Goal: Check status: Check status

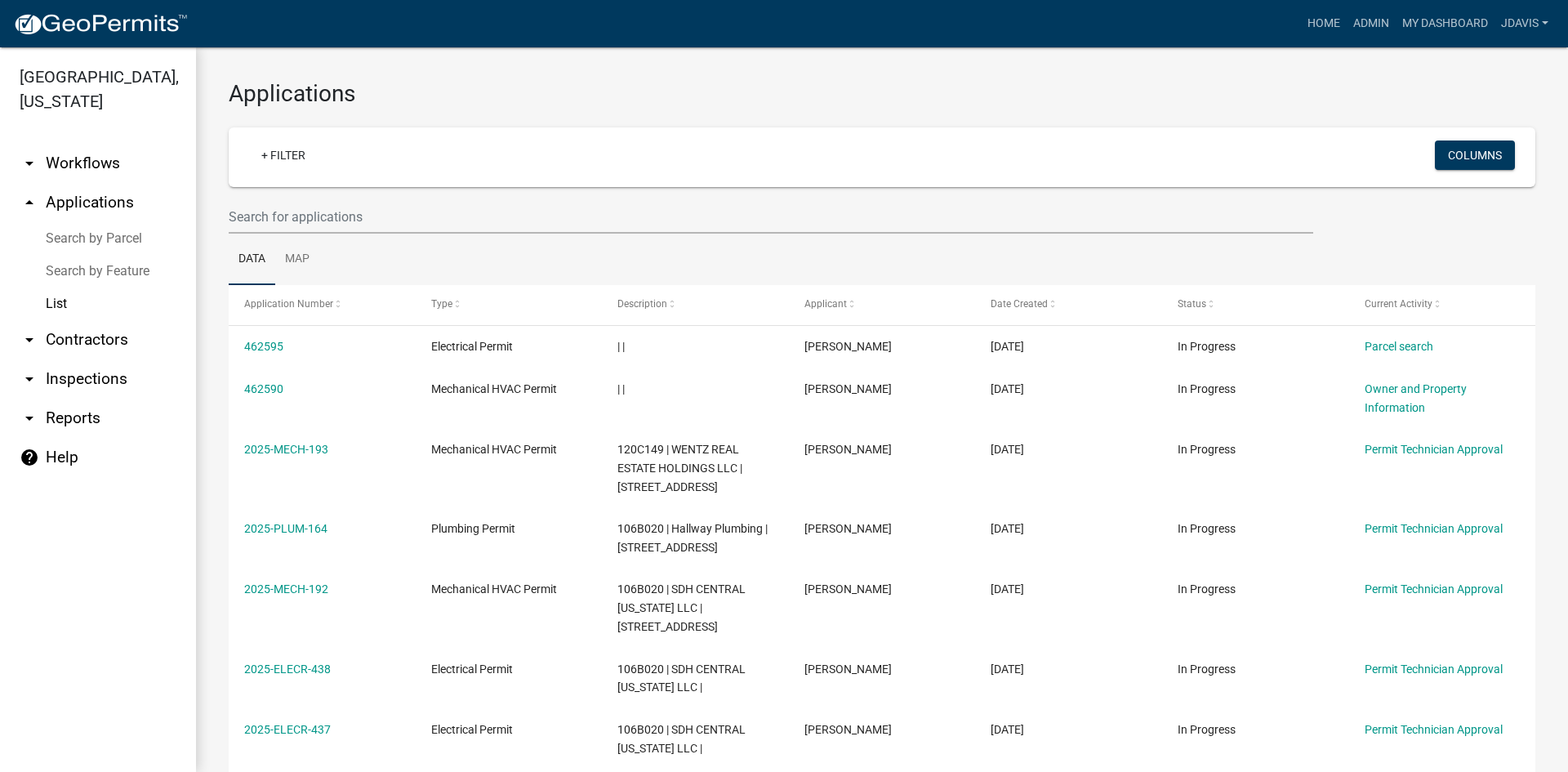
select select "2: 50"
click at [67, 240] on link "Search by Parcel" at bounding box center [97, 238] width 196 height 33
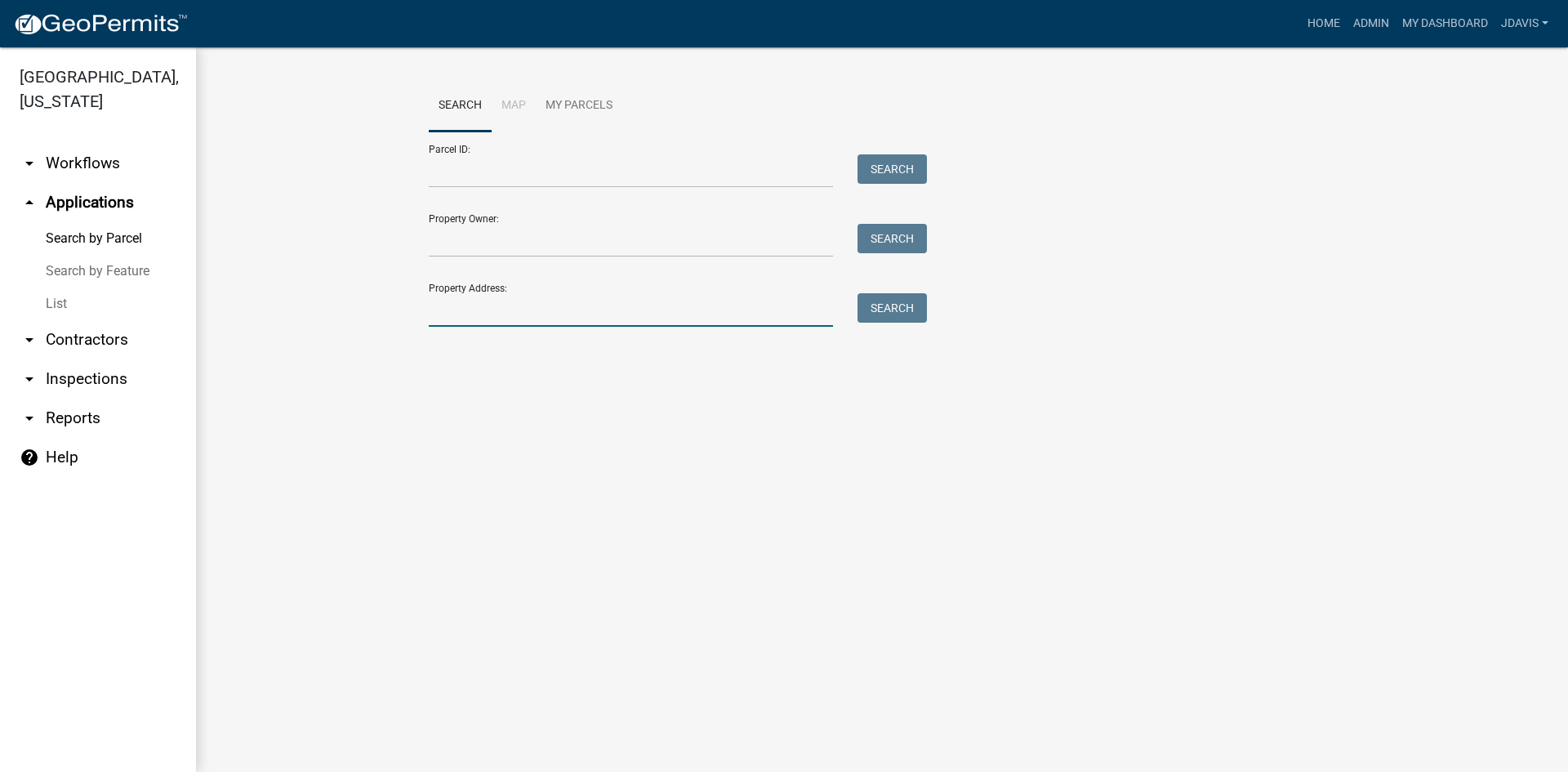
click at [512, 316] on input "Property Address:" at bounding box center [631, 310] width 404 height 33
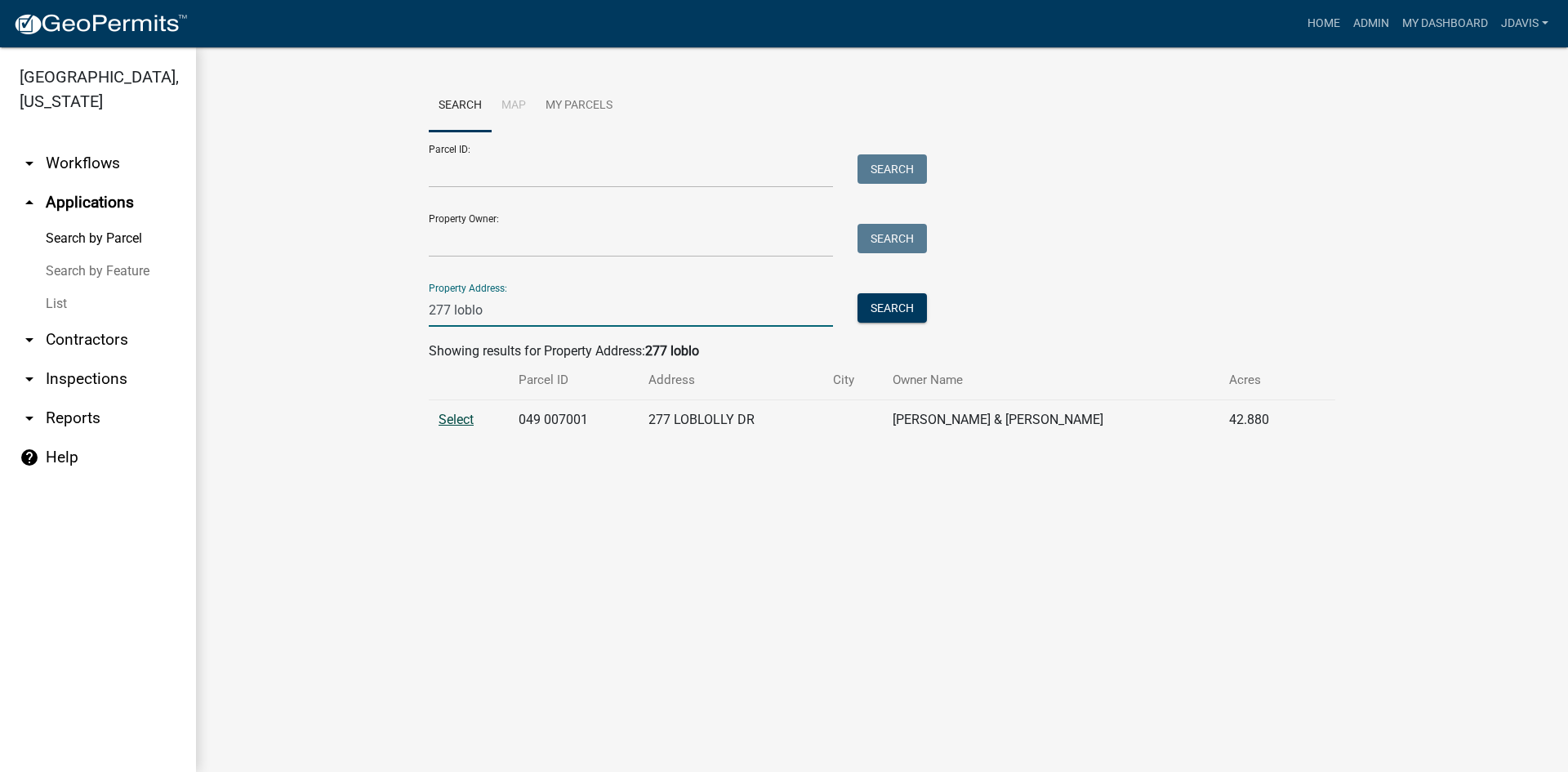
type input "277 loblo"
click at [455, 418] on span "Select" at bounding box center [455, 419] width 35 height 15
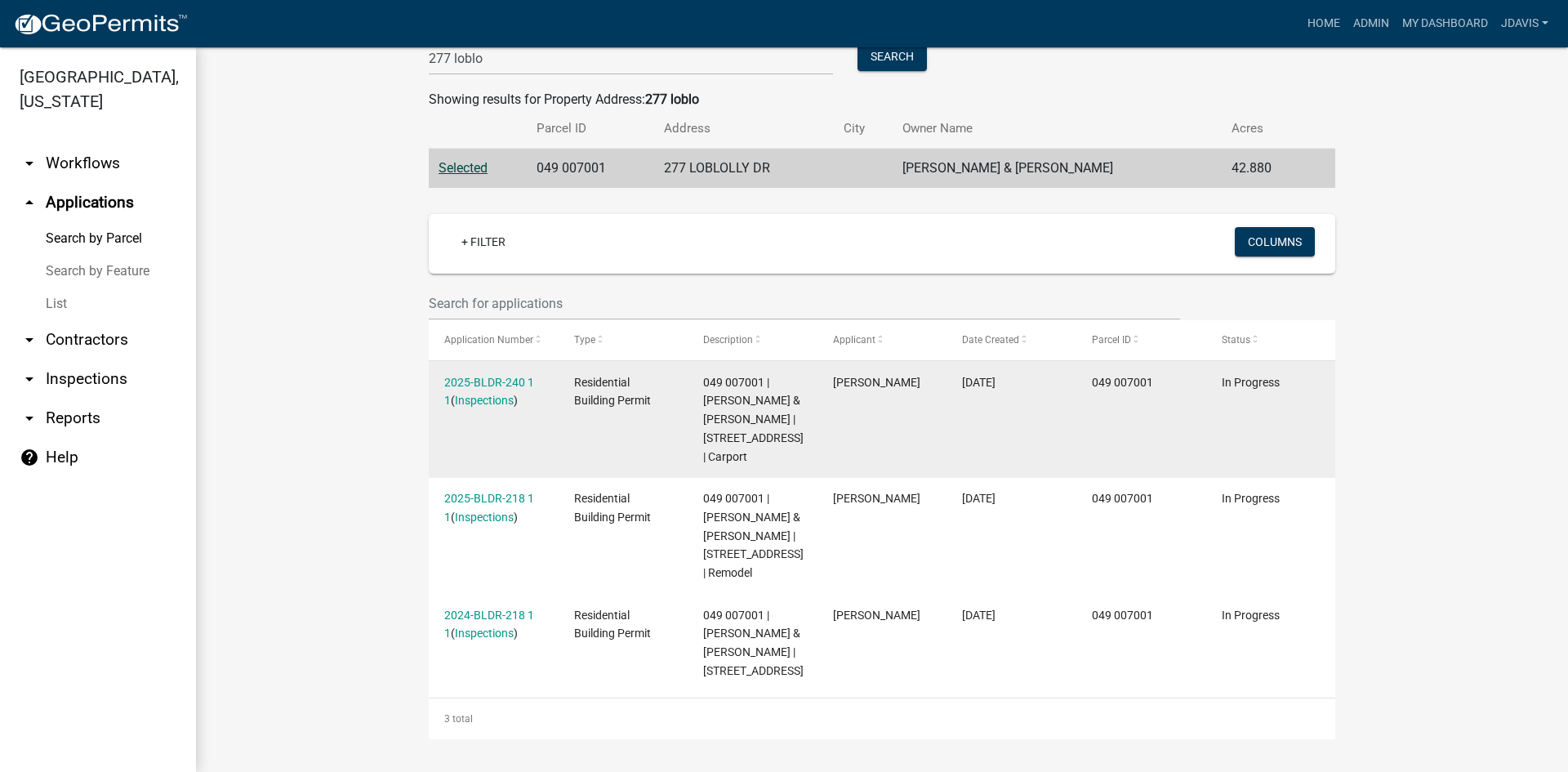
scroll to position [307, 0]
click at [487, 376] on link "2025-BLDR-240 1 1" at bounding box center [489, 392] width 89 height 32
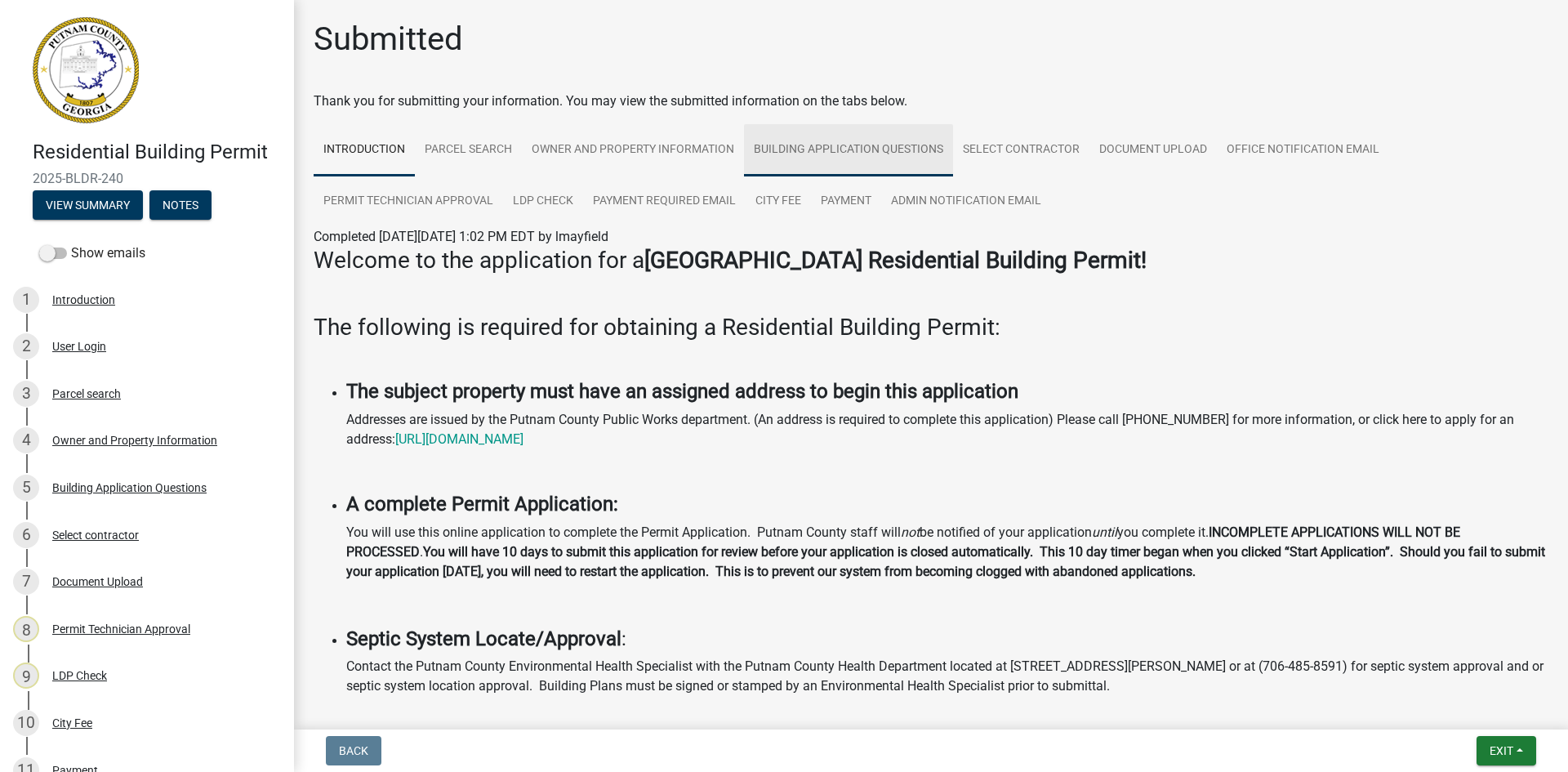
click at [794, 159] on link "Building Application Questions" at bounding box center [849, 150] width 209 height 52
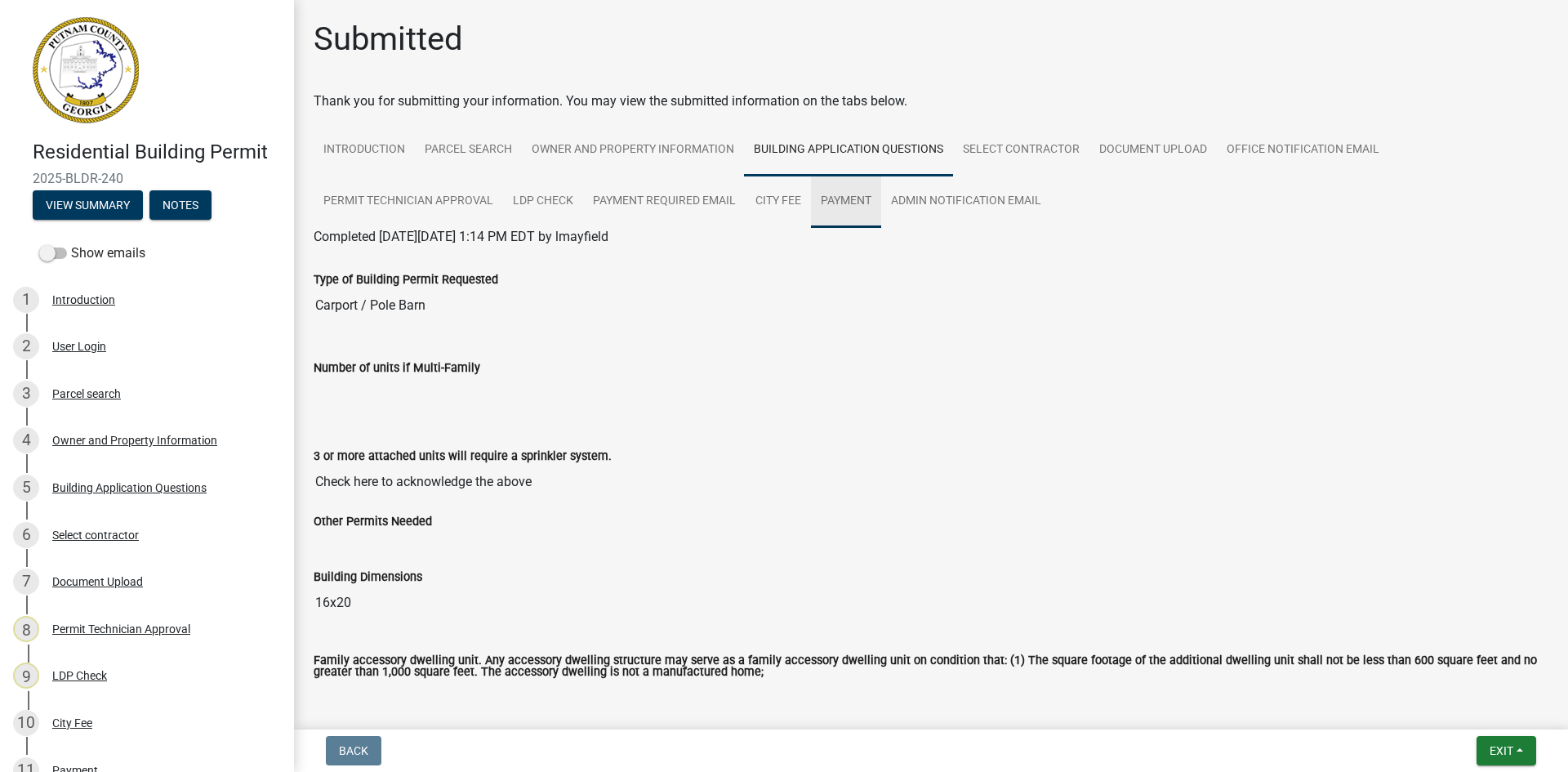
click at [839, 204] on link "Payment" at bounding box center [846, 201] width 71 height 52
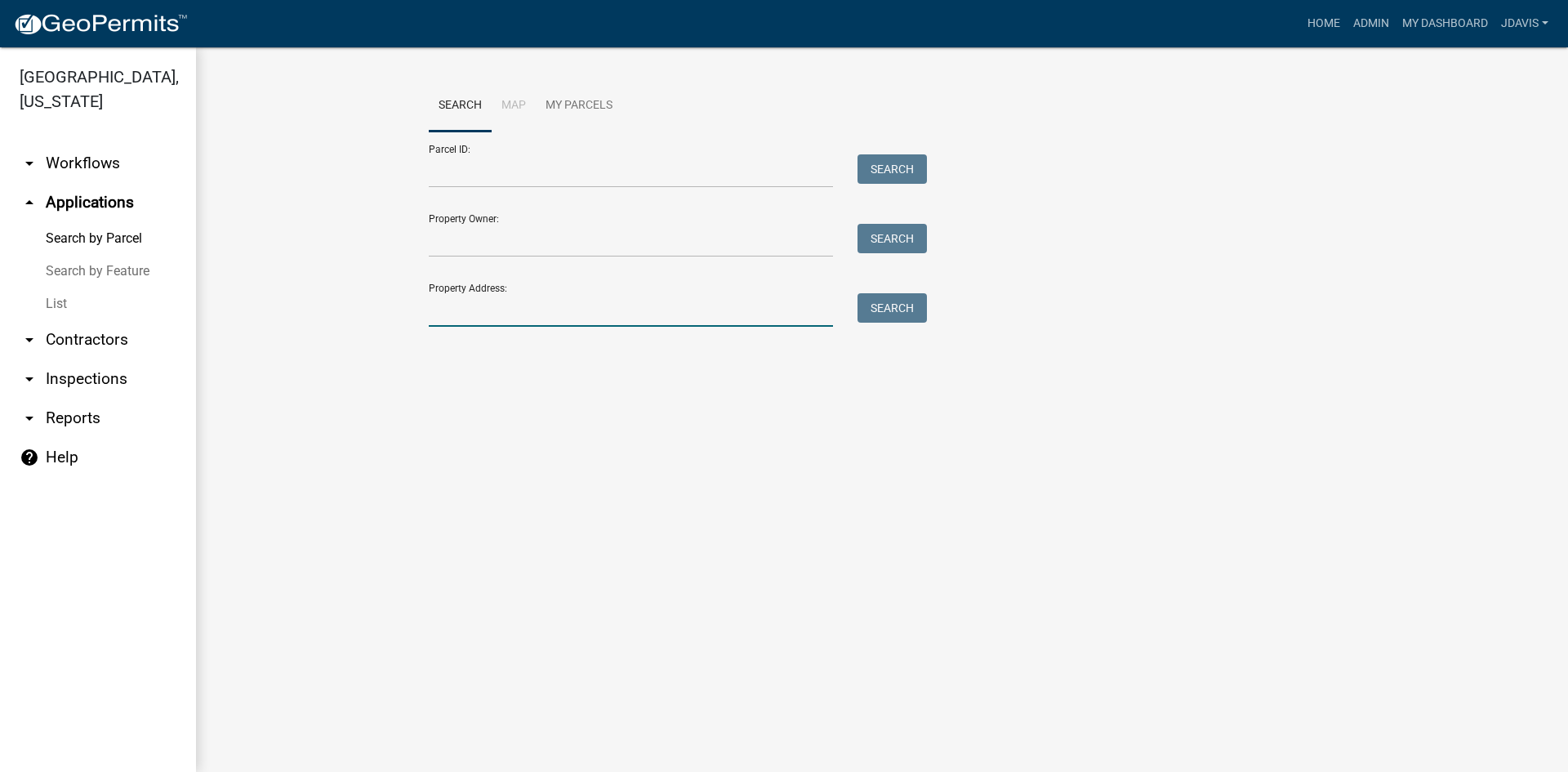
click at [472, 314] on input "Property Address:" at bounding box center [631, 310] width 404 height 33
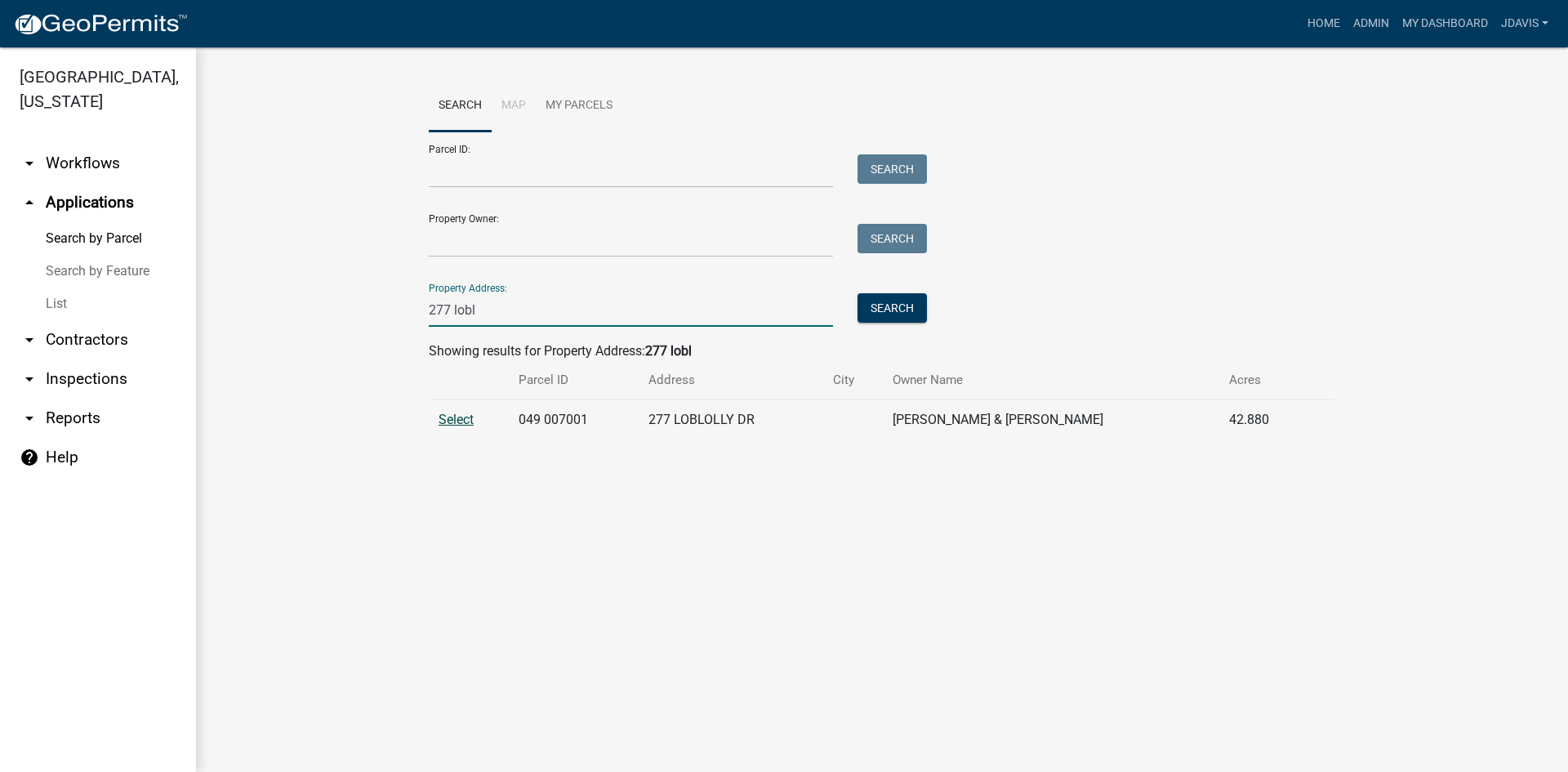
type input "277 lobl"
click at [451, 422] on span "Select" at bounding box center [455, 419] width 35 height 15
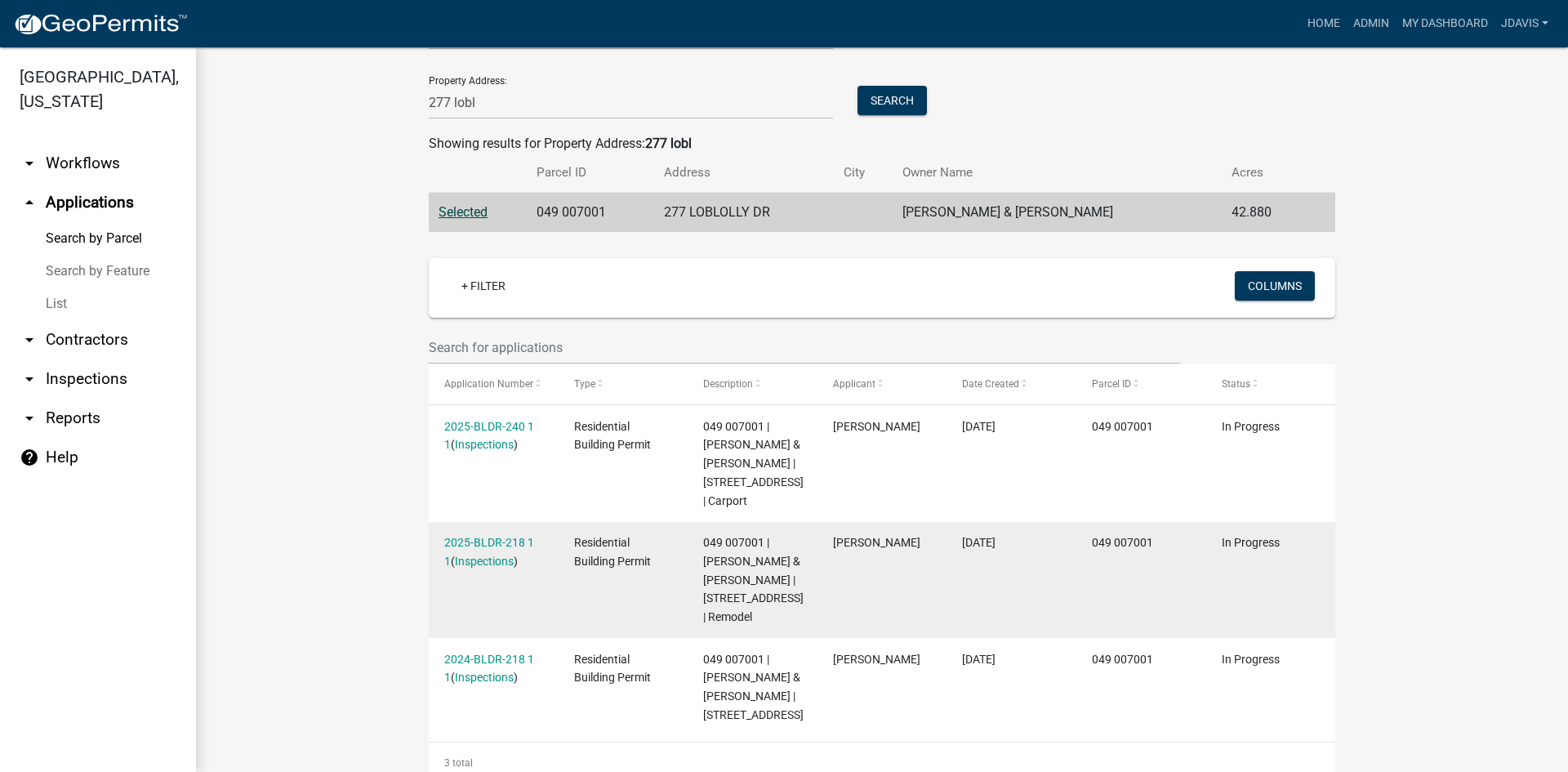
scroll to position [307, 0]
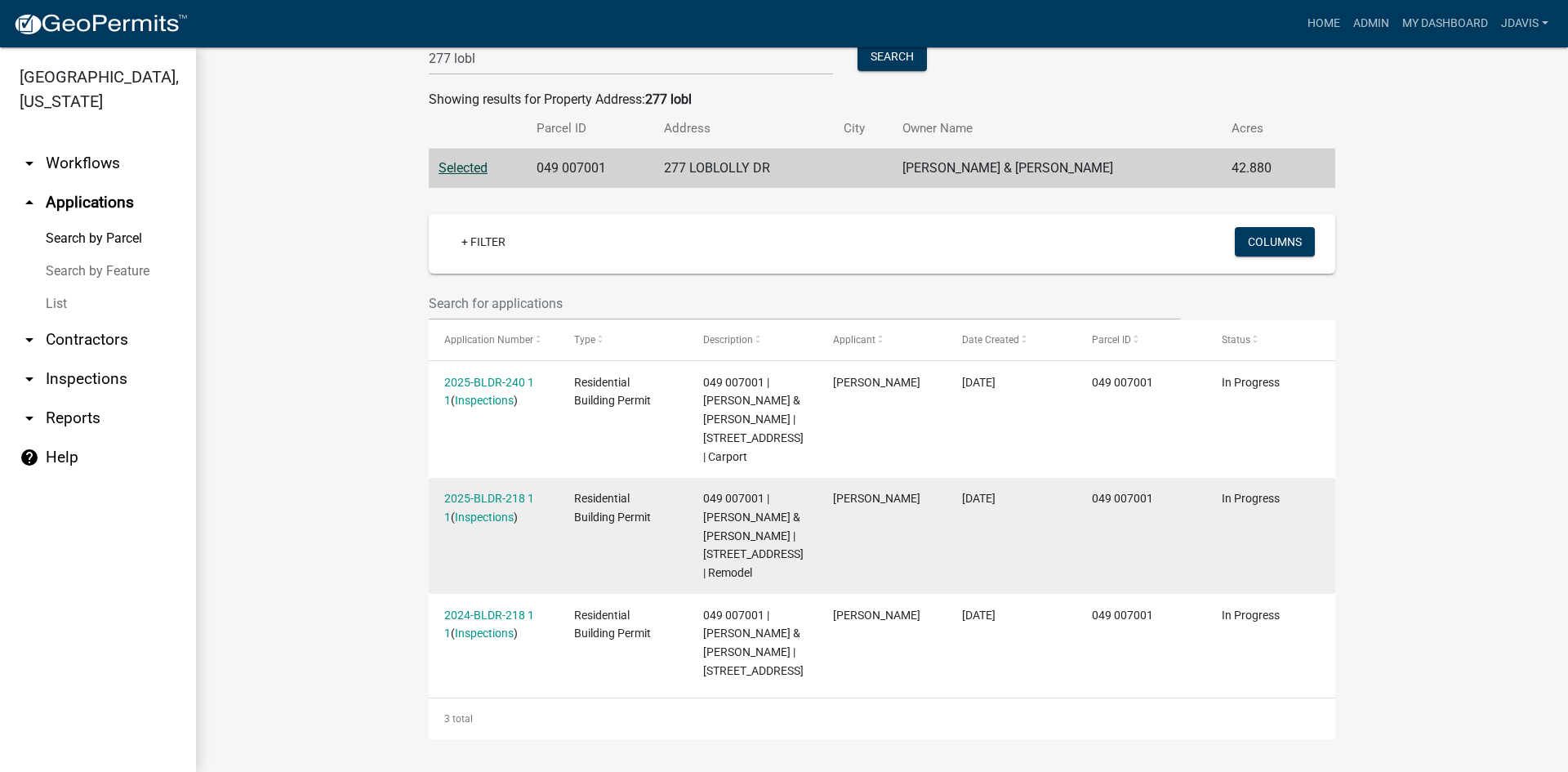
click at [479, 478] on datatable-body-cell "2025-BLDR-218 1 1 ( Inspections )" at bounding box center [493, 536] width 130 height 117
click at [474, 492] on link "2025-BLDR-218 1 1" at bounding box center [489, 508] width 89 height 32
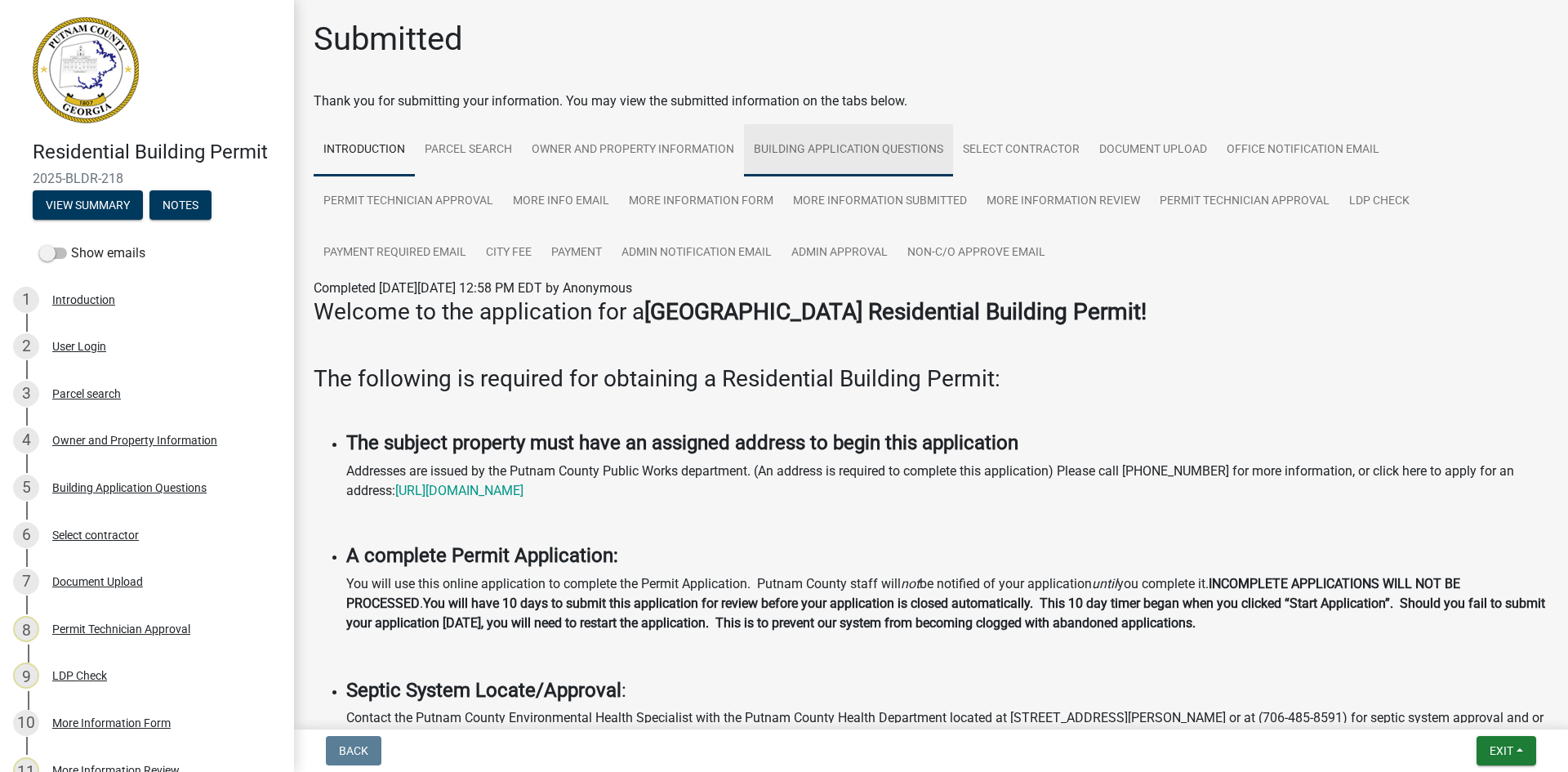
click at [833, 145] on link "Building Application Questions" at bounding box center [849, 150] width 209 height 52
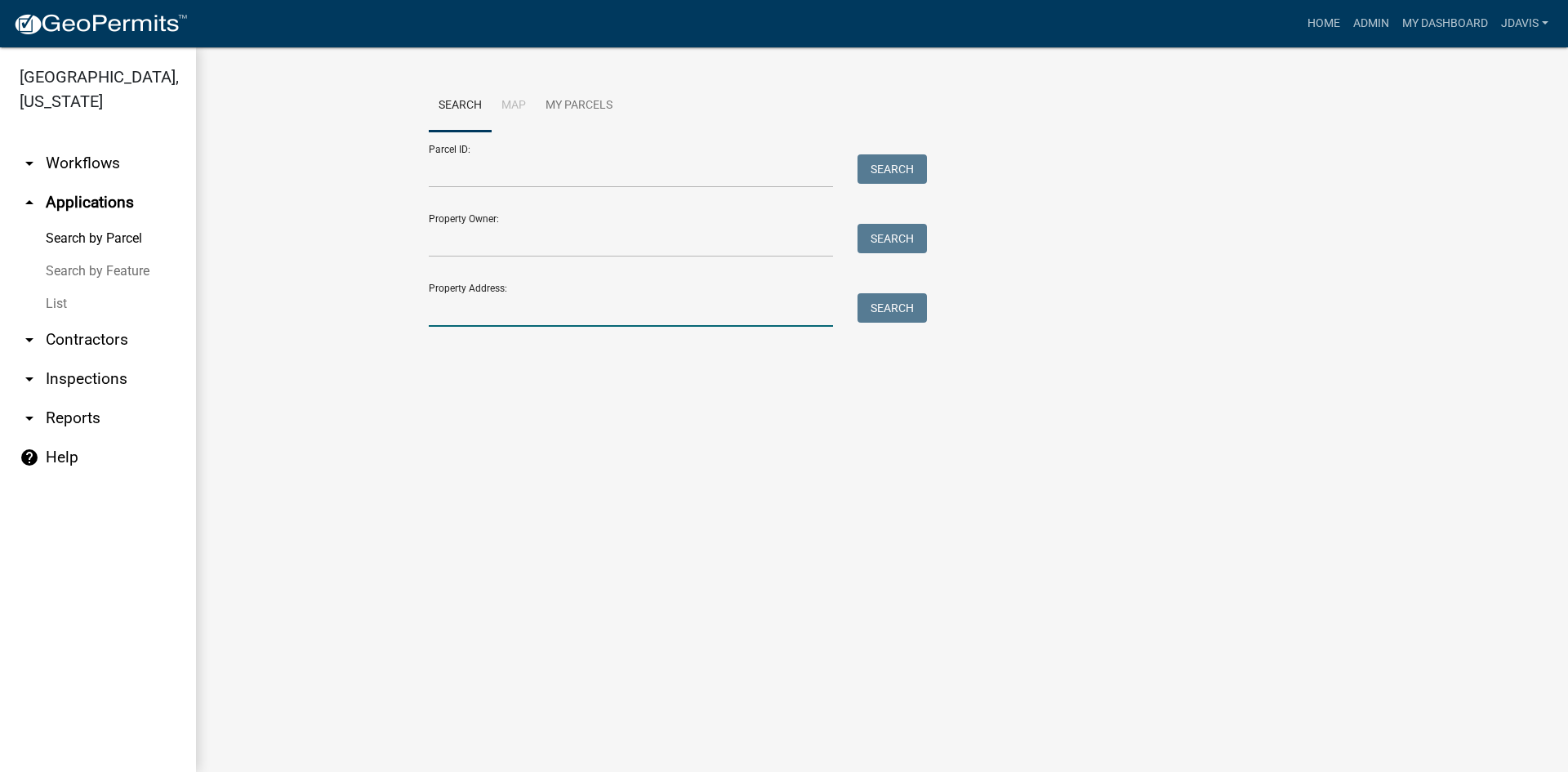
click at [531, 316] on input "Property Address:" at bounding box center [631, 310] width 404 height 33
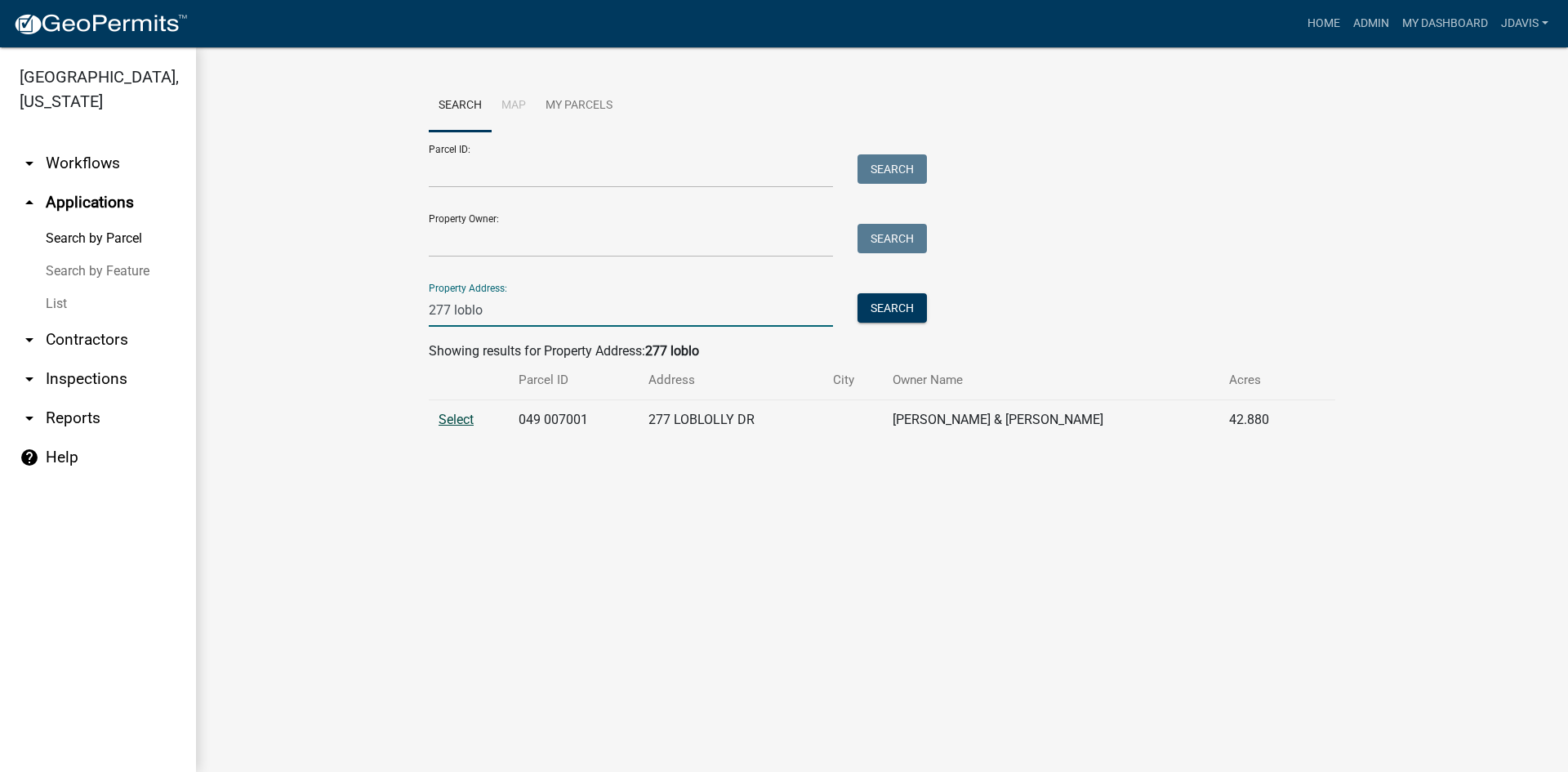
type input "277 loblo"
click at [473, 415] on span "Select" at bounding box center [455, 419] width 35 height 15
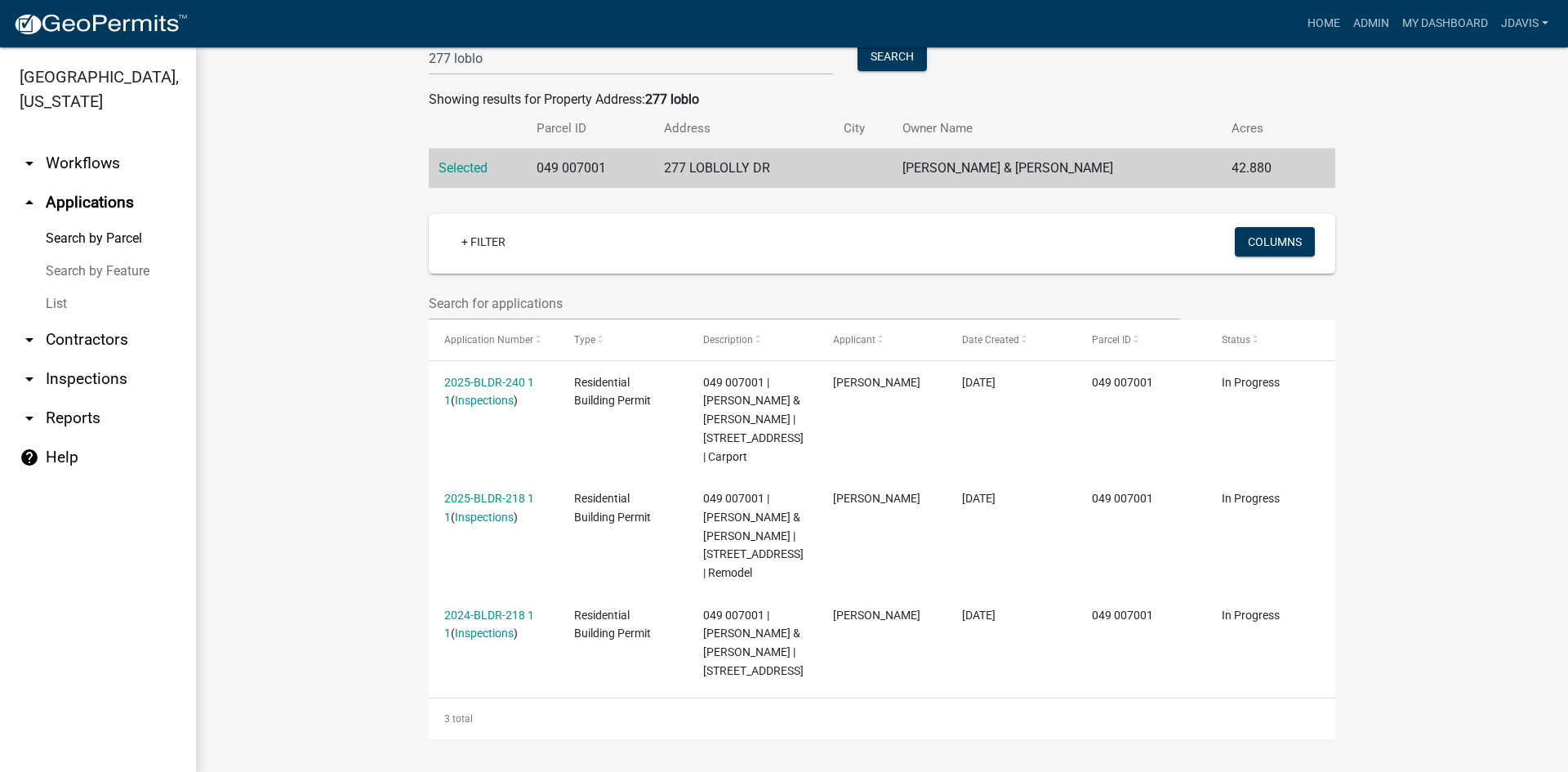
scroll to position [307, 0]
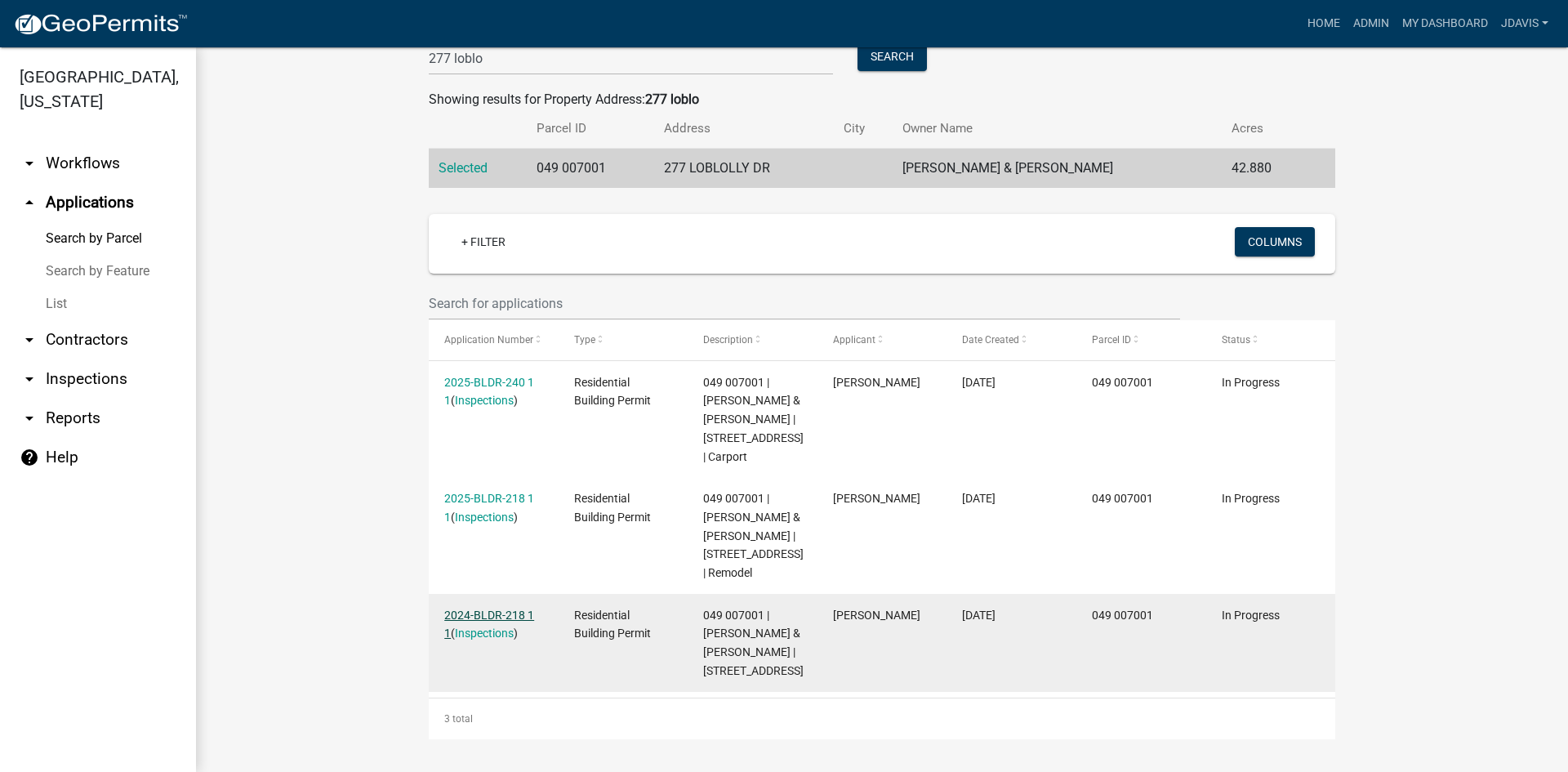
click at [499, 608] on link "2024-BLDR-218 1 1" at bounding box center [489, 624] width 89 height 32
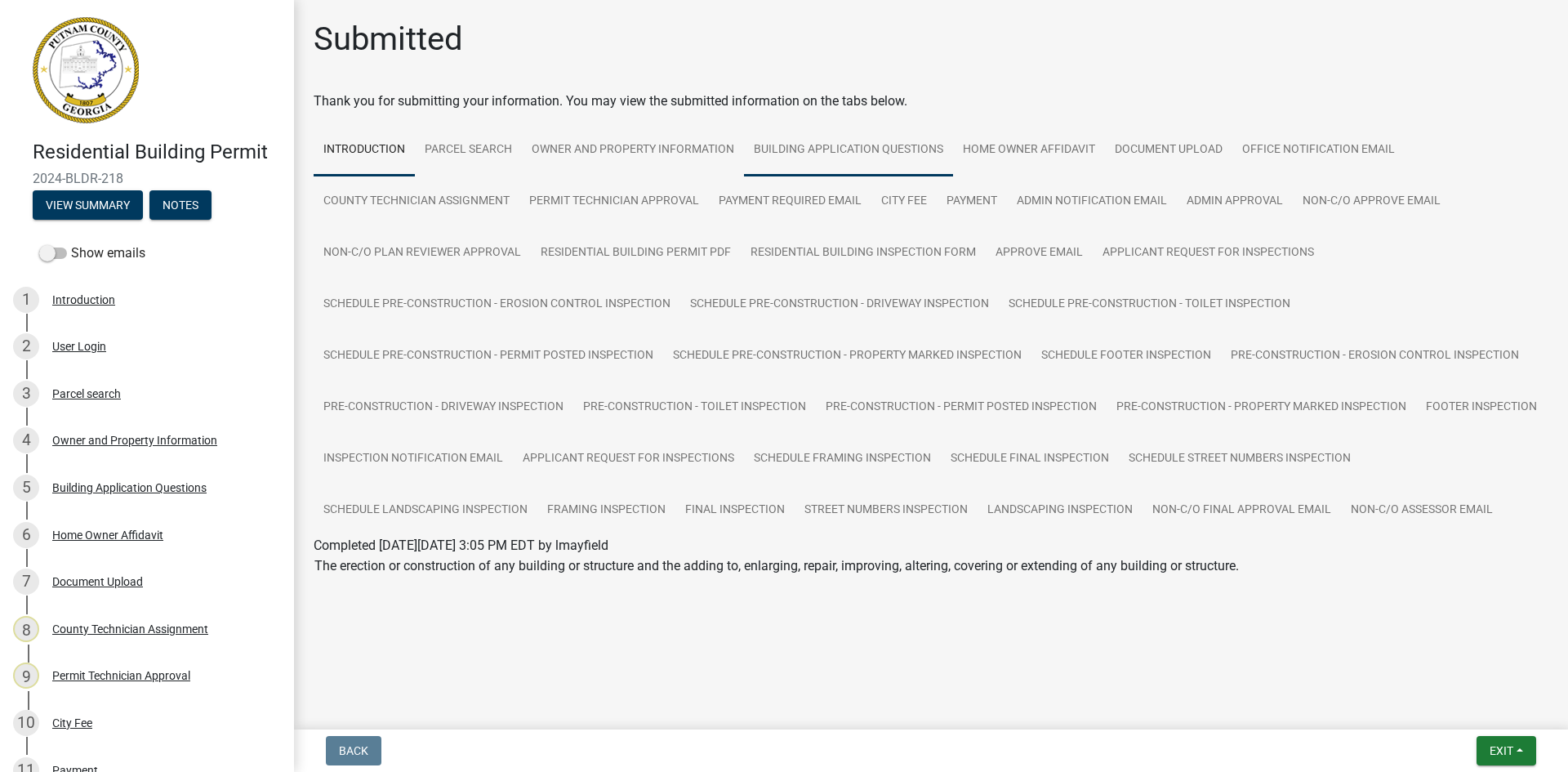
click at [856, 146] on link "Building Application Questions" at bounding box center [849, 150] width 209 height 52
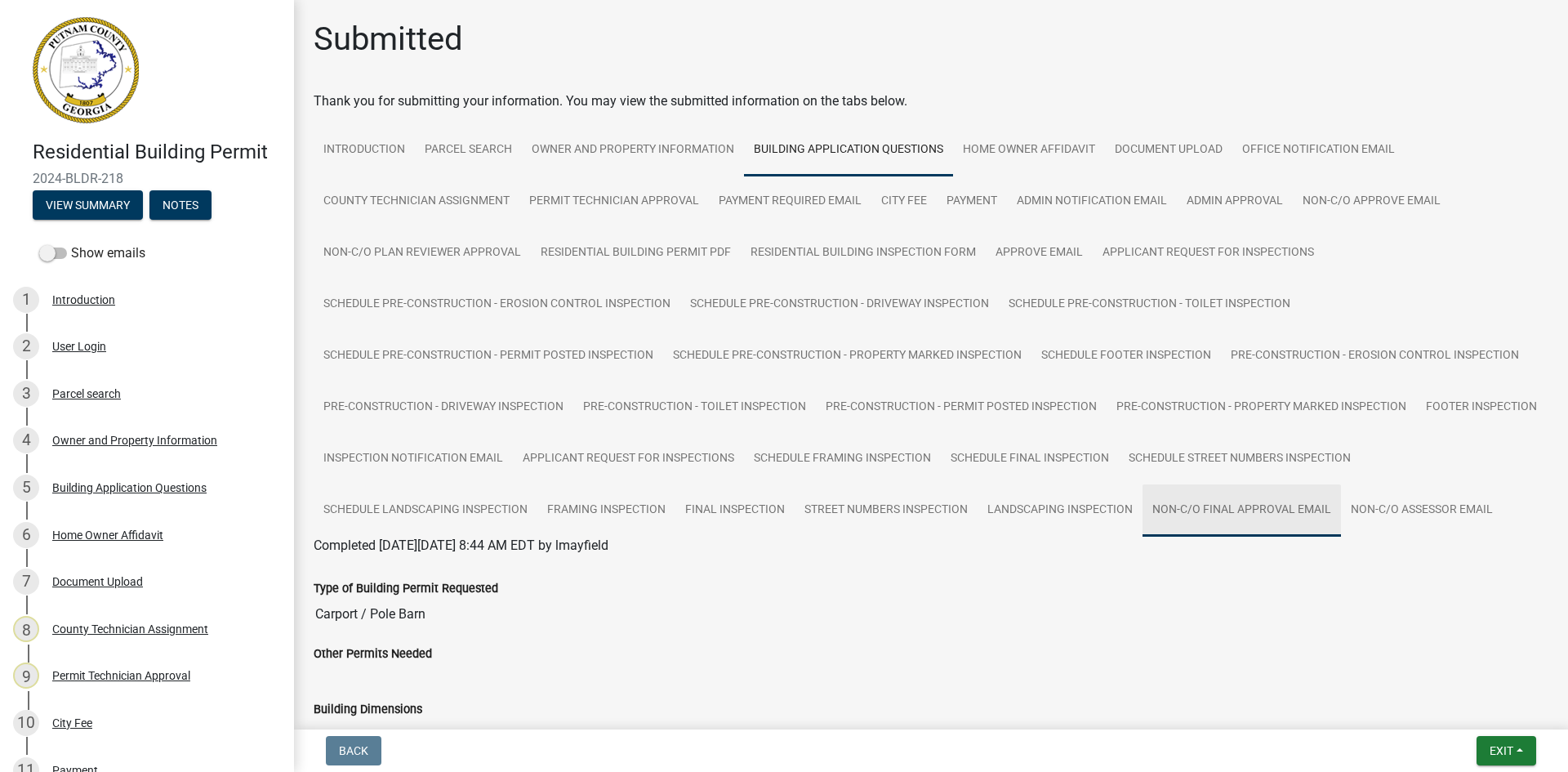
click at [1277, 504] on link "Non-C/O Final Approval Email" at bounding box center [1242, 511] width 199 height 52
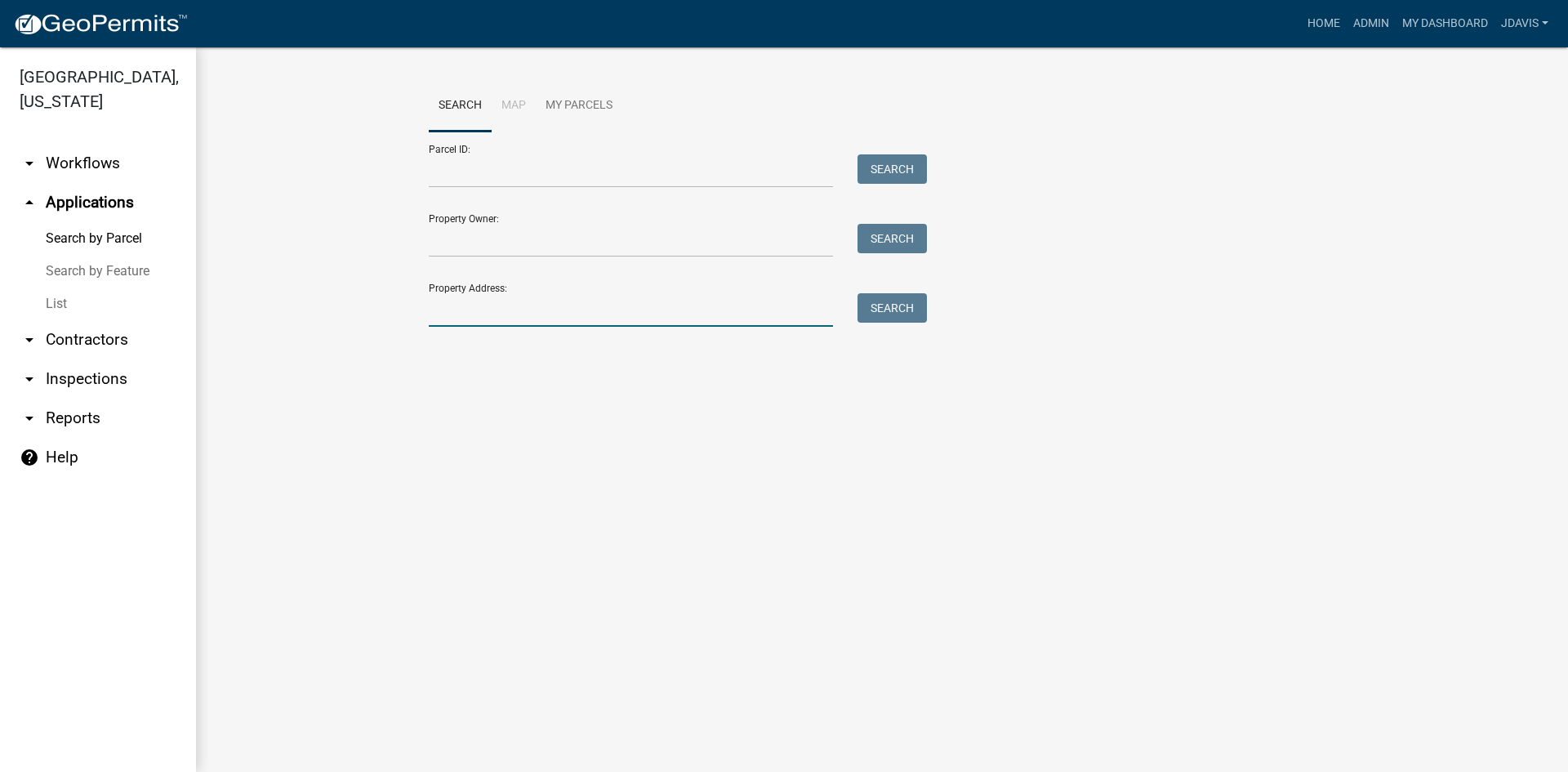
click at [527, 313] on input "Property Address:" at bounding box center [631, 310] width 404 height 33
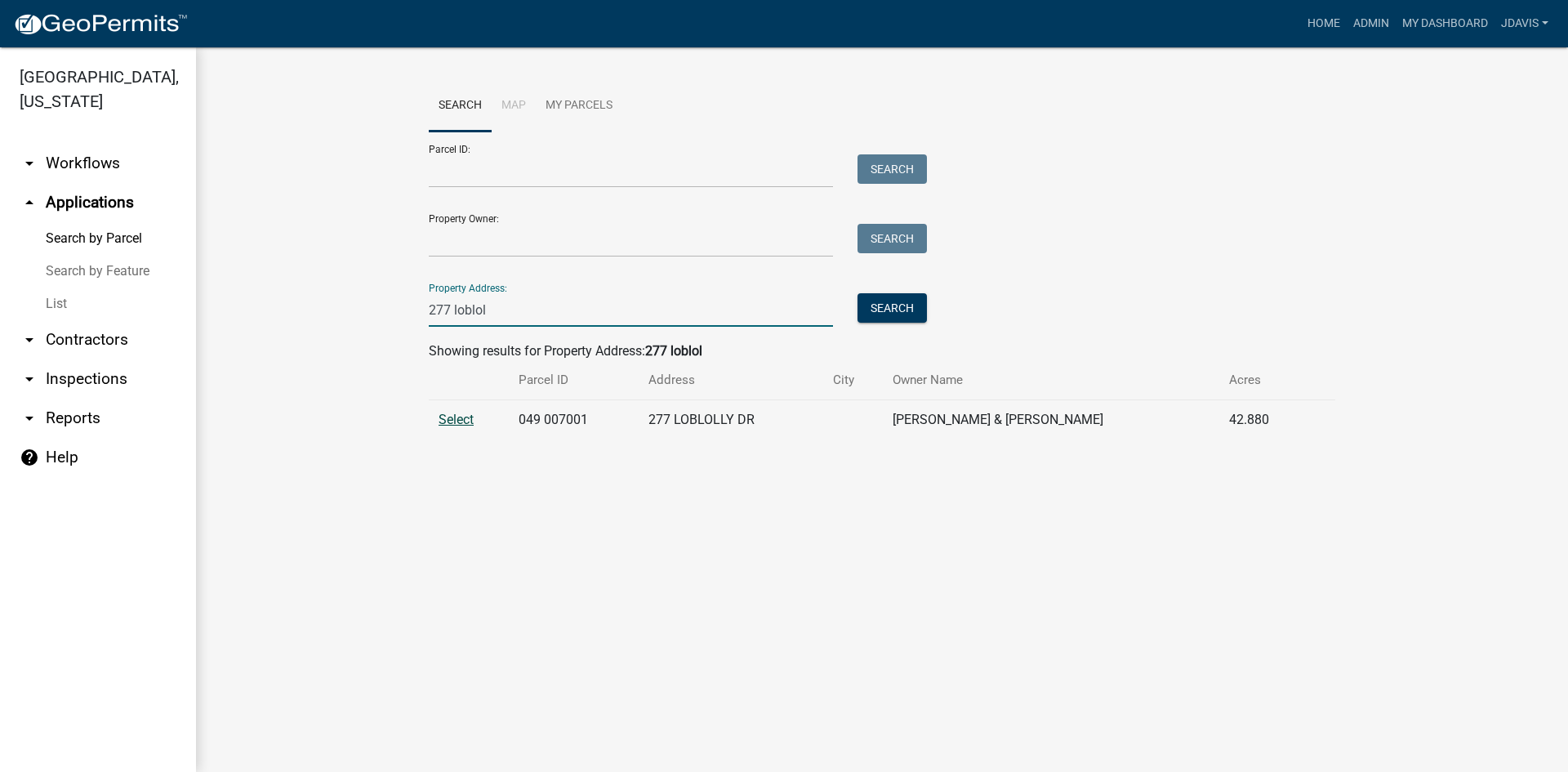
type input "277 loblol"
click at [468, 420] on span "Select" at bounding box center [455, 419] width 35 height 15
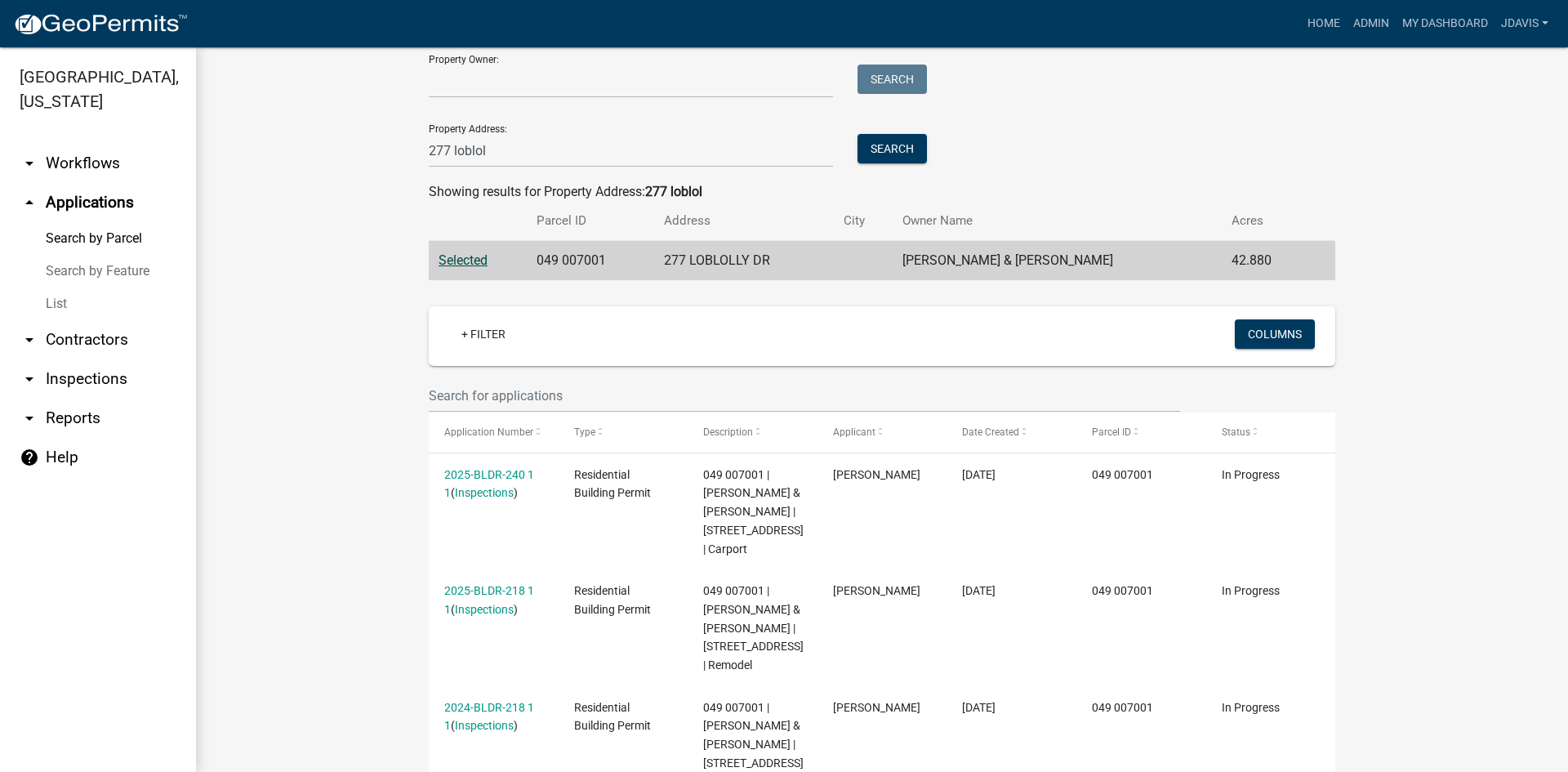
scroll to position [307, 0]
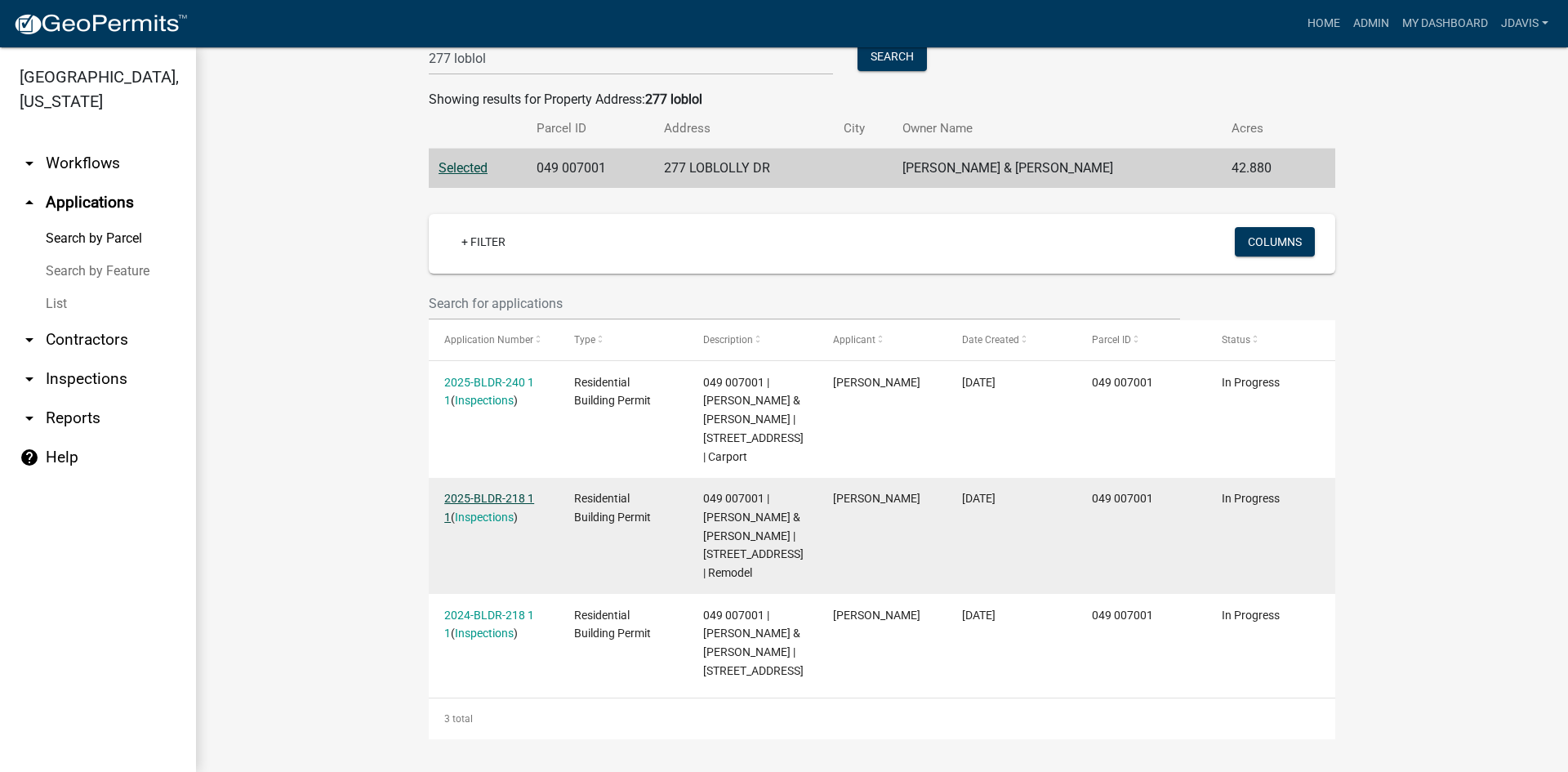
click at [494, 492] on link "2025-BLDR-218 1 1" at bounding box center [489, 508] width 89 height 32
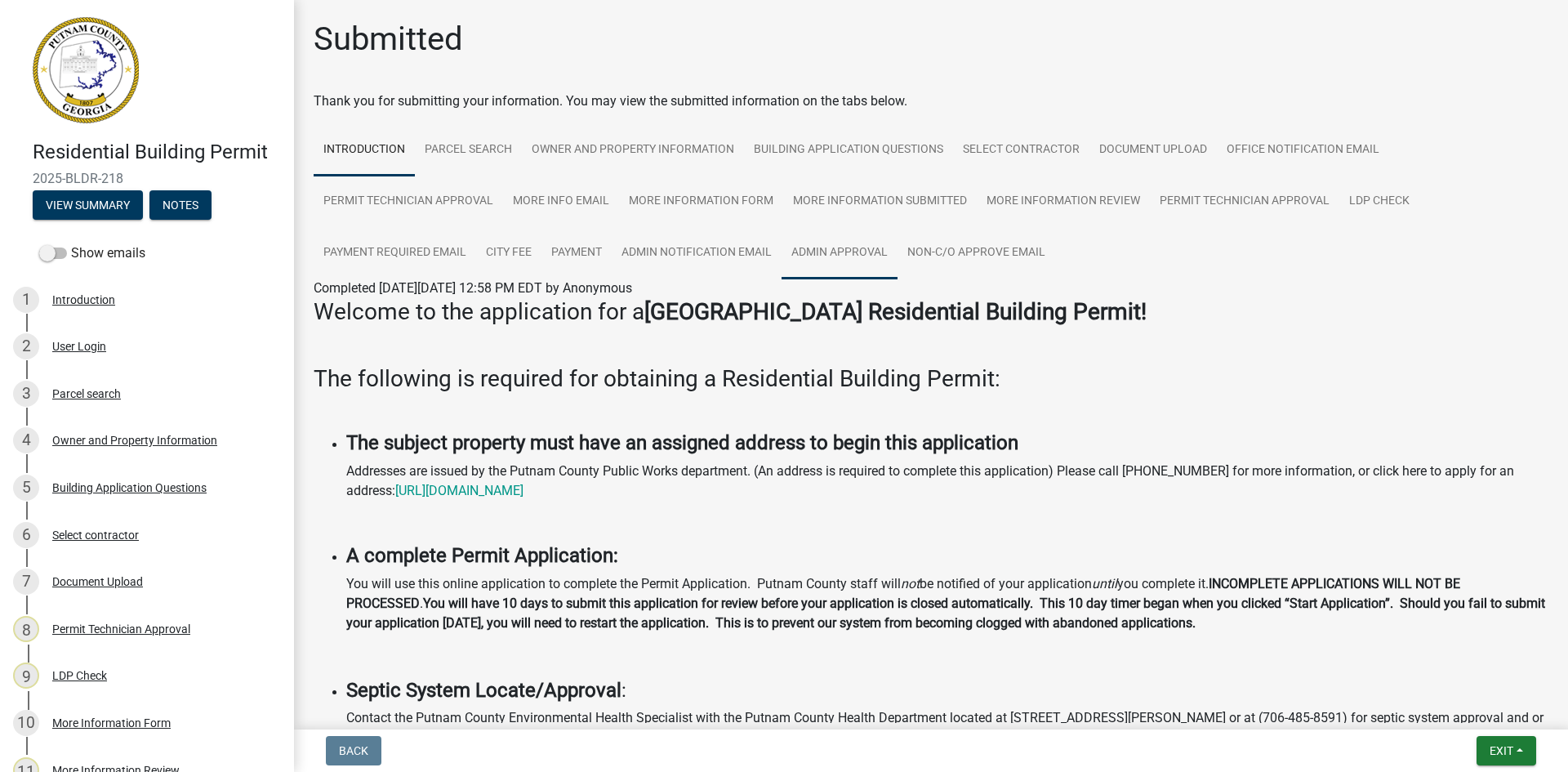
click at [840, 255] on link "Admin Approval" at bounding box center [840, 253] width 116 height 52
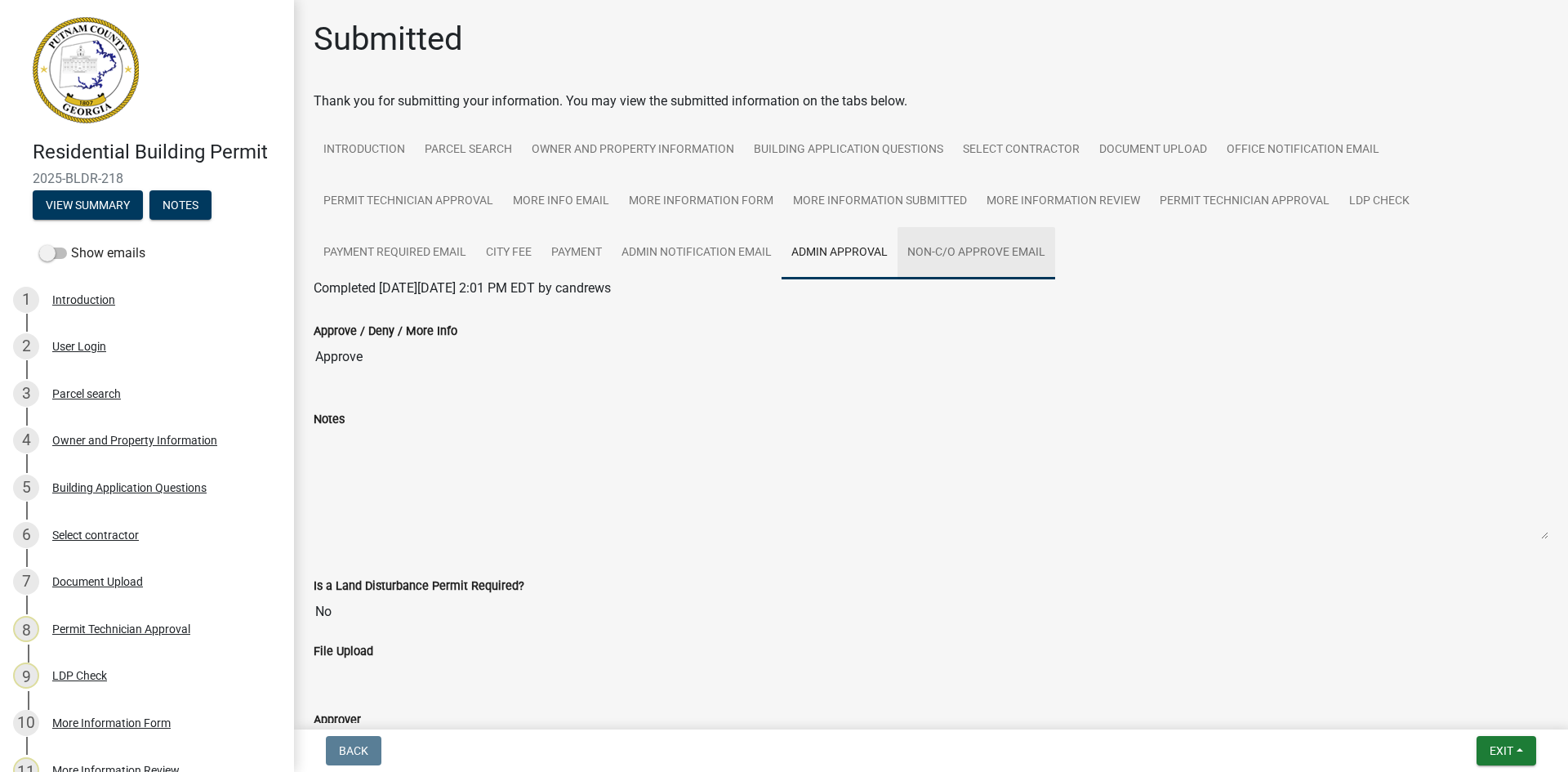
click at [986, 257] on link "Non-C/O Approve Email" at bounding box center [977, 253] width 157 height 52
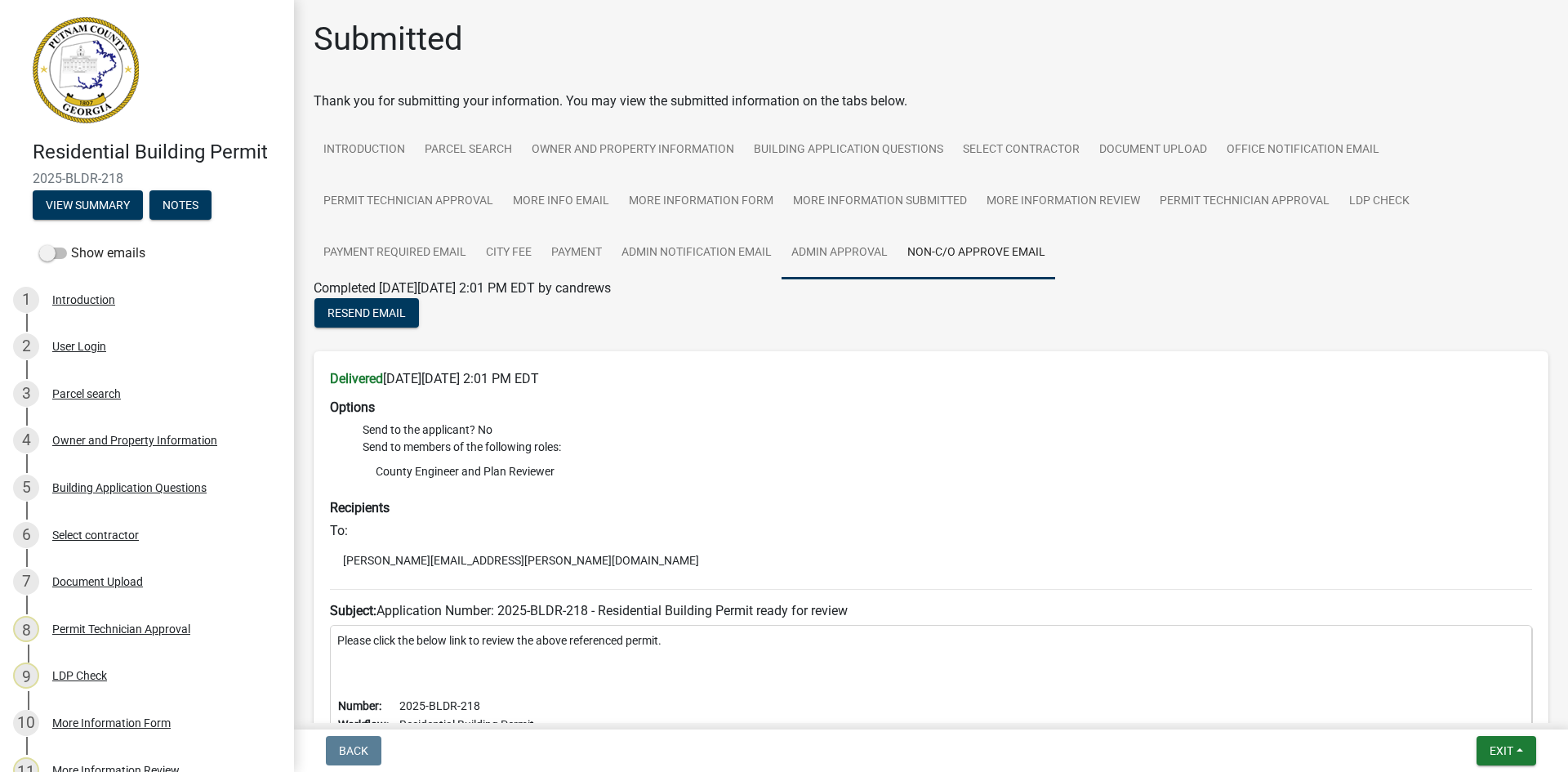
click at [875, 248] on link "Admin Approval" at bounding box center [840, 253] width 116 height 52
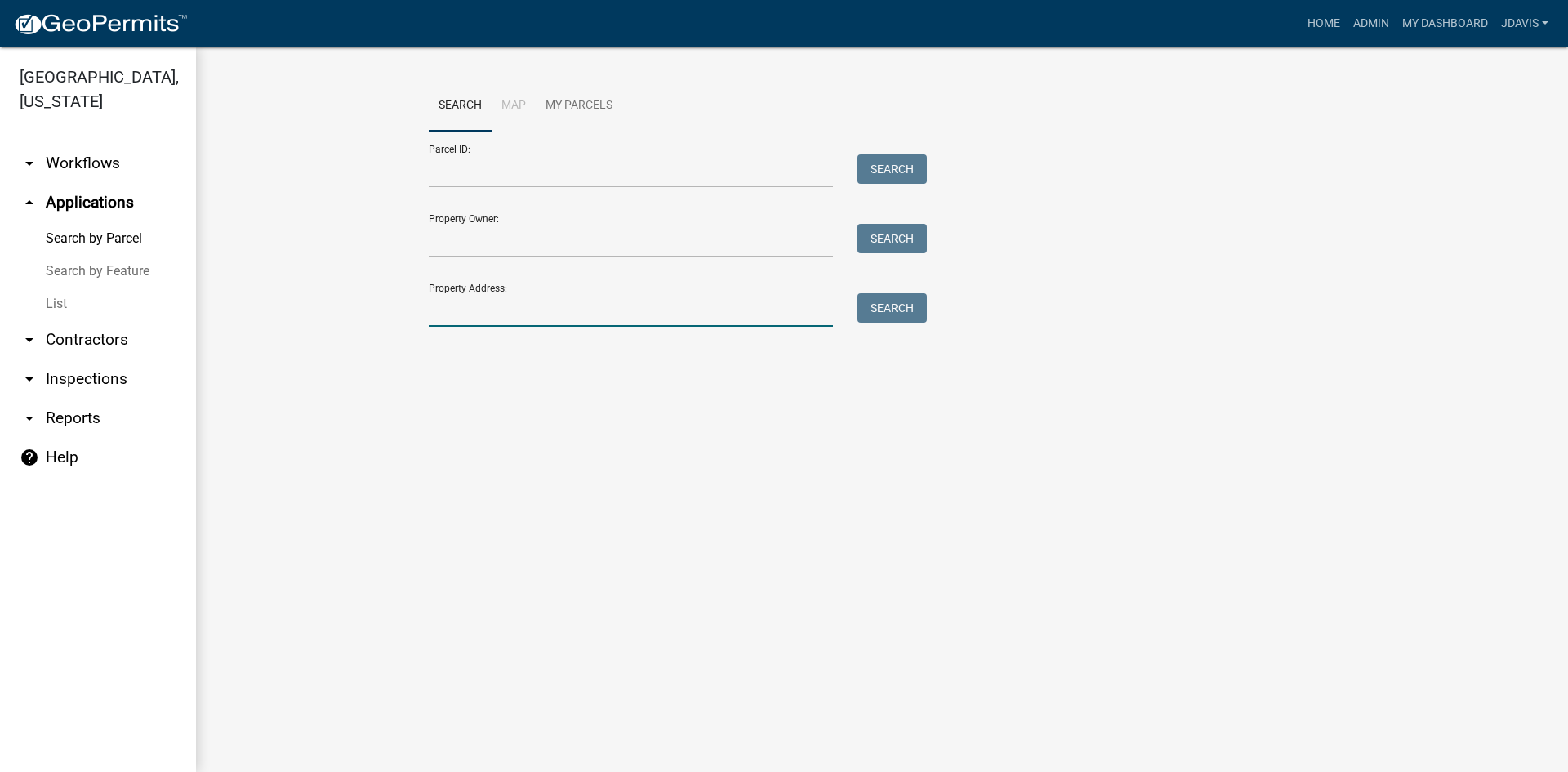
click at [474, 319] on input "Property Address:" at bounding box center [631, 310] width 404 height 33
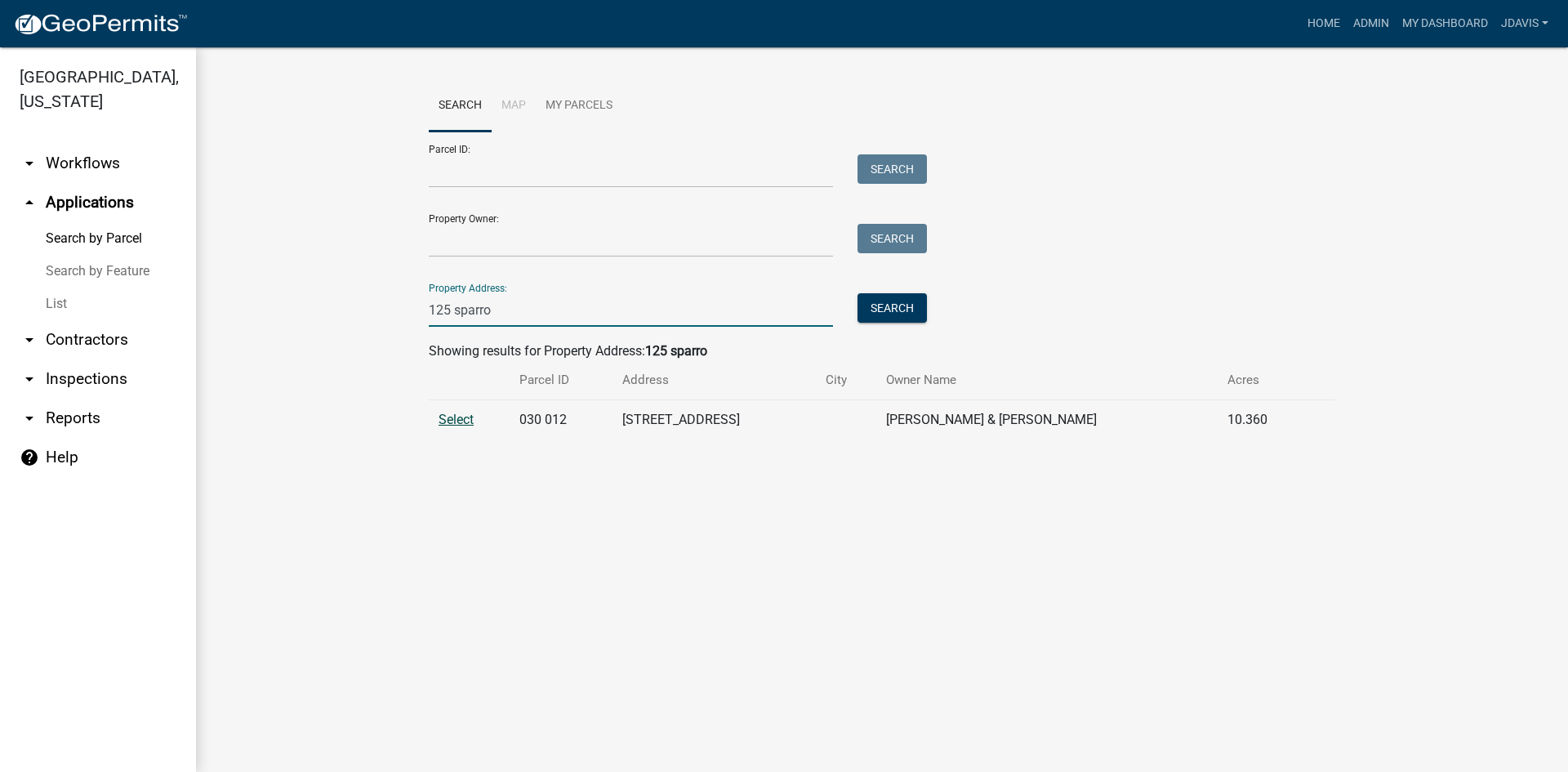
type input "125 sparro"
click at [457, 422] on span "Select" at bounding box center [455, 419] width 35 height 15
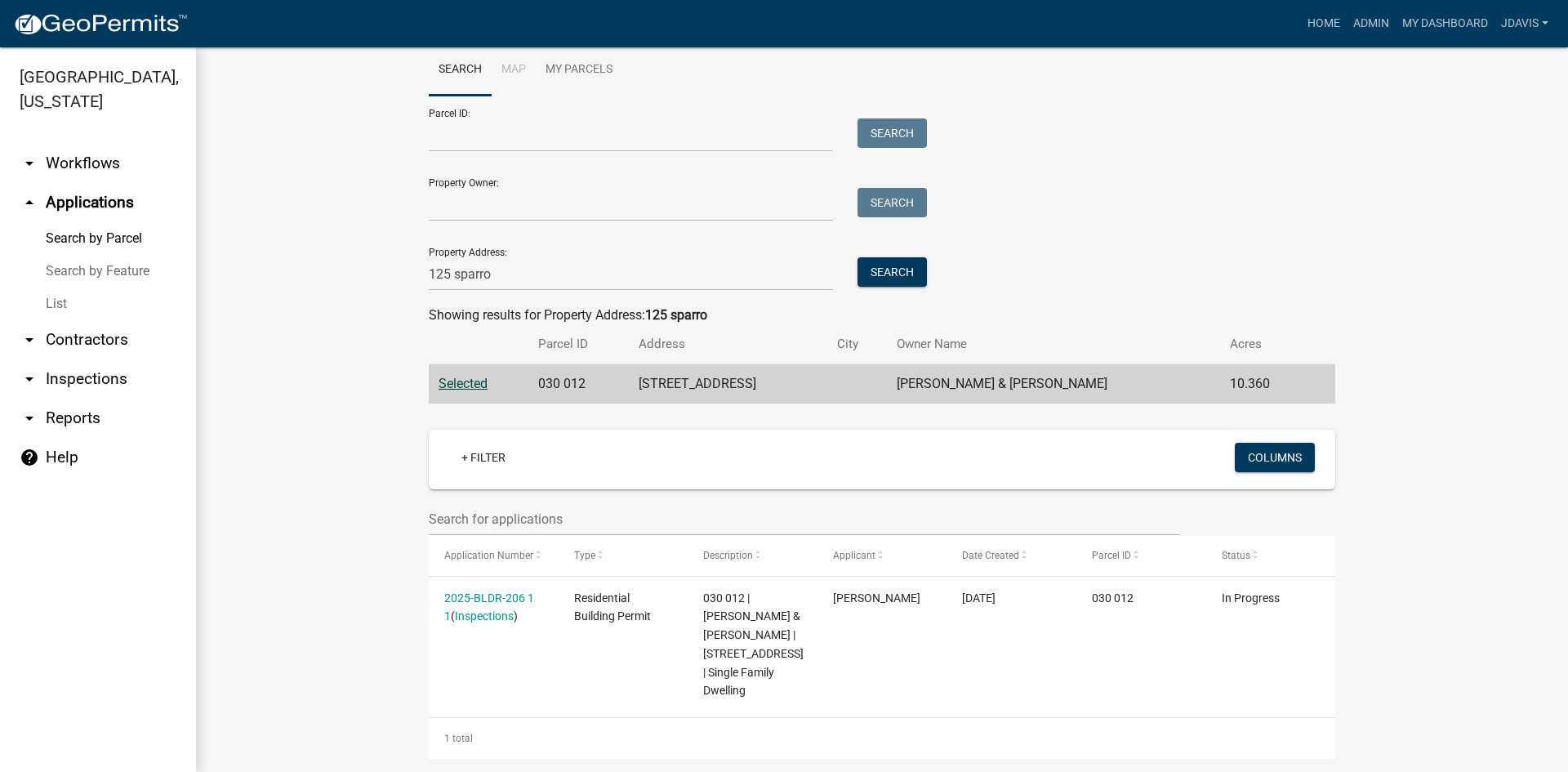
scroll to position [55, 0]
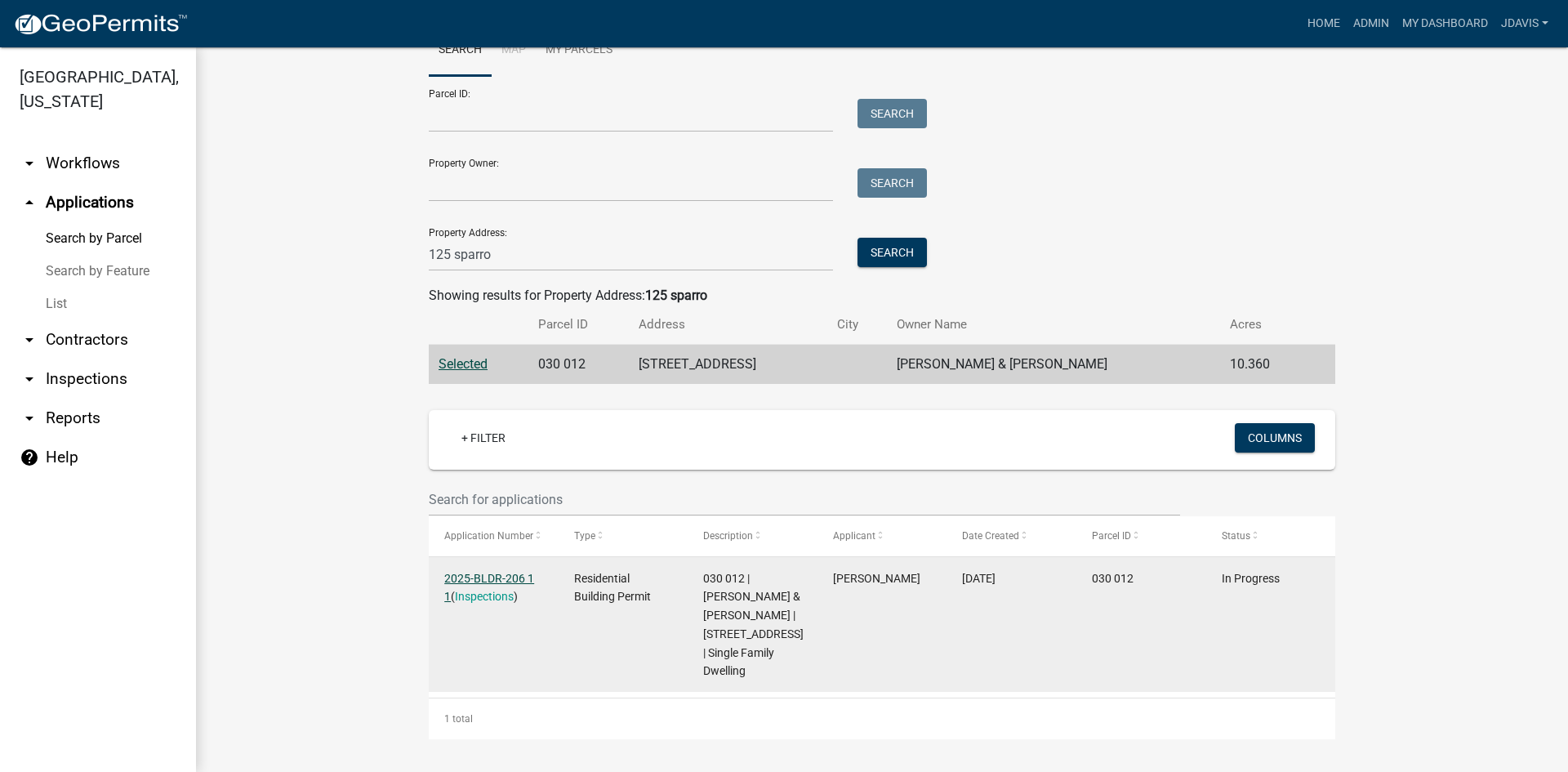
click at [493, 579] on link "2025-BLDR-206 1 1" at bounding box center [489, 588] width 89 height 32
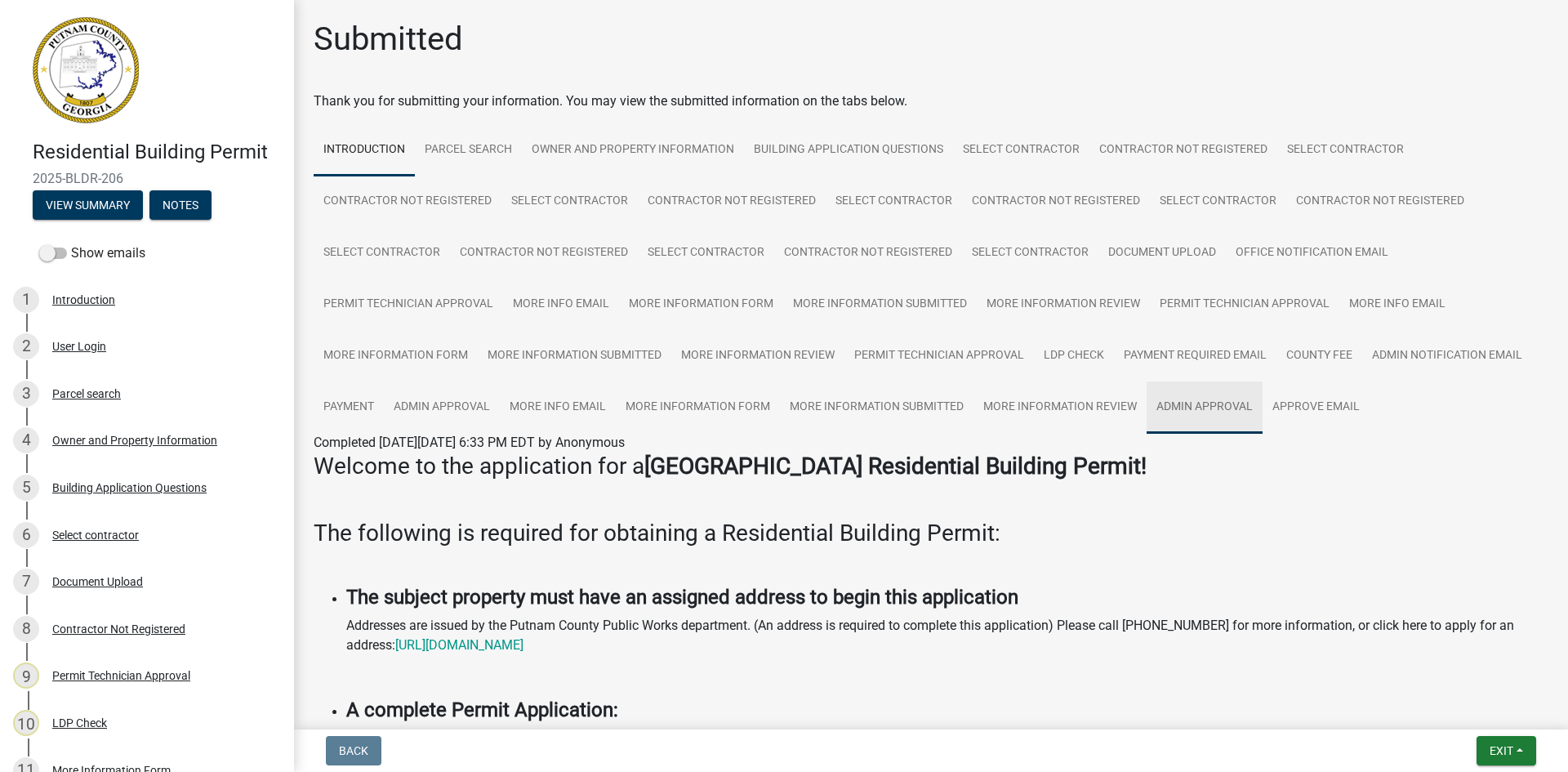
click at [1242, 403] on link "Admin Approval" at bounding box center [1205, 407] width 116 height 52
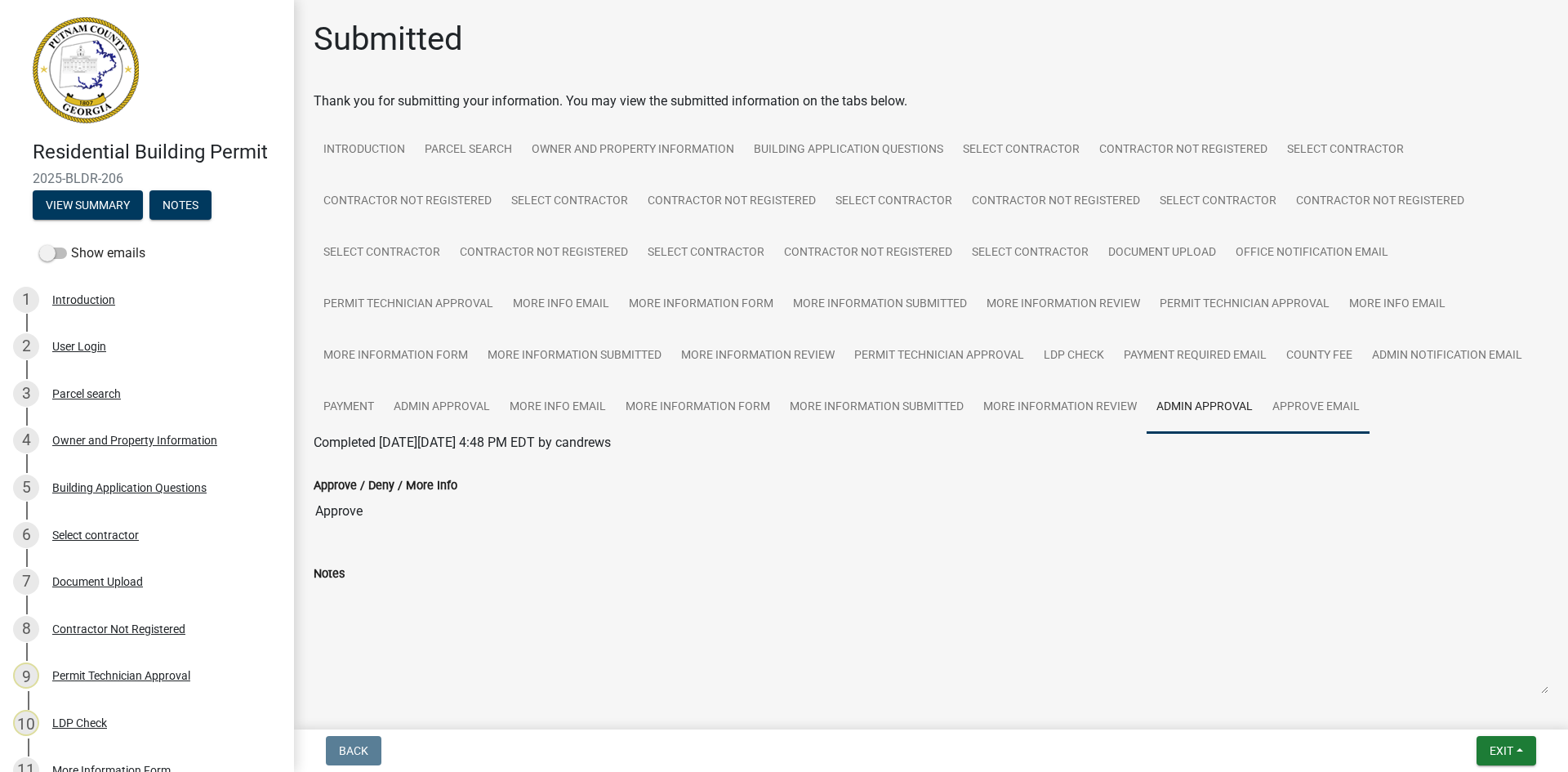
click at [1341, 400] on link "Approve Email" at bounding box center [1317, 407] width 107 height 52
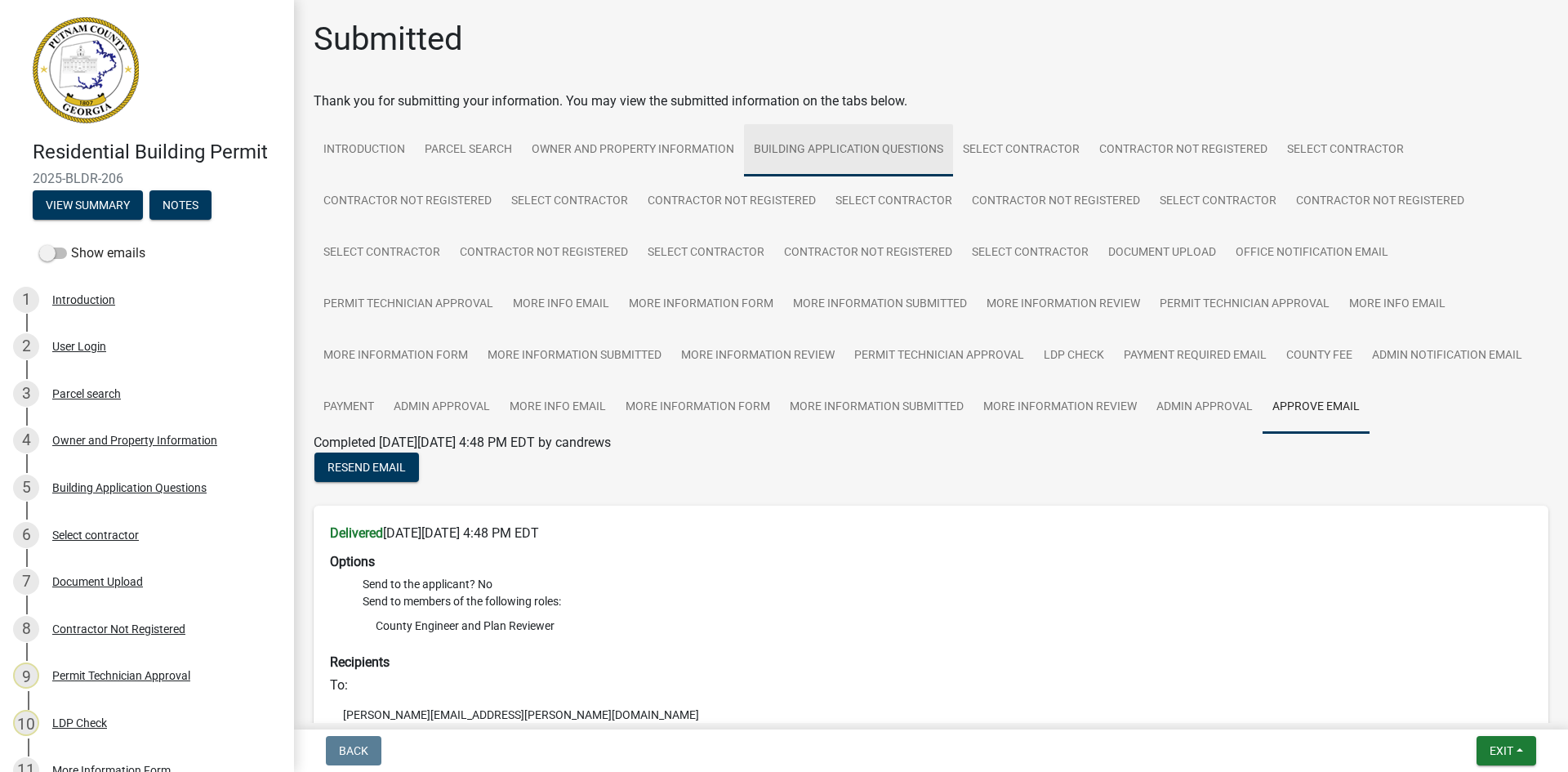
click at [823, 143] on link "Building Application Questions" at bounding box center [849, 150] width 209 height 52
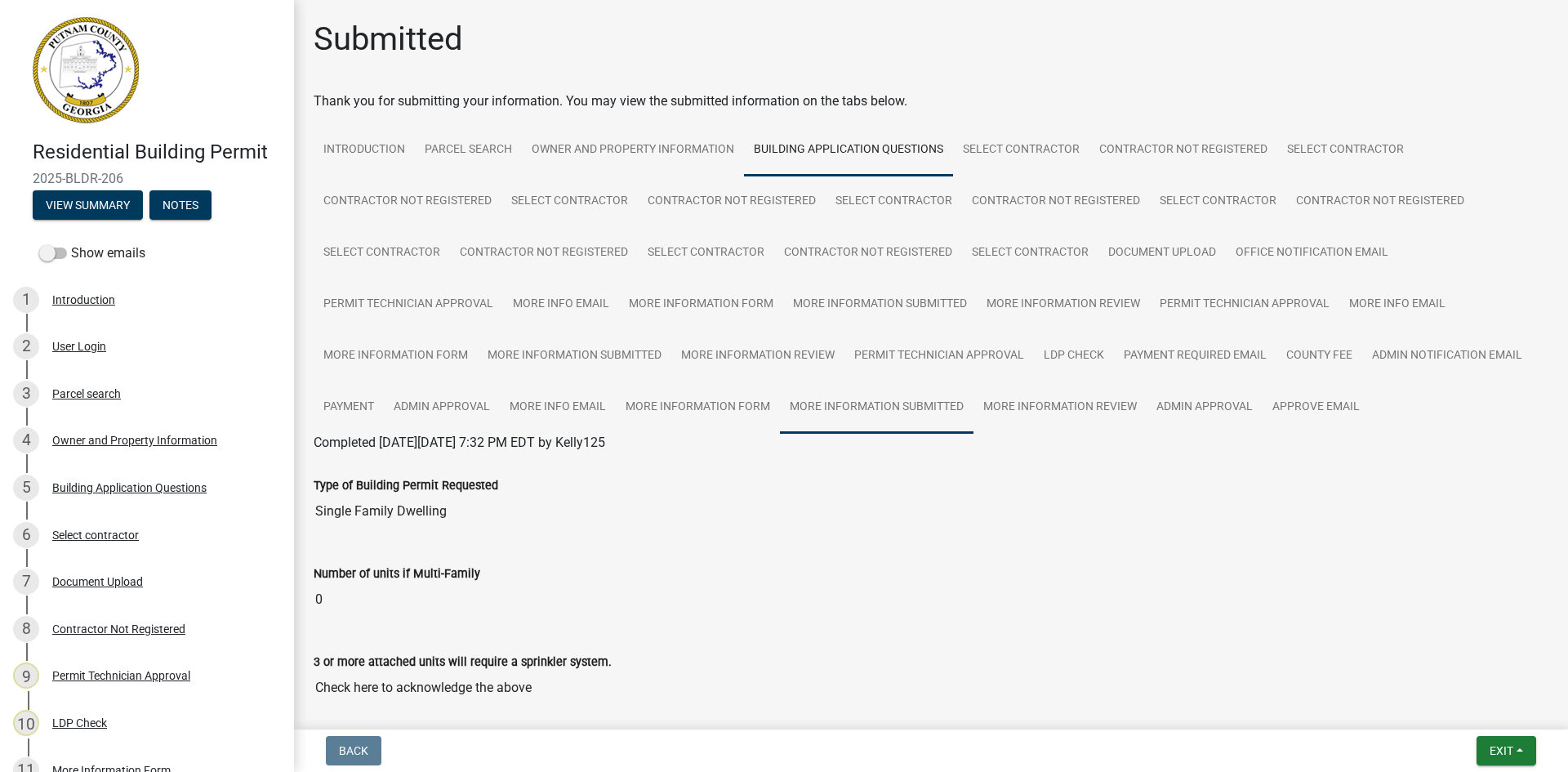
click at [879, 396] on link "More Information Submitted" at bounding box center [877, 407] width 193 height 52
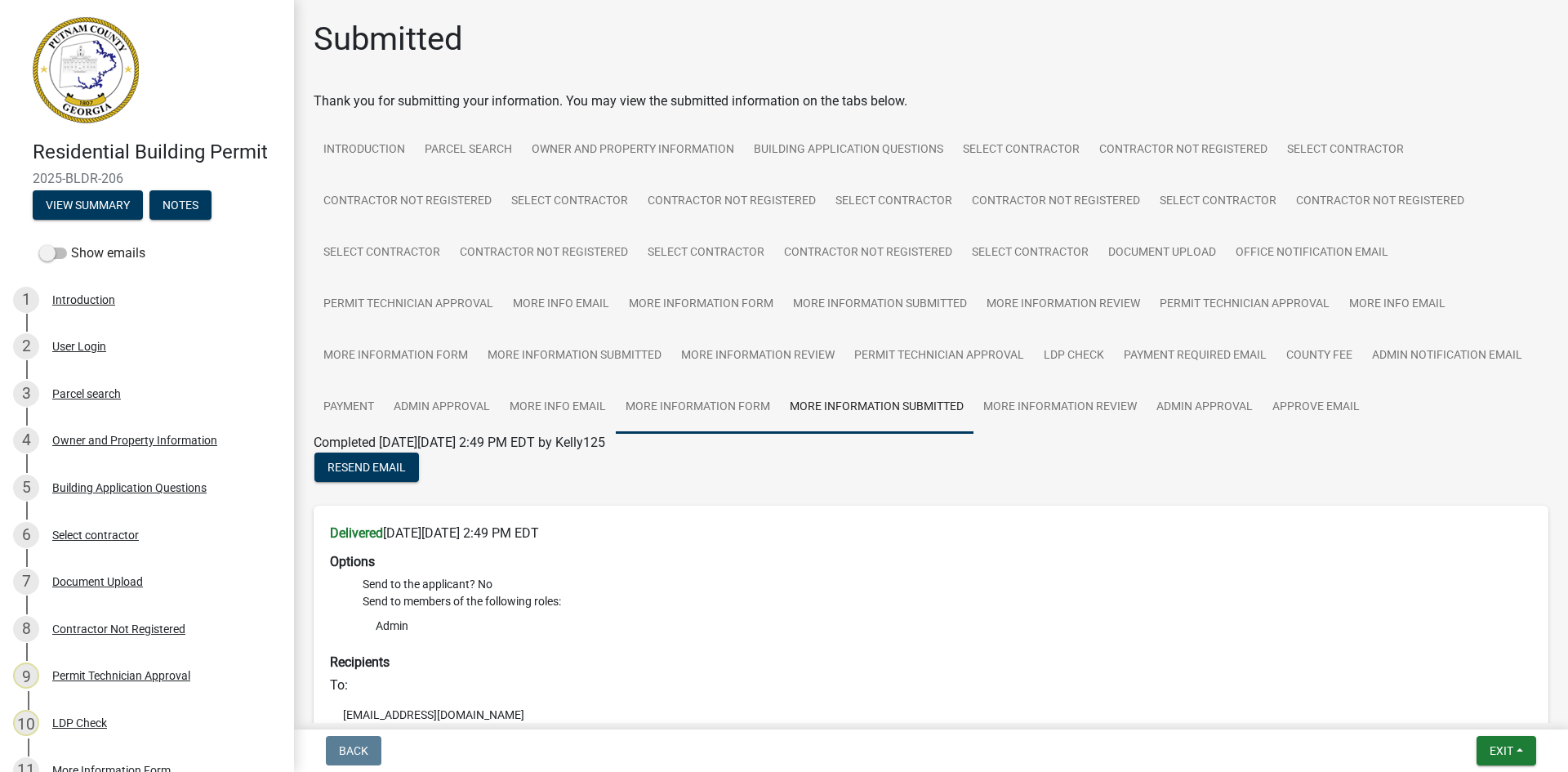
click at [746, 398] on link "More Information Form" at bounding box center [699, 407] width 165 height 52
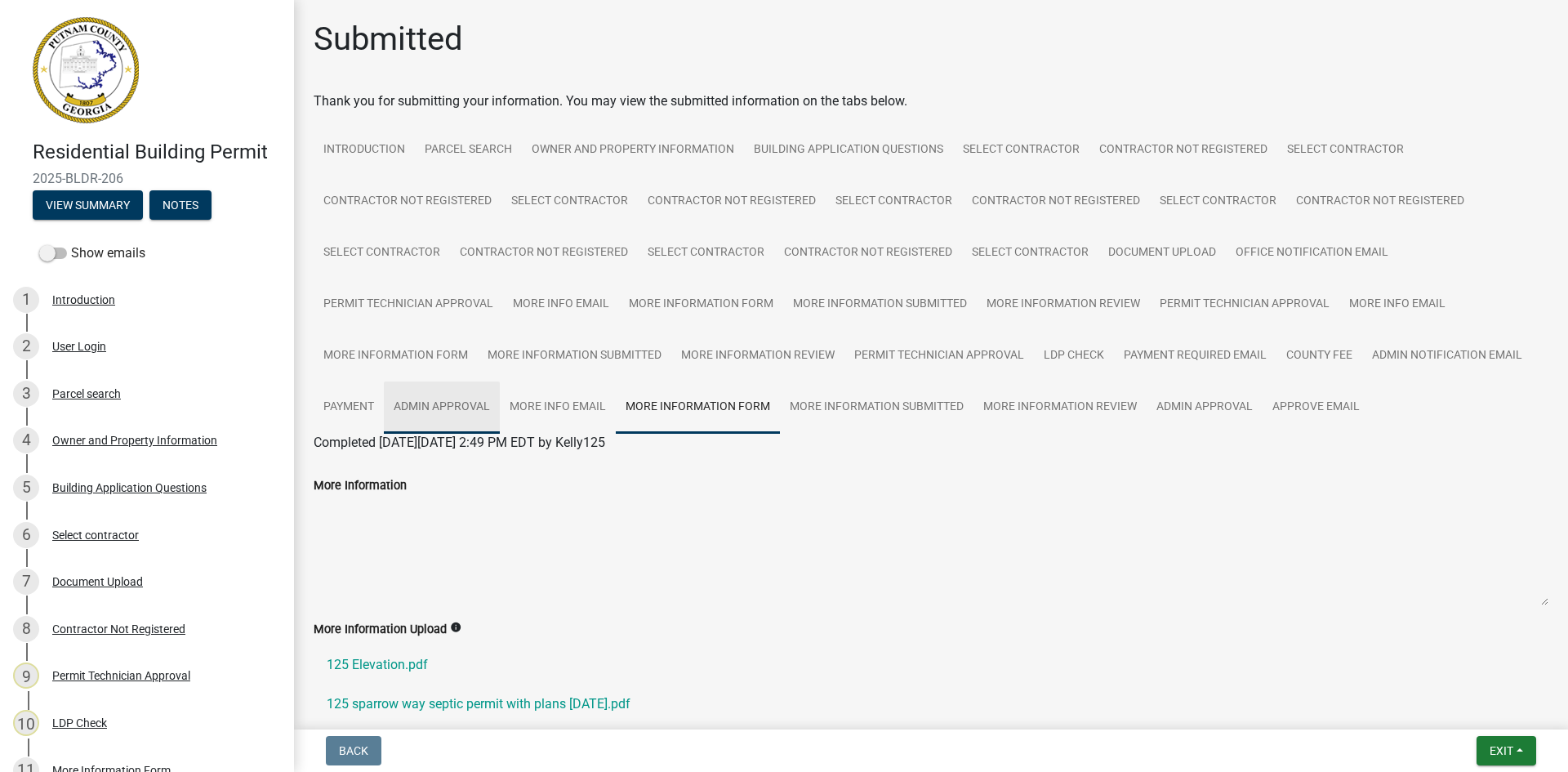
click at [456, 401] on link "Admin Approval" at bounding box center [442, 407] width 116 height 52
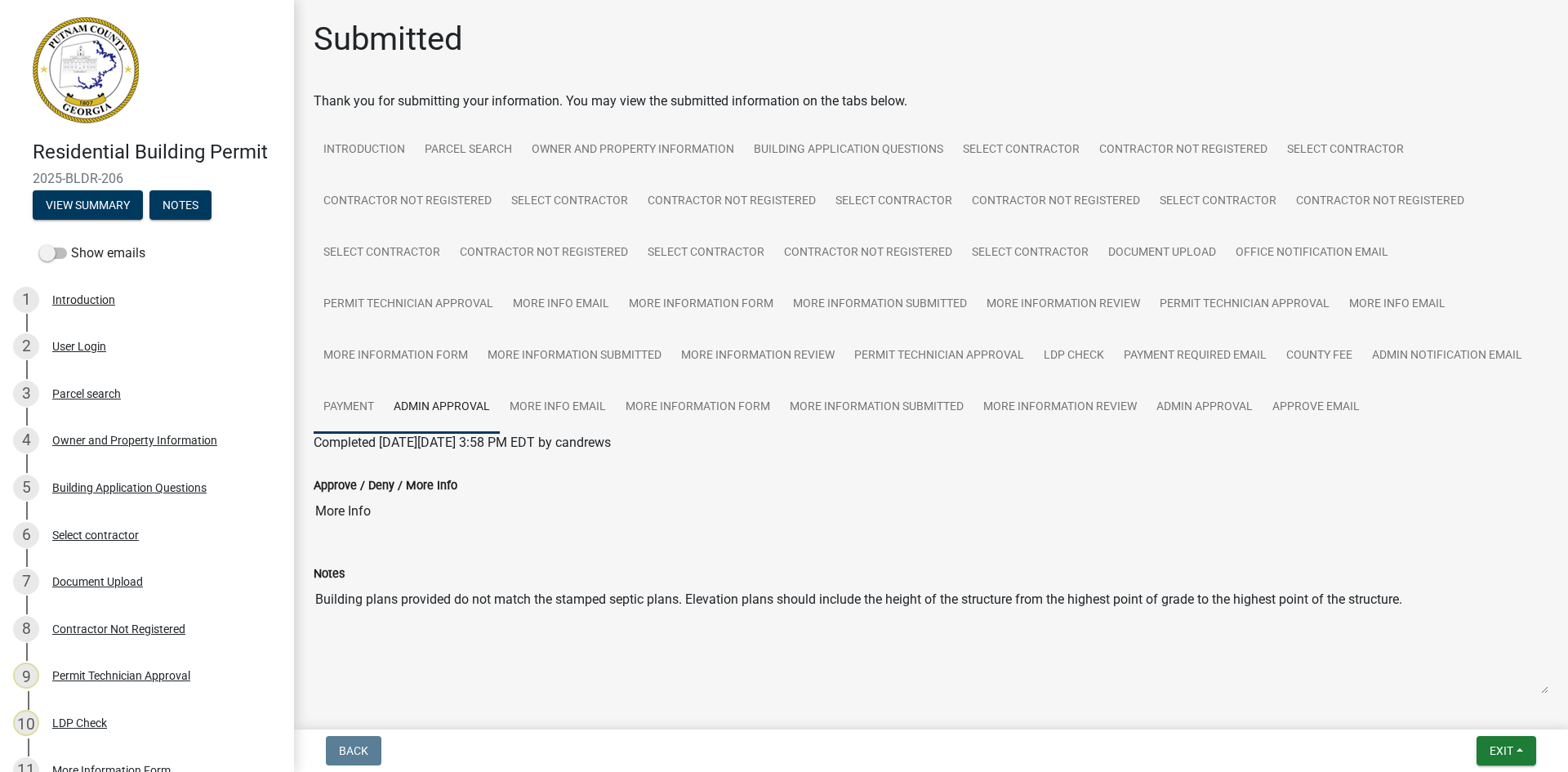
click at [364, 404] on link "Payment" at bounding box center [349, 407] width 71 height 52
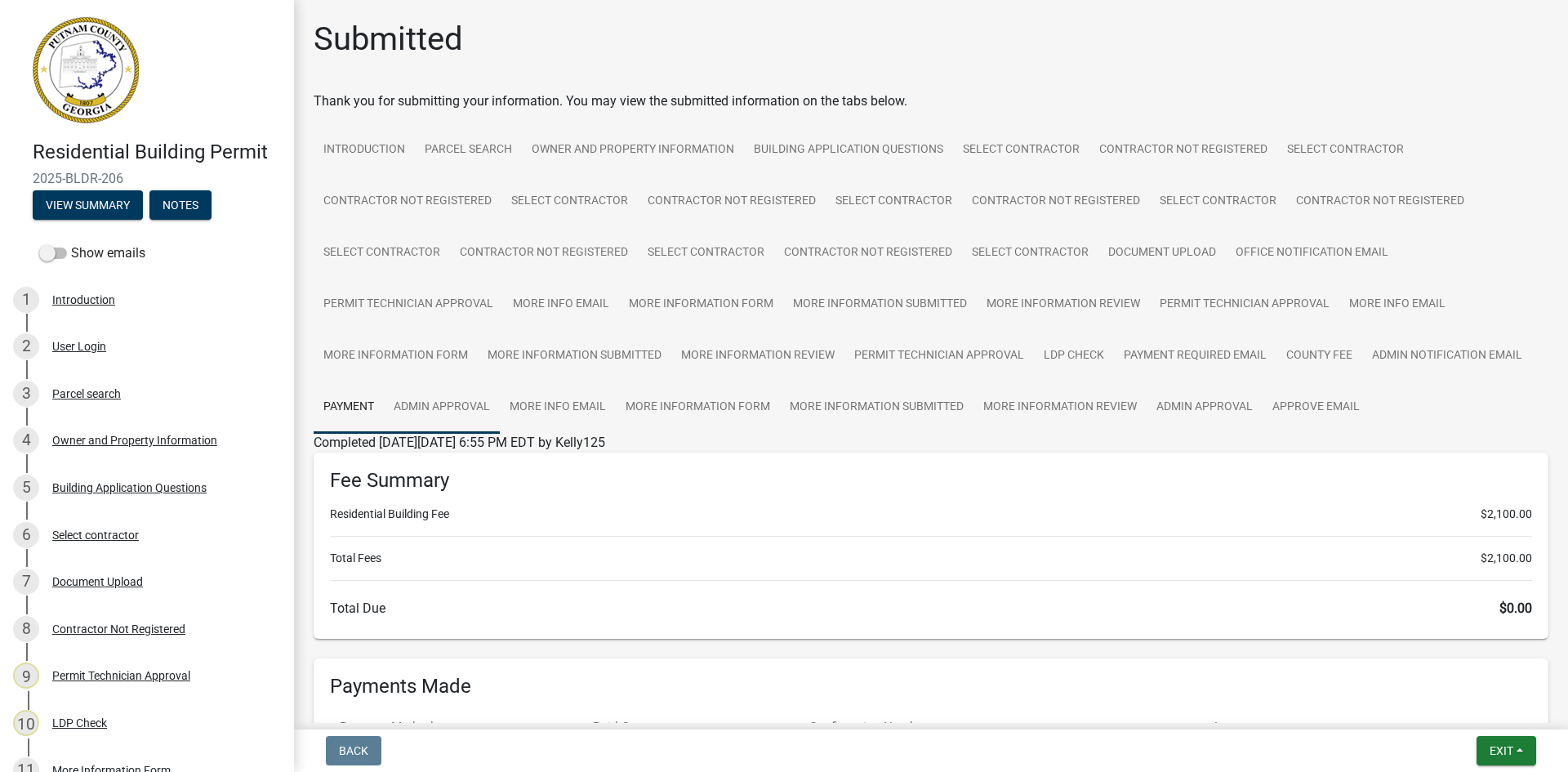
click at [470, 402] on link "Admin Approval" at bounding box center [442, 407] width 116 height 52
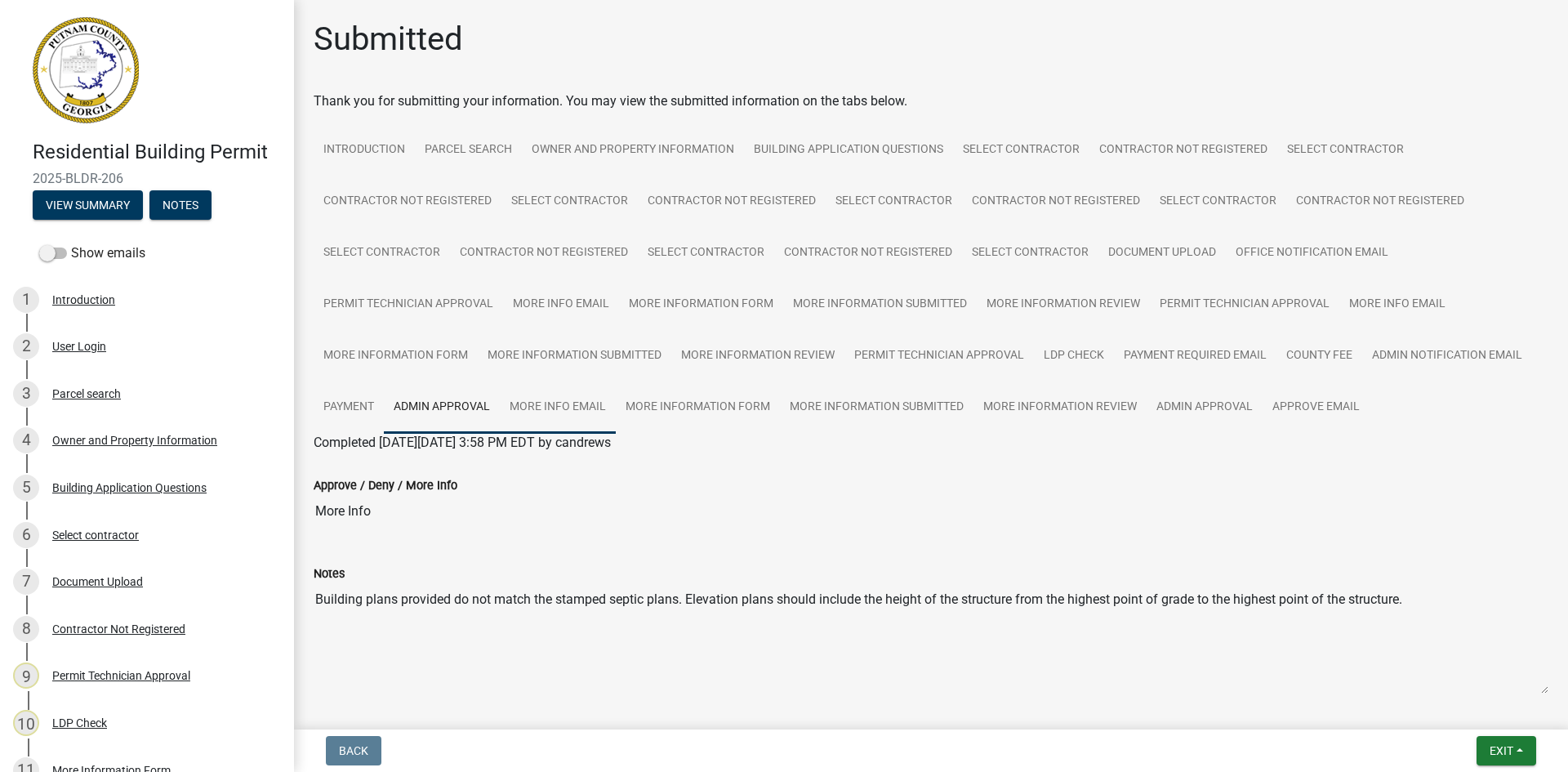
click at [589, 407] on link "More Info Email" at bounding box center [558, 407] width 116 height 52
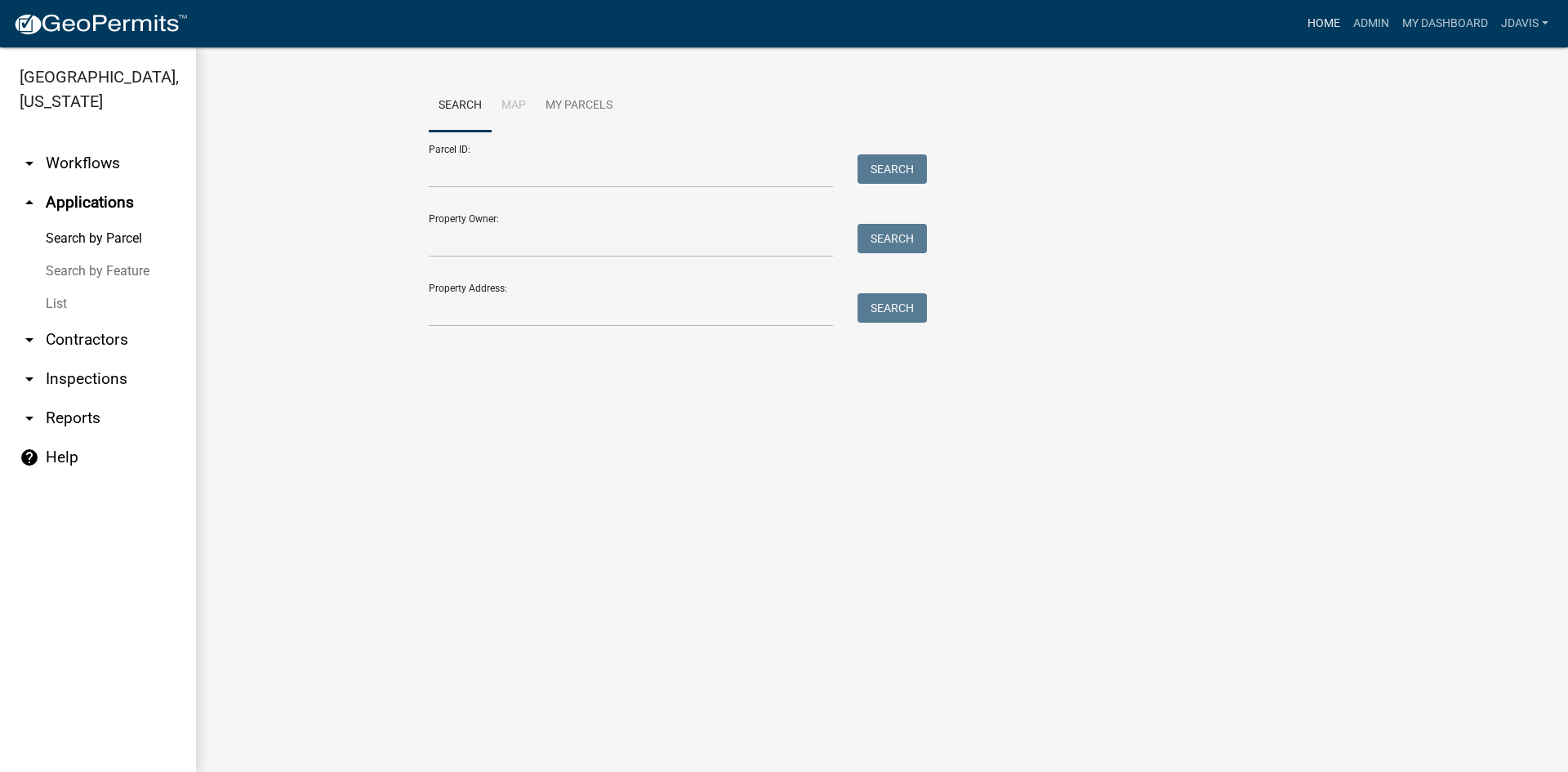
click at [1318, 29] on link "Home" at bounding box center [1324, 23] width 46 height 31
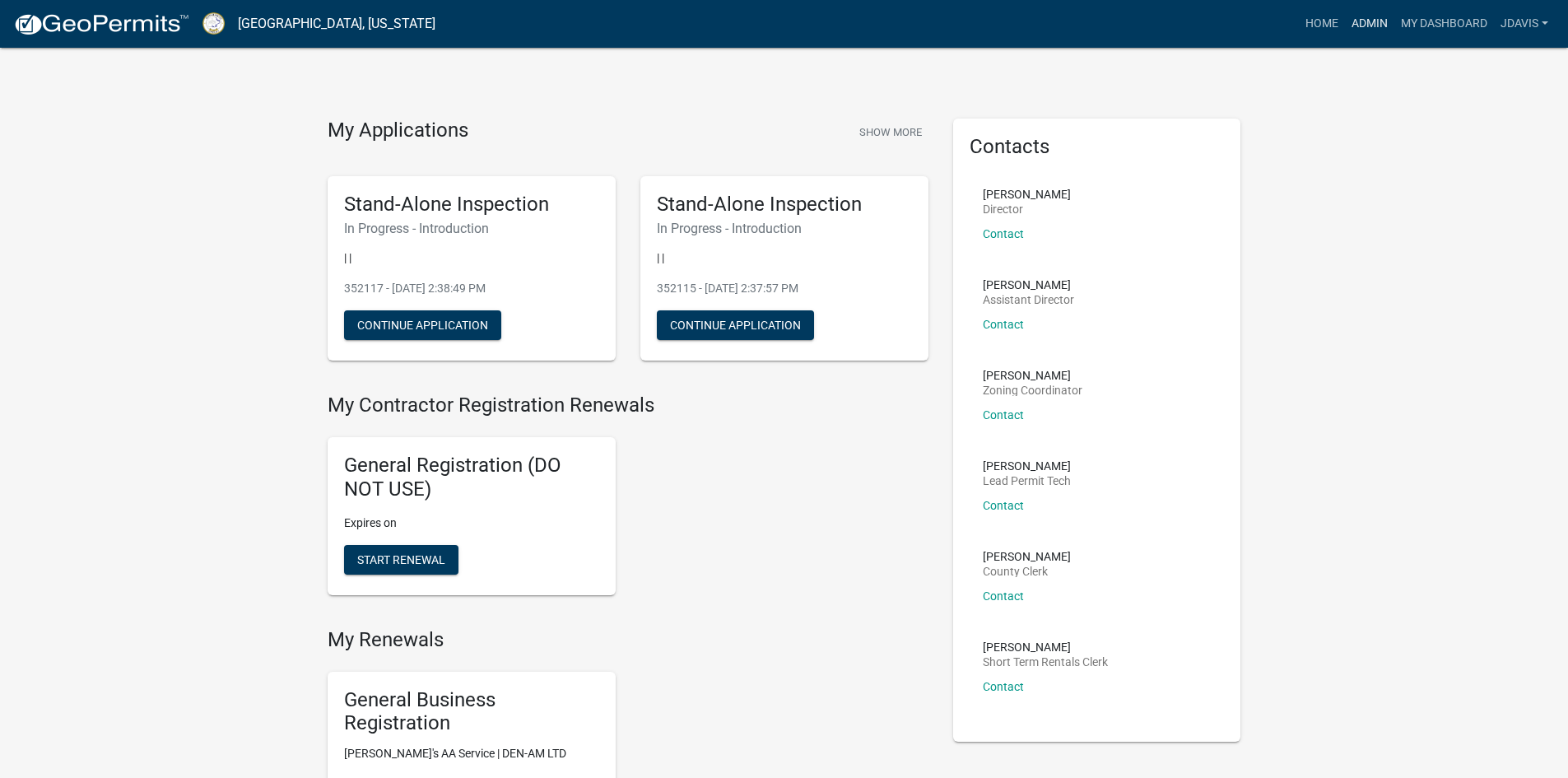
click at [1369, 23] on link "Admin" at bounding box center [1369, 23] width 50 height 32
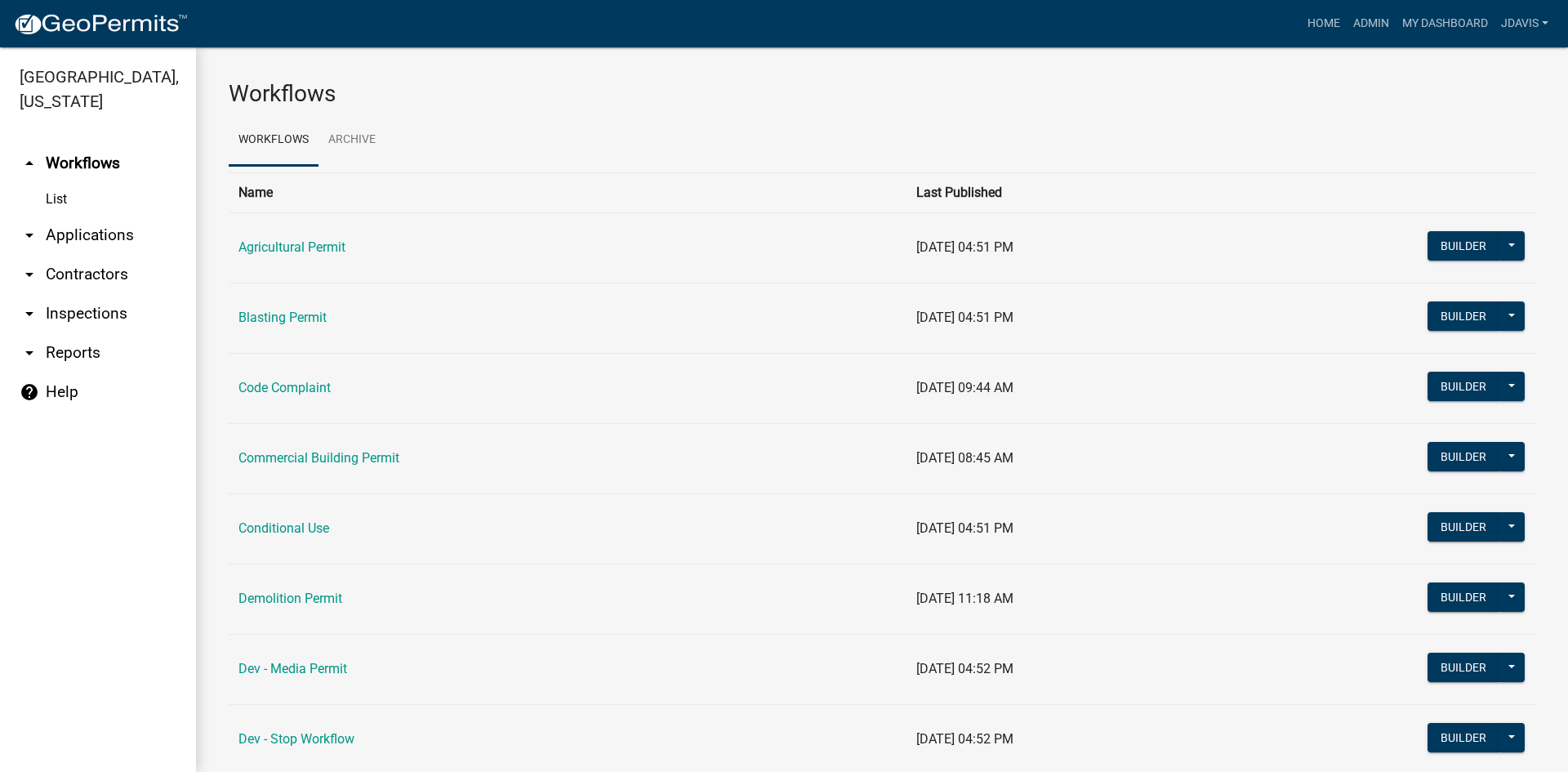
click at [81, 232] on link "arrow_drop_down Applications" at bounding box center [97, 235] width 196 height 39
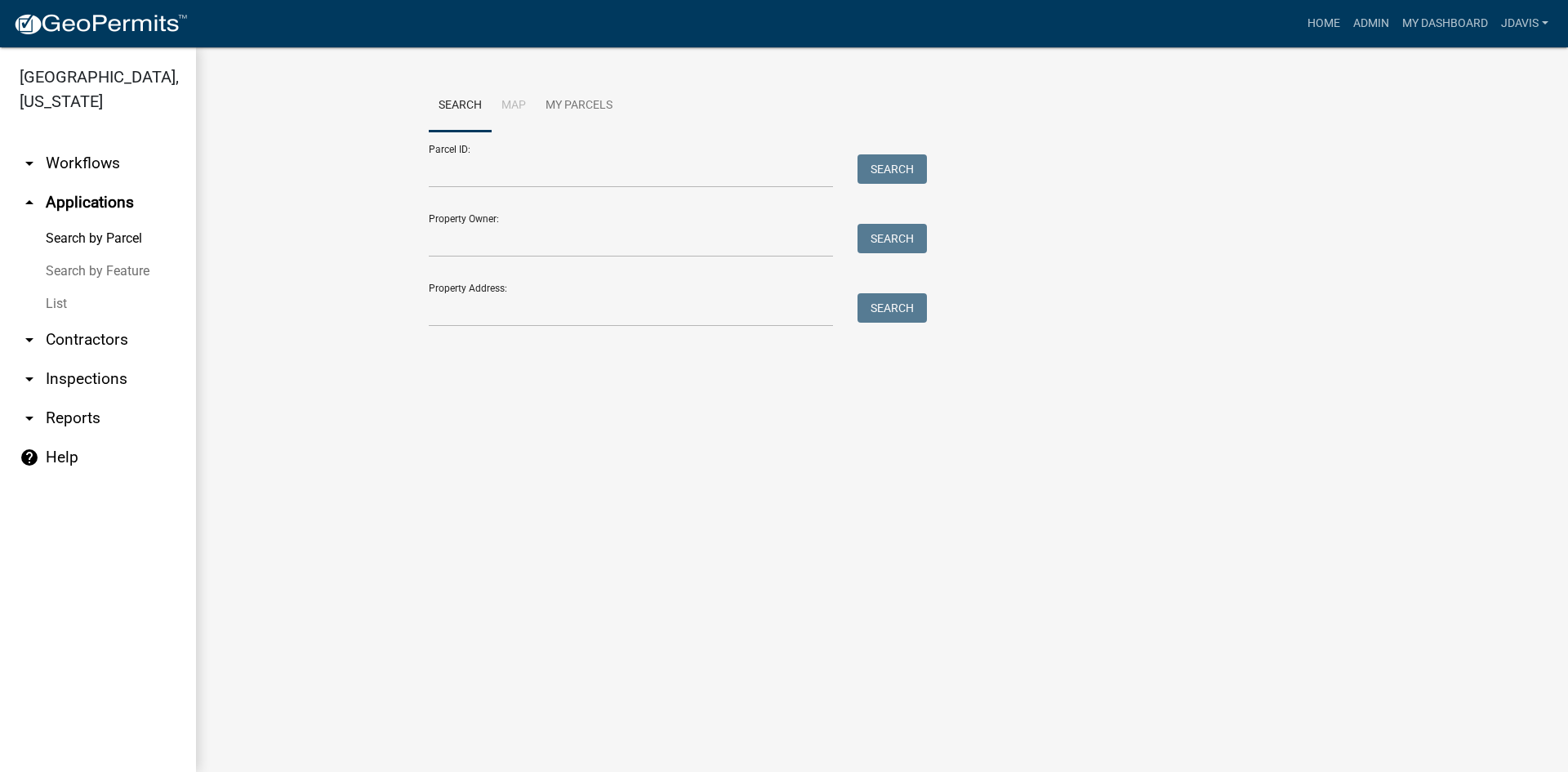
click at [54, 303] on link "List" at bounding box center [97, 303] width 196 height 33
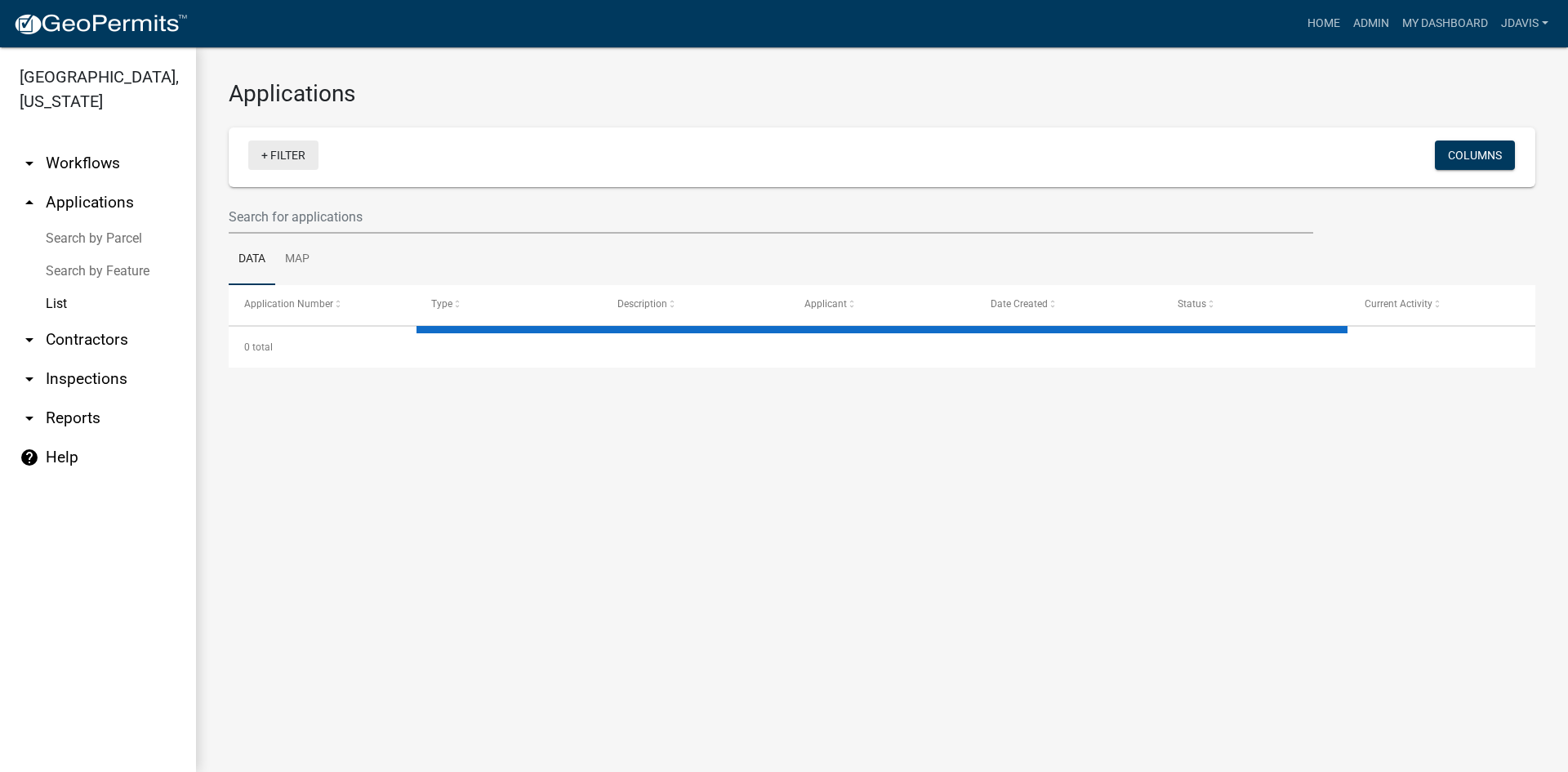
select select "2: 50"
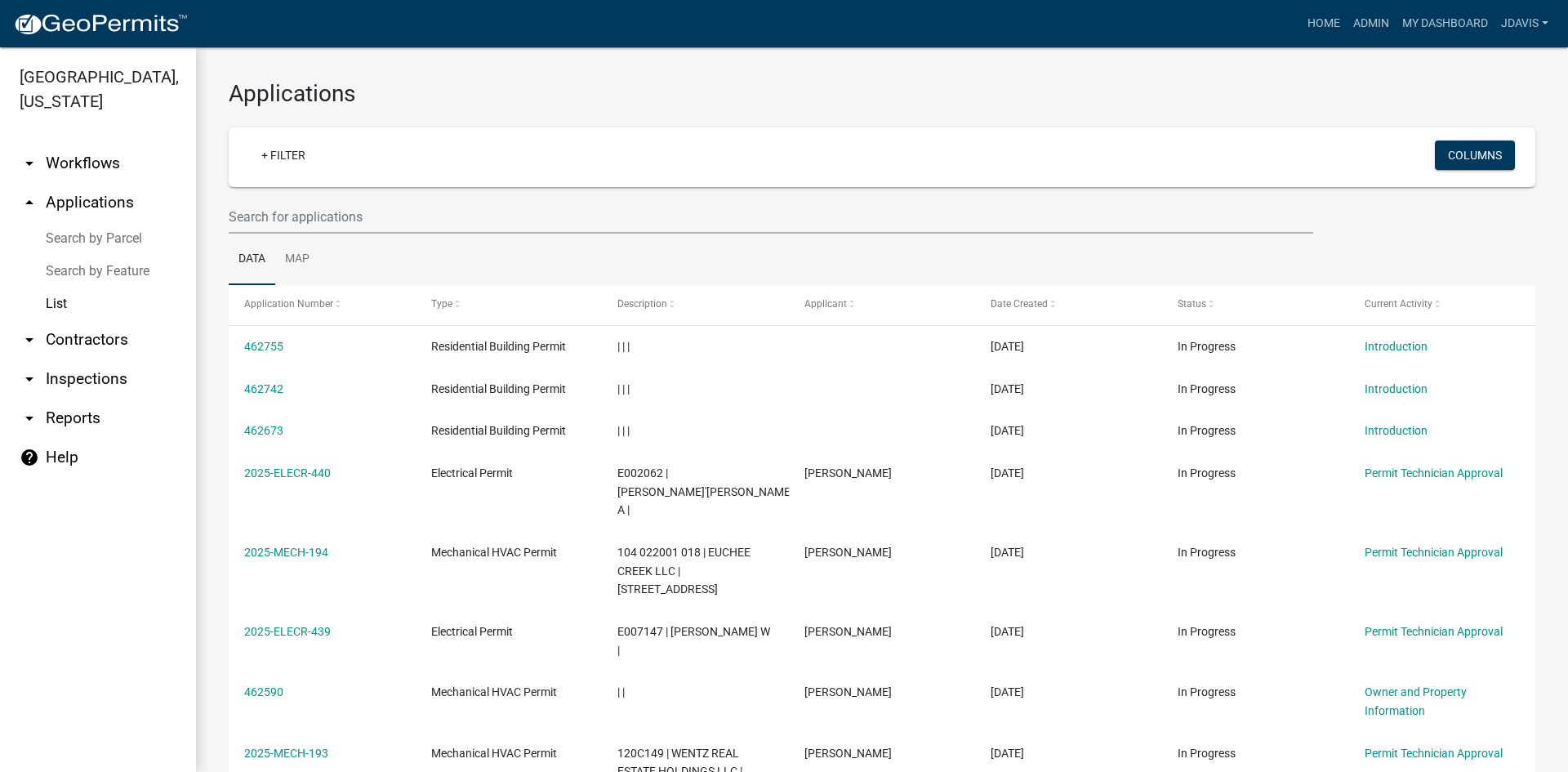
drag, startPoint x: 92, startPoint y: 239, endPoint x: 141, endPoint y: 254, distance: 51.2
click at [92, 239] on link "Search by Parcel" at bounding box center [97, 238] width 196 height 33
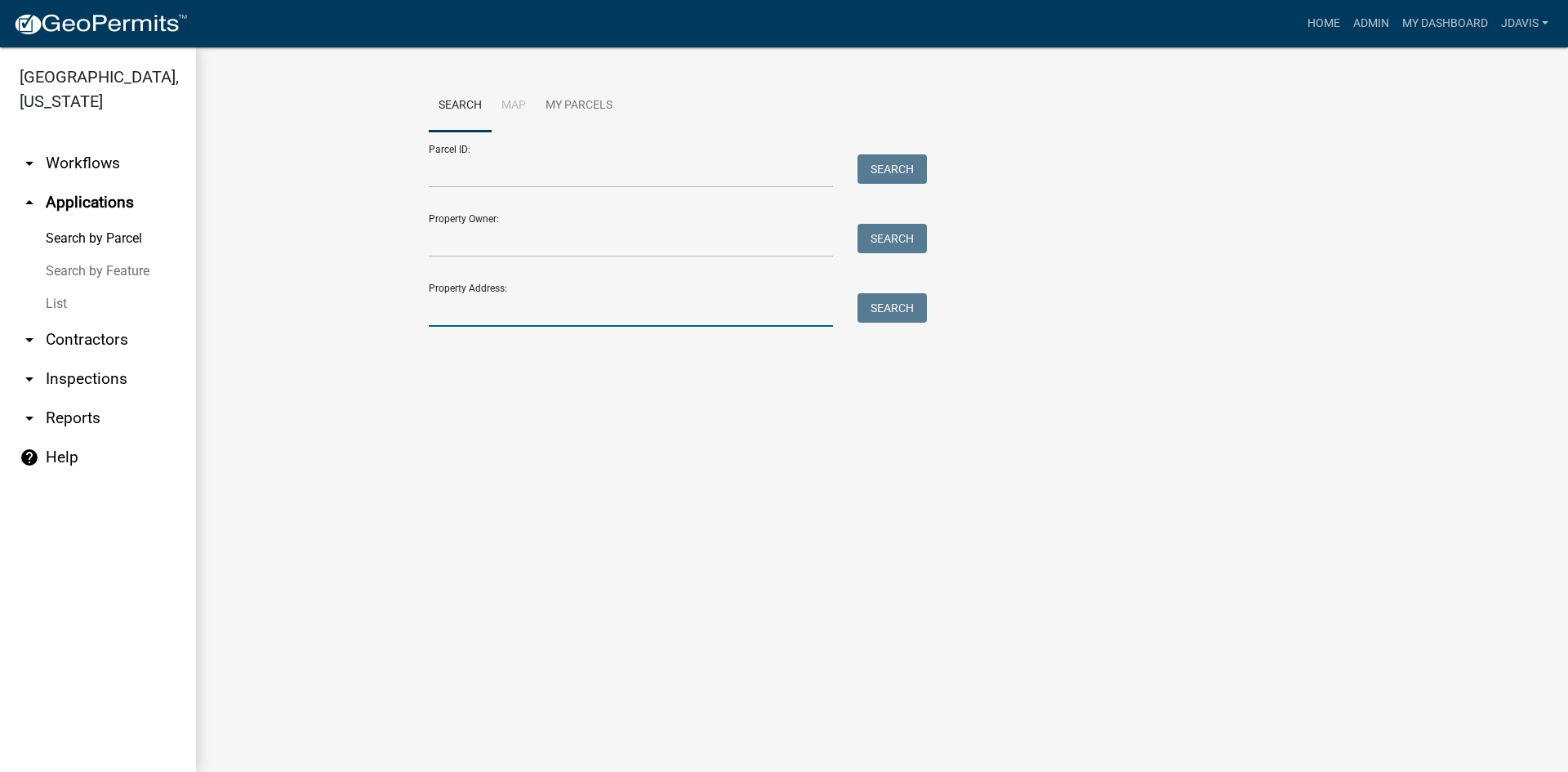
click at [502, 310] on input "Property Address:" at bounding box center [631, 310] width 404 height 33
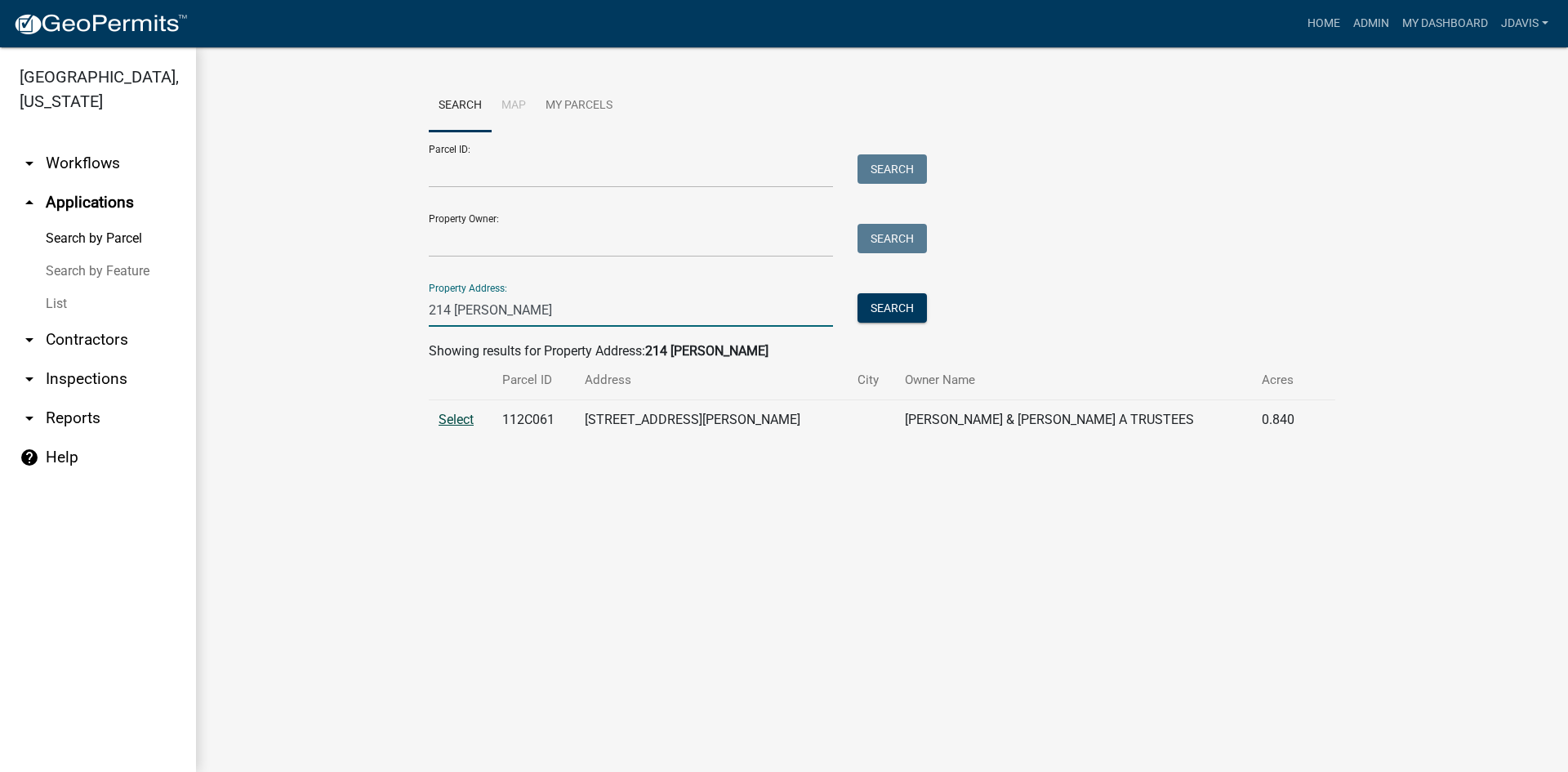
type input "214 [PERSON_NAME]"
click at [462, 415] on span "Select" at bounding box center [455, 419] width 35 height 15
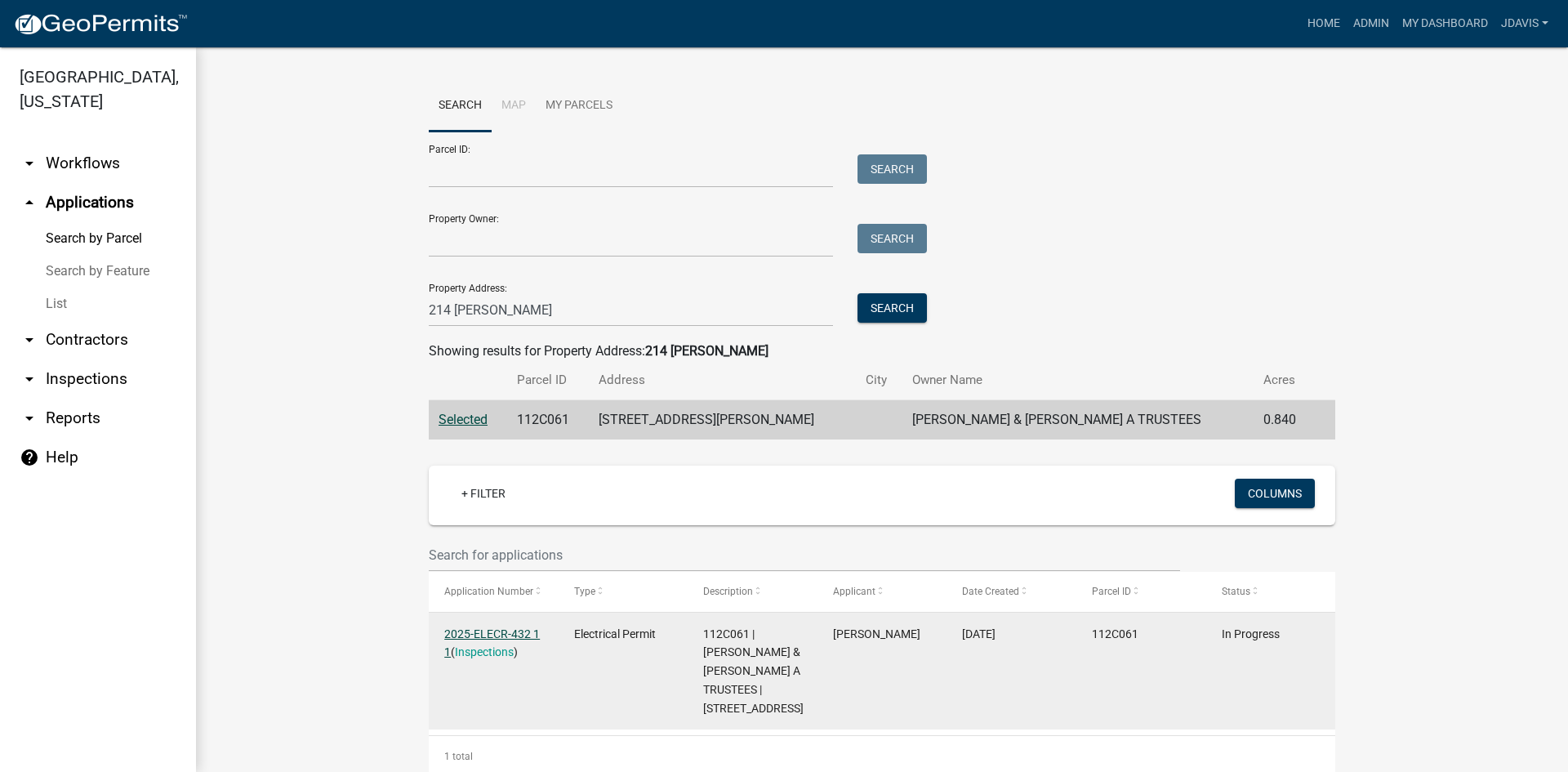
click at [494, 629] on link "2025-ELECR-432 1 1" at bounding box center [492, 643] width 96 height 32
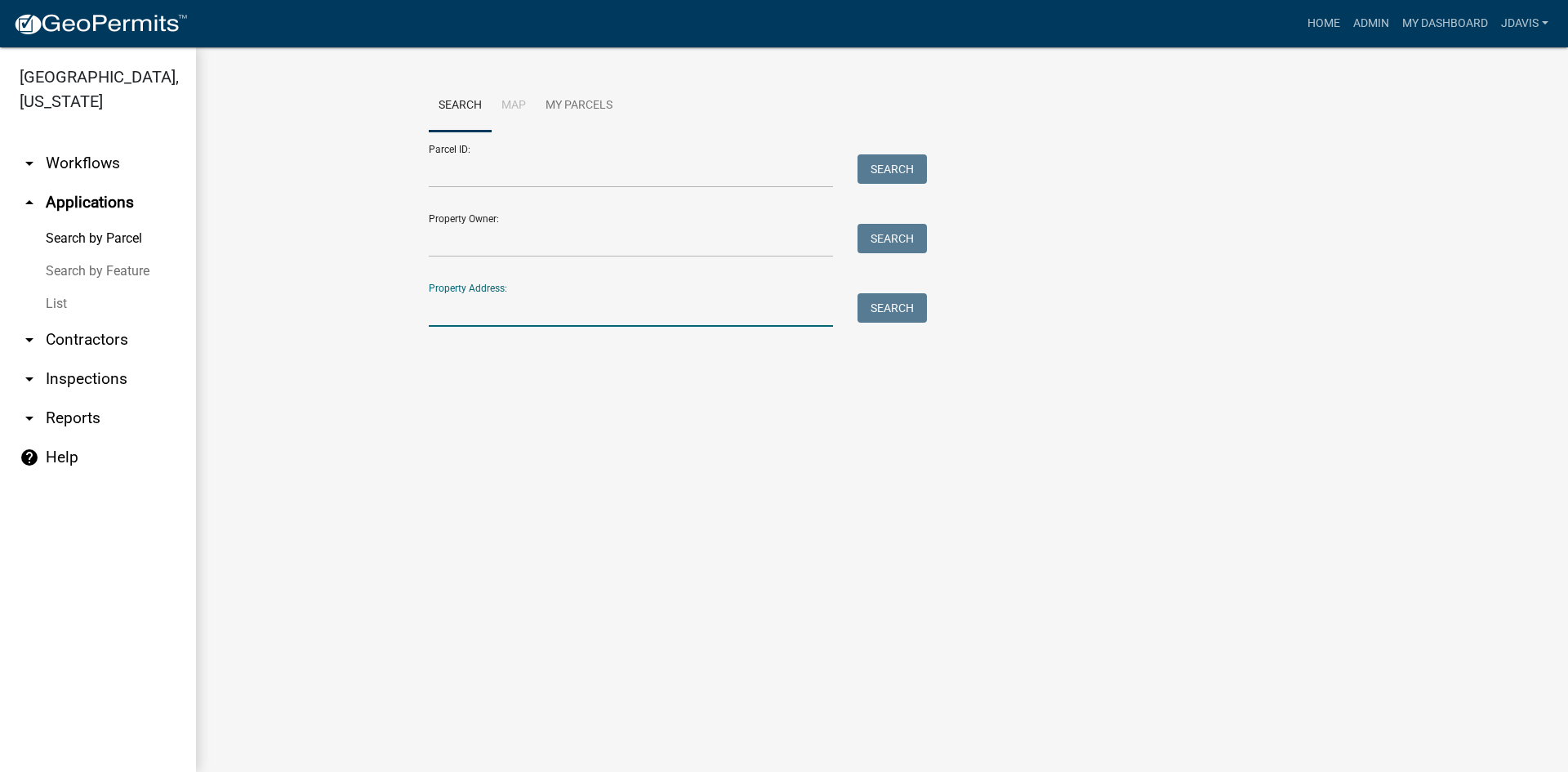
click at [614, 310] on input "Property Address:" at bounding box center [631, 310] width 404 height 33
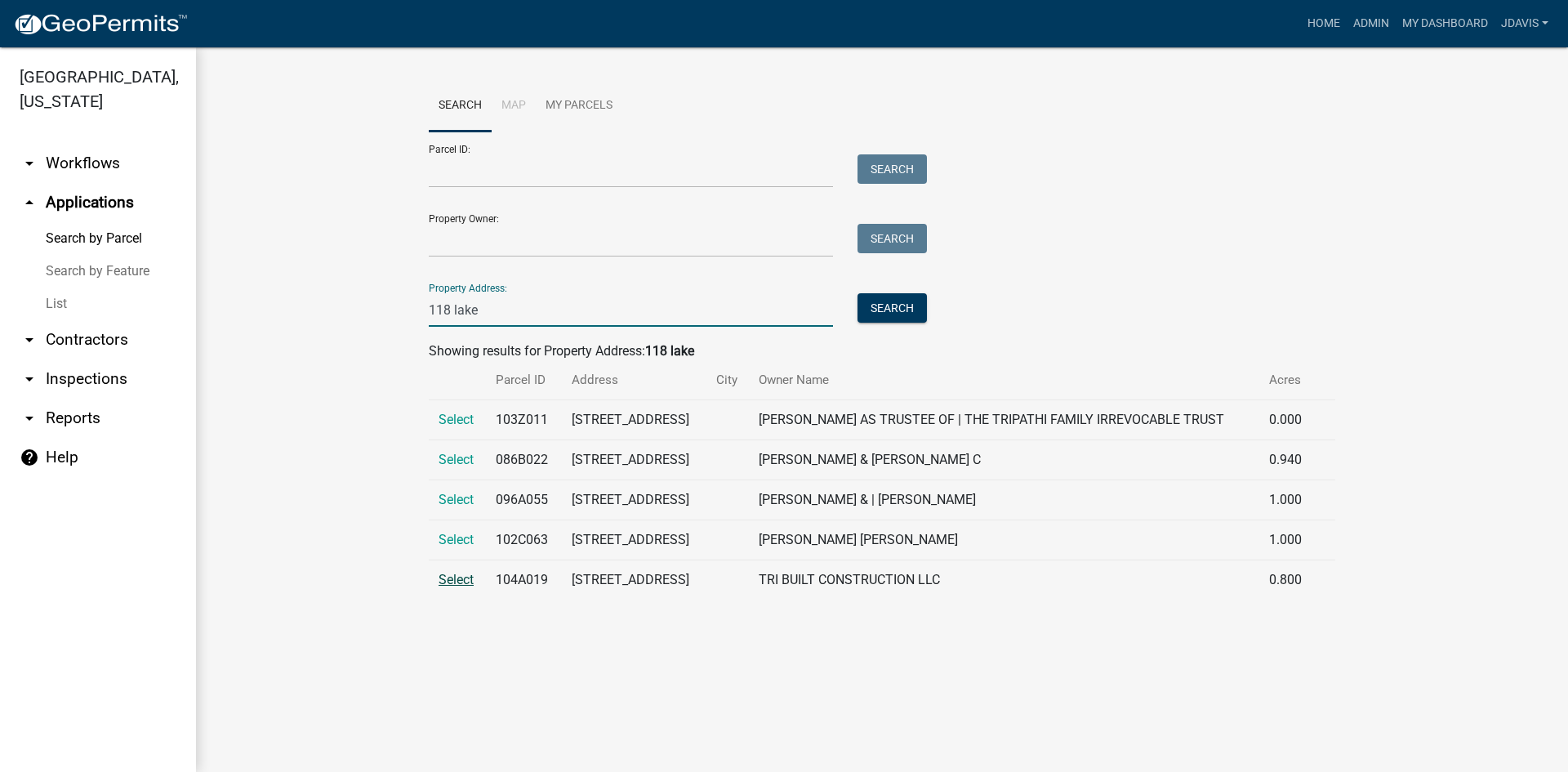
type input "118 lake"
click at [456, 588] on span "Select" at bounding box center [455, 579] width 35 height 15
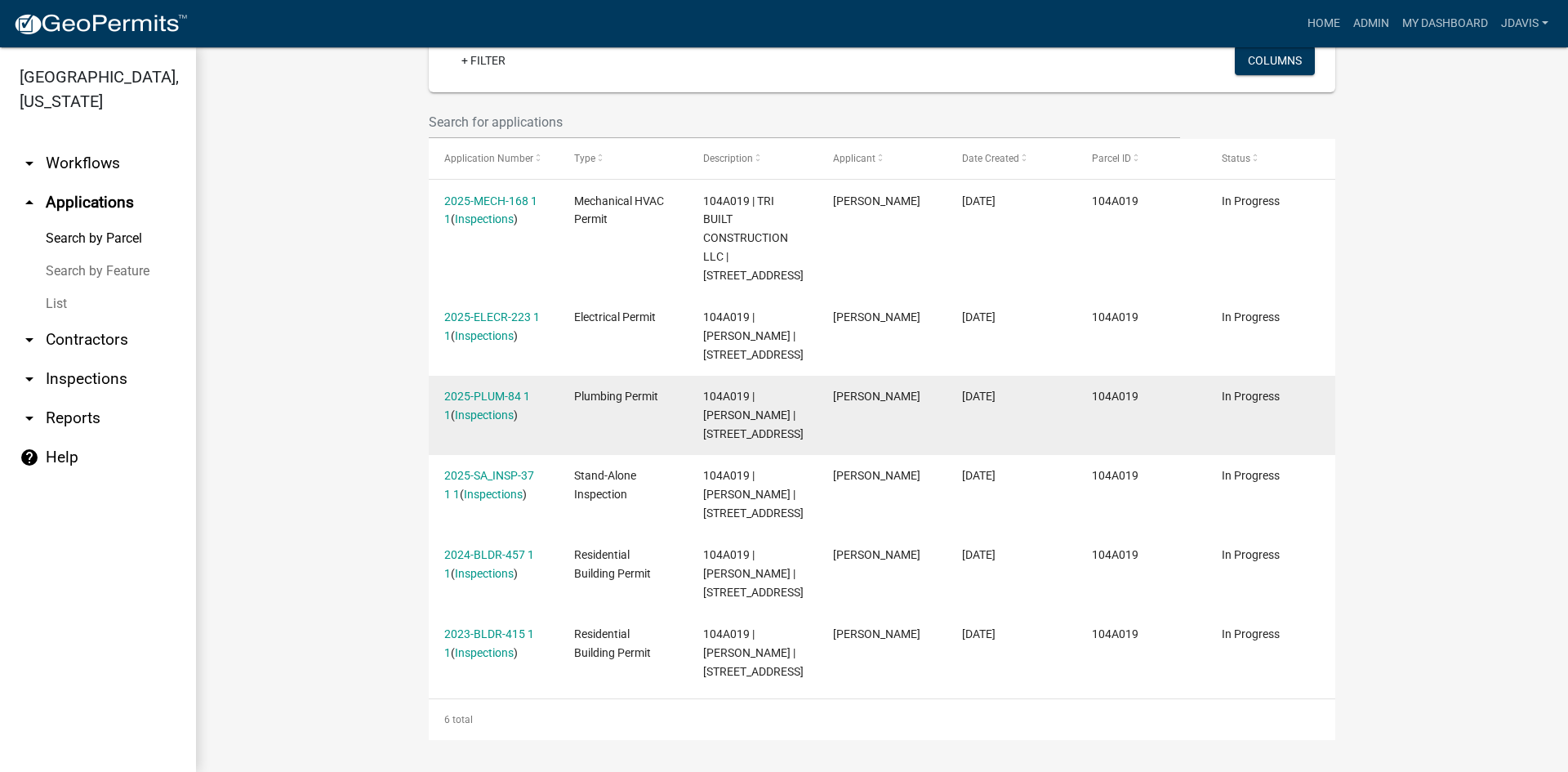
scroll to position [507, 0]
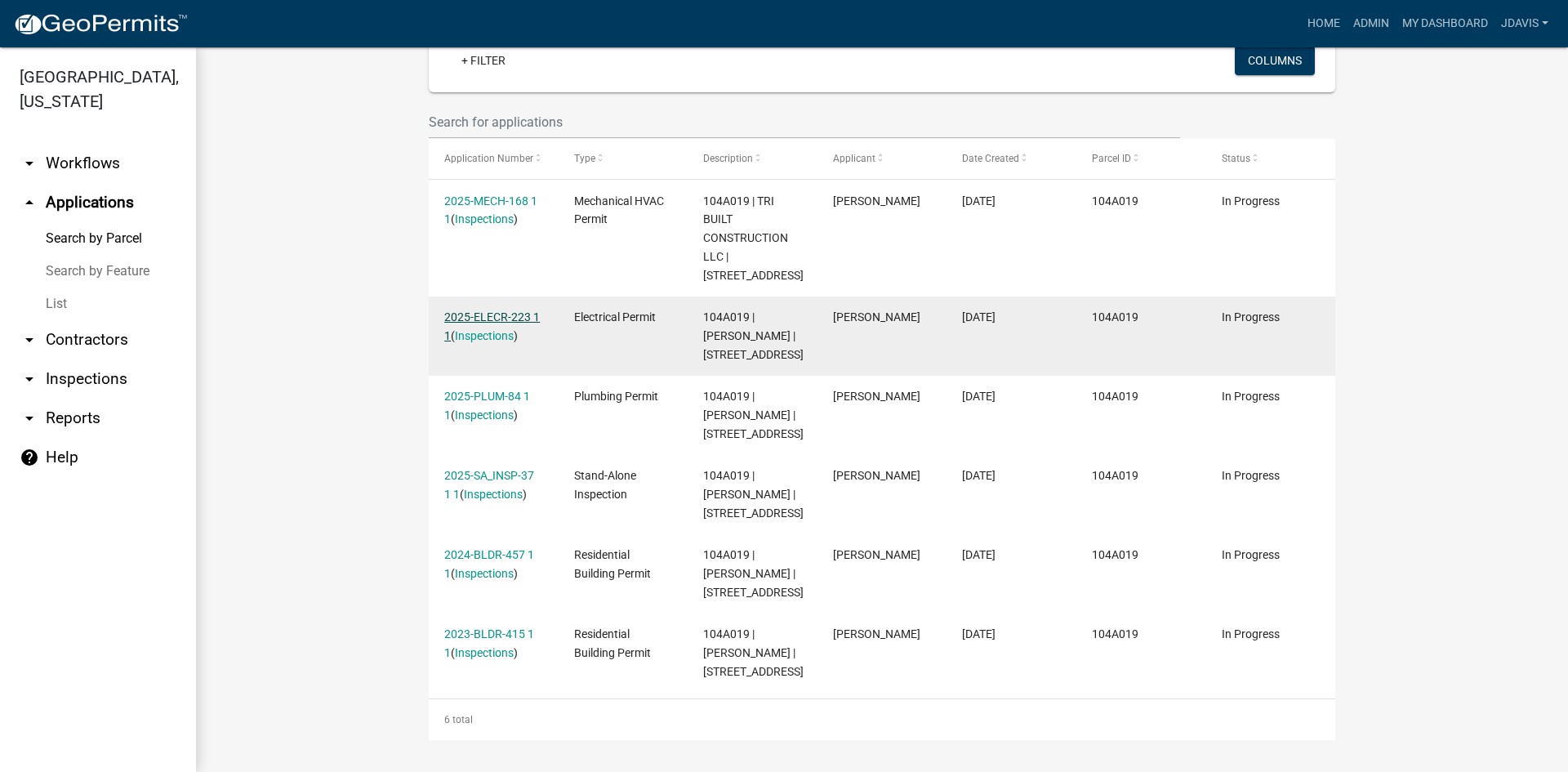
click at [496, 310] on link "2025-ELECR-223 1 1" at bounding box center [492, 327] width 96 height 32
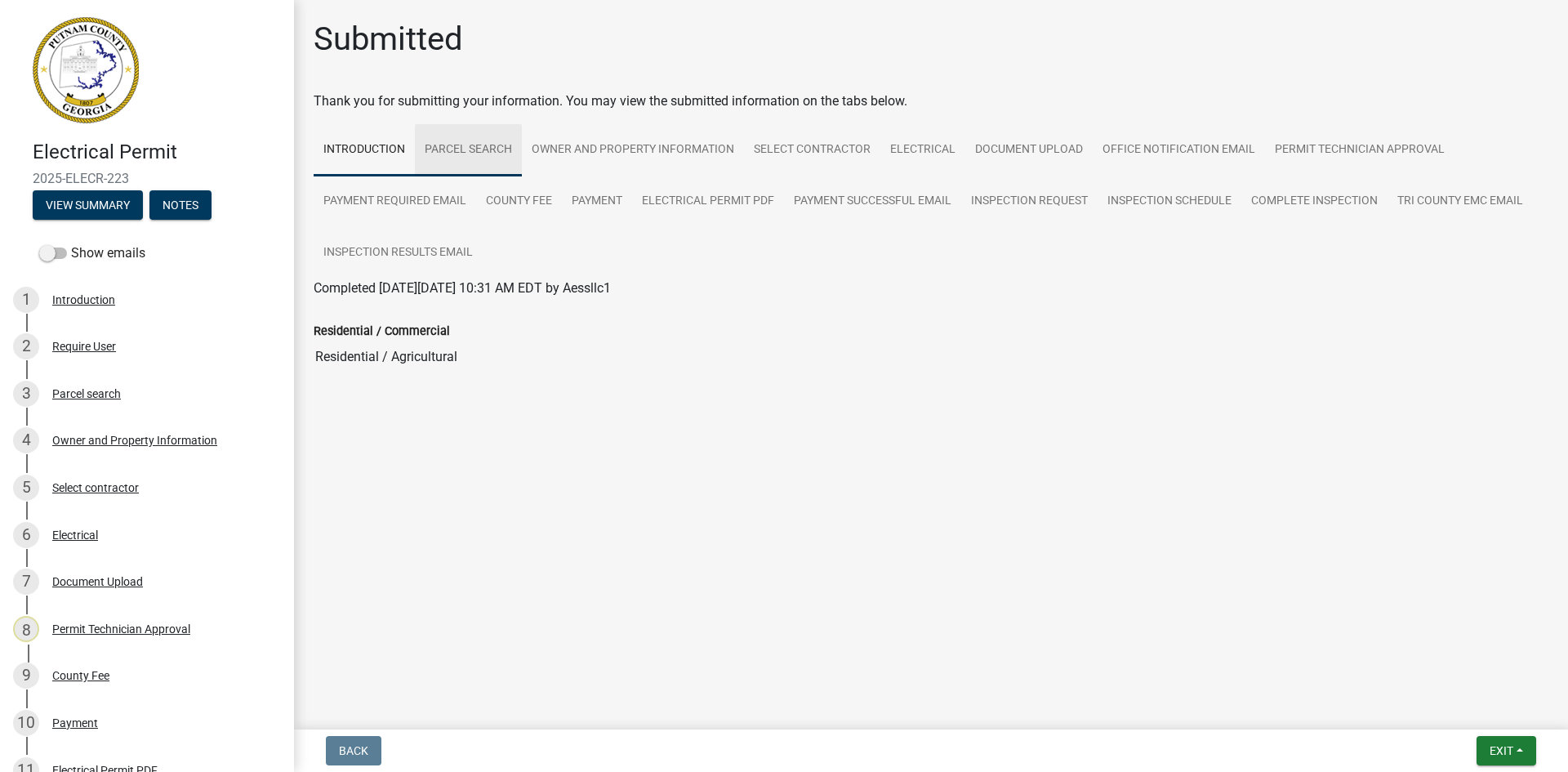
click at [479, 156] on link "Parcel search" at bounding box center [469, 150] width 107 height 52
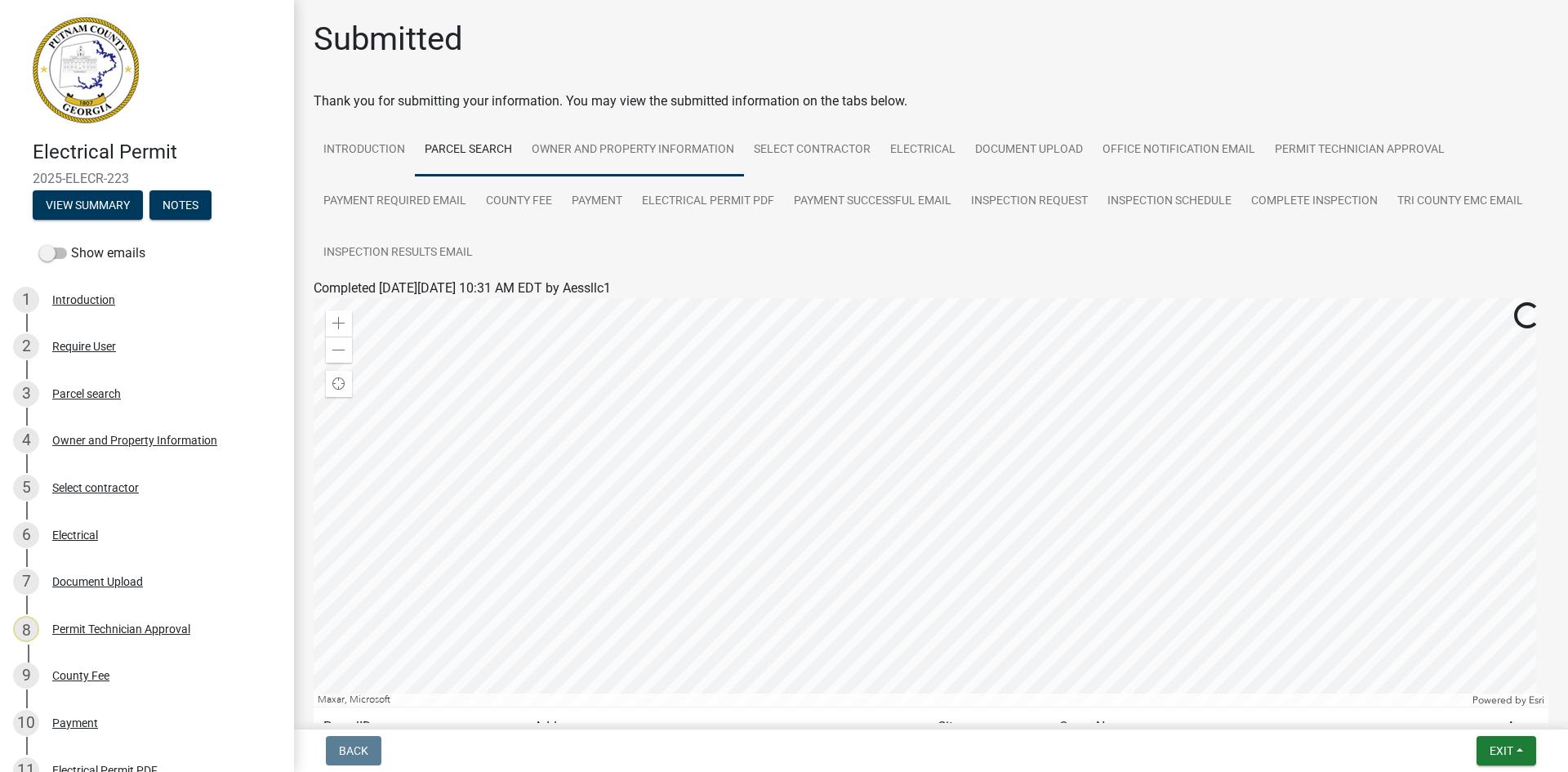
click at [654, 146] on link "Owner and Property Information" at bounding box center [633, 150] width 222 height 52
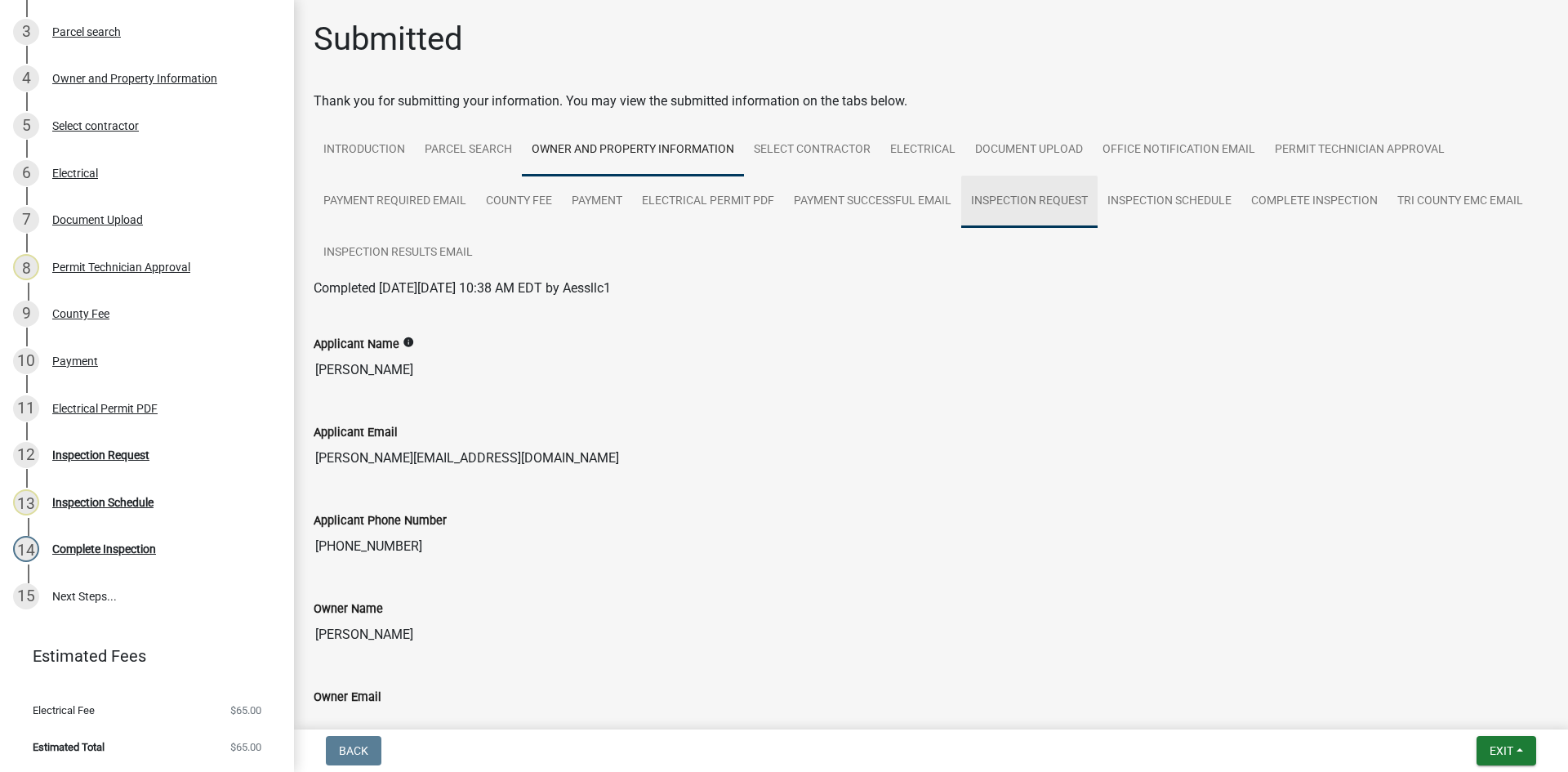
click at [1063, 197] on link "Inspection Request" at bounding box center [1030, 201] width 136 height 52
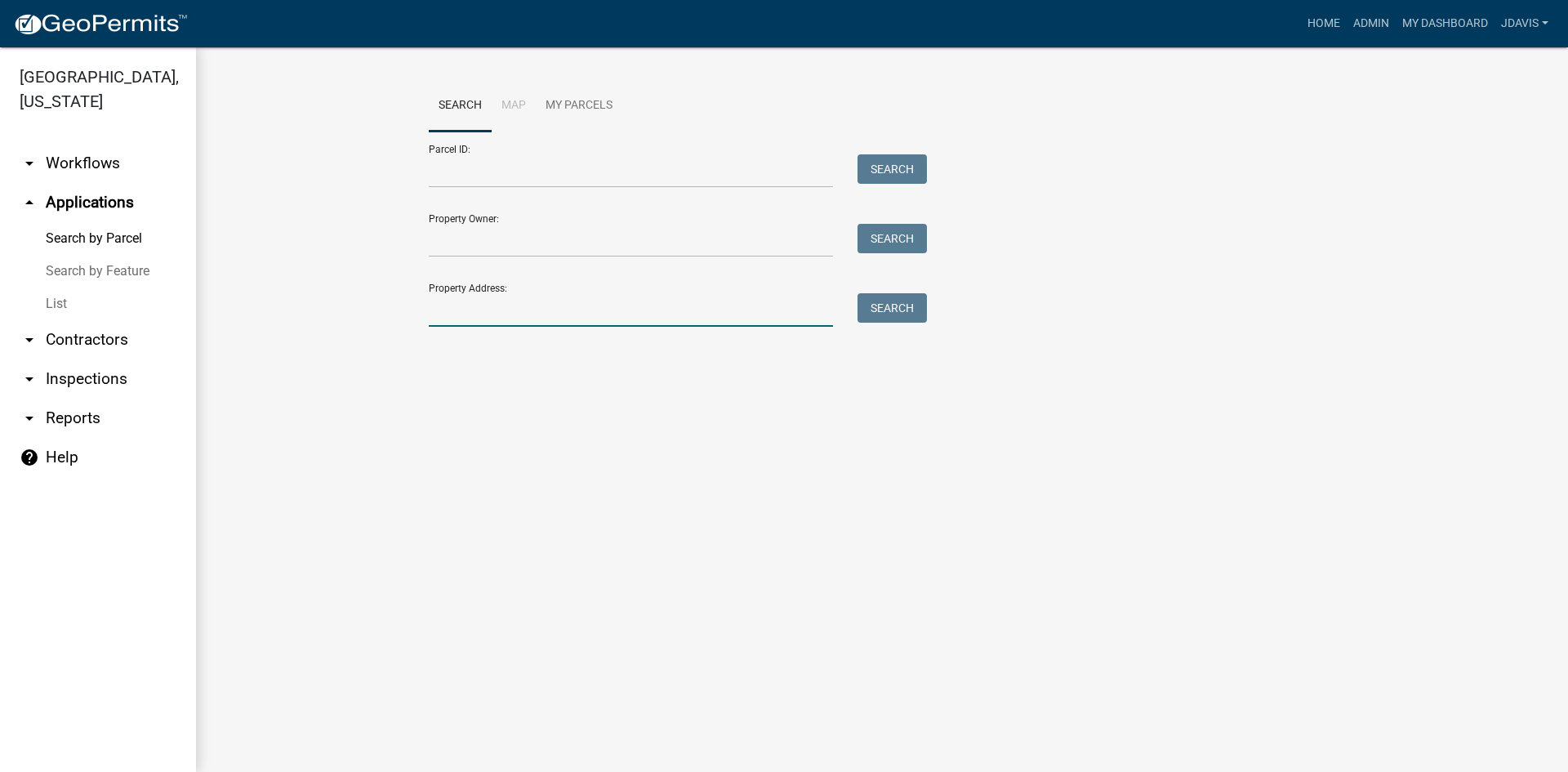
click at [646, 318] on input "Property Address:" at bounding box center [631, 310] width 404 height 33
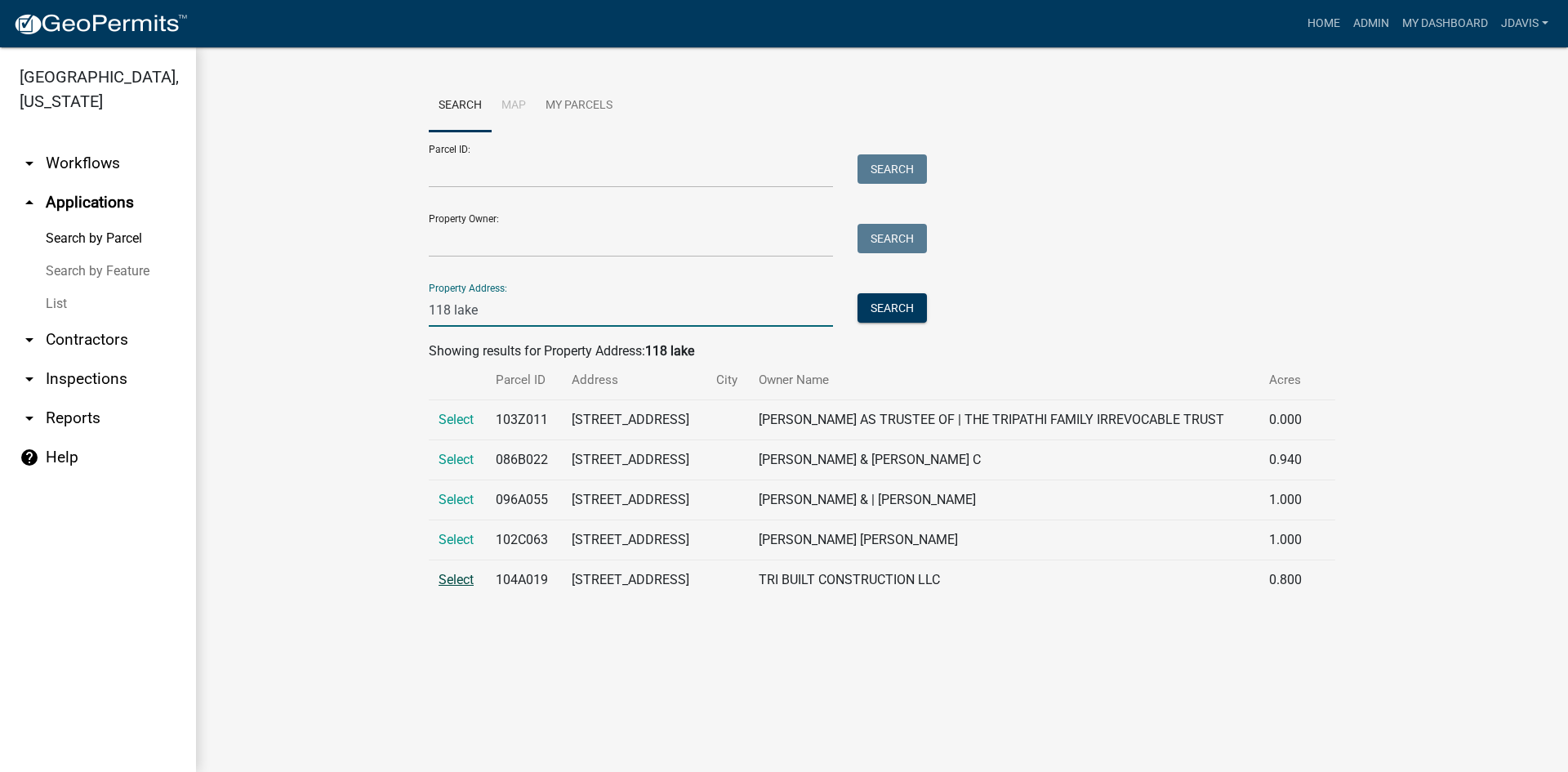
type input "118 lake"
click at [459, 588] on span "Select" at bounding box center [455, 579] width 35 height 15
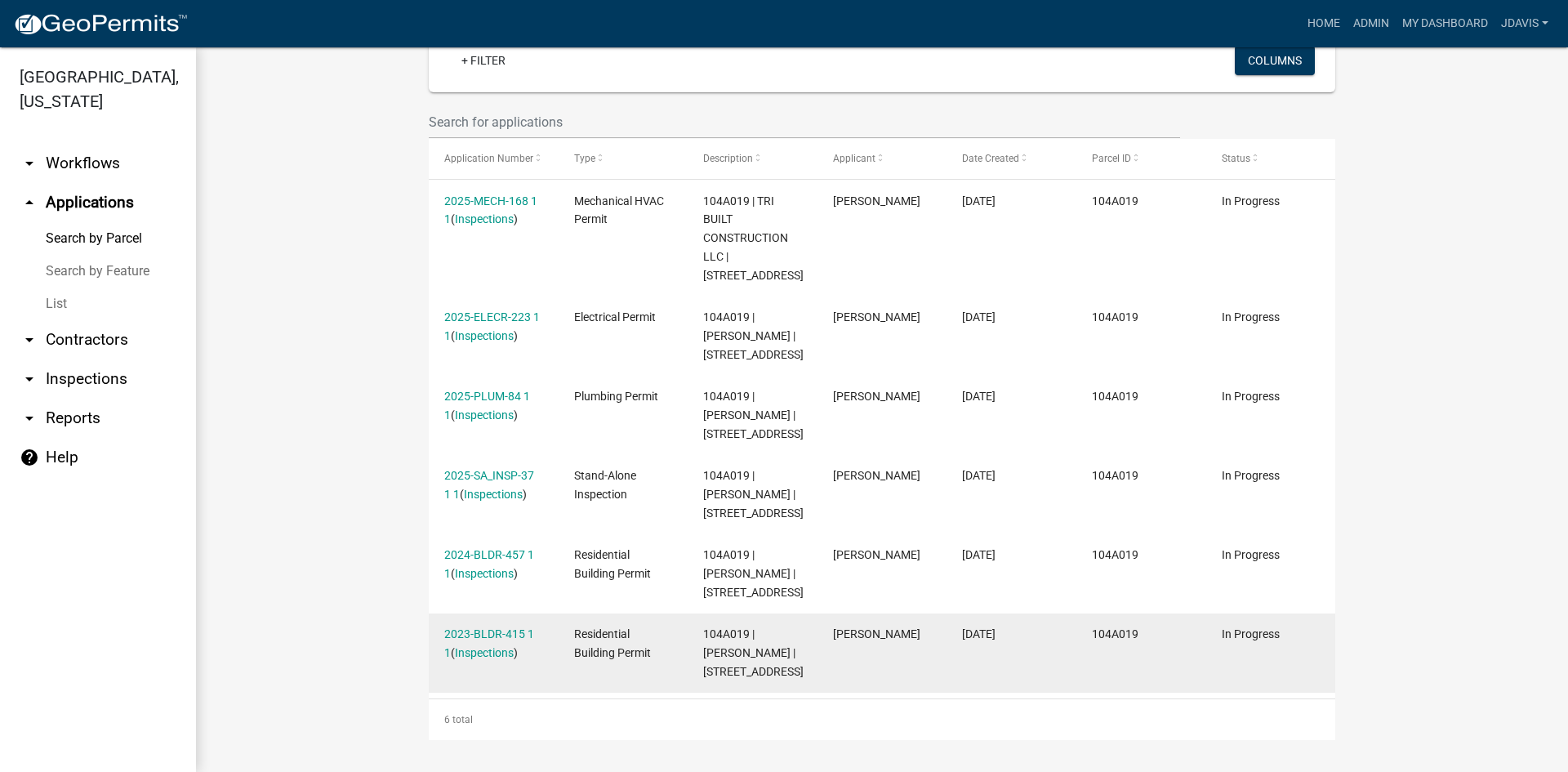
scroll to position [507, 0]
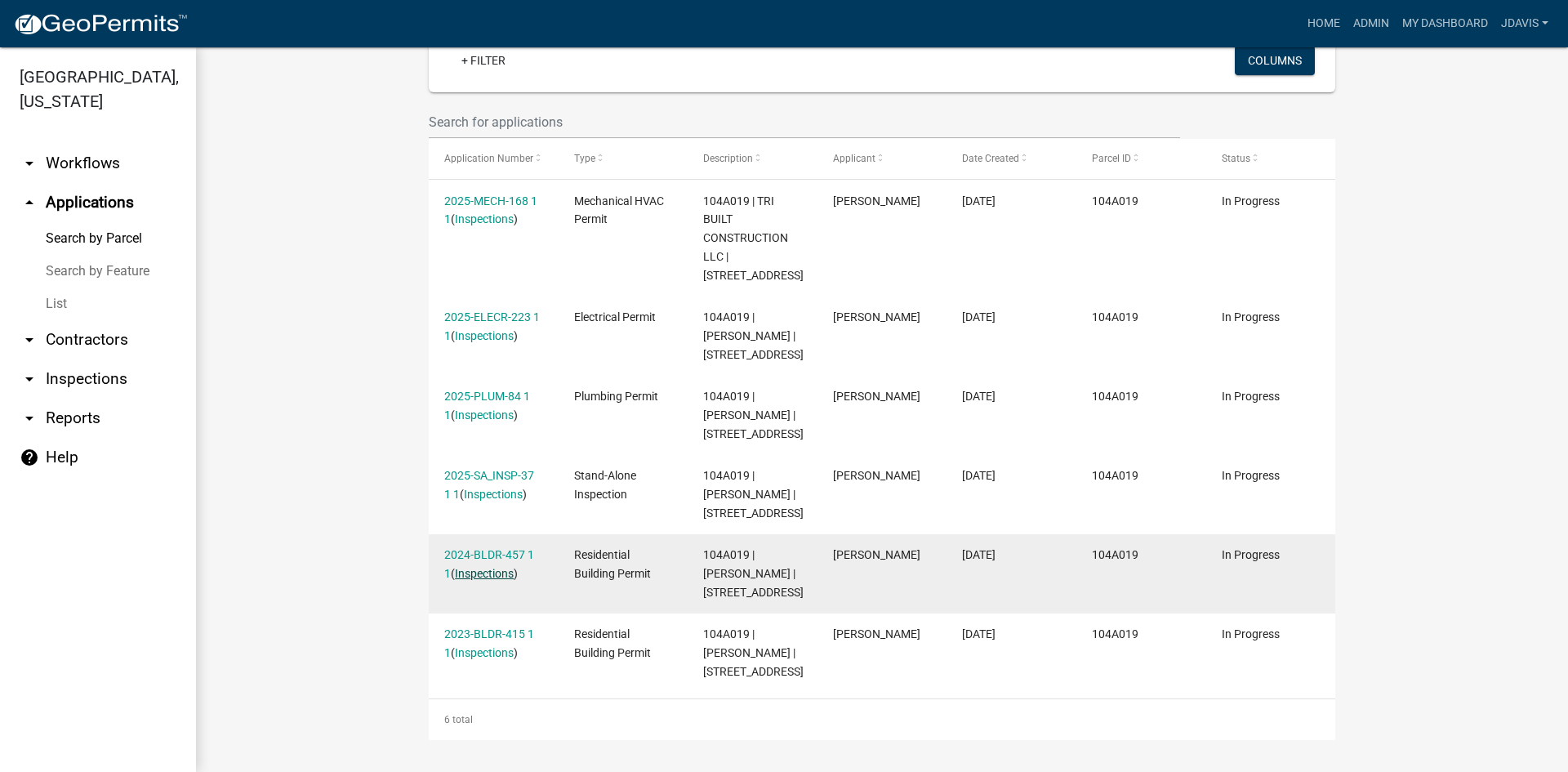
click at [489, 567] on link "Inspections" at bounding box center [485, 573] width 59 height 13
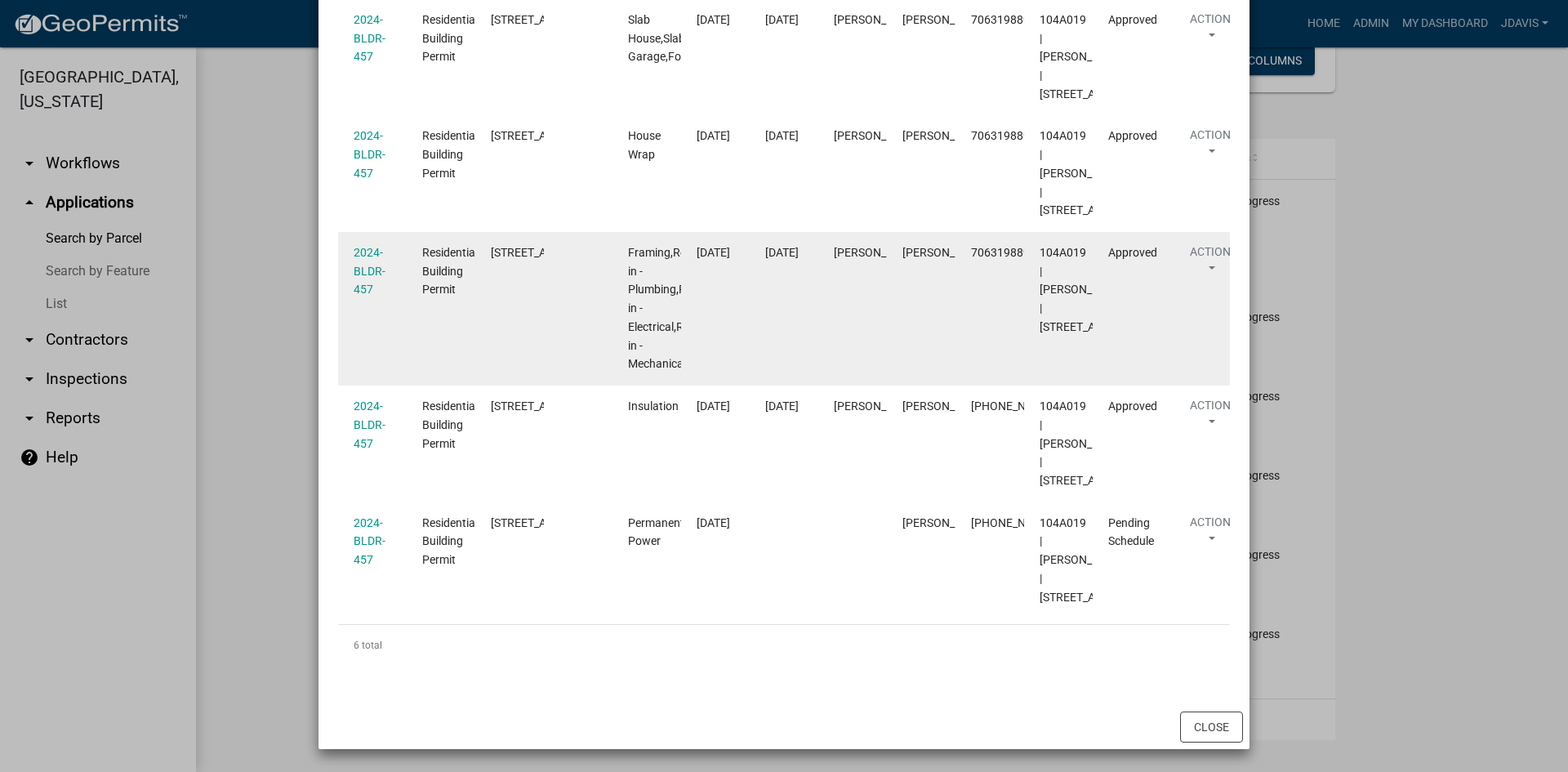
scroll to position [768, 0]
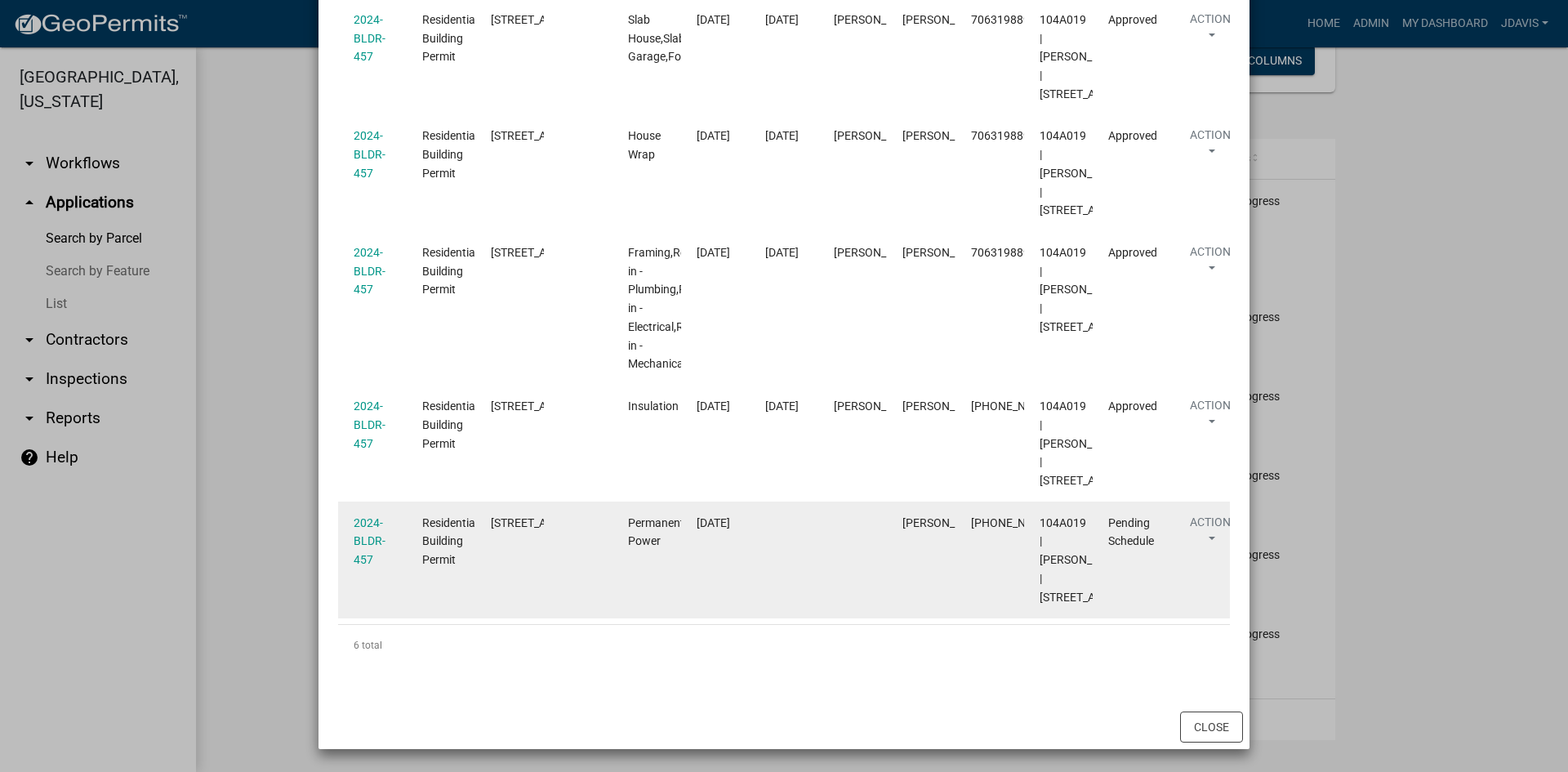
click at [363, 513] on div "2024-BLDR-457" at bounding box center [372, 541] width 38 height 55
click at [369, 516] on link "2024-BLDR-457" at bounding box center [369, 541] width 32 height 51
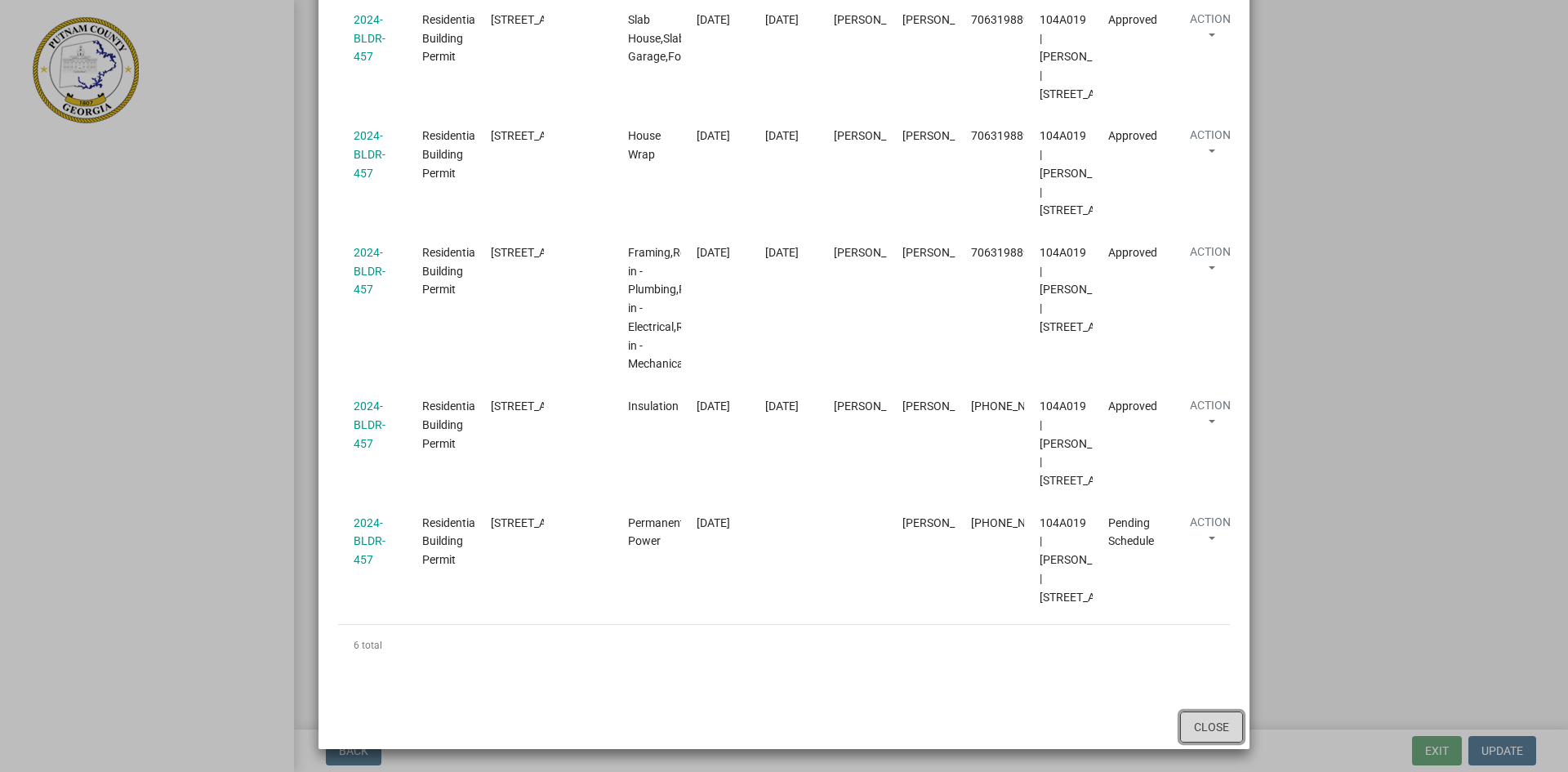
click at [1209, 728] on button "Close" at bounding box center [1212, 726] width 63 height 31
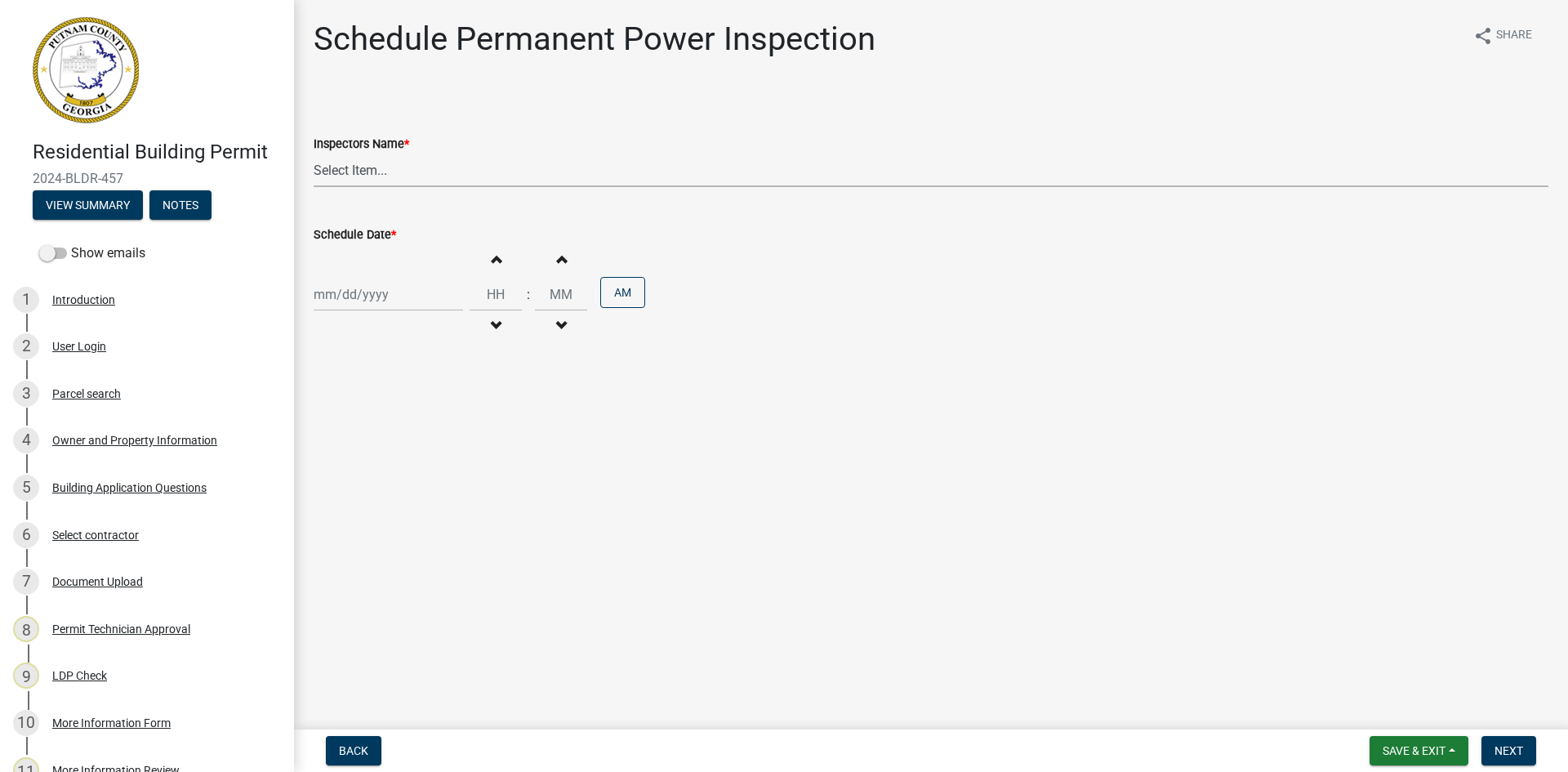
click at [364, 174] on select "Select Item... mrivera ([PERSON_NAME]) jstokes ([PERSON_NAME]) asmith105 ([PERS…" at bounding box center [931, 170] width 1235 height 33
select select "a0ea4169-8540-4a2c-b9f4-cf4c1ffdeb95"
click at [314, 154] on select "Select Item... mrivera ([PERSON_NAME]) jstokes ([PERSON_NAME]) asmith105 ([PERS…" at bounding box center [931, 170] width 1235 height 33
select select "8"
select select "2025"
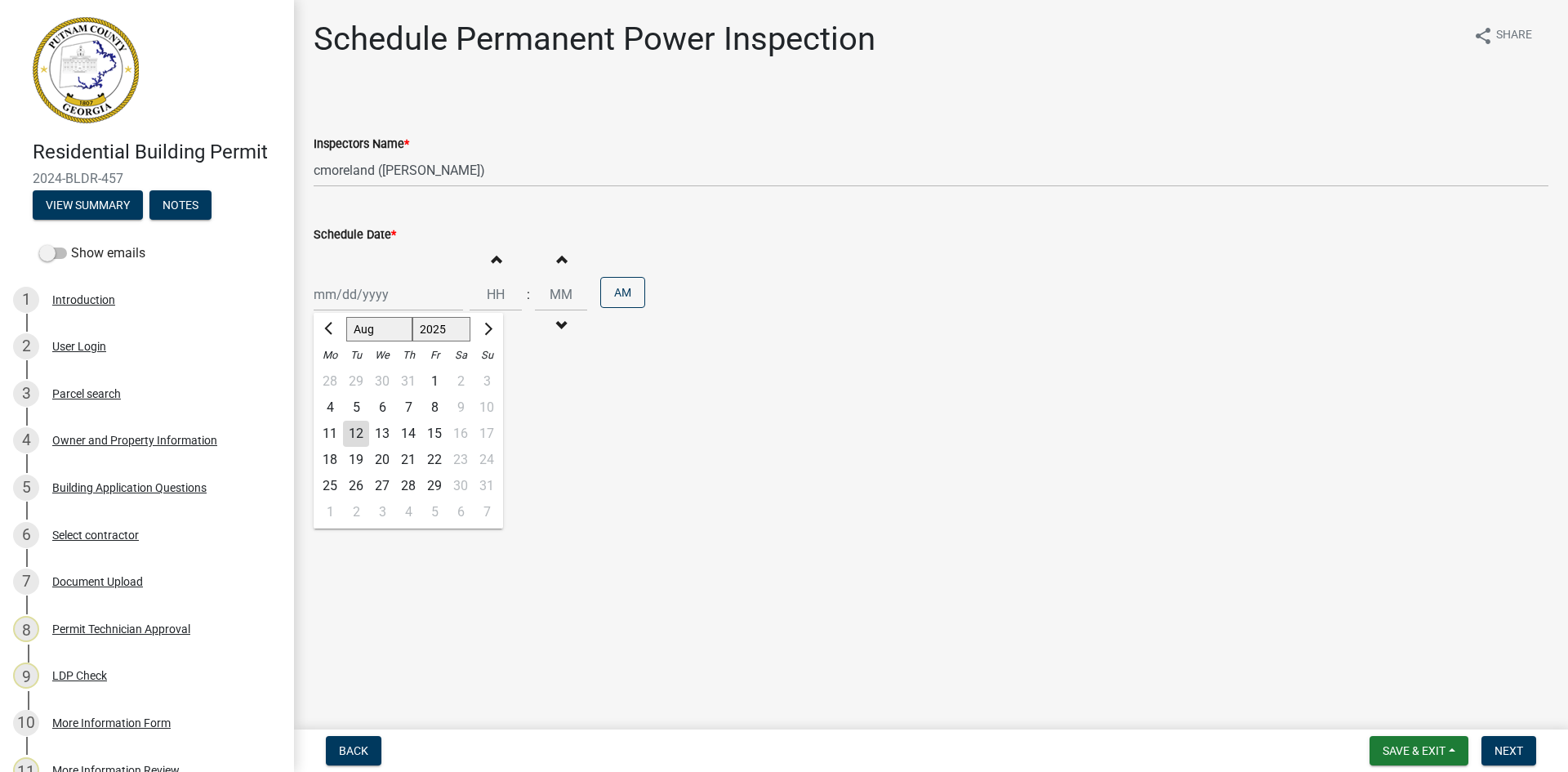
click at [364, 297] on div "[PERSON_NAME] Feb Mar Apr [PERSON_NAME][DATE] Oct Nov [DATE] 1526 1527 1528 152…" at bounding box center [388, 293] width 149 height 33
click at [387, 427] on div "13" at bounding box center [382, 433] width 26 height 26
type input "[DATE]"
click at [1520, 750] on span "Next" at bounding box center [1509, 751] width 29 height 13
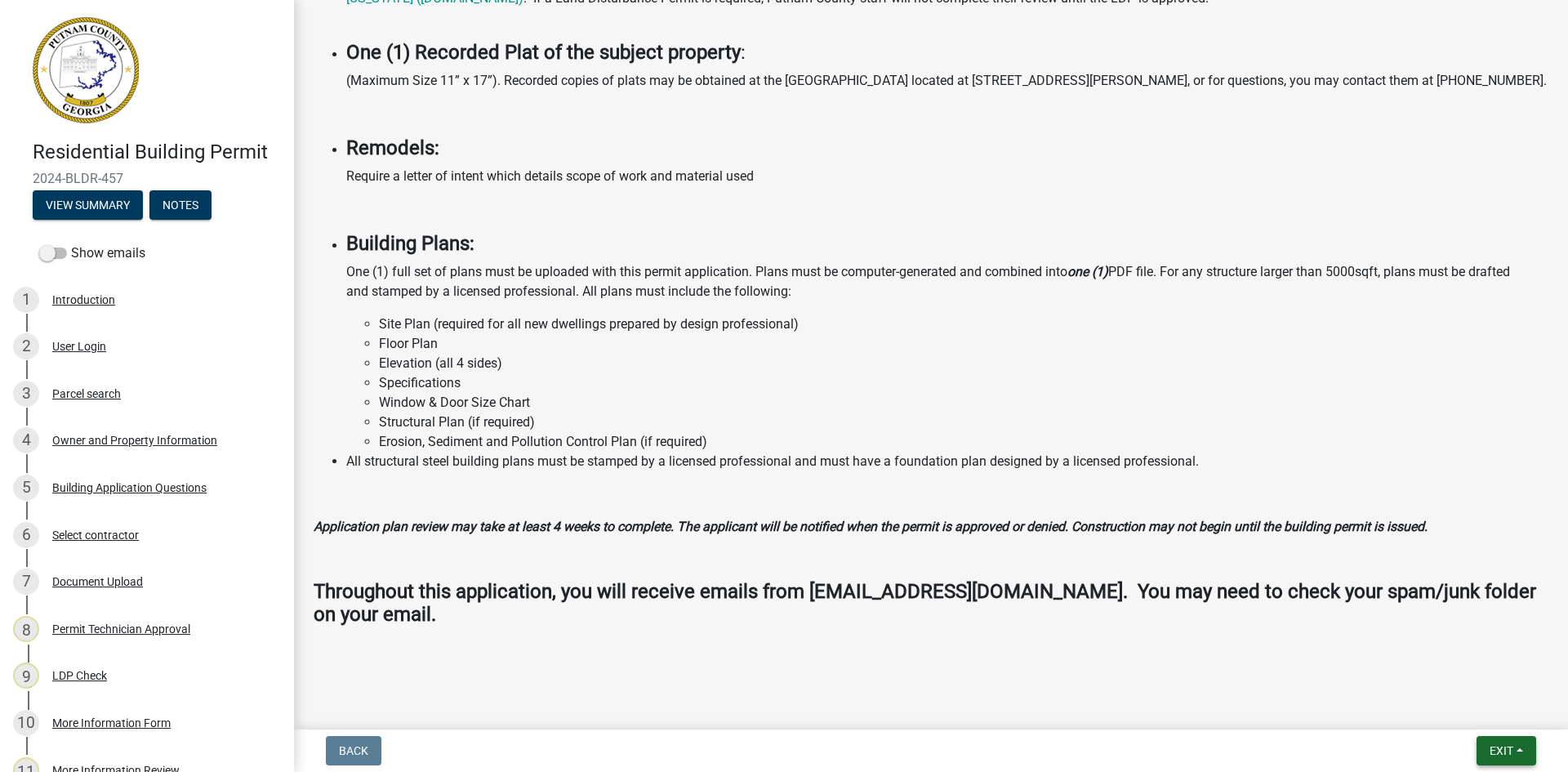
click at [1485, 748] on button "Exit" at bounding box center [1506, 751] width 60 height 30
click at [1474, 711] on button "Save & Exit" at bounding box center [1471, 708] width 131 height 39
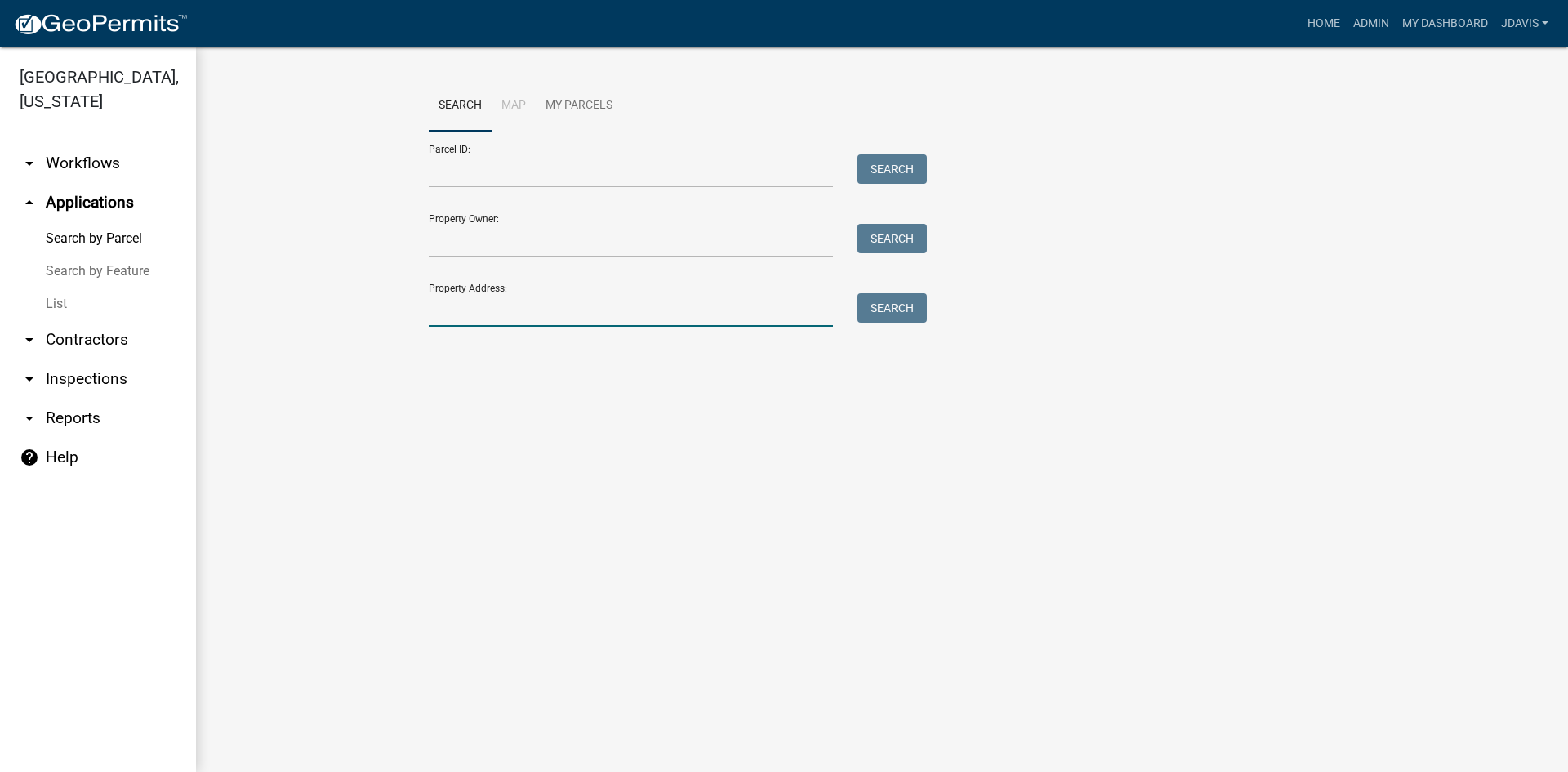
click at [606, 305] on input "Property Address:" at bounding box center [631, 310] width 404 height 33
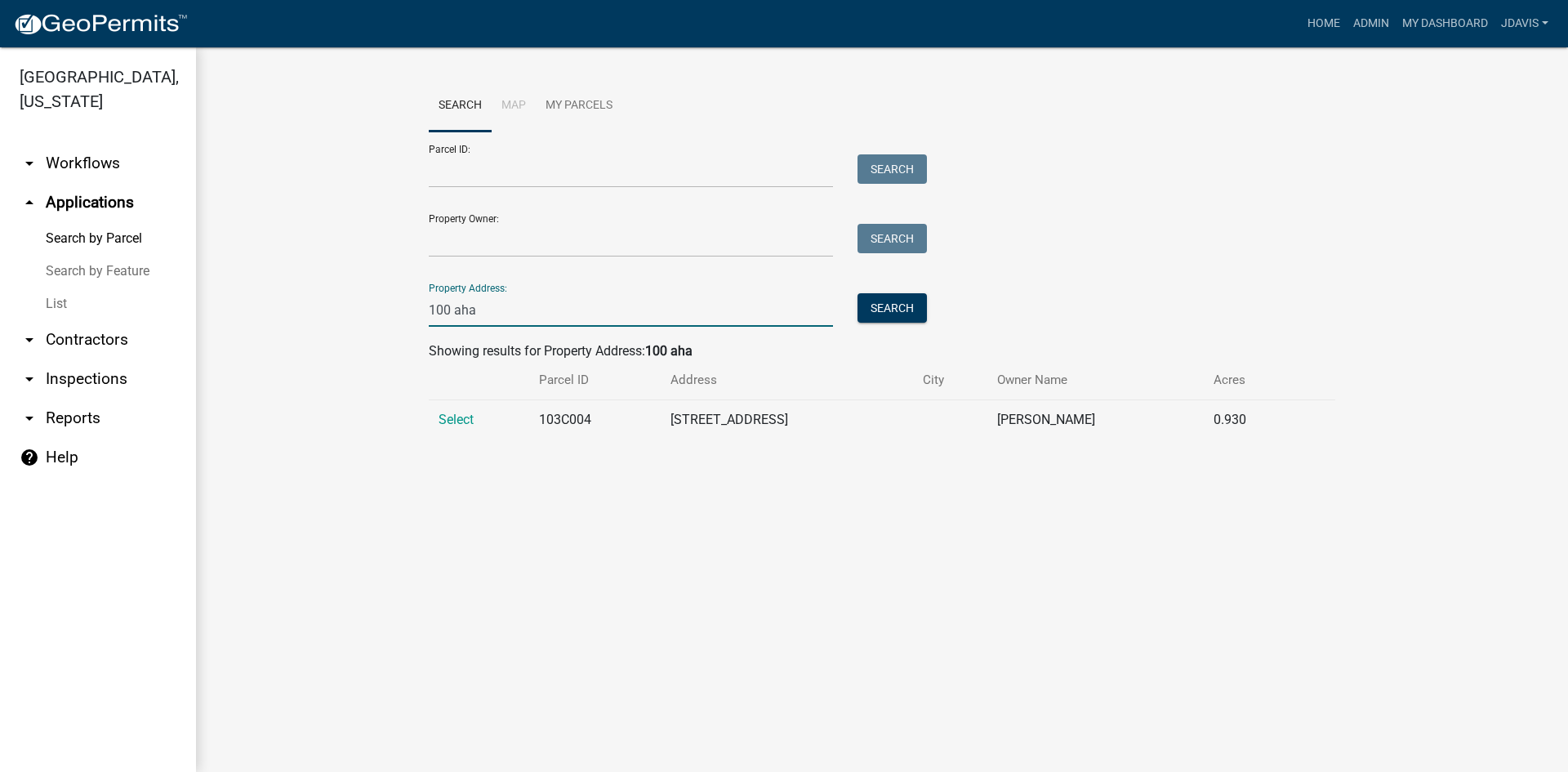
type input "100 aha"
click at [456, 405] on td "Select" at bounding box center [479, 420] width 100 height 40
click at [453, 415] on span "Select" at bounding box center [455, 419] width 35 height 15
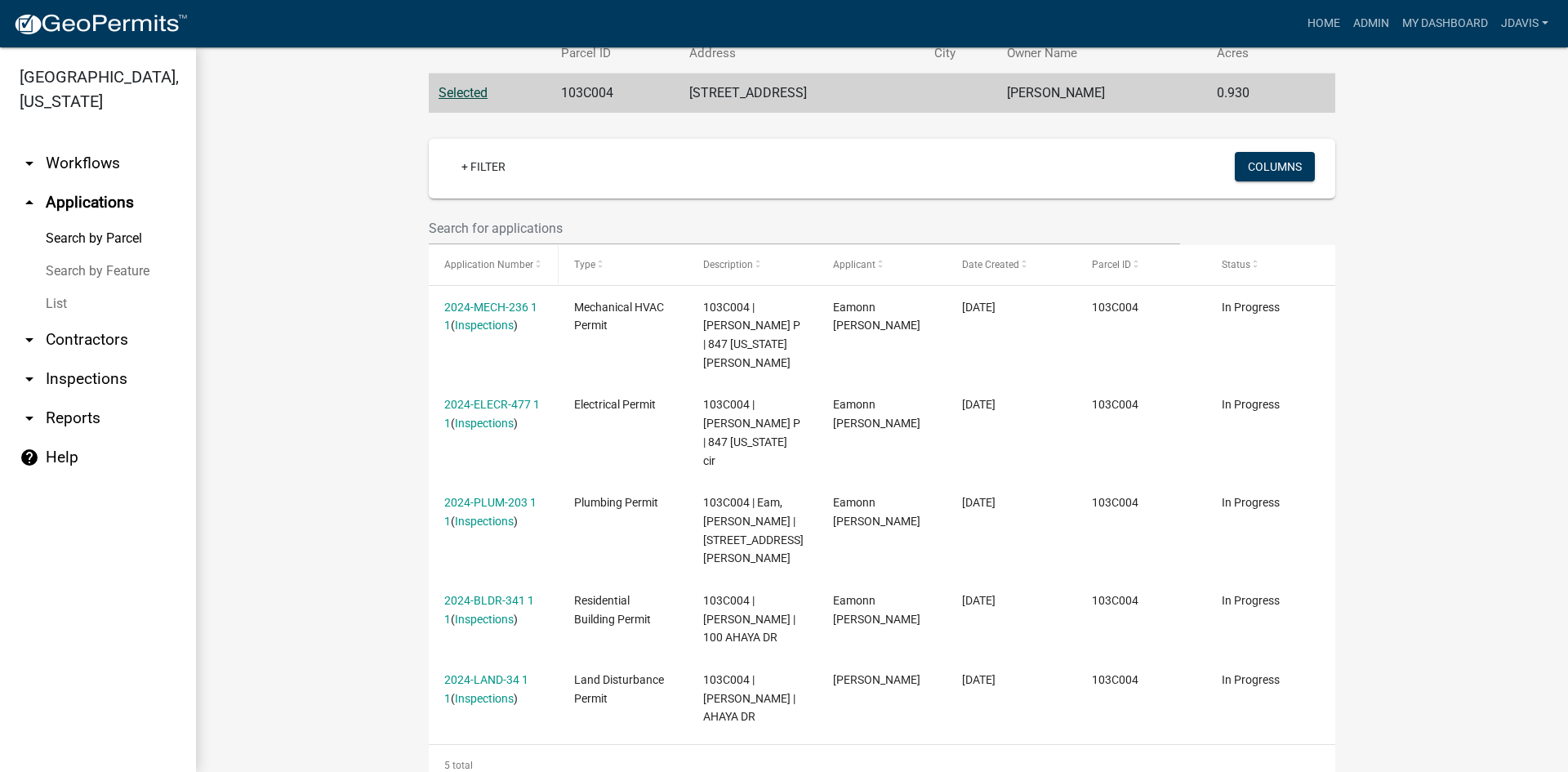
scroll to position [372, 0]
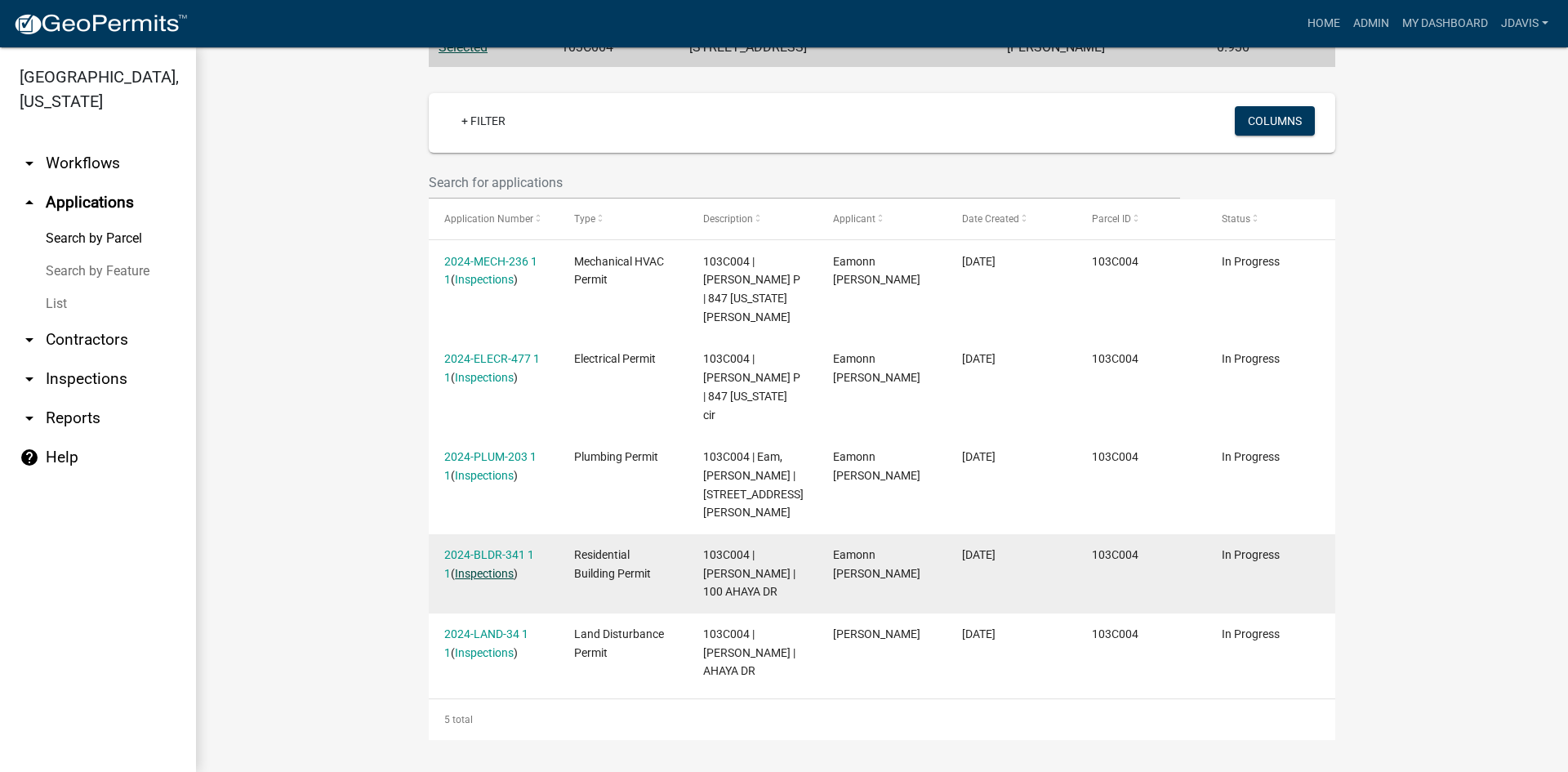
click at [478, 567] on link "Inspections" at bounding box center [485, 573] width 59 height 13
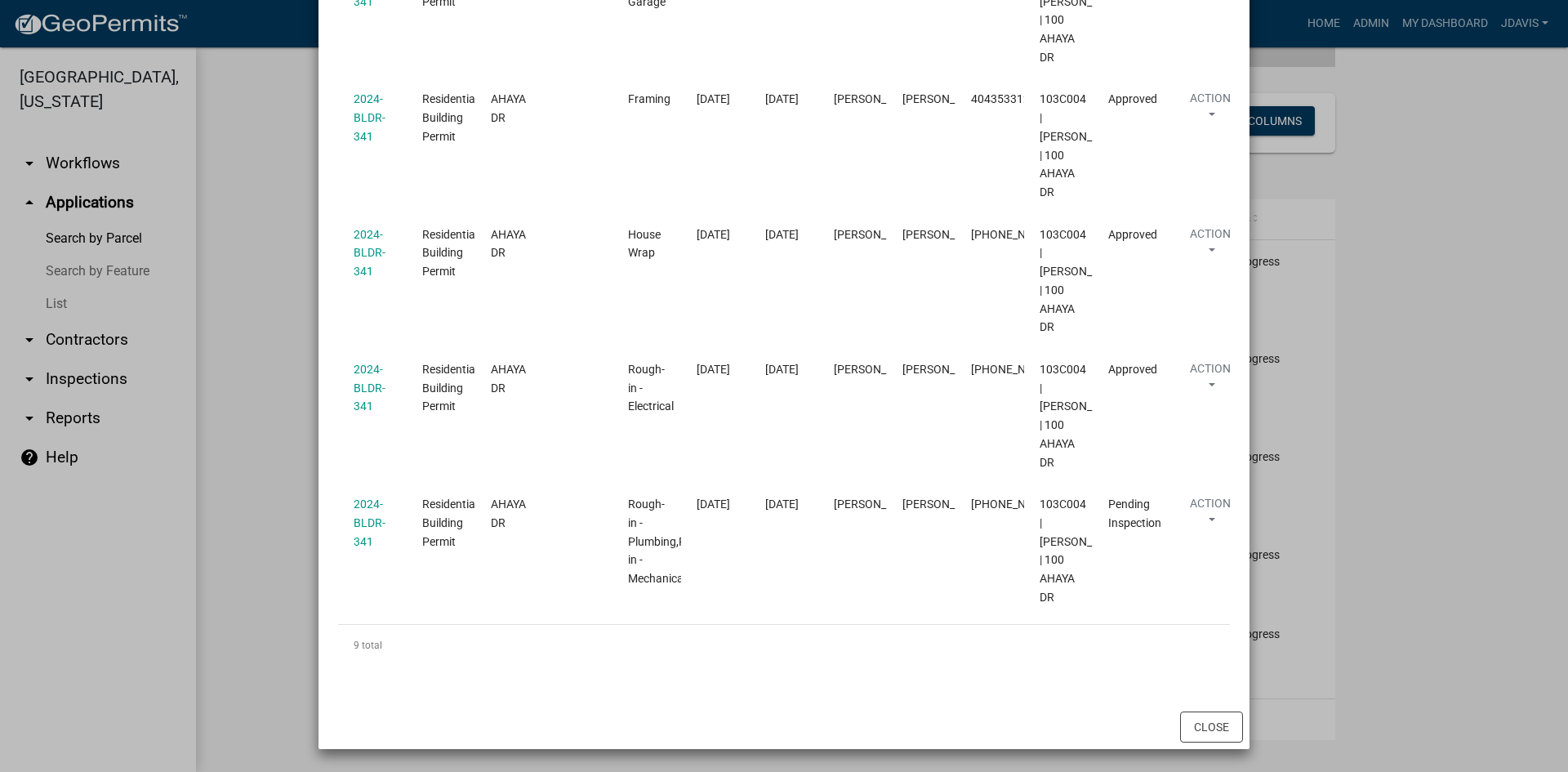
scroll to position [1135, 0]
click at [1198, 741] on button "Close" at bounding box center [1212, 726] width 63 height 31
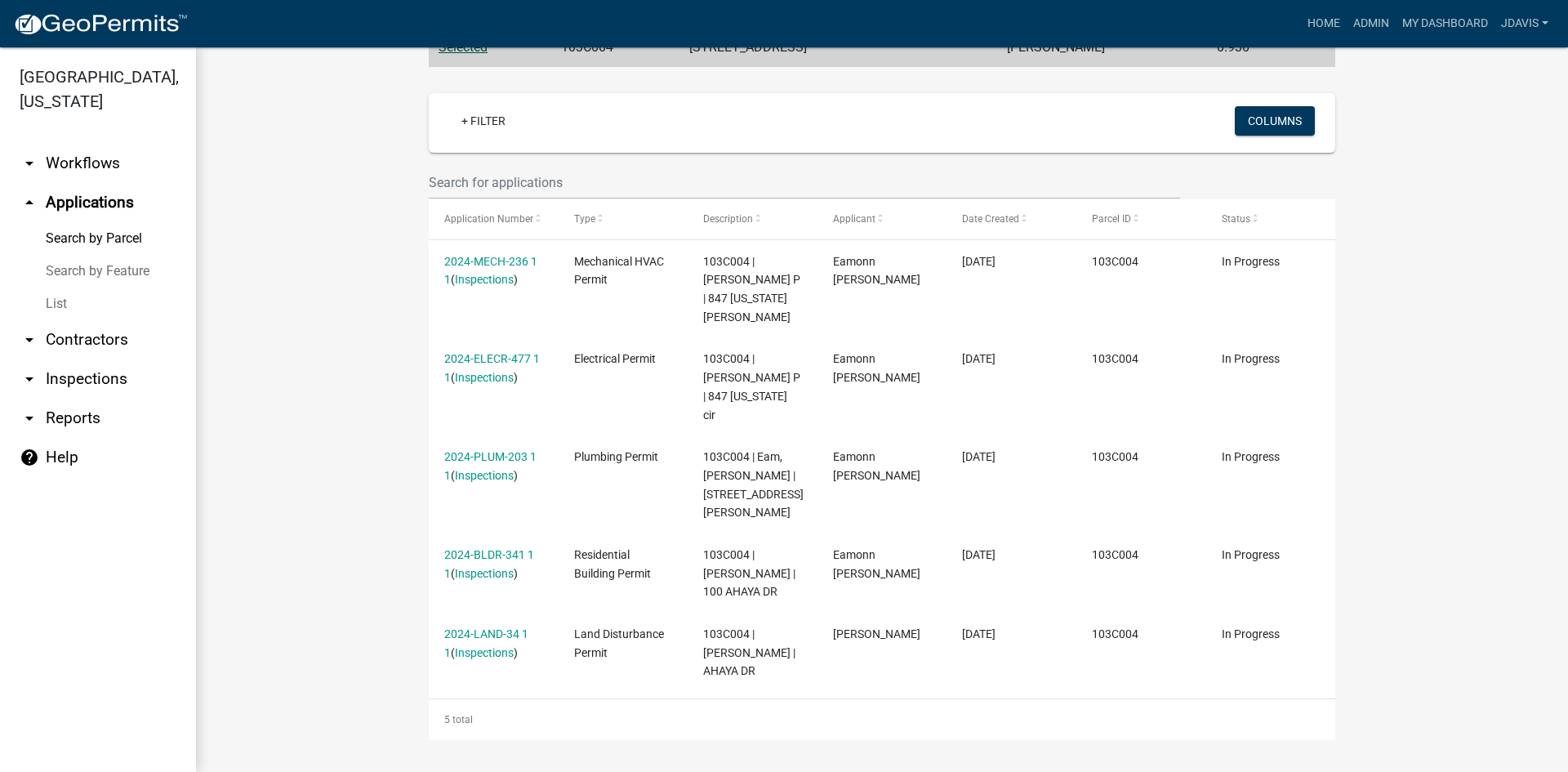
click at [87, 238] on link "Search by Parcel" at bounding box center [97, 238] width 196 height 33
click at [79, 275] on link "Search by Feature" at bounding box center [97, 271] width 196 height 33
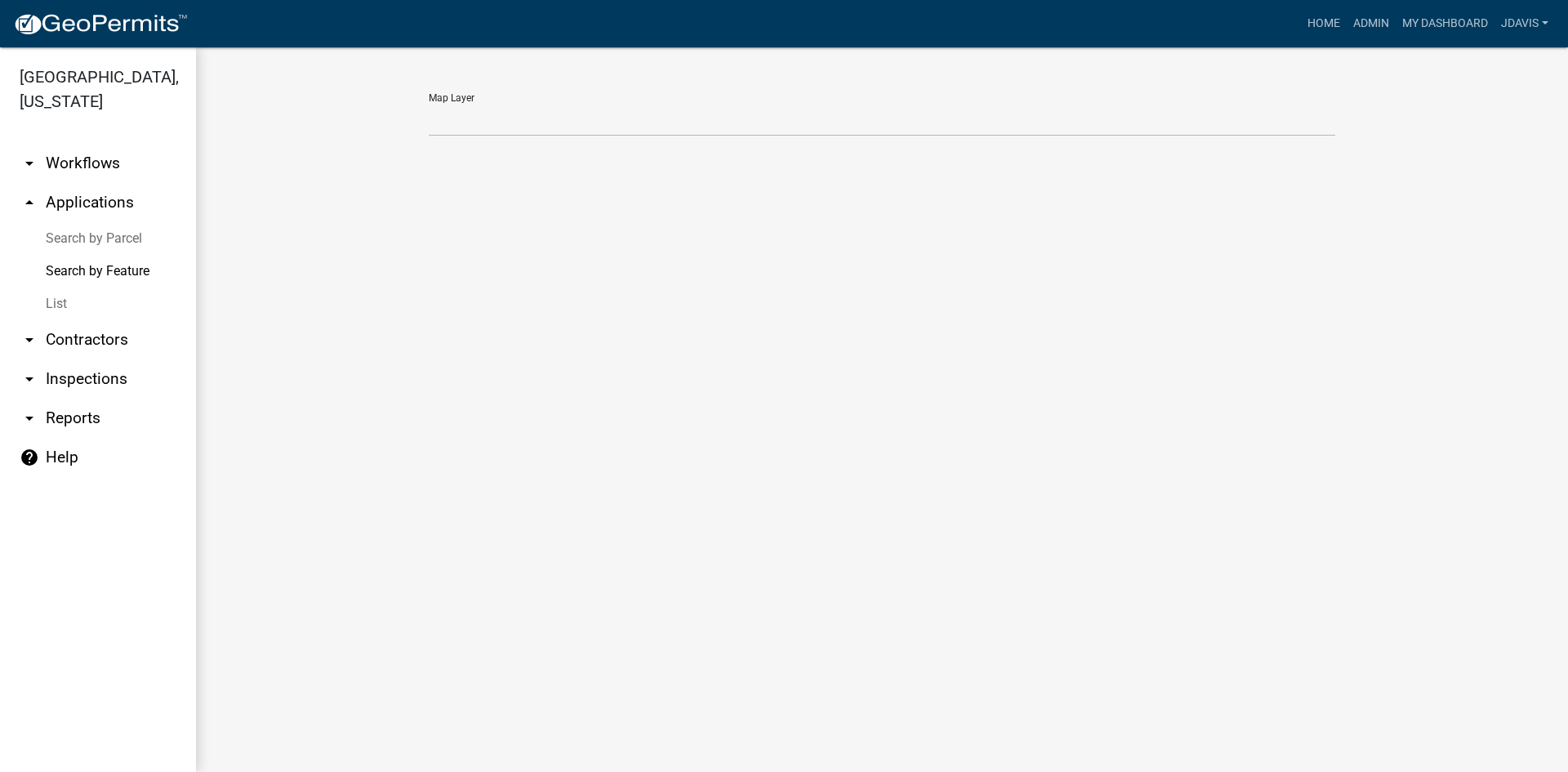
click at [101, 239] on link "Search by Parcel" at bounding box center [97, 238] width 196 height 33
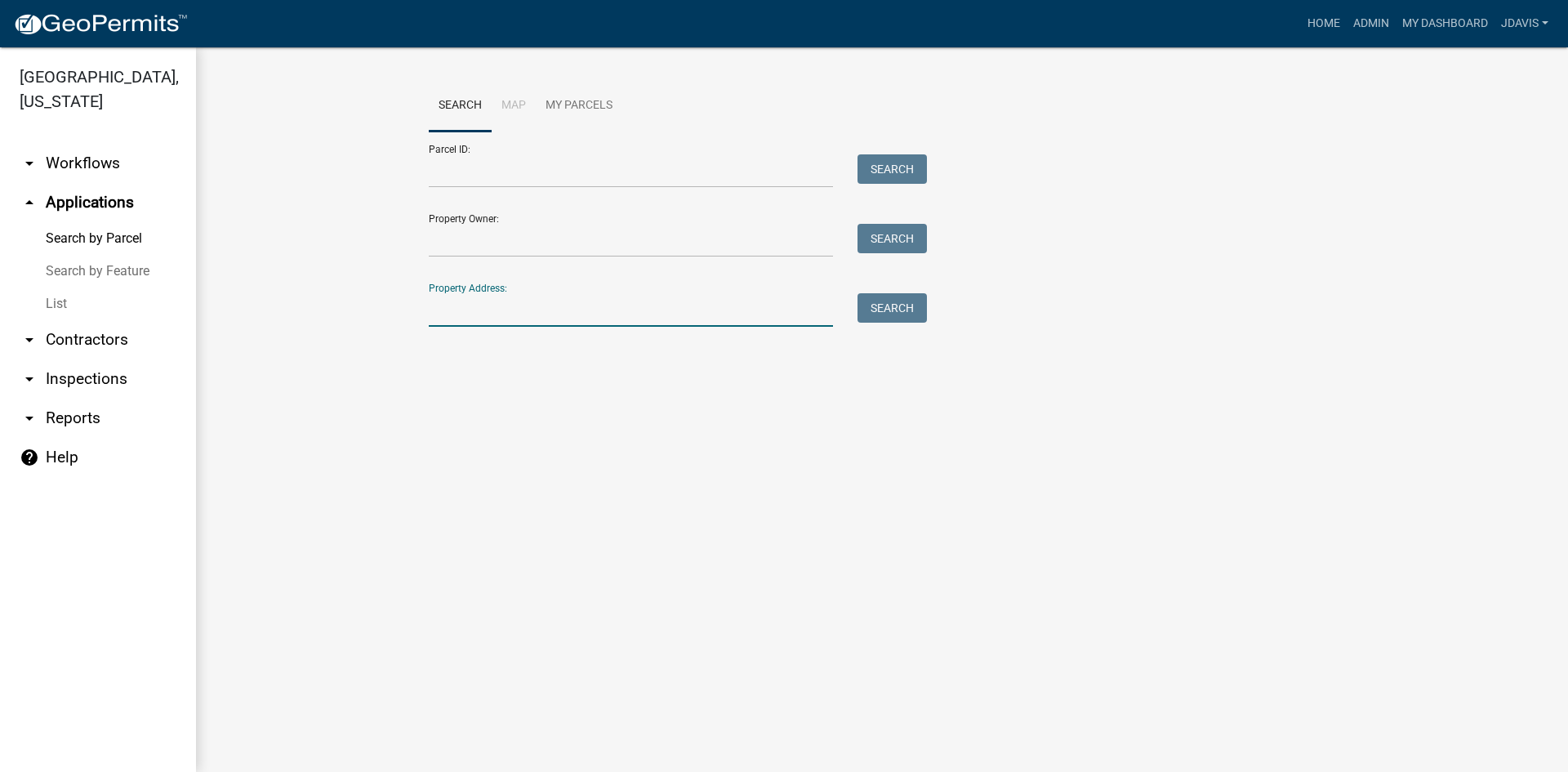
click at [458, 309] on input "Property Address:" at bounding box center [631, 310] width 404 height 33
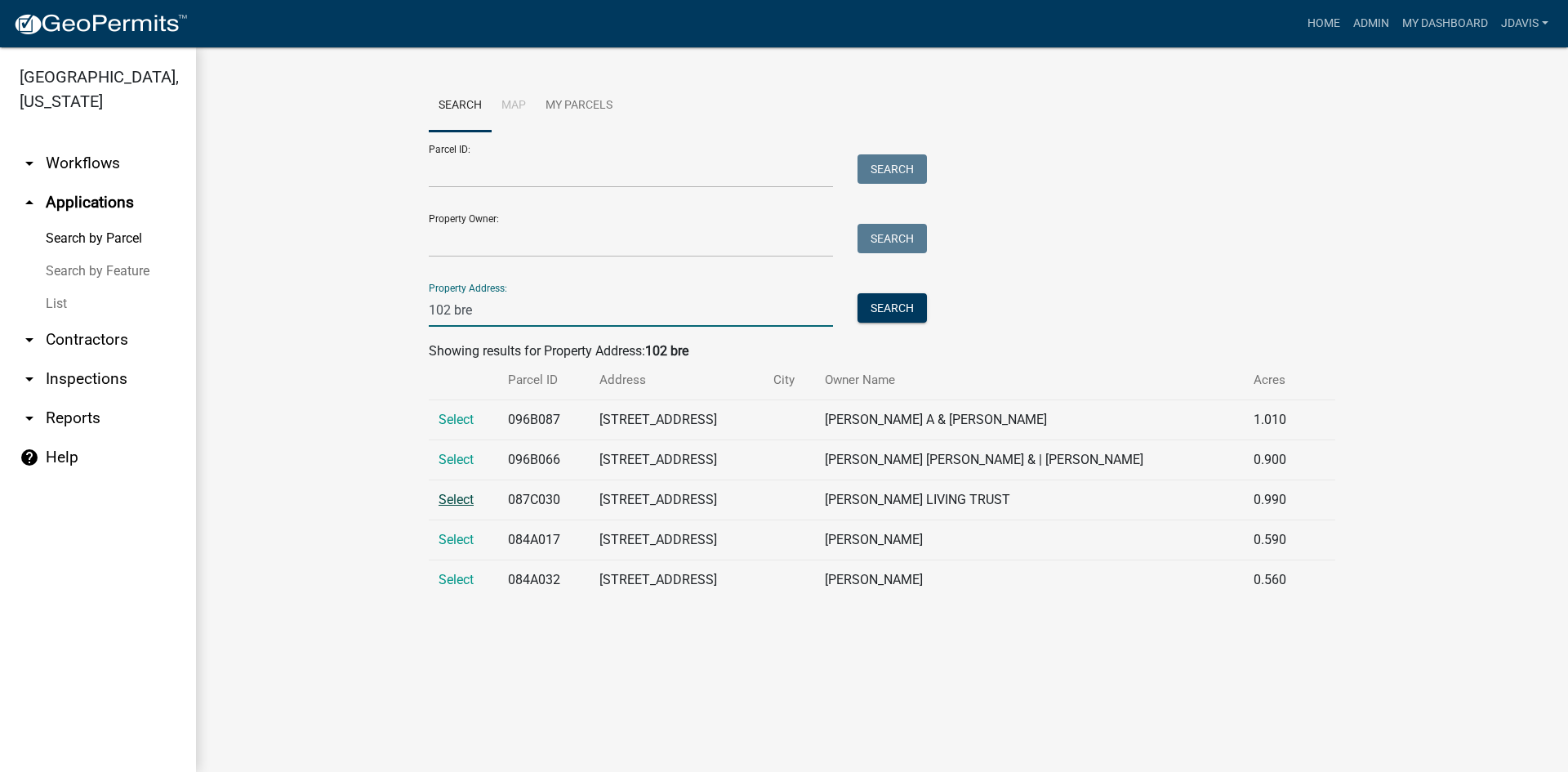
type input "102 bre"
click at [456, 498] on span "Select" at bounding box center [455, 499] width 35 height 15
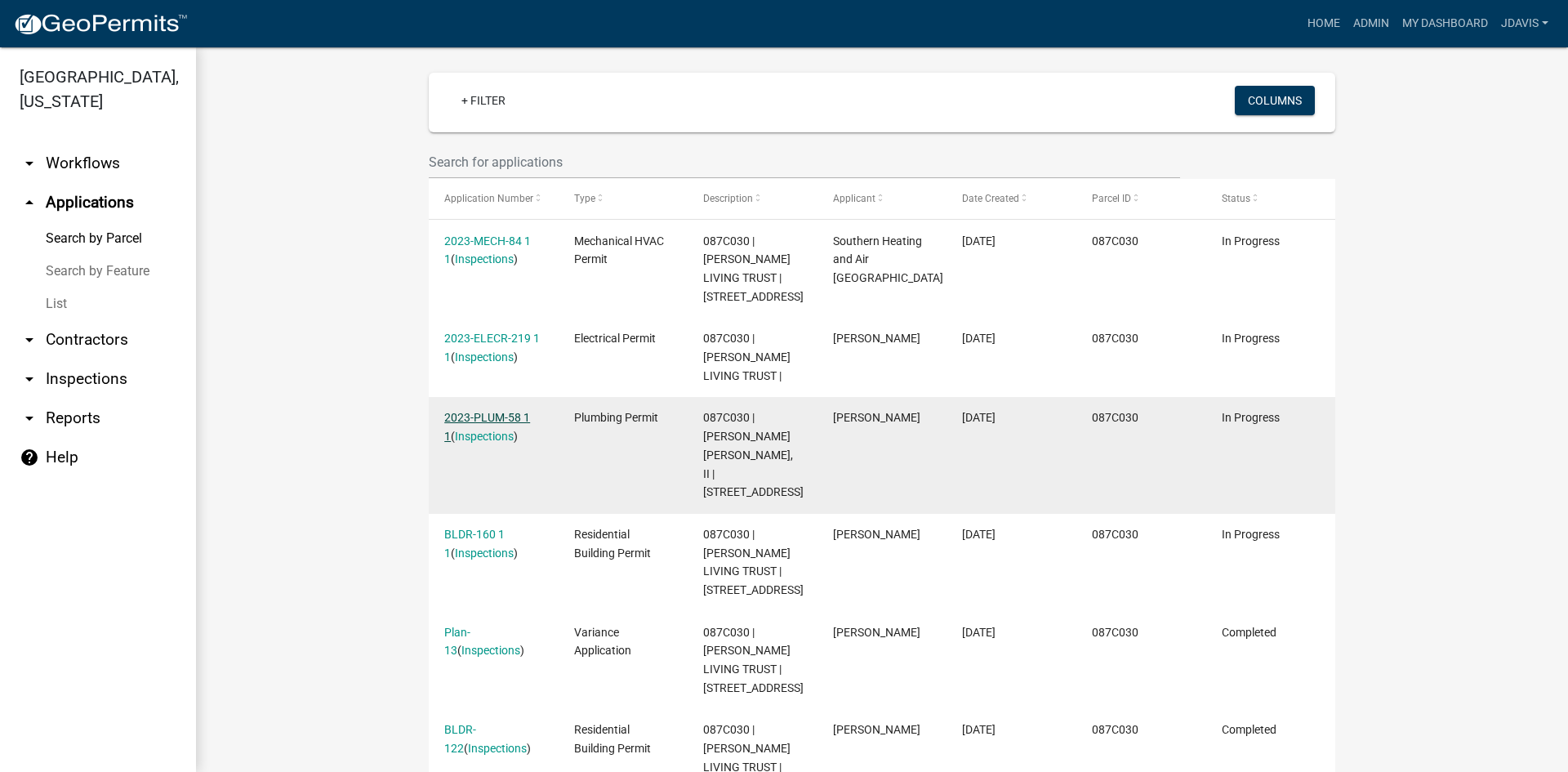
scroll to position [471, 0]
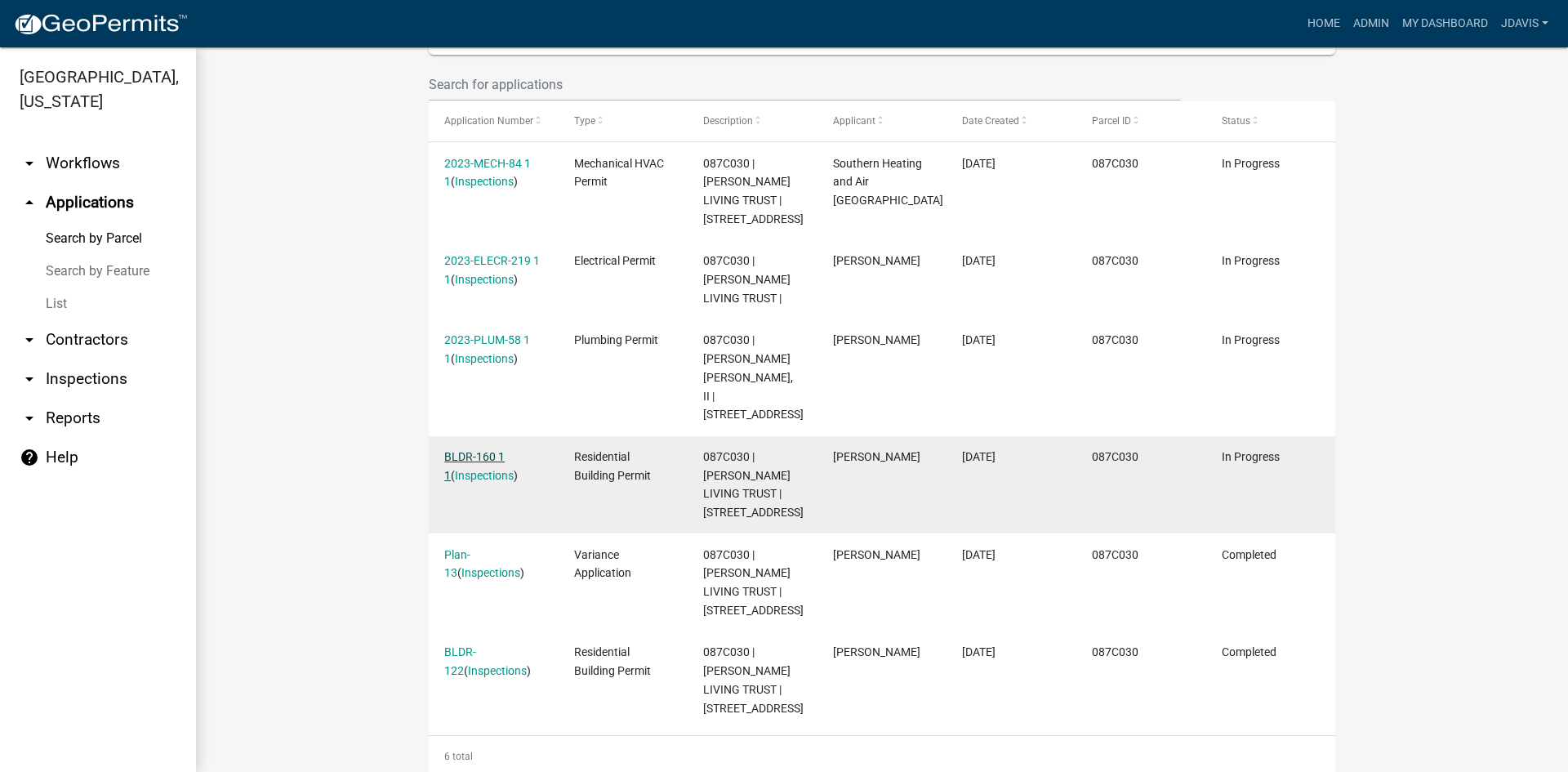
click at [485, 450] on link "BLDR-160 1 1" at bounding box center [475, 466] width 61 height 32
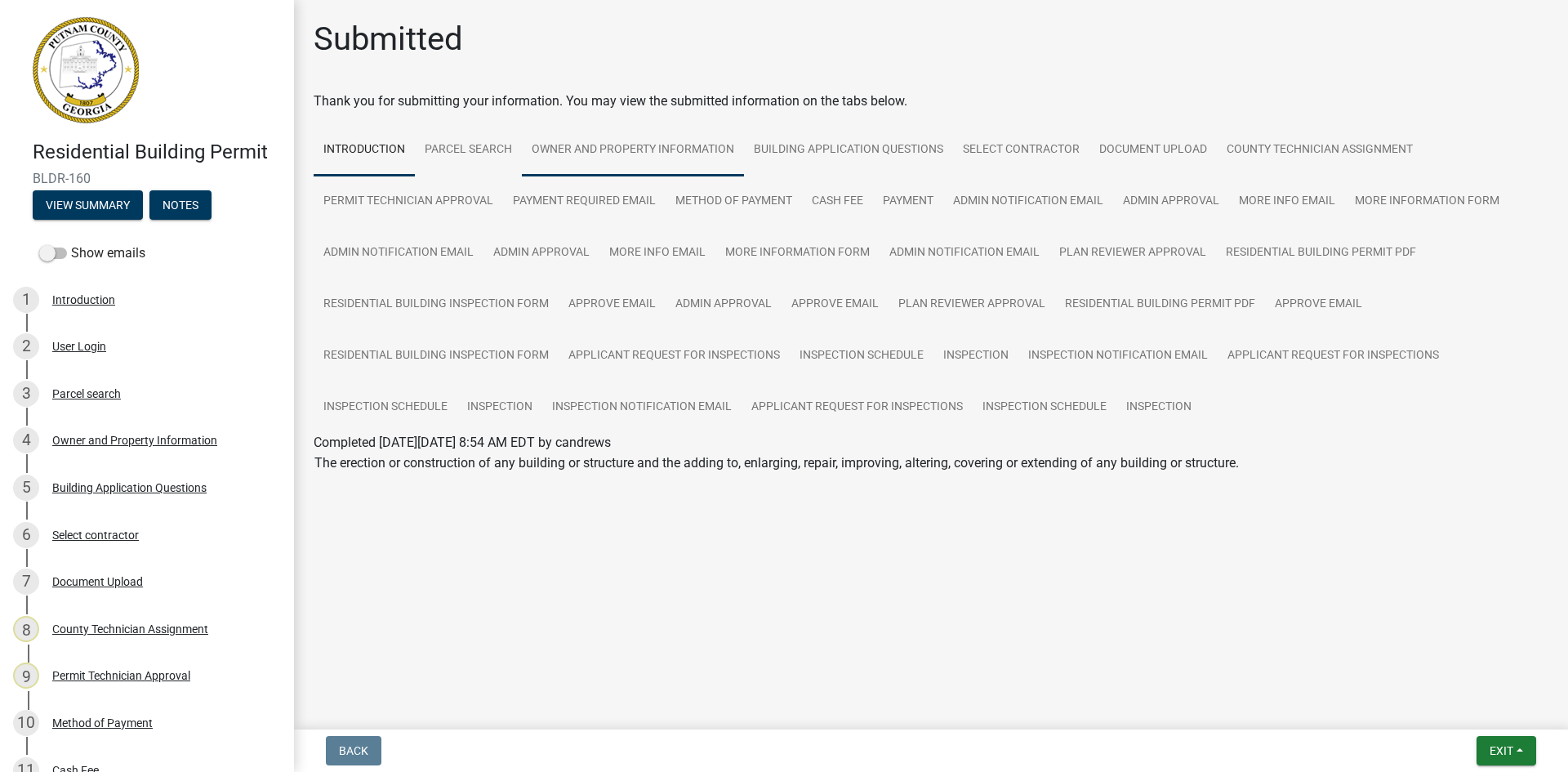
click at [634, 154] on link "Owner and Property Information" at bounding box center [633, 150] width 222 height 52
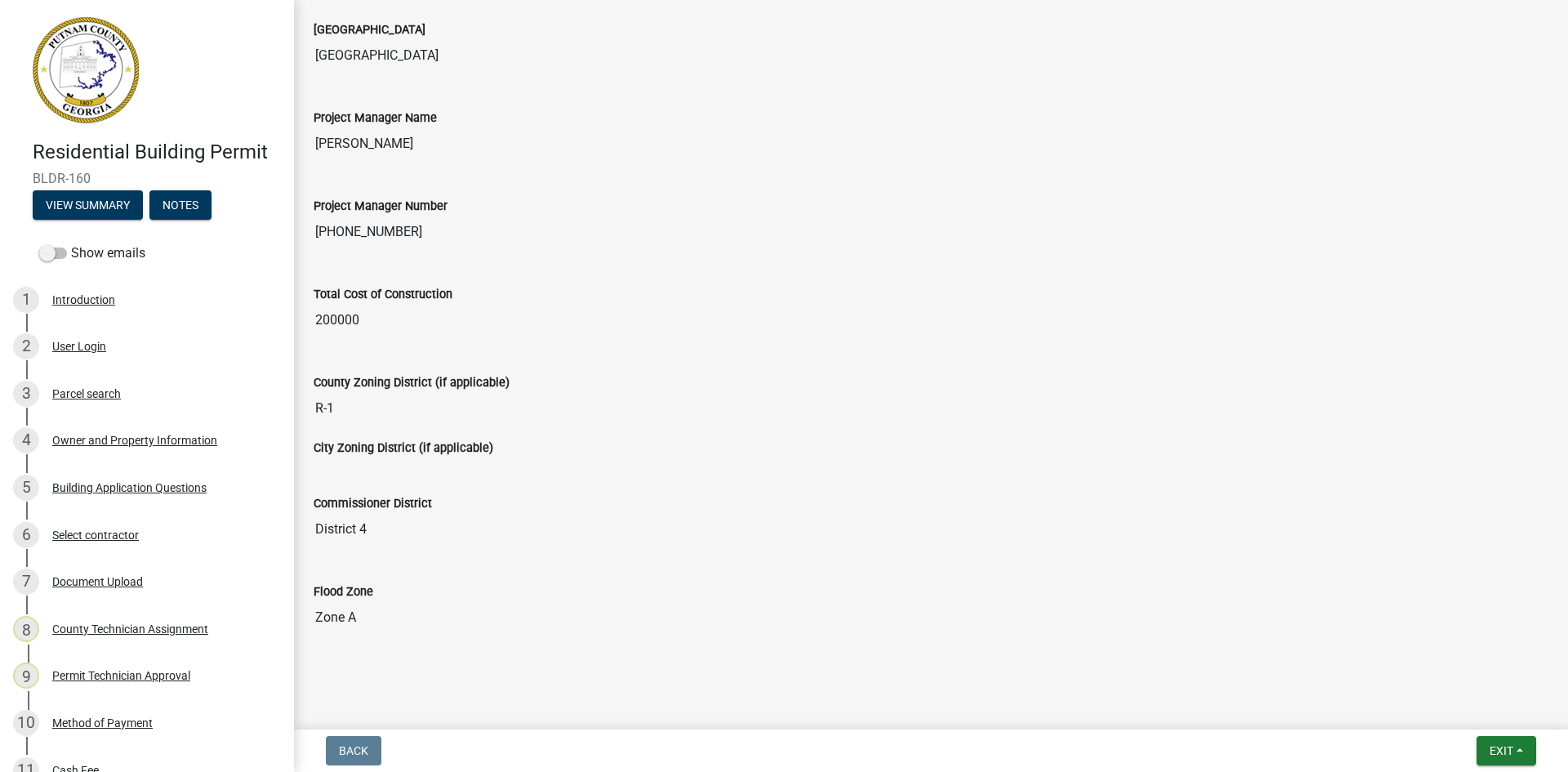
scroll to position [2614, 0]
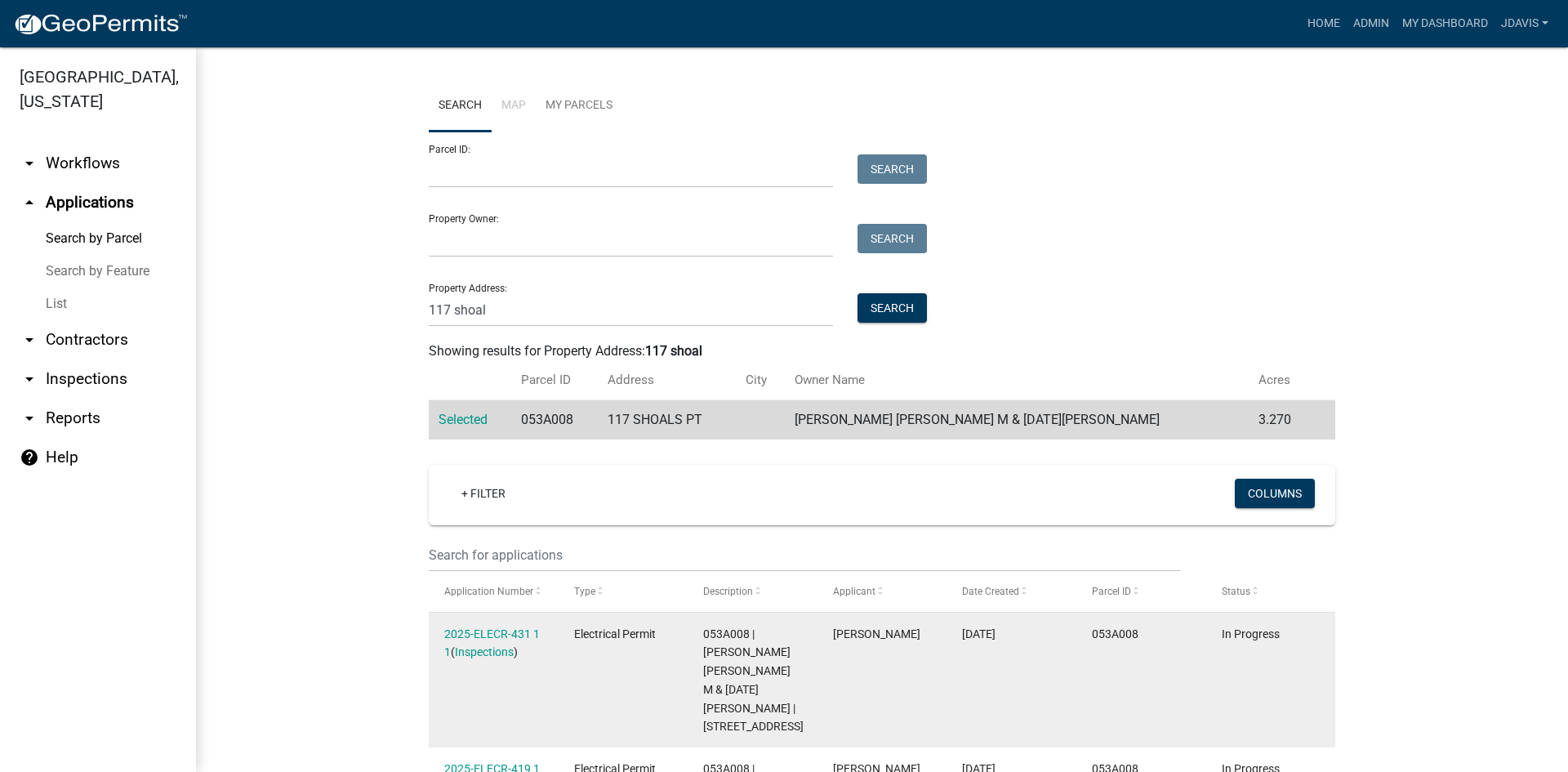
scroll to position [428, 0]
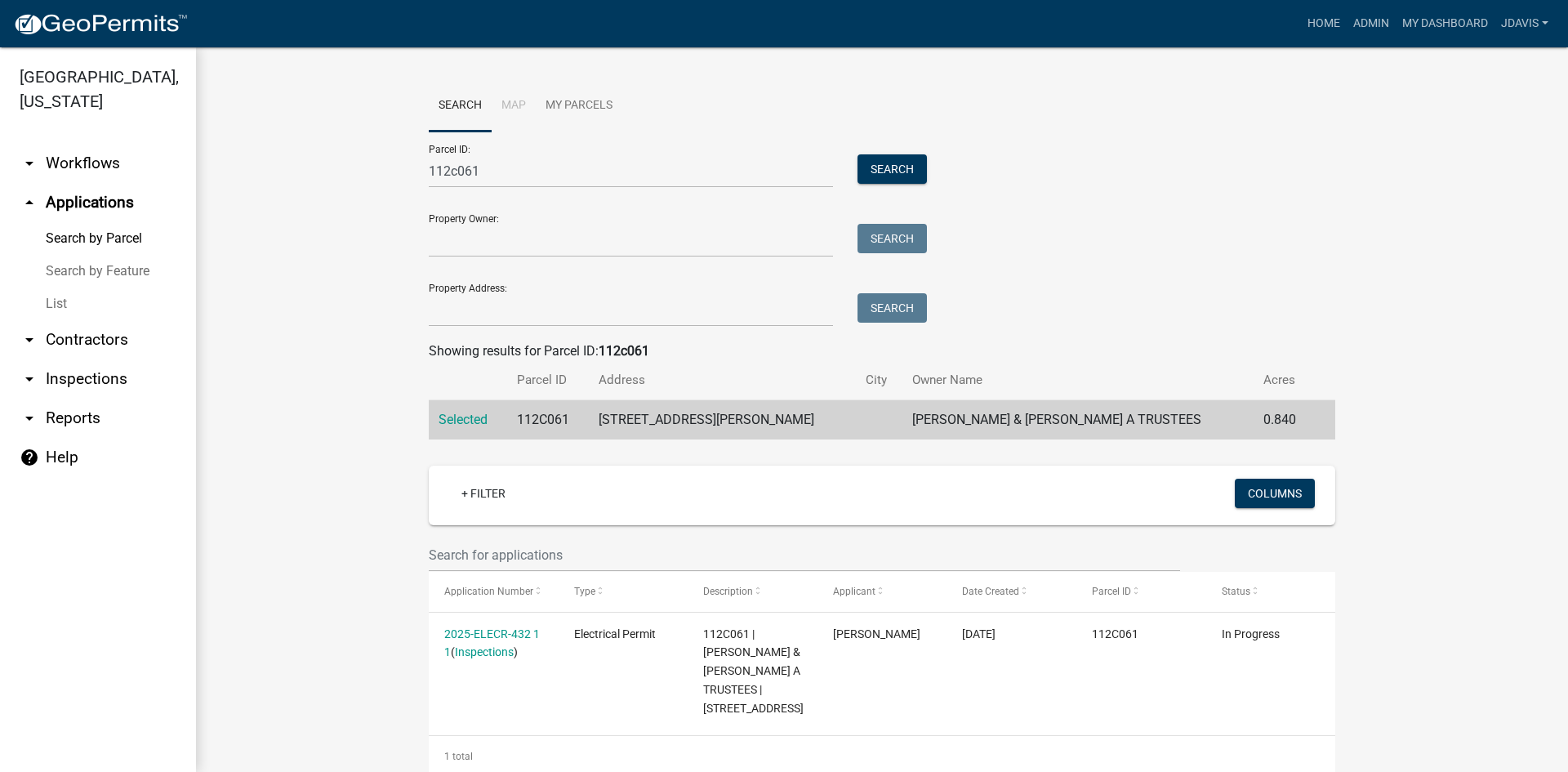
click at [58, 301] on link "List" at bounding box center [97, 303] width 196 height 33
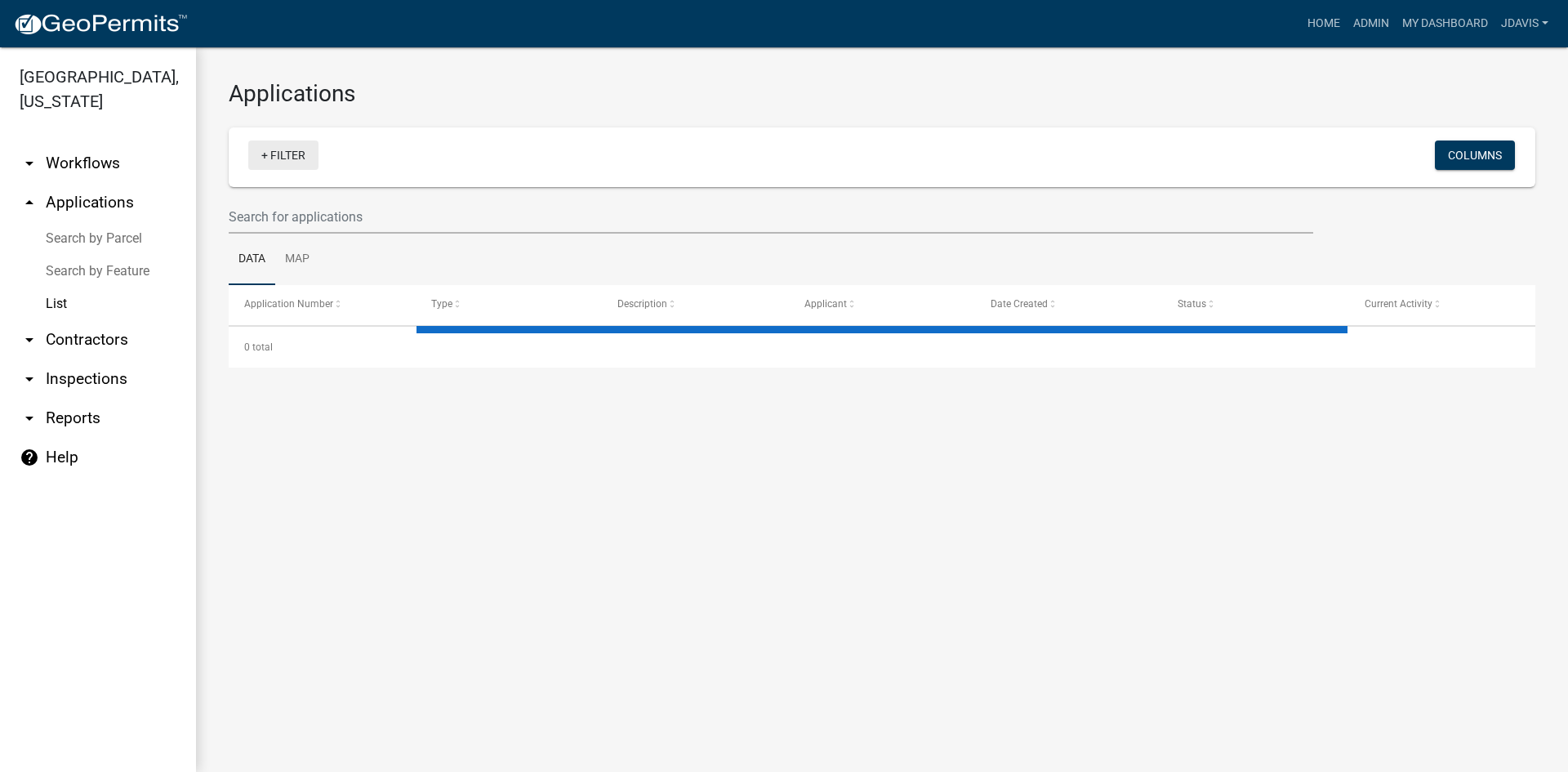
select select "2: 50"
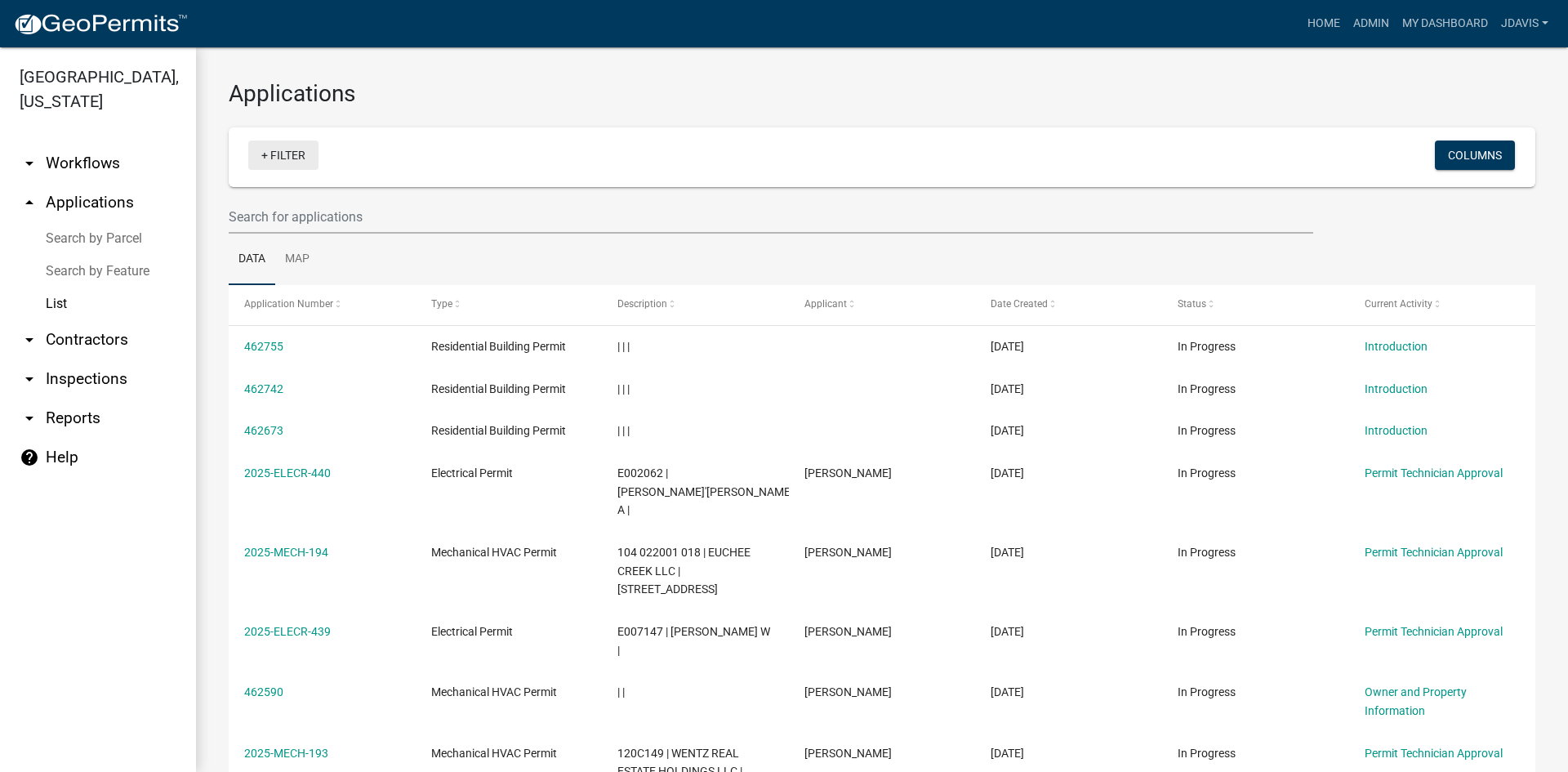
click at [266, 156] on link "+ Filter" at bounding box center [284, 155] width 71 height 30
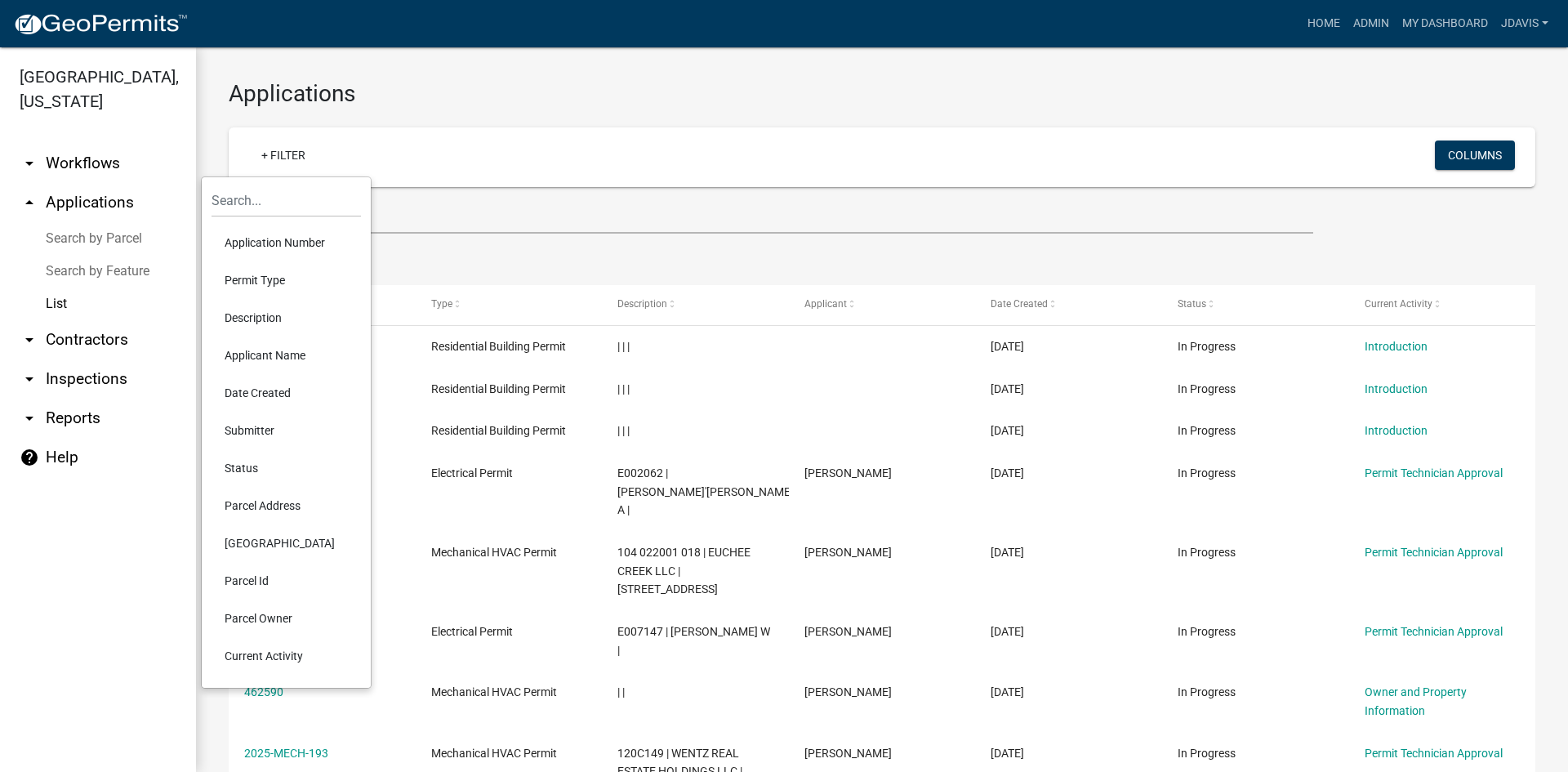
click at [250, 651] on li "Current Activity" at bounding box center [286, 656] width 149 height 38
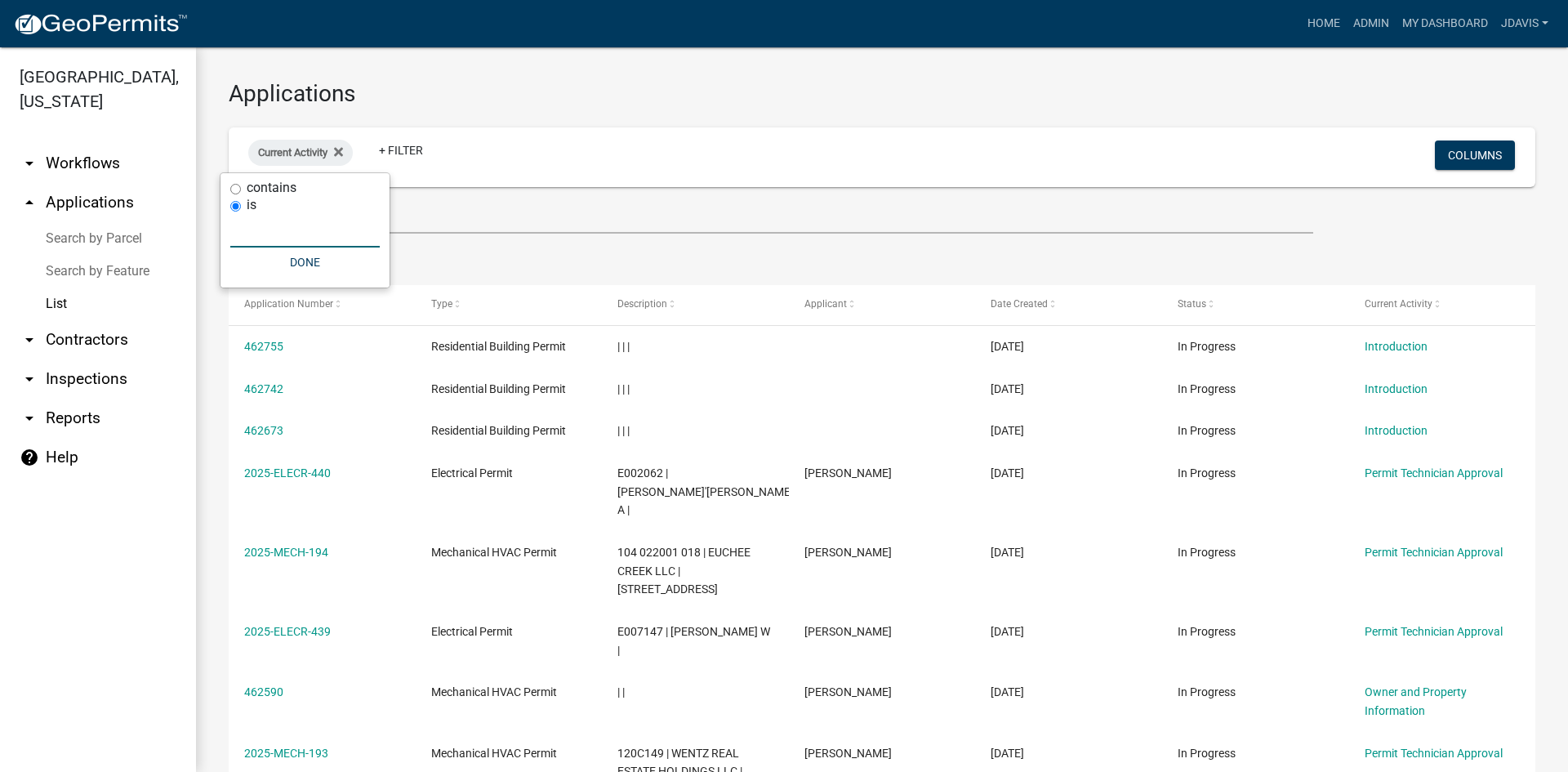
click at [291, 232] on input "text" at bounding box center [305, 230] width 149 height 33
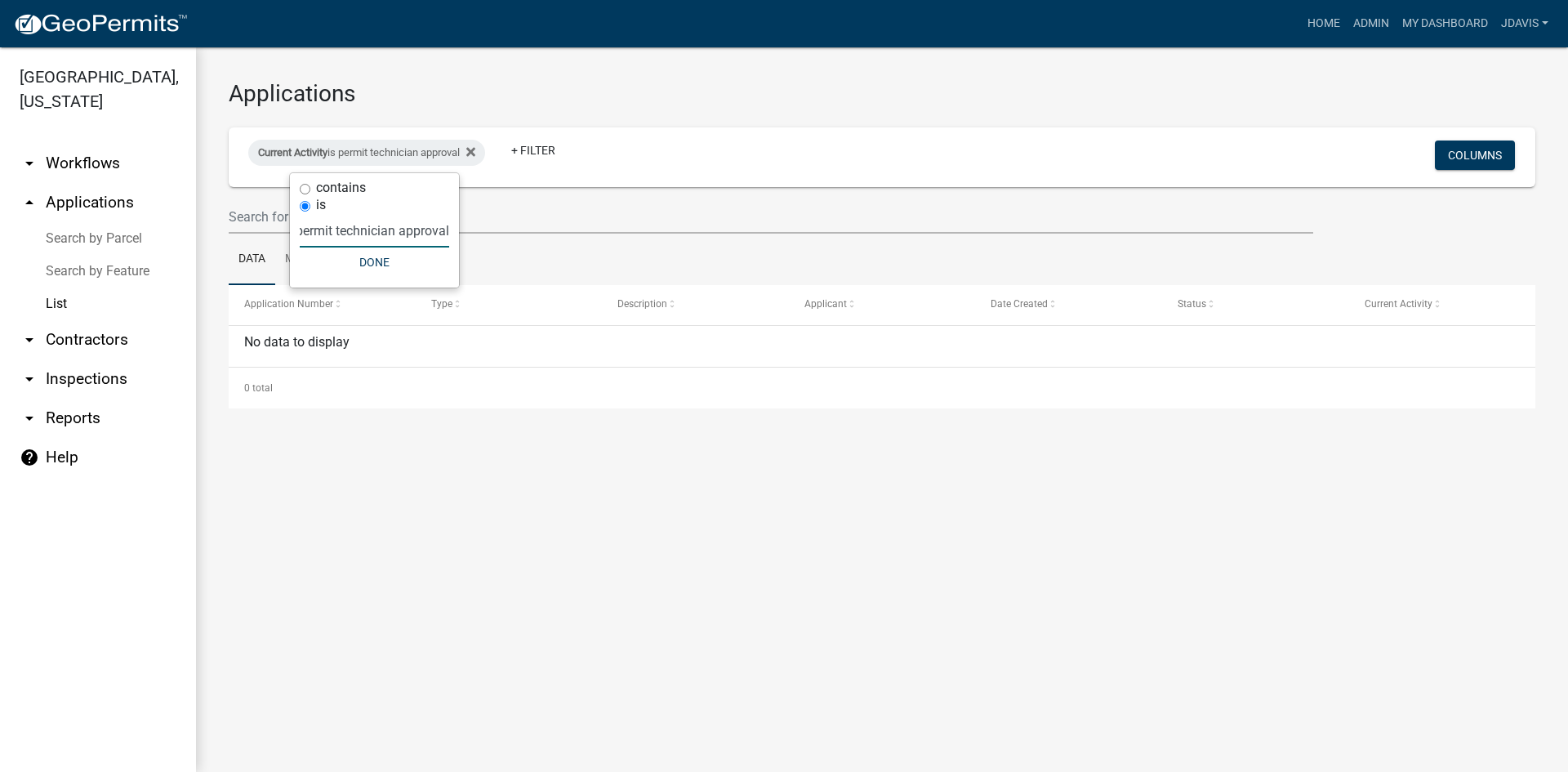
scroll to position [0, 11]
type input "permit technician approval"
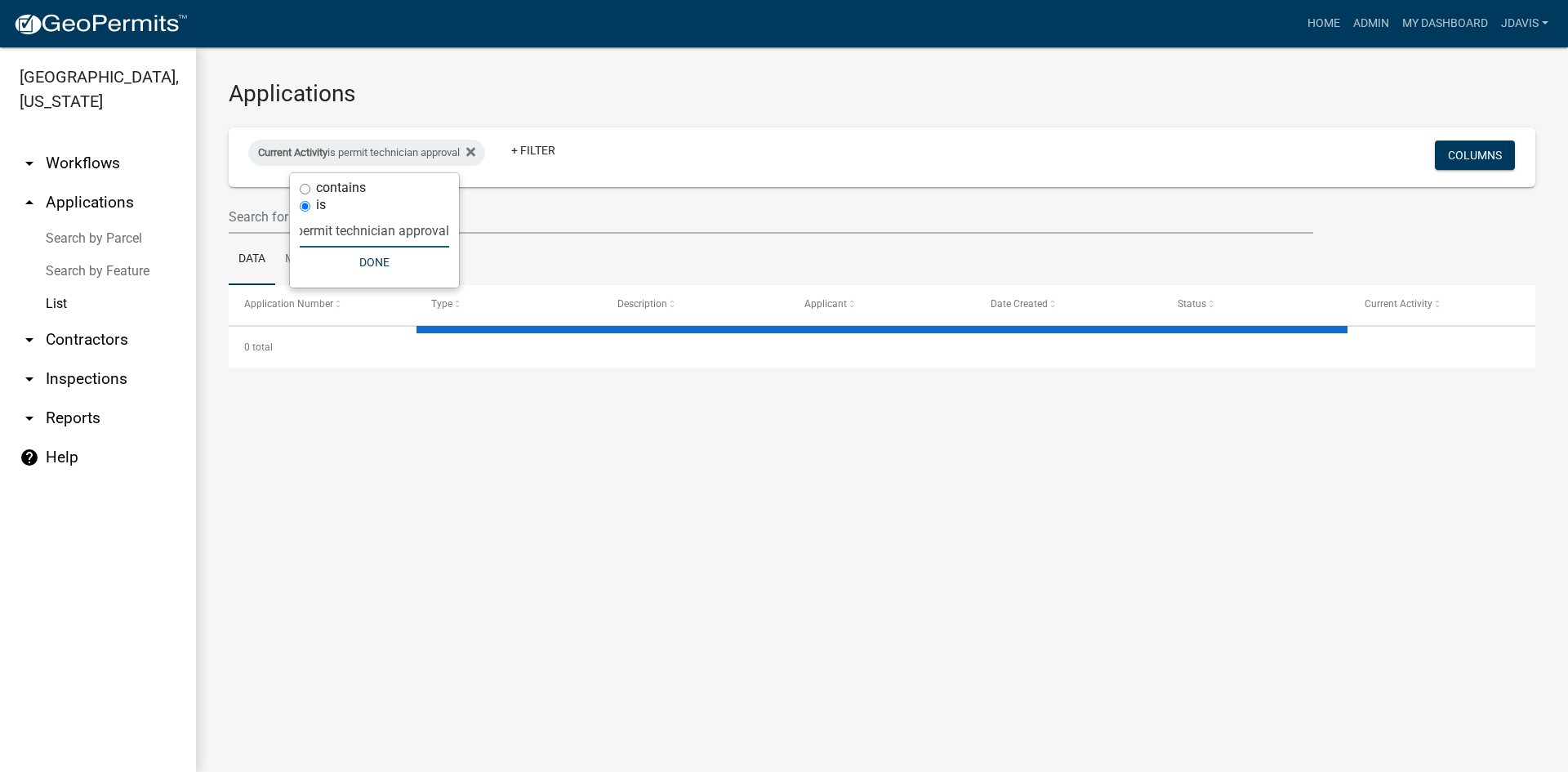
select select "2: 50"
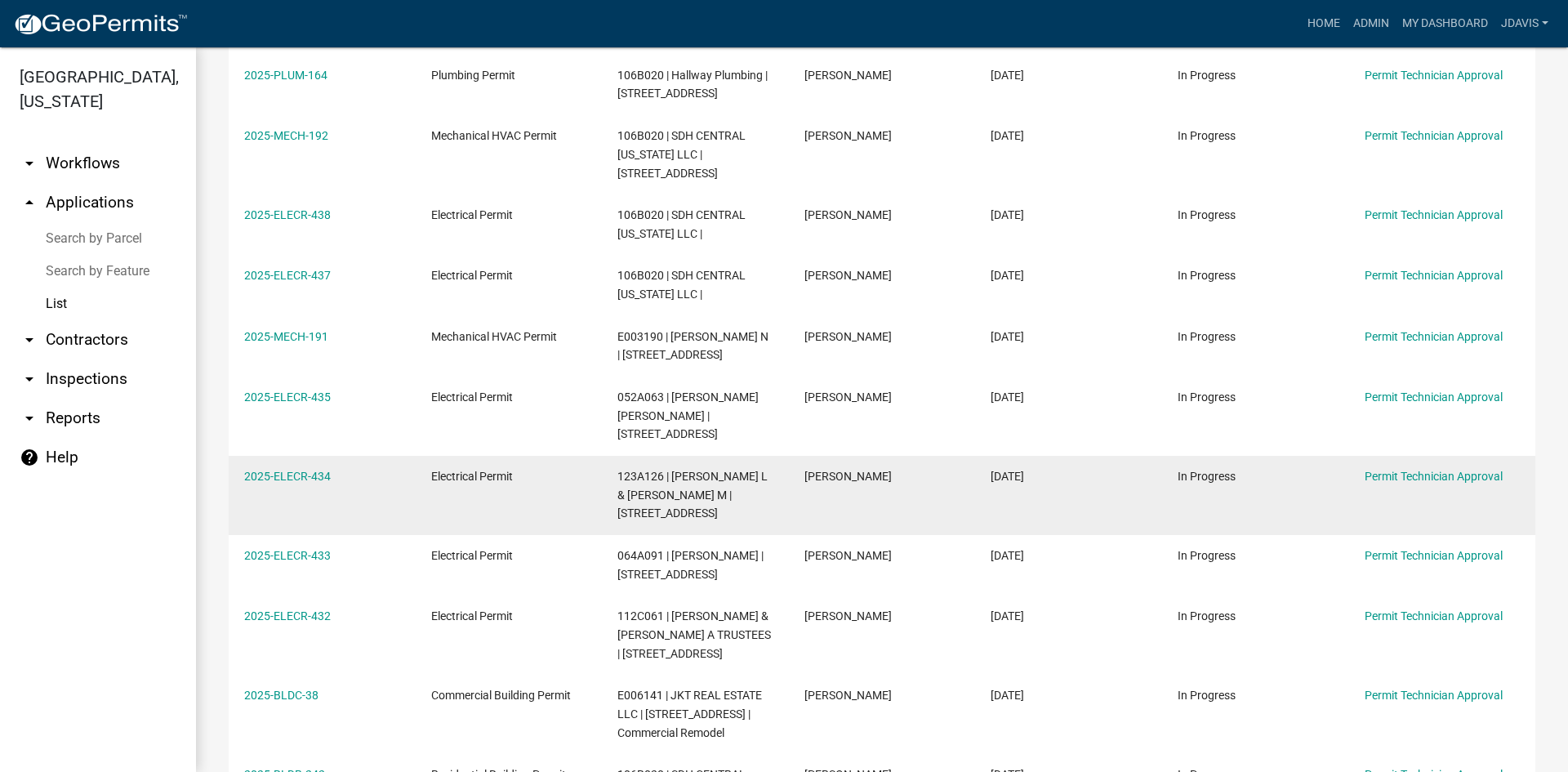
scroll to position [572, 0]
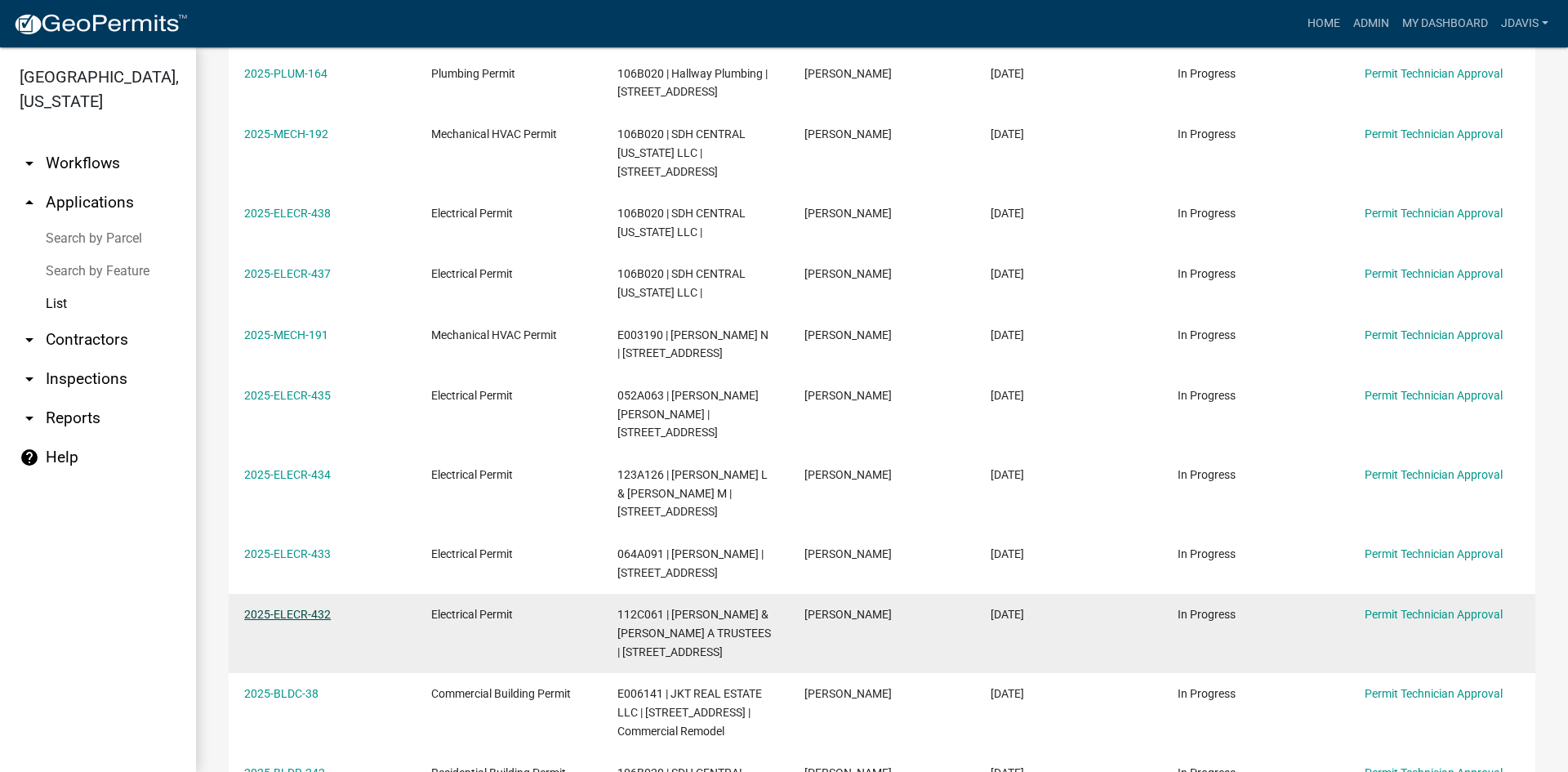
click at [288, 607] on link "2025-ELECR-432" at bounding box center [287, 614] width 87 height 13
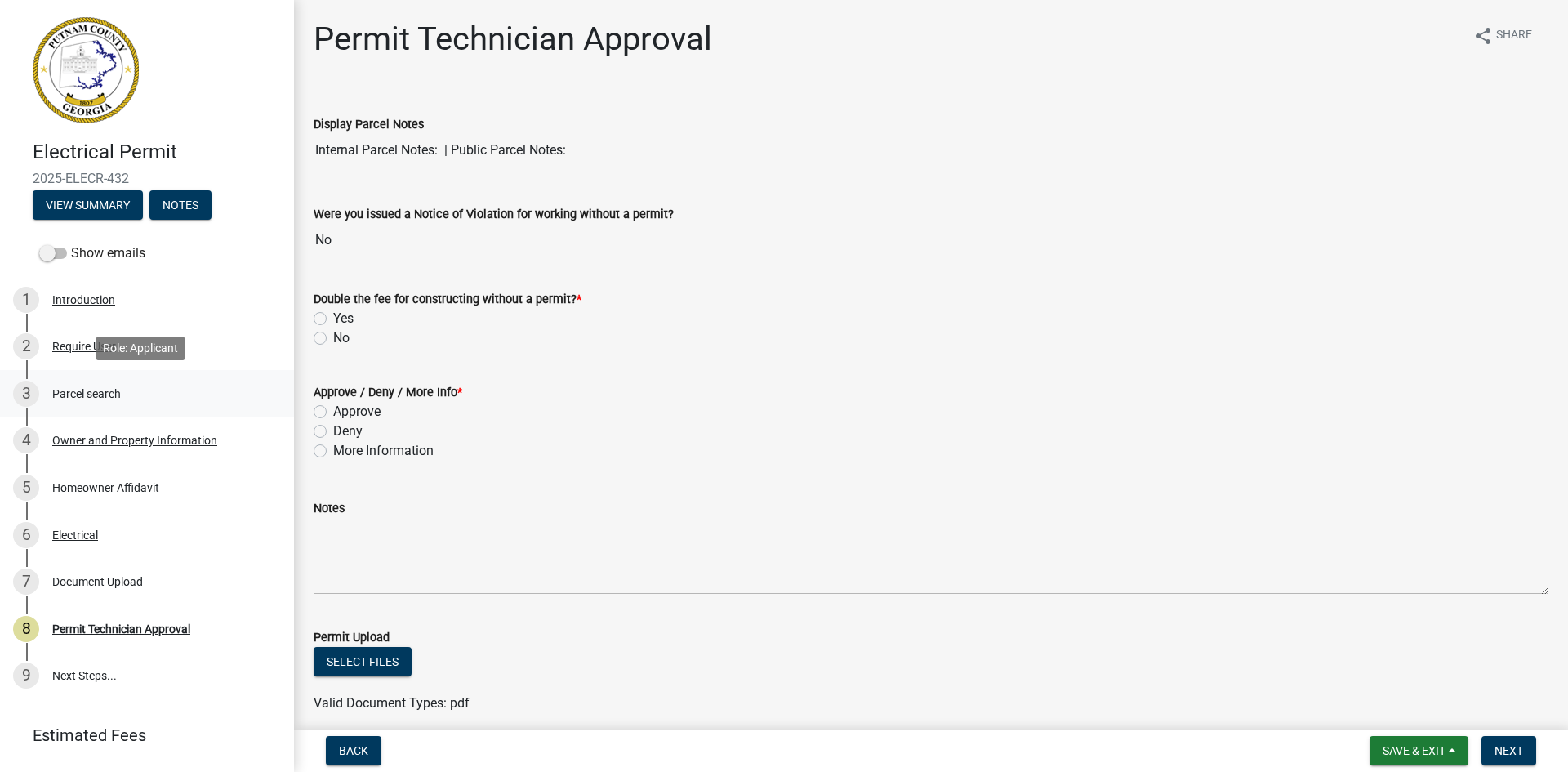
click at [95, 389] on div "Parcel search" at bounding box center [86, 394] width 69 height 12
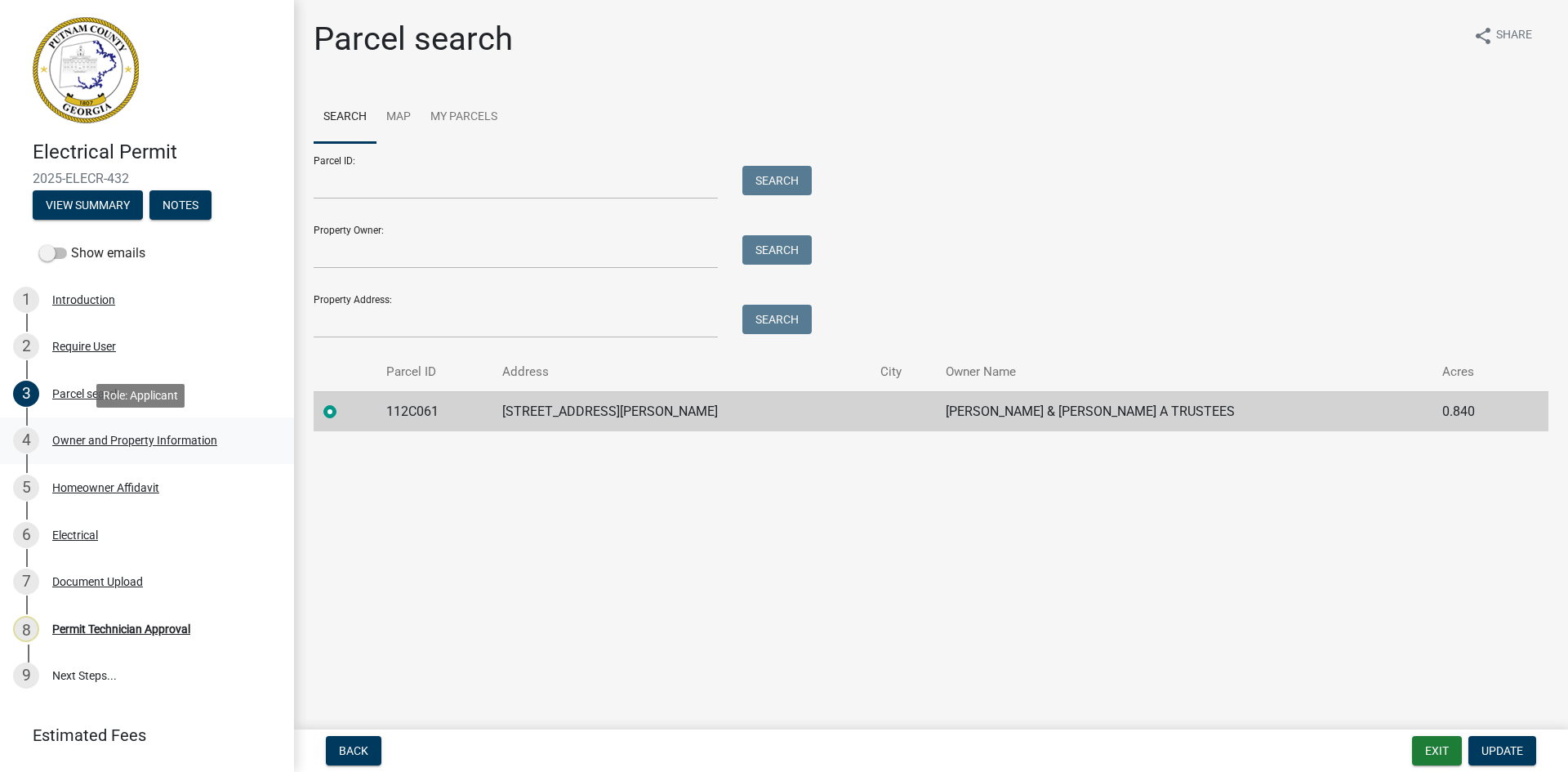
click at [84, 437] on div "Owner and Property Information" at bounding box center [134, 440] width 165 height 12
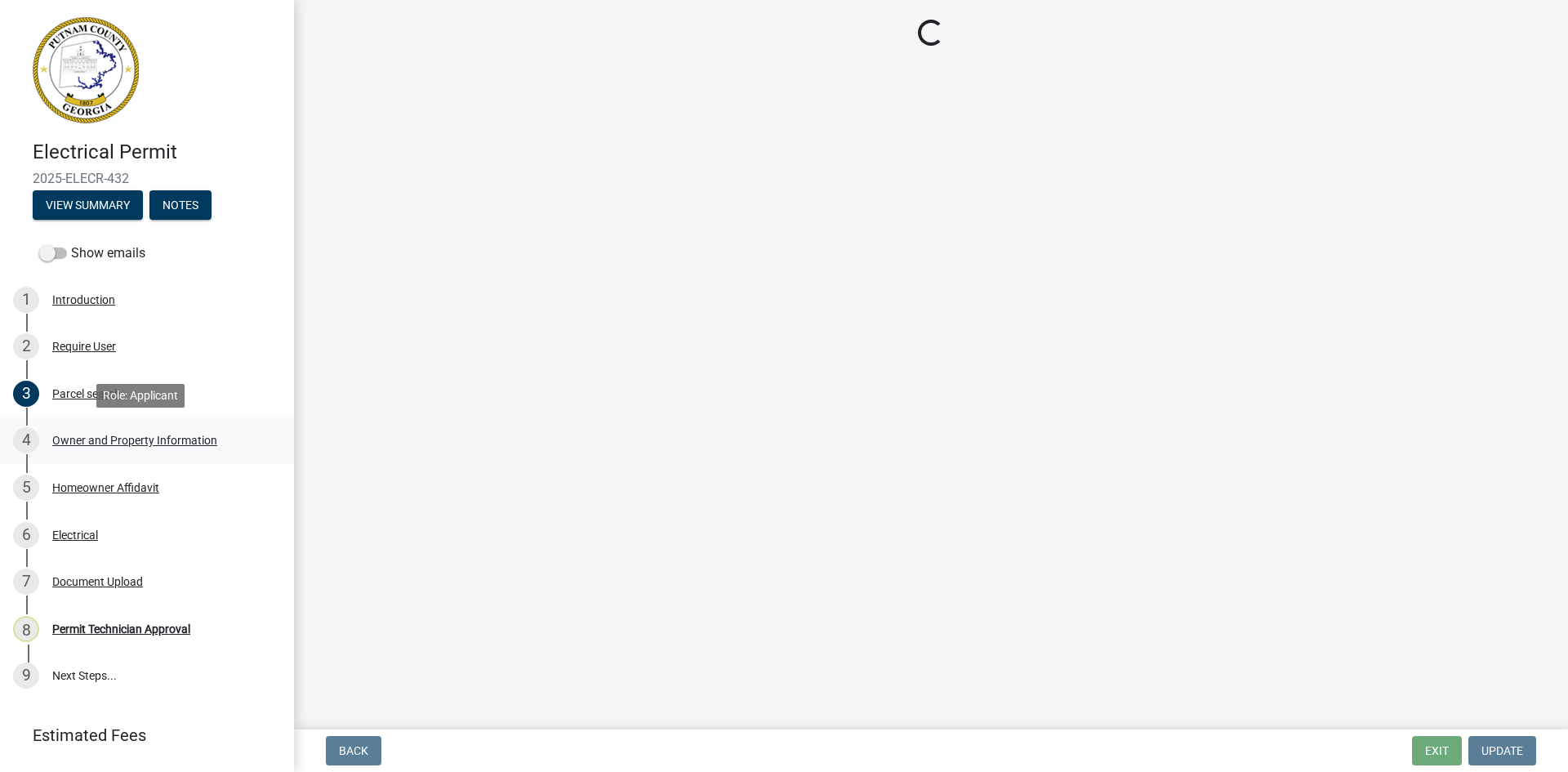
select select "ece5c1a9-df30-4702-9587-5deee23533b7"
select select "6f1acead-4b1a-4680-ba5d-beeb03d30465"
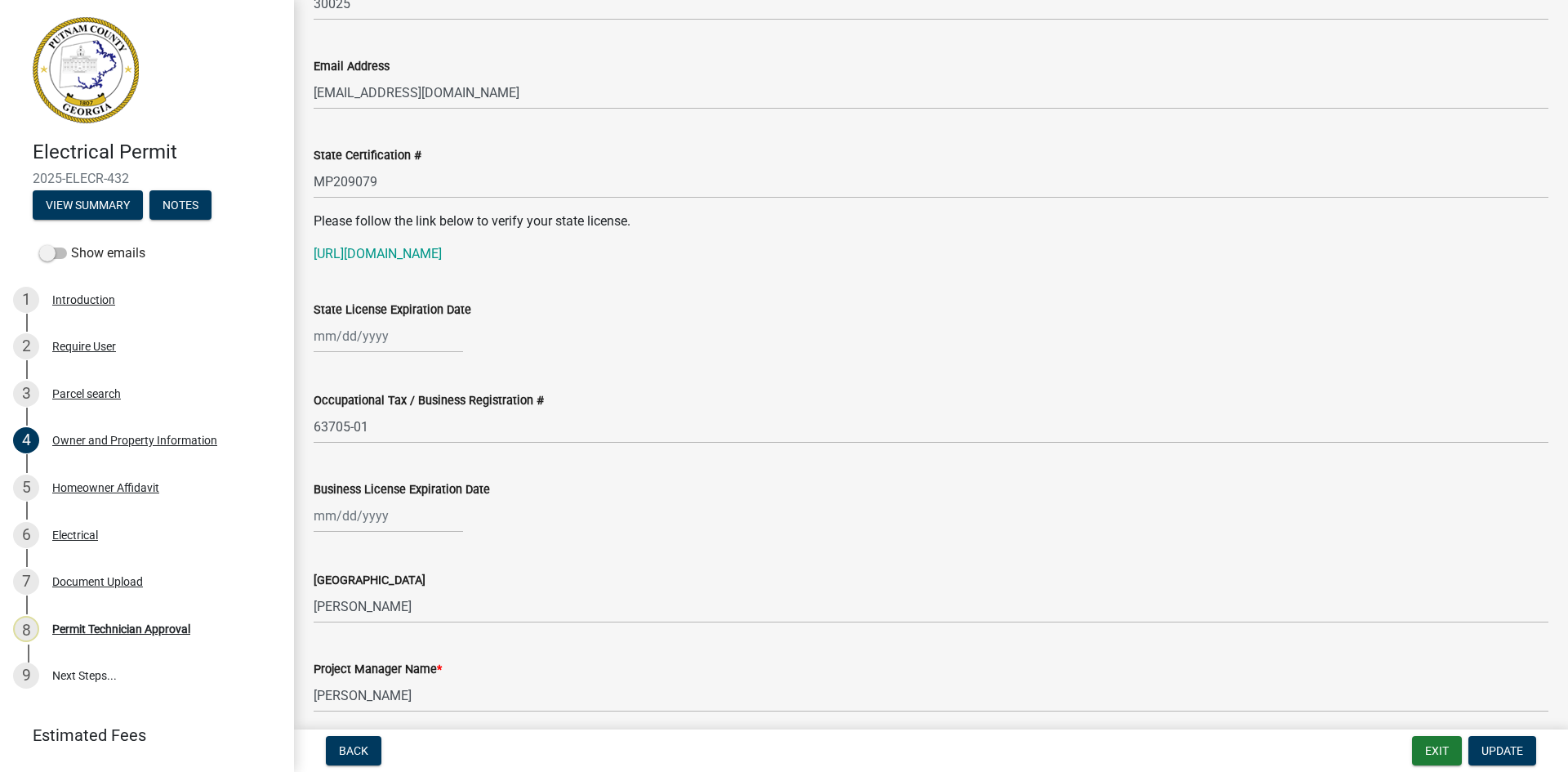
scroll to position [2042, 0]
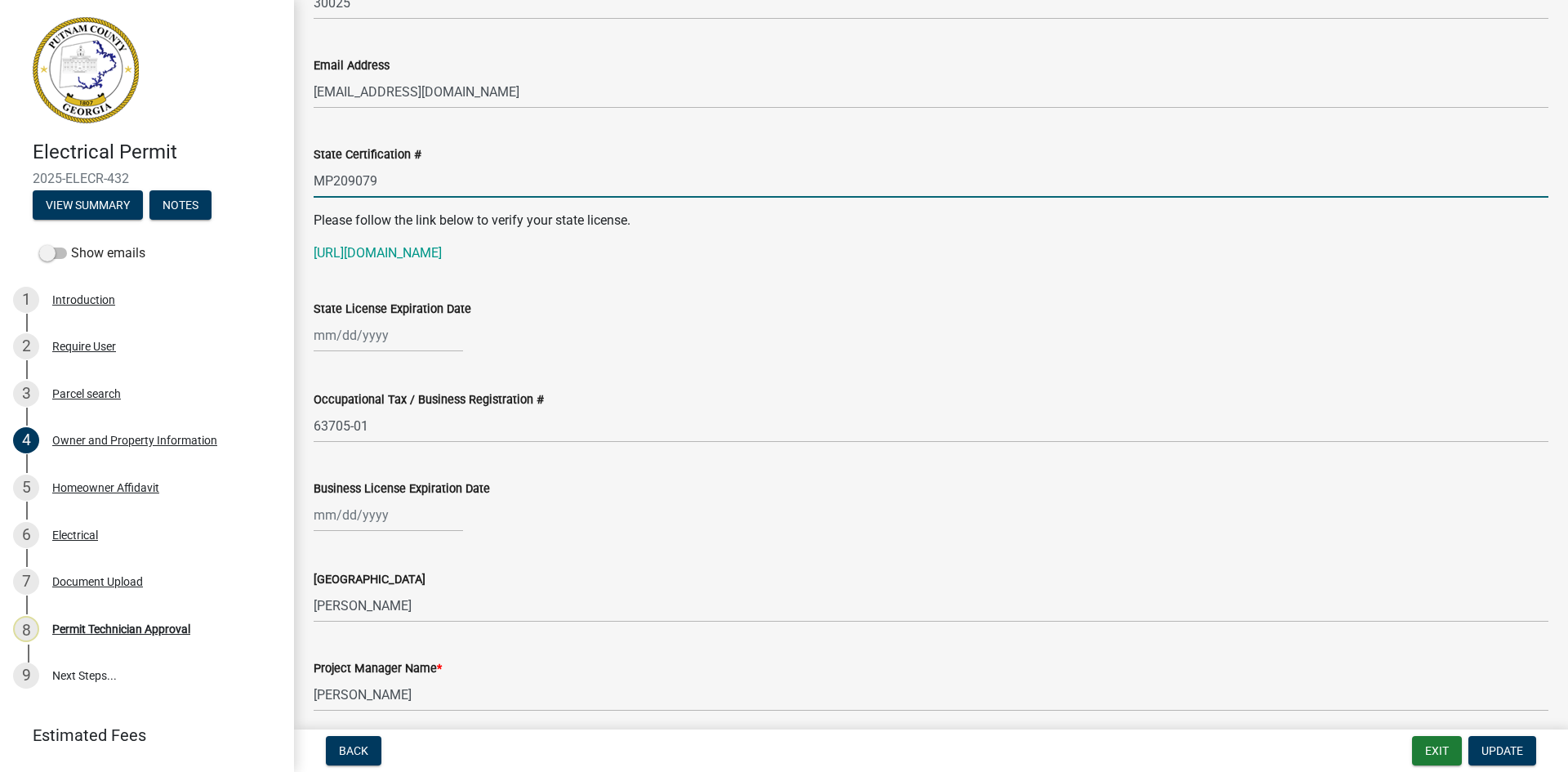
drag, startPoint x: 315, startPoint y: 177, endPoint x: 406, endPoint y: 182, distance: 91.1
click at [406, 182] on input "MP209079" at bounding box center [931, 181] width 1235 height 33
click at [421, 258] on link "https://verify.sos.ga.gov/verification/" at bounding box center [377, 252] width 128 height 15
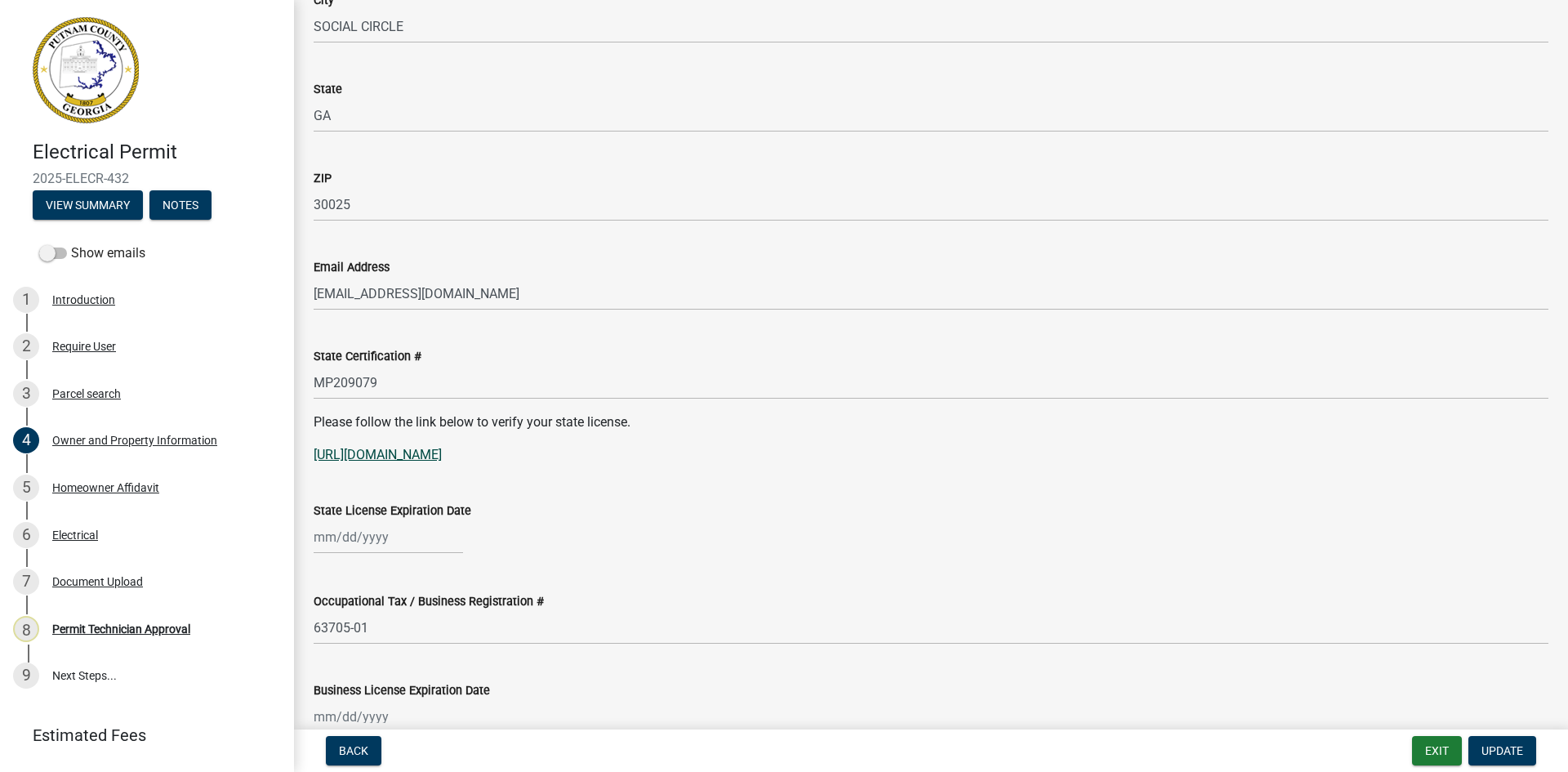
scroll to position [1961, 0]
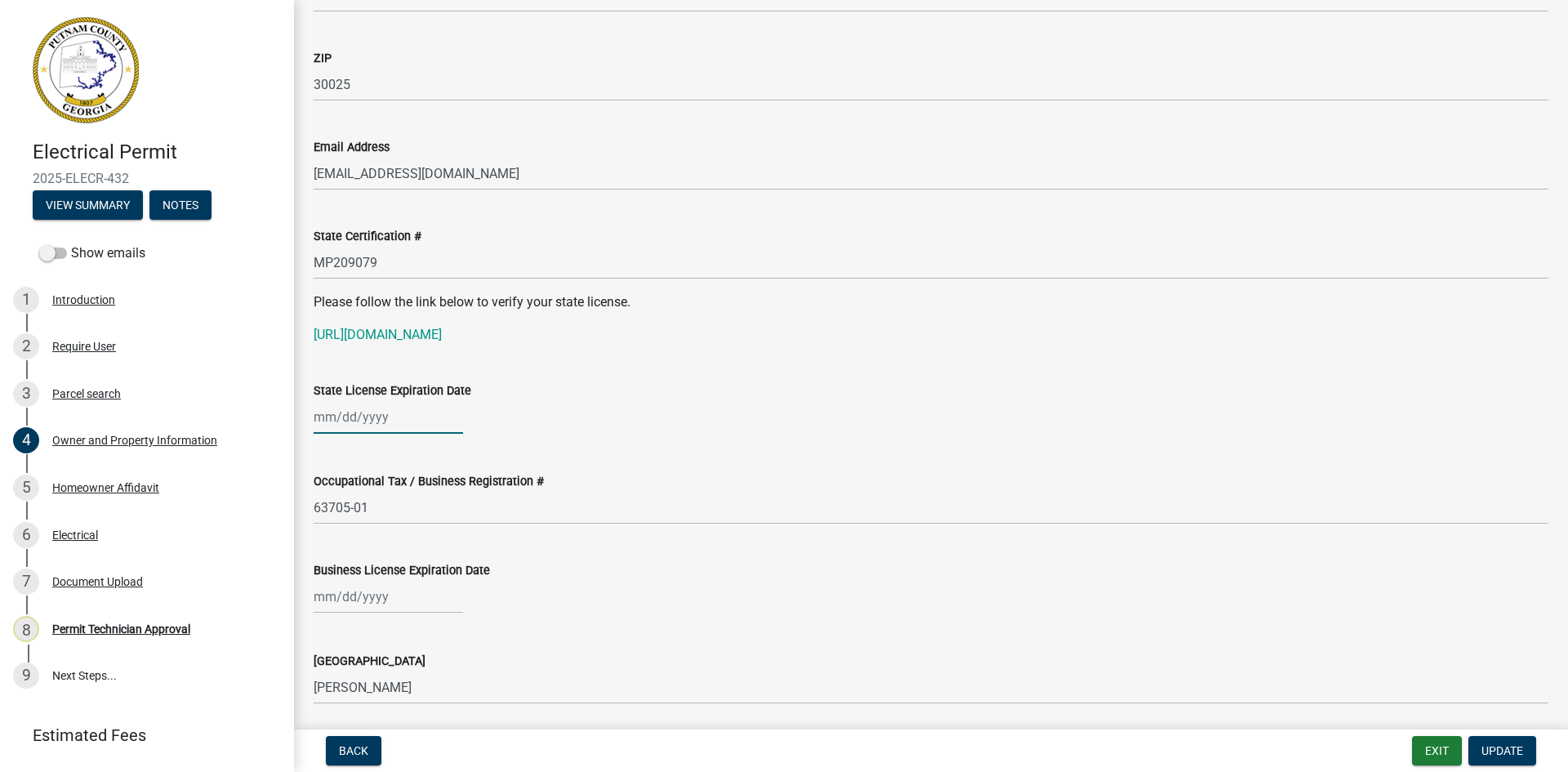
click at [365, 411] on div at bounding box center [388, 416] width 149 height 33
select select "8"
select select "2025"
click at [374, 445] on select "Jan Feb Mar Apr May Jun Jul Aug Sep Oct Nov Dec" at bounding box center [379, 451] width 66 height 24
select select "12"
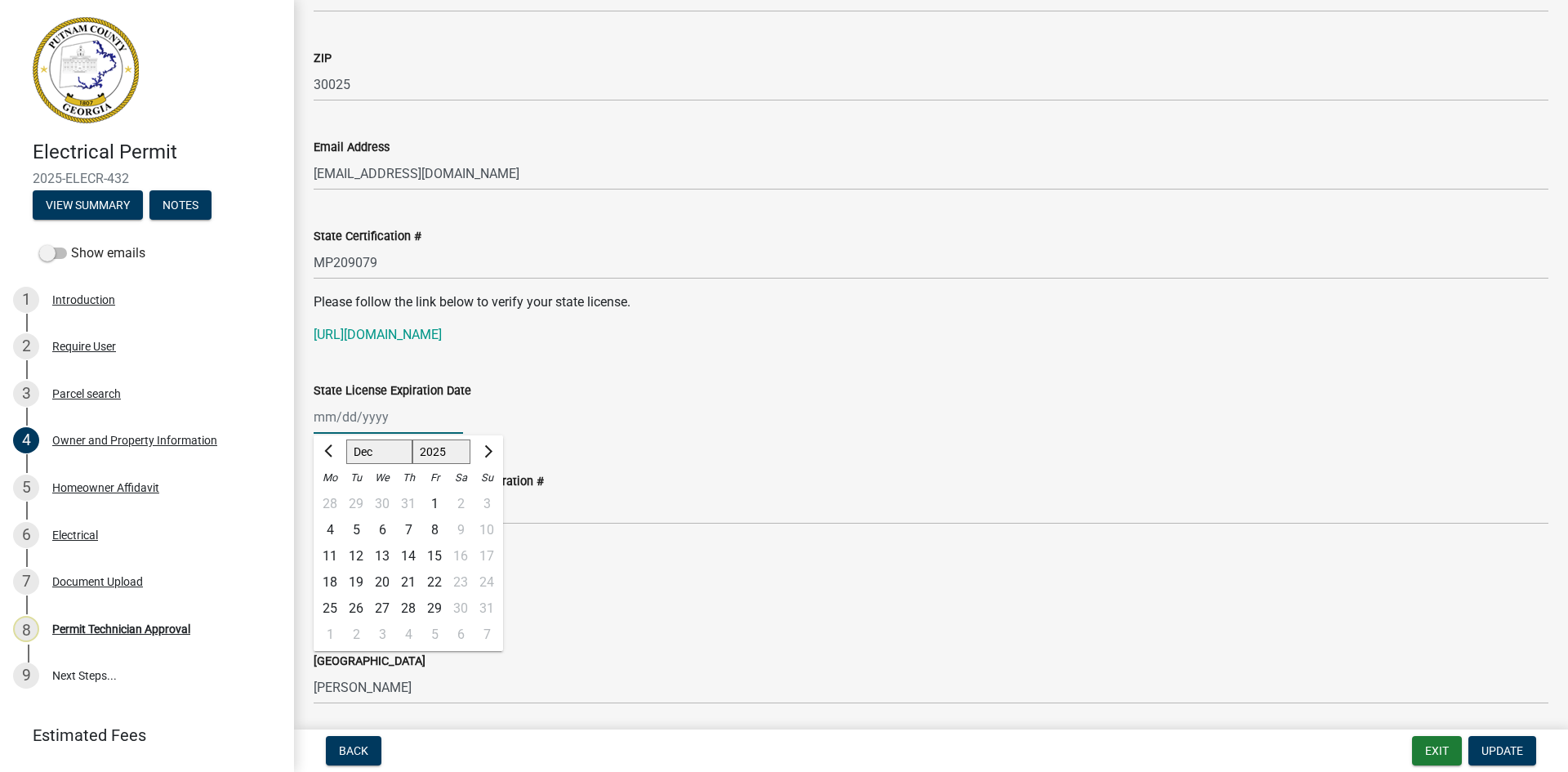
click at [346, 439] on select "Jan Feb Mar Apr May Jun Jul Aug Sep Oct Nov Dec" at bounding box center [379, 451] width 66 height 24
click at [383, 607] on div "31" at bounding box center [382, 608] width 26 height 26
type input "[DATE]"
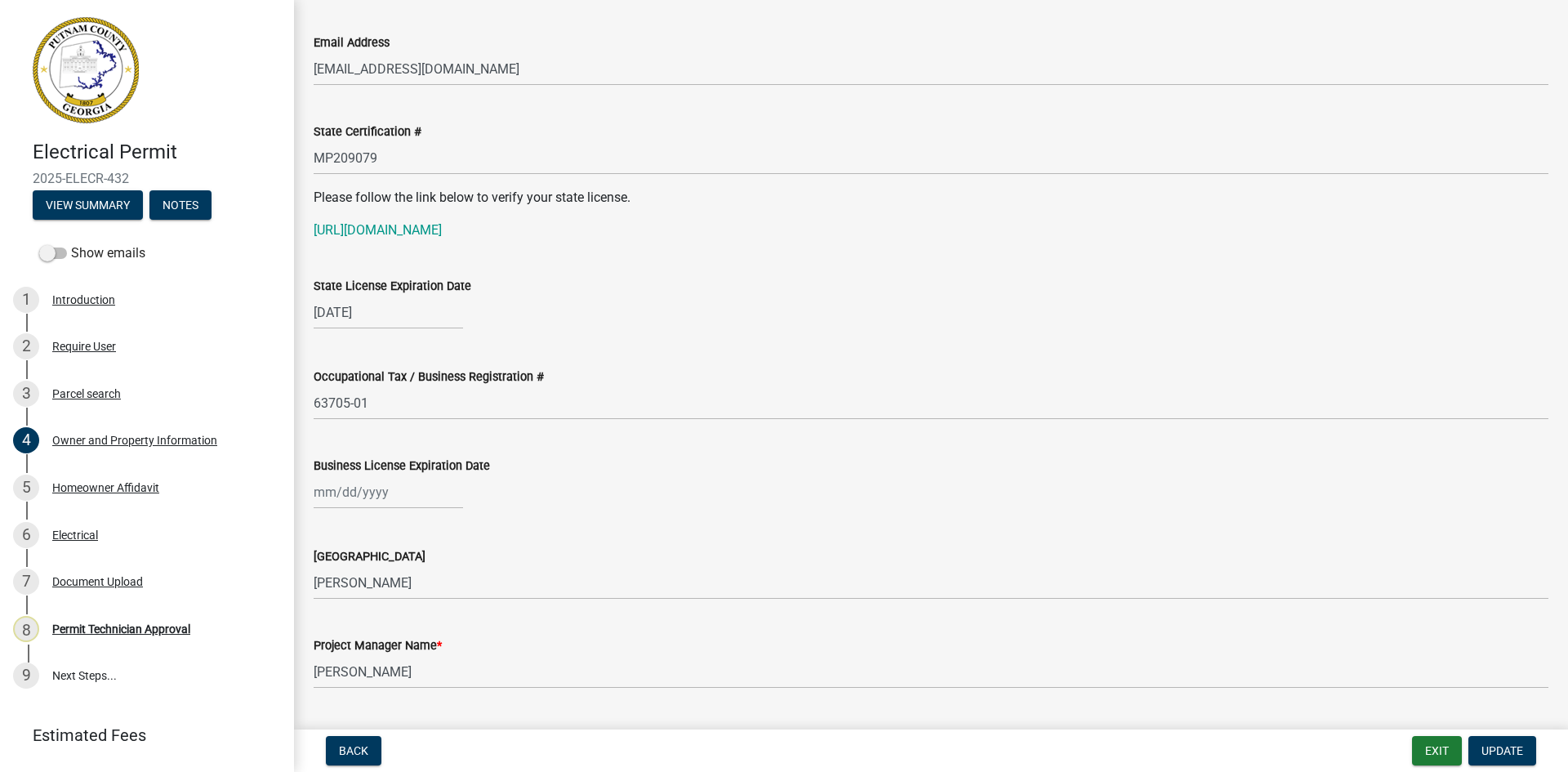
scroll to position [2206, 0]
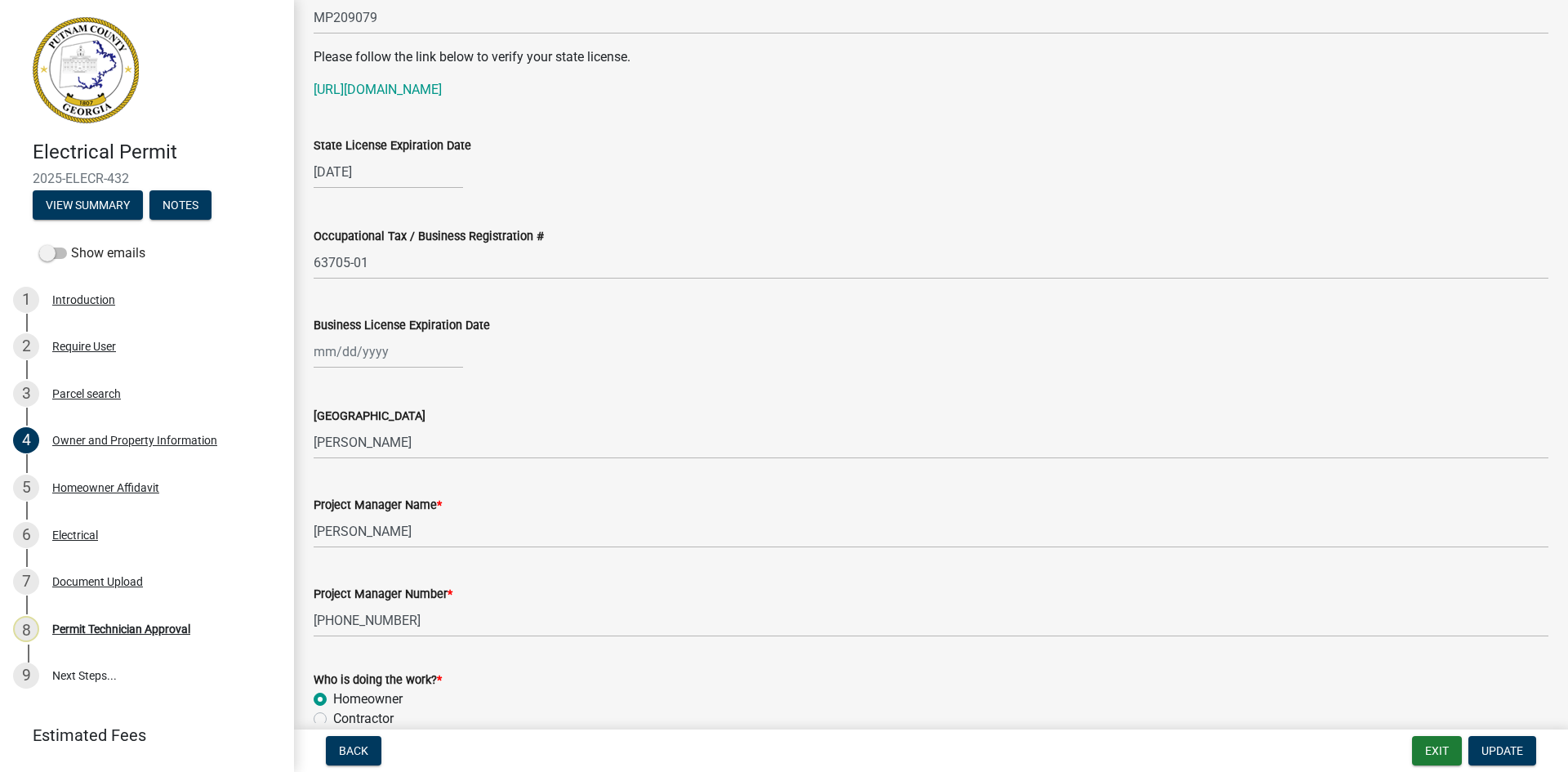
click at [323, 342] on div at bounding box center [388, 351] width 149 height 33
select select "8"
select select "2025"
click at [352, 389] on select "Jan Feb Mar Apr May Jun Jul Aug Sep Oct Nov Dec" at bounding box center [379, 386] width 66 height 24
type input "[DATE]"
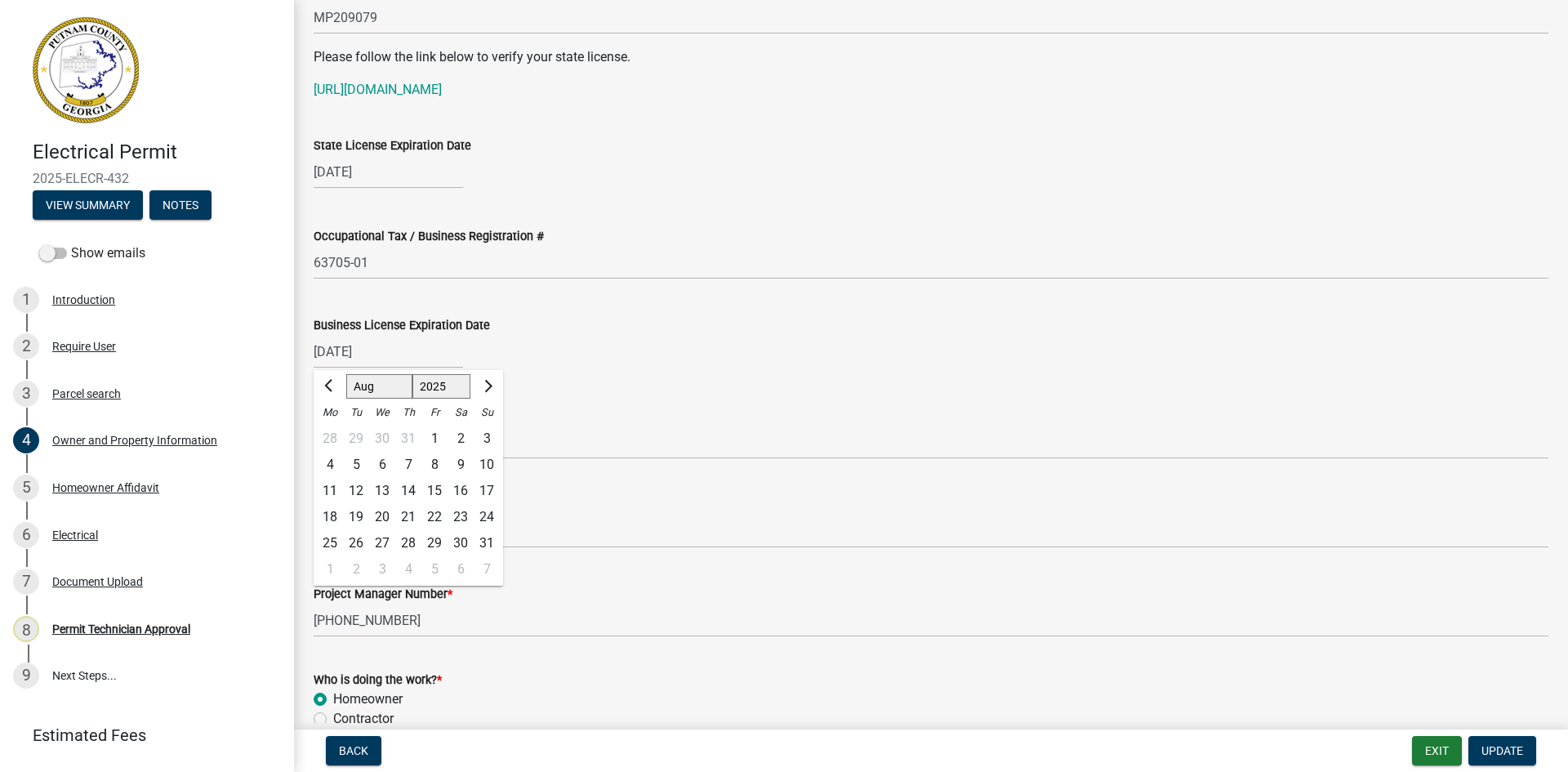
click at [617, 349] on div "12/31/2025 Jan Feb Mar Apr May Jun Jul Aug Sep Oct Nov Dec 1525 1526 1527 1528 …" at bounding box center [931, 351] width 1235 height 33
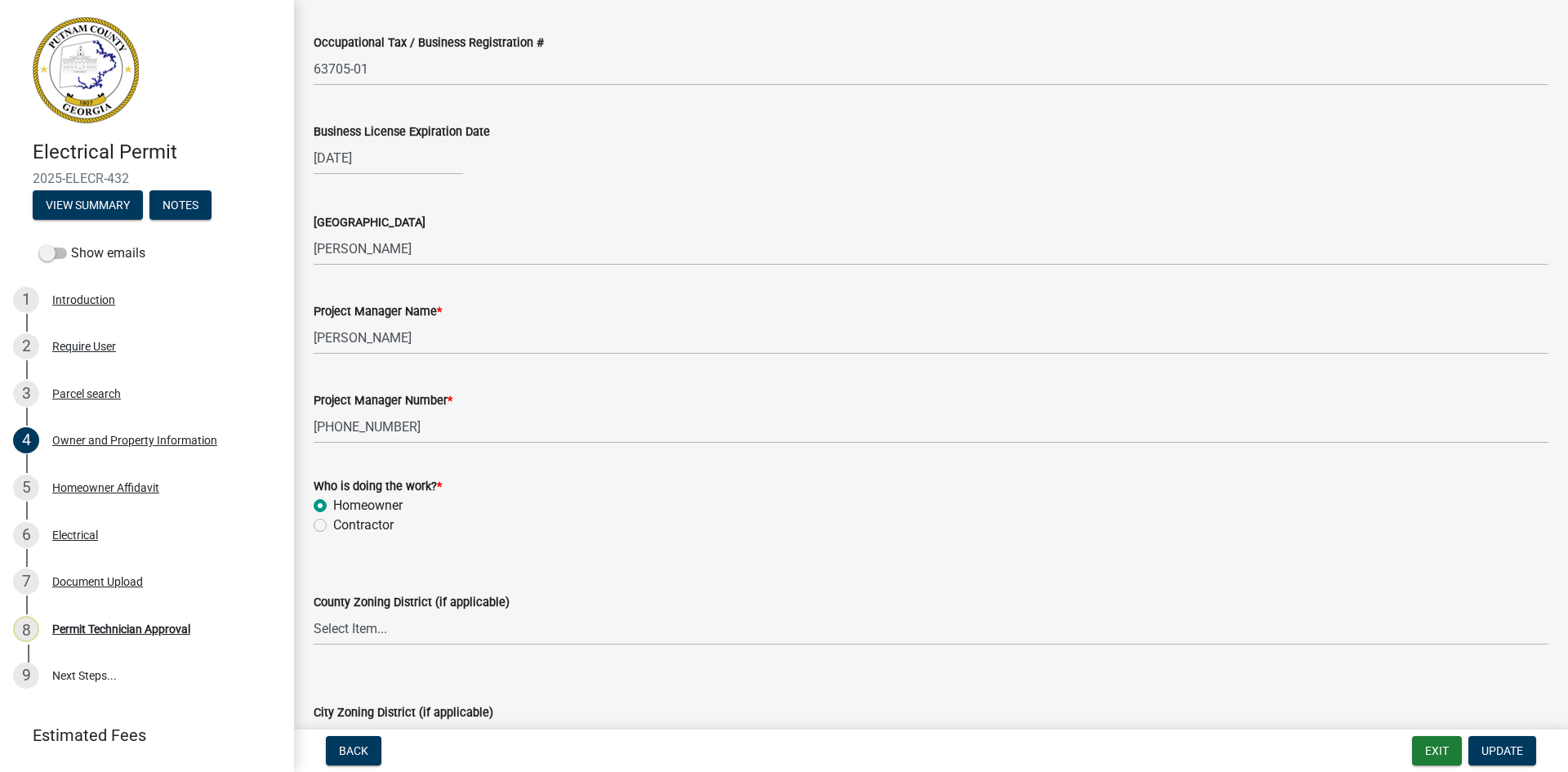
scroll to position [2451, 0]
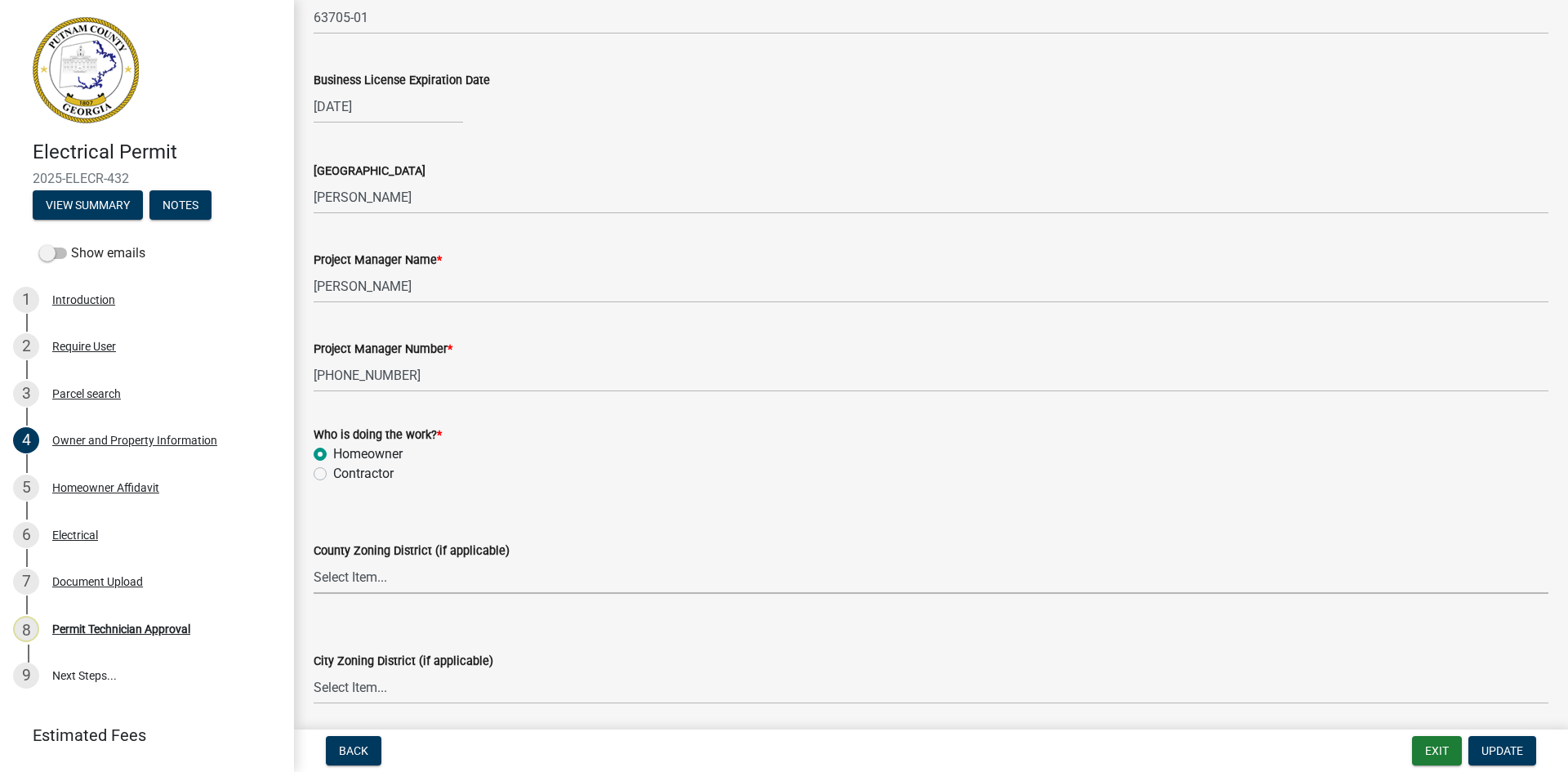
click at [458, 578] on select "Select Item... AG-1 R-1R R-1 R-2 MHP RM-1 RM-3 C-1 C-2 I-M PUD N/A" at bounding box center [931, 576] width 1235 height 33
click at [314, 560] on select "Select Item... AG-1 R-1R R-1 R-2 MHP RM-1 RM-3 C-1 C-2 I-M PUD N/A" at bounding box center [931, 576] width 1235 height 33
select select "78bfdc44-73ff-456e-a557-d4c99b9c08be"
click at [1513, 750] on span "Update" at bounding box center [1502, 751] width 42 height 13
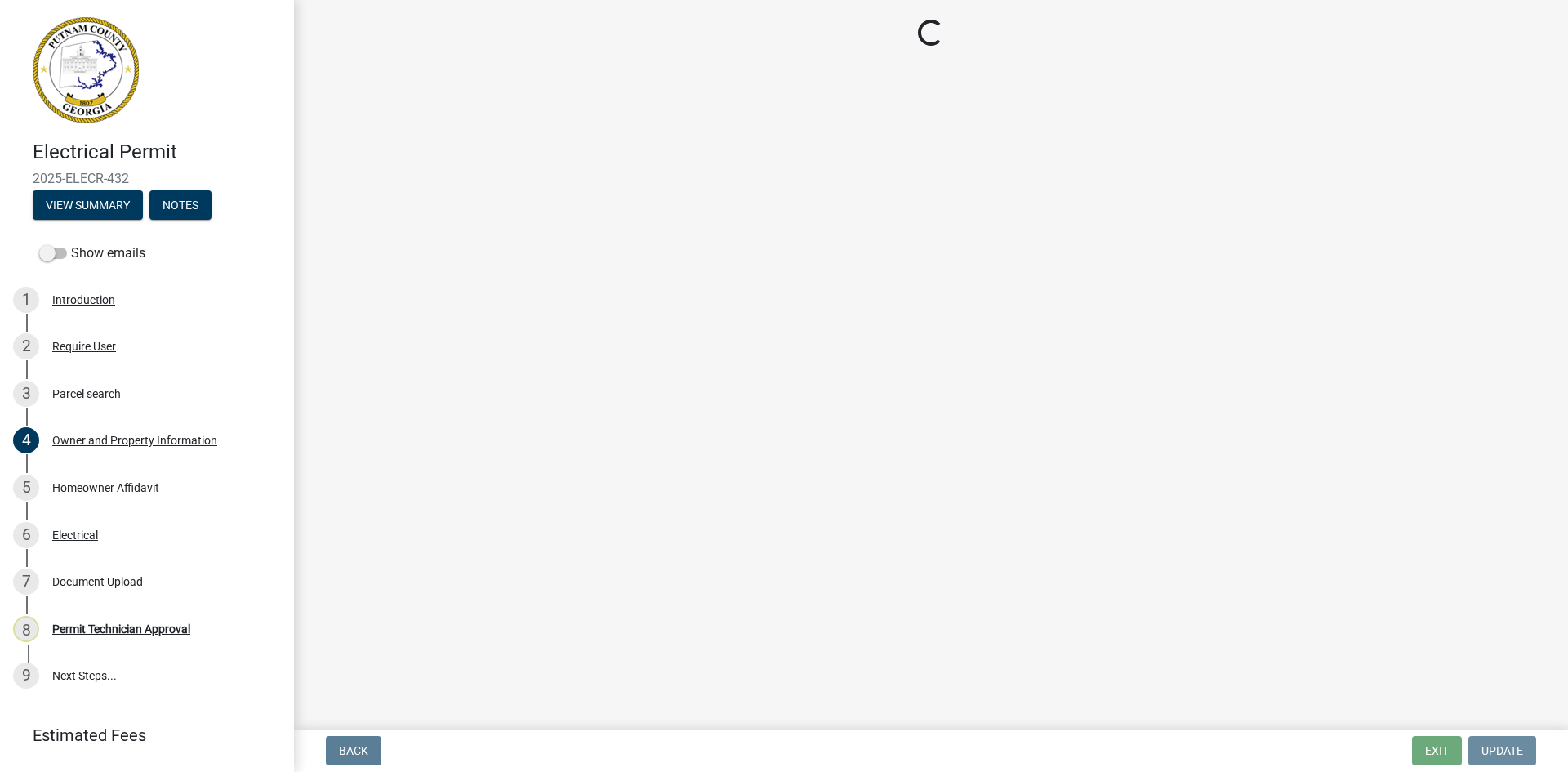
scroll to position [0, 0]
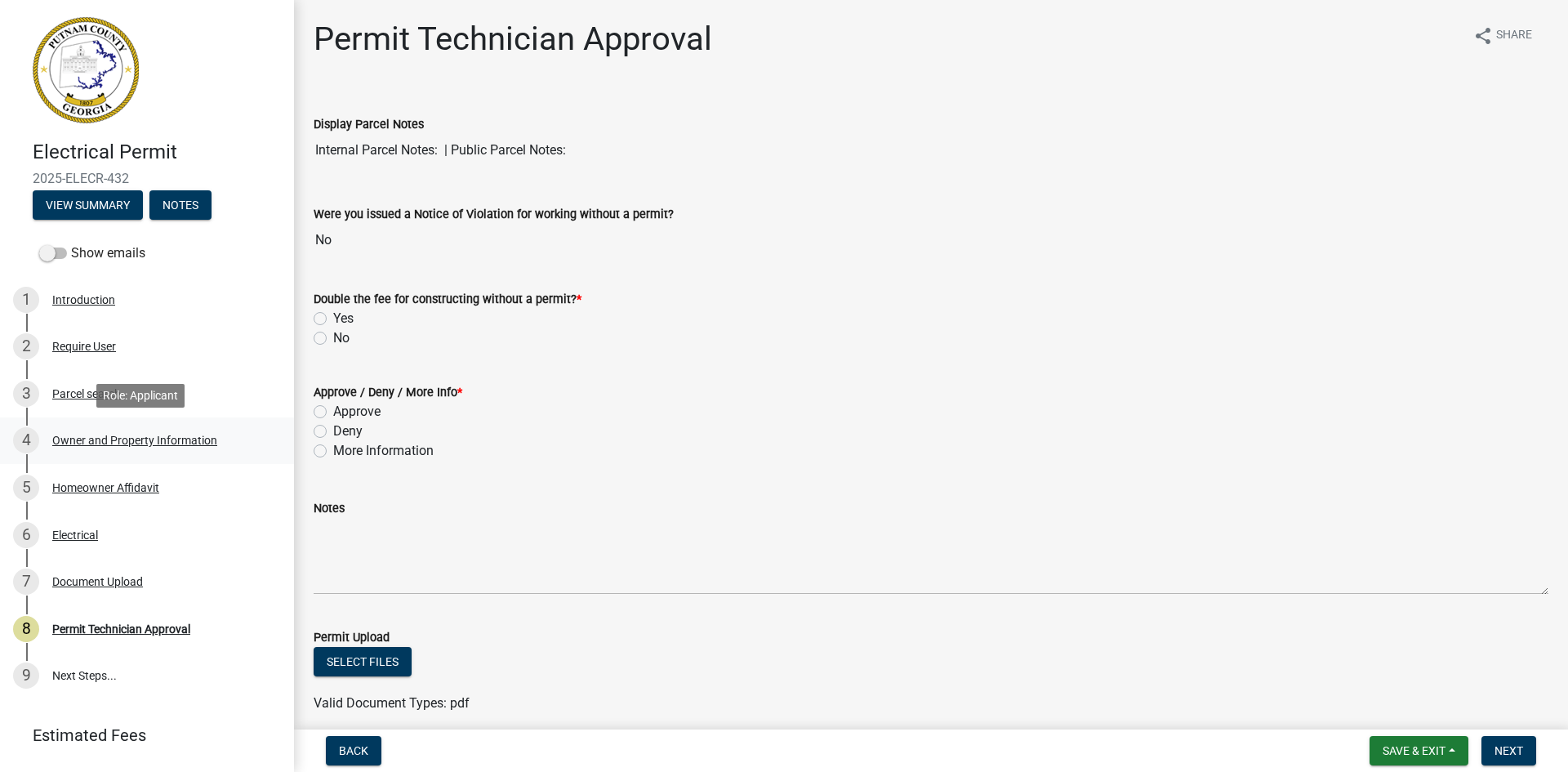
click at [140, 438] on div "Owner and Property Information" at bounding box center [134, 440] width 165 height 12
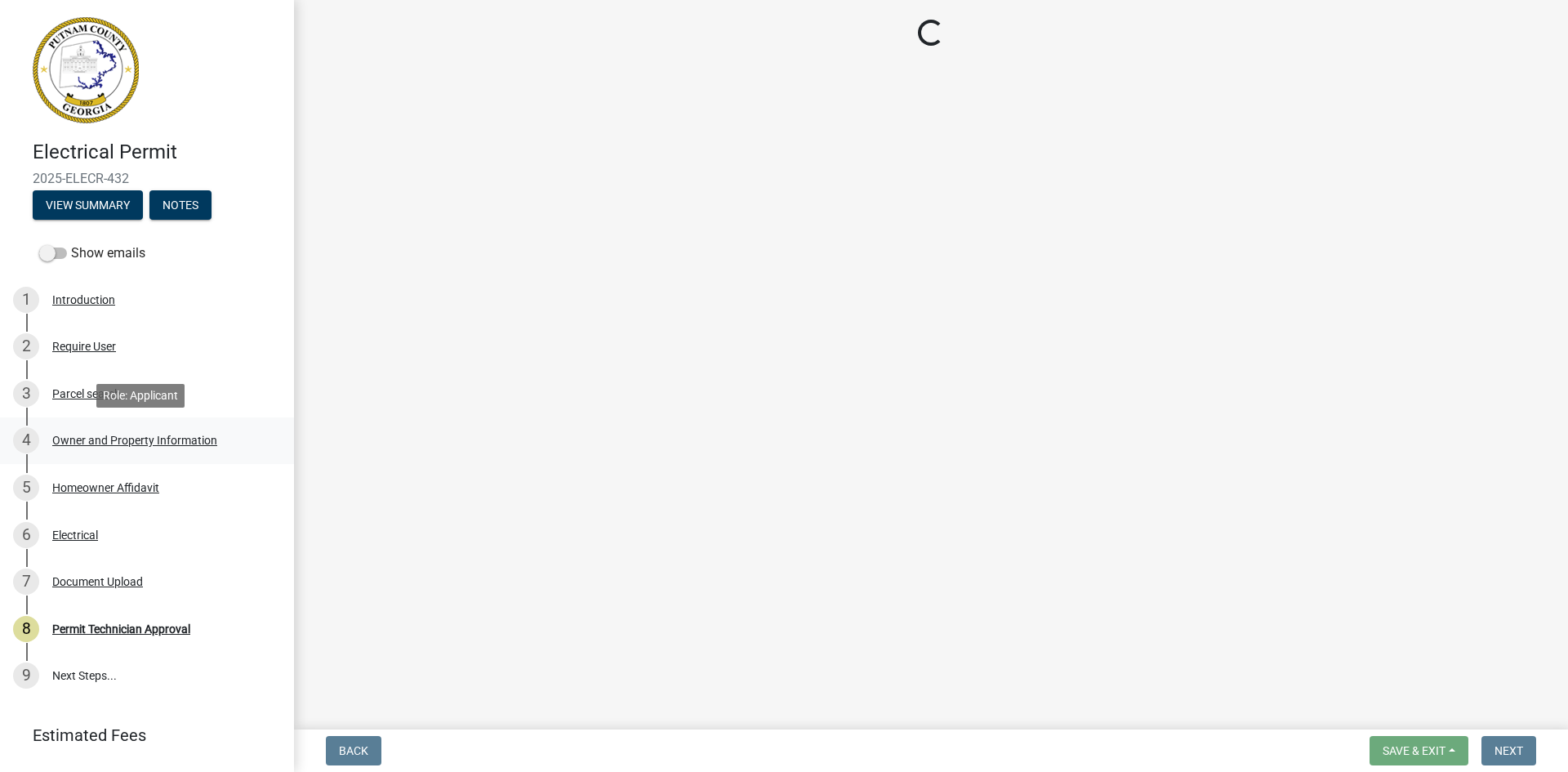
select select "78bfdc44-73ff-456e-a557-d4c99b9c08be"
select select "ece5c1a9-df30-4702-9587-5deee23533b7"
select select "6f1acead-4b1a-4680-ba5d-beeb03d30465"
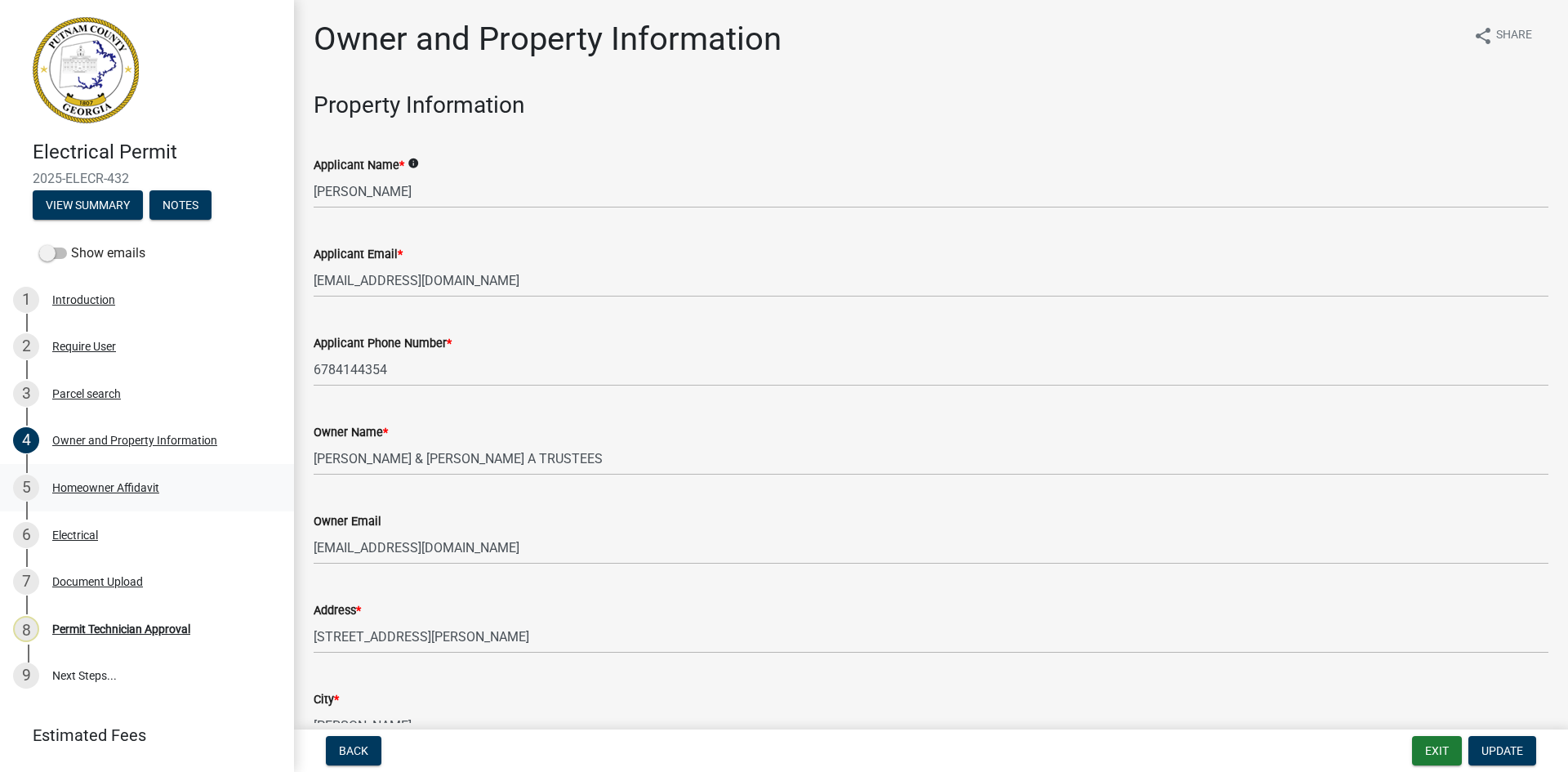
click at [146, 494] on div "Homeowner Affidavit" at bounding box center [106, 488] width 107 height 12
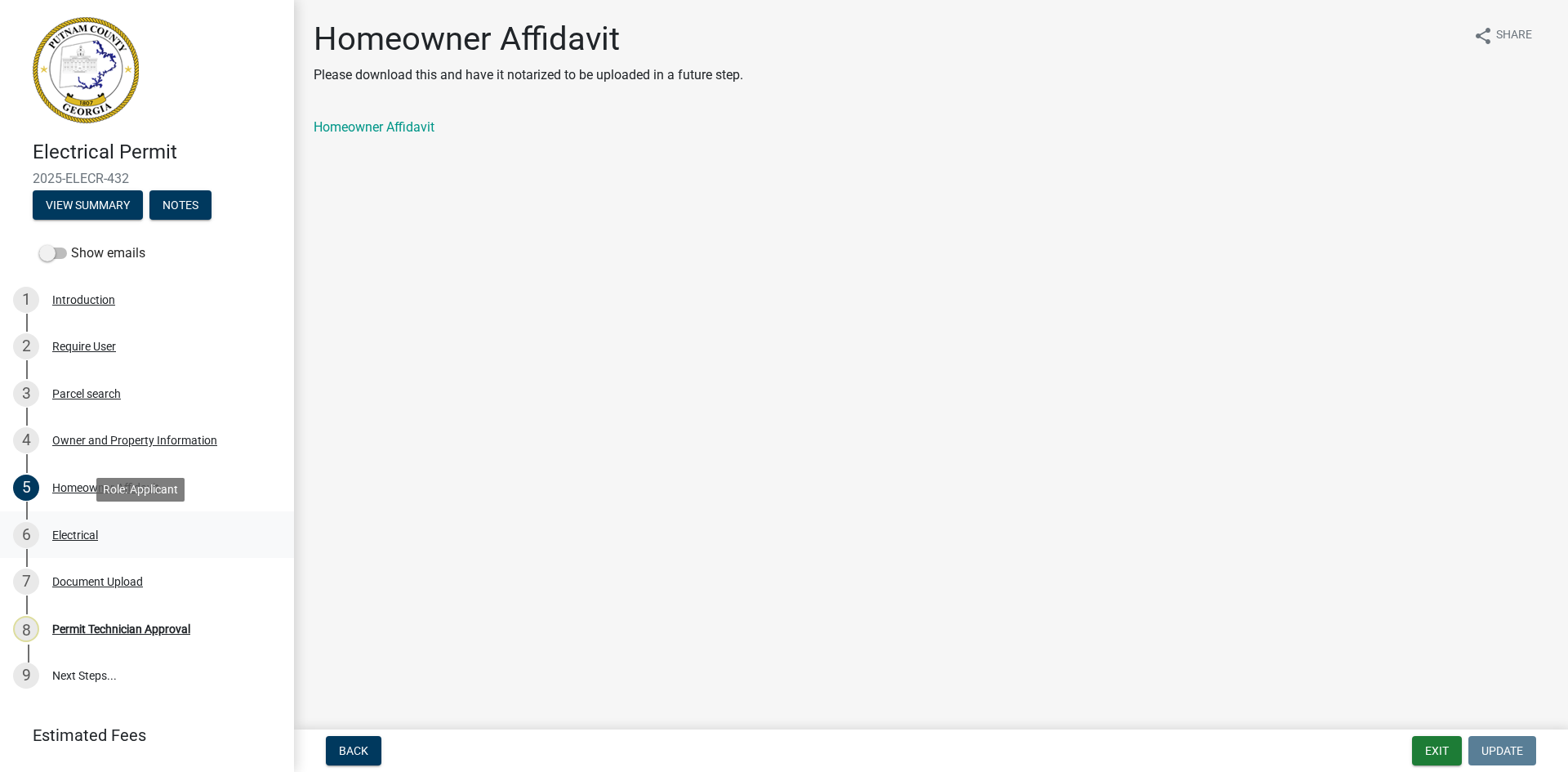
click at [85, 535] on div "Electrical" at bounding box center [74, 535] width 46 height 12
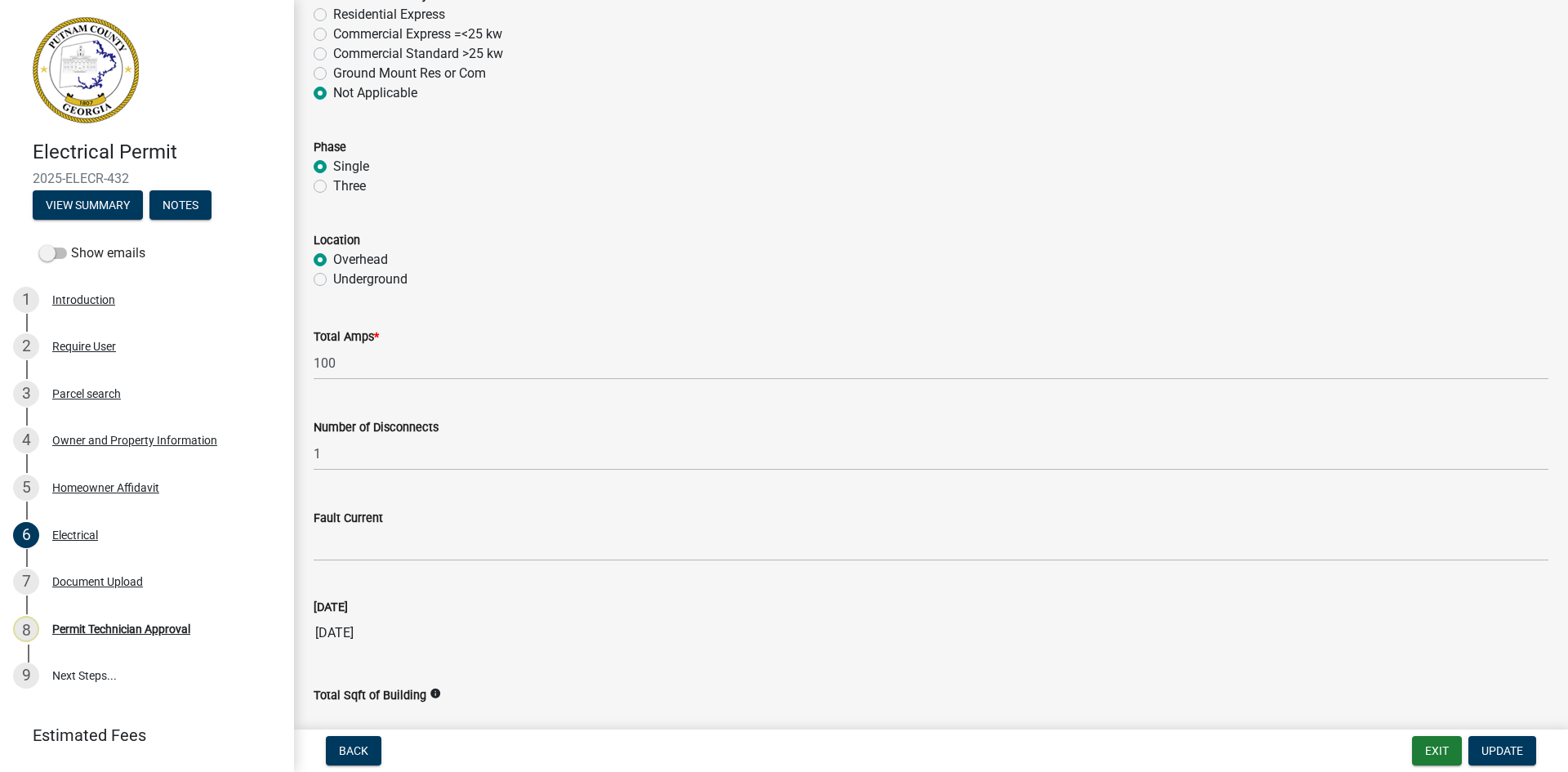
scroll to position [1527, 0]
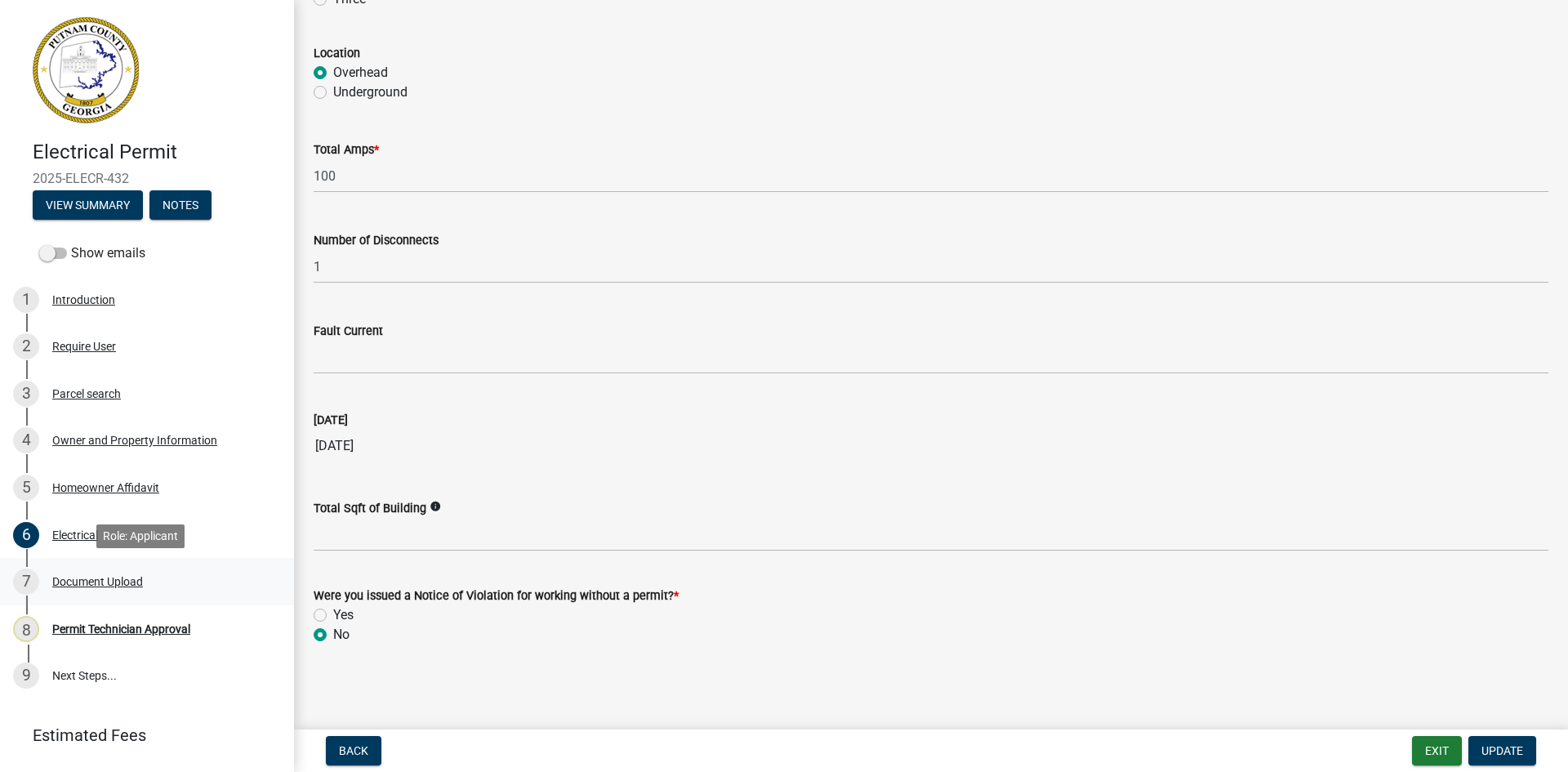
click at [128, 579] on div "Document Upload" at bounding box center [97, 581] width 90 height 12
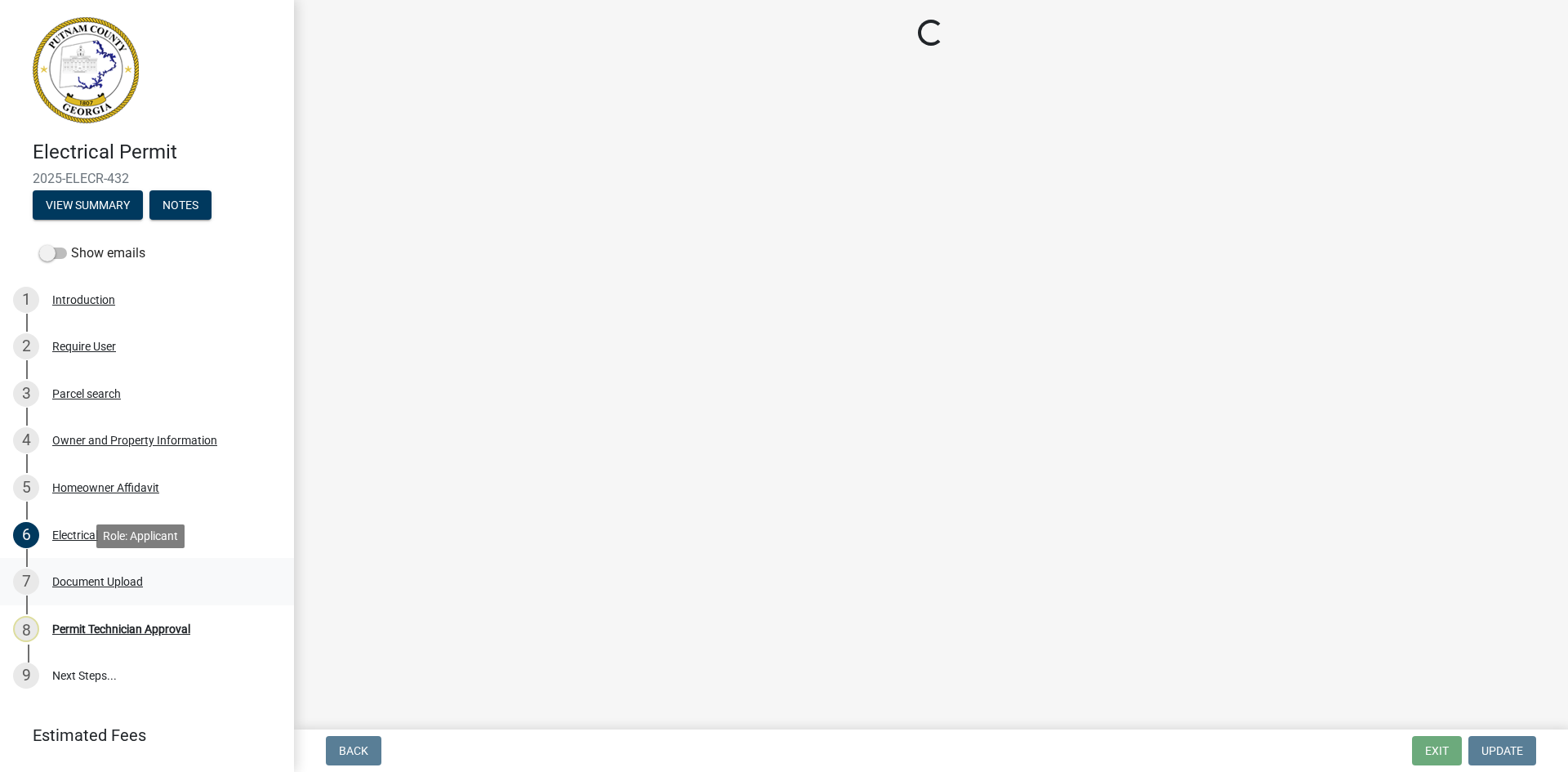
scroll to position [0, 0]
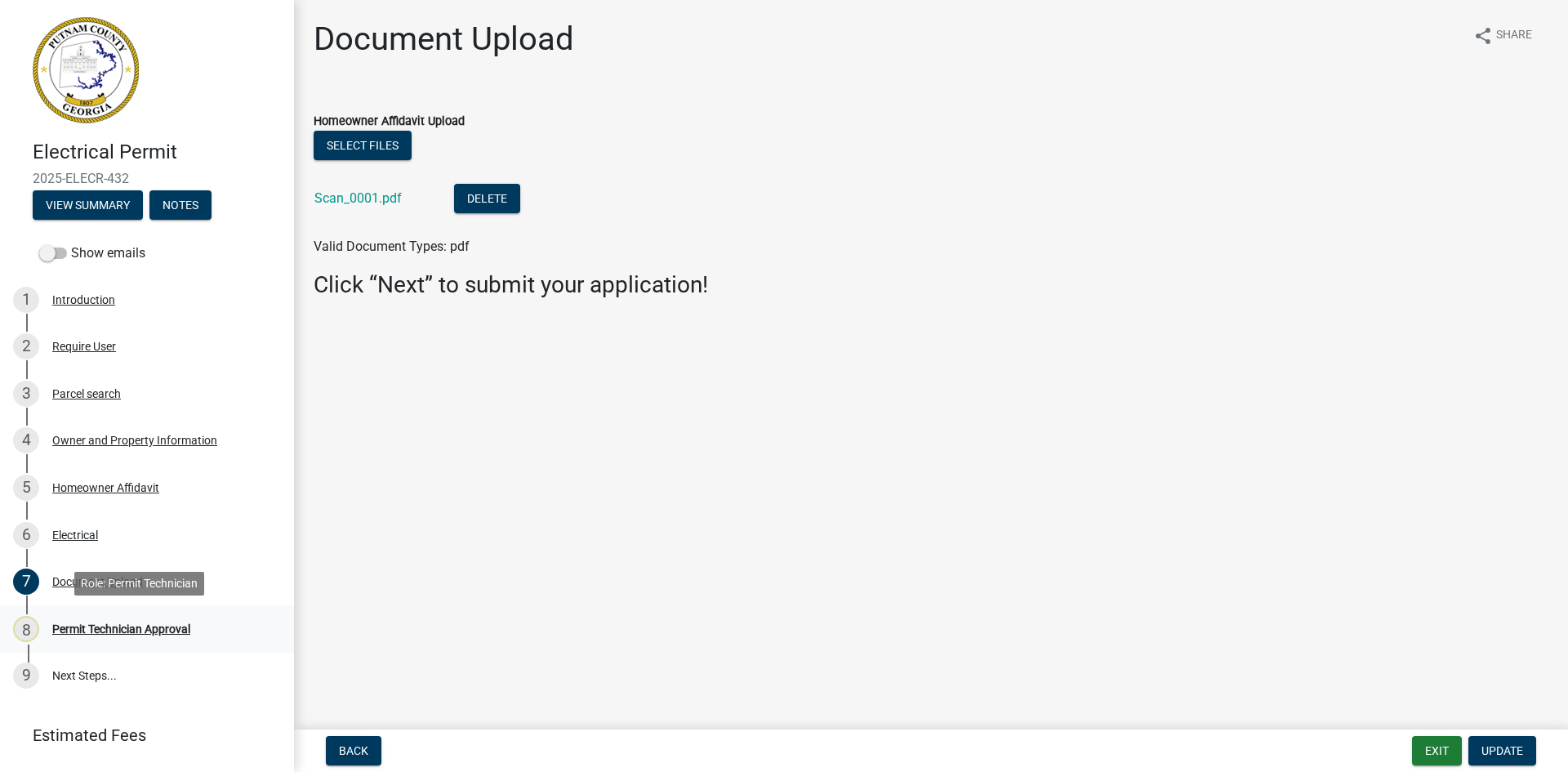
click at [99, 626] on div "Permit Technician Approval" at bounding box center [121, 629] width 138 height 12
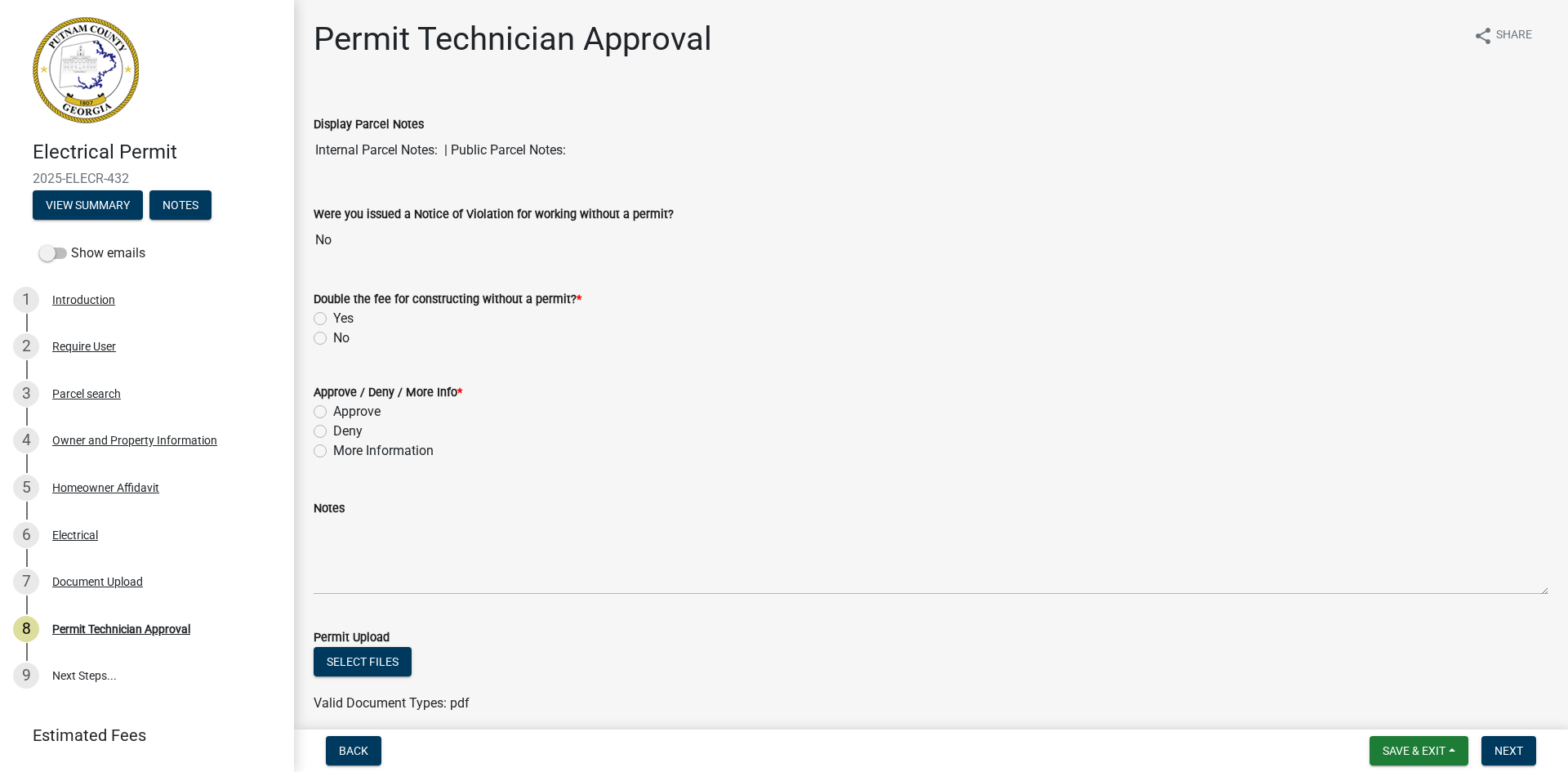
click at [334, 339] on label "No" at bounding box center [342, 338] width 16 height 20
click at [334, 339] on input "No" at bounding box center [339, 334] width 11 height 11
radio input "true"
click at [315, 458] on div "More Information" at bounding box center [931, 451] width 1235 height 20
click at [334, 448] on label "More Information" at bounding box center [384, 451] width 100 height 20
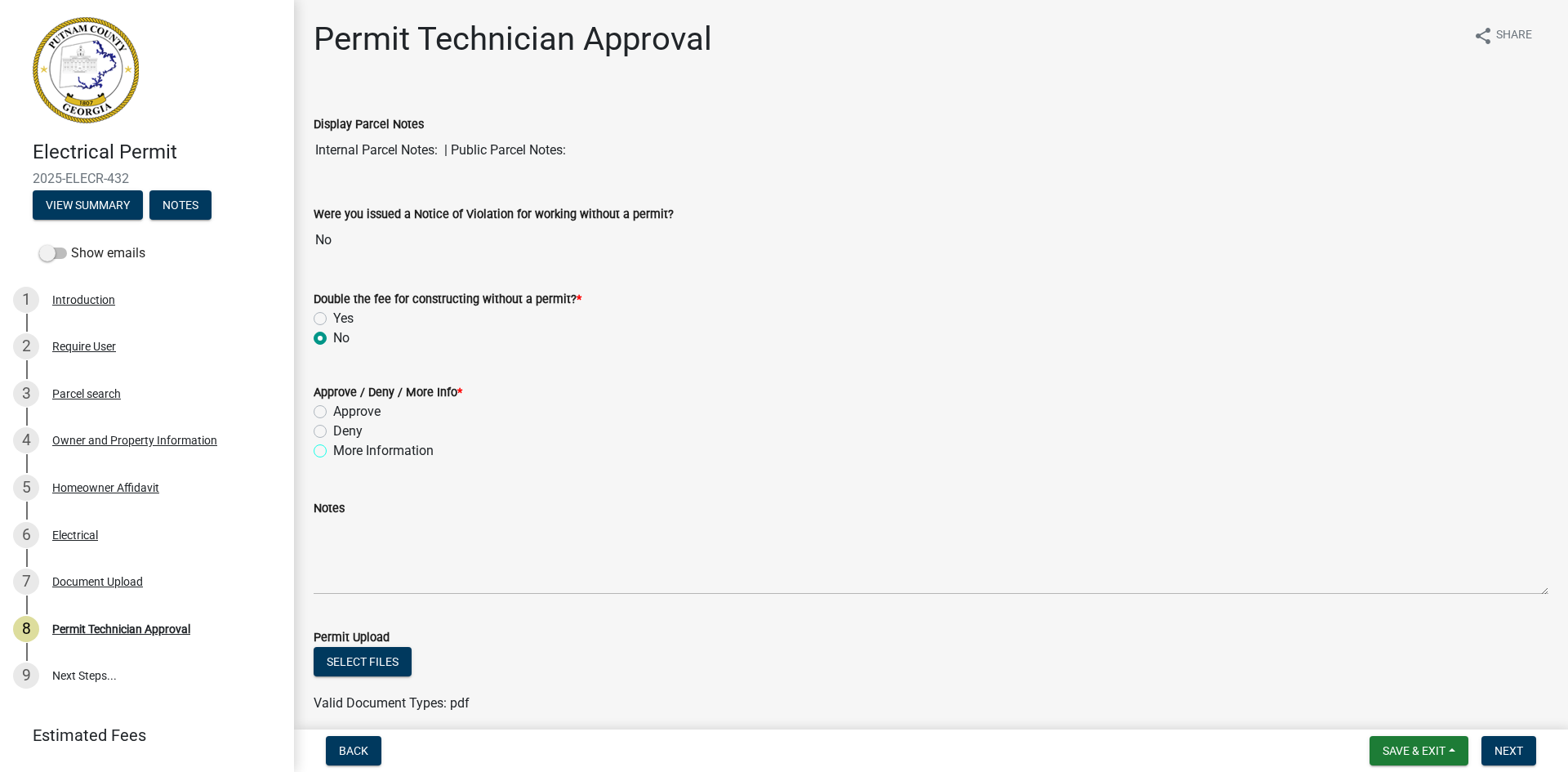
click at [334, 448] on input "More Information" at bounding box center [339, 446] width 11 height 11
radio input "true"
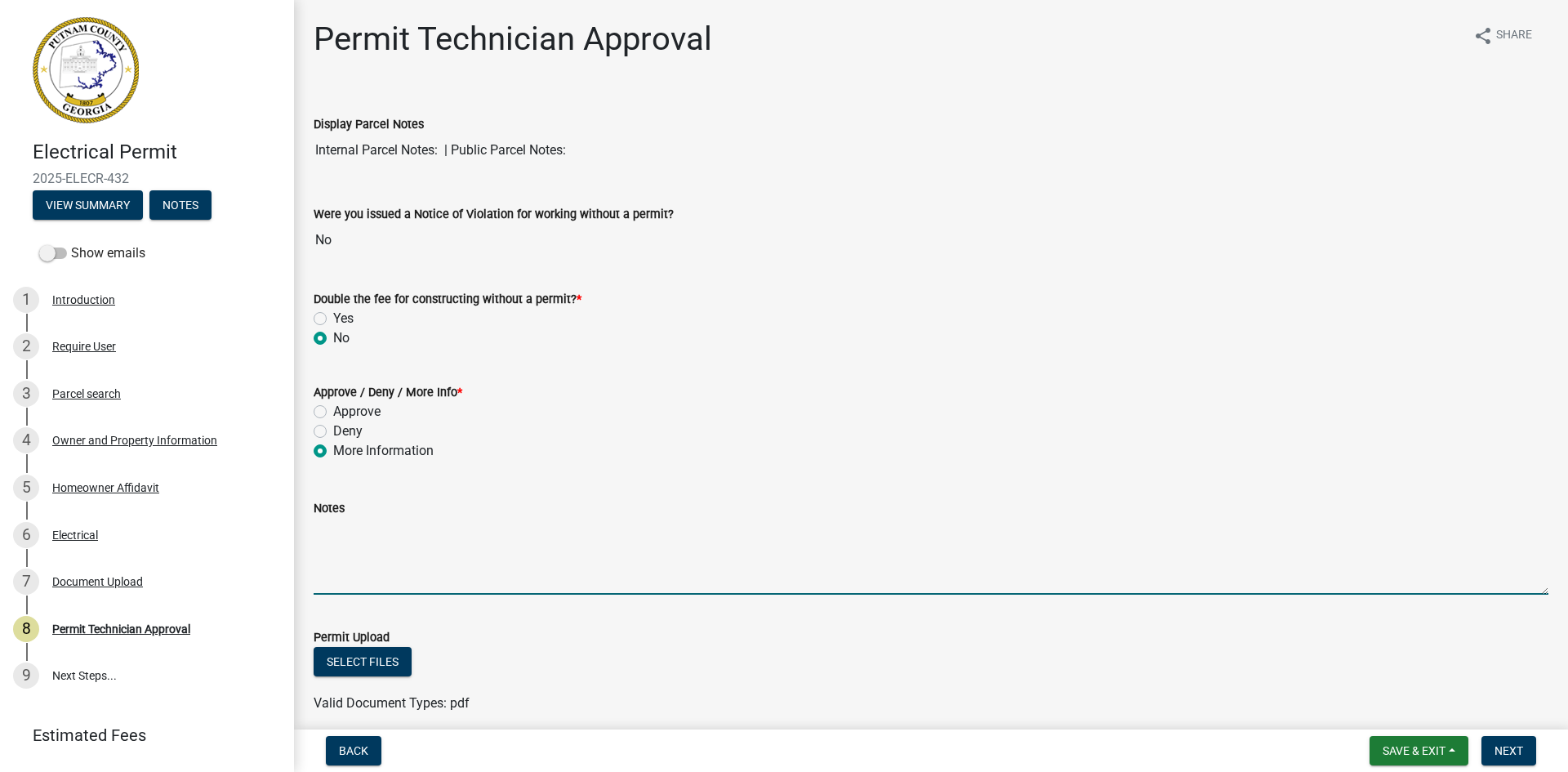
click at [335, 526] on textarea "Notes" at bounding box center [931, 556] width 1235 height 77
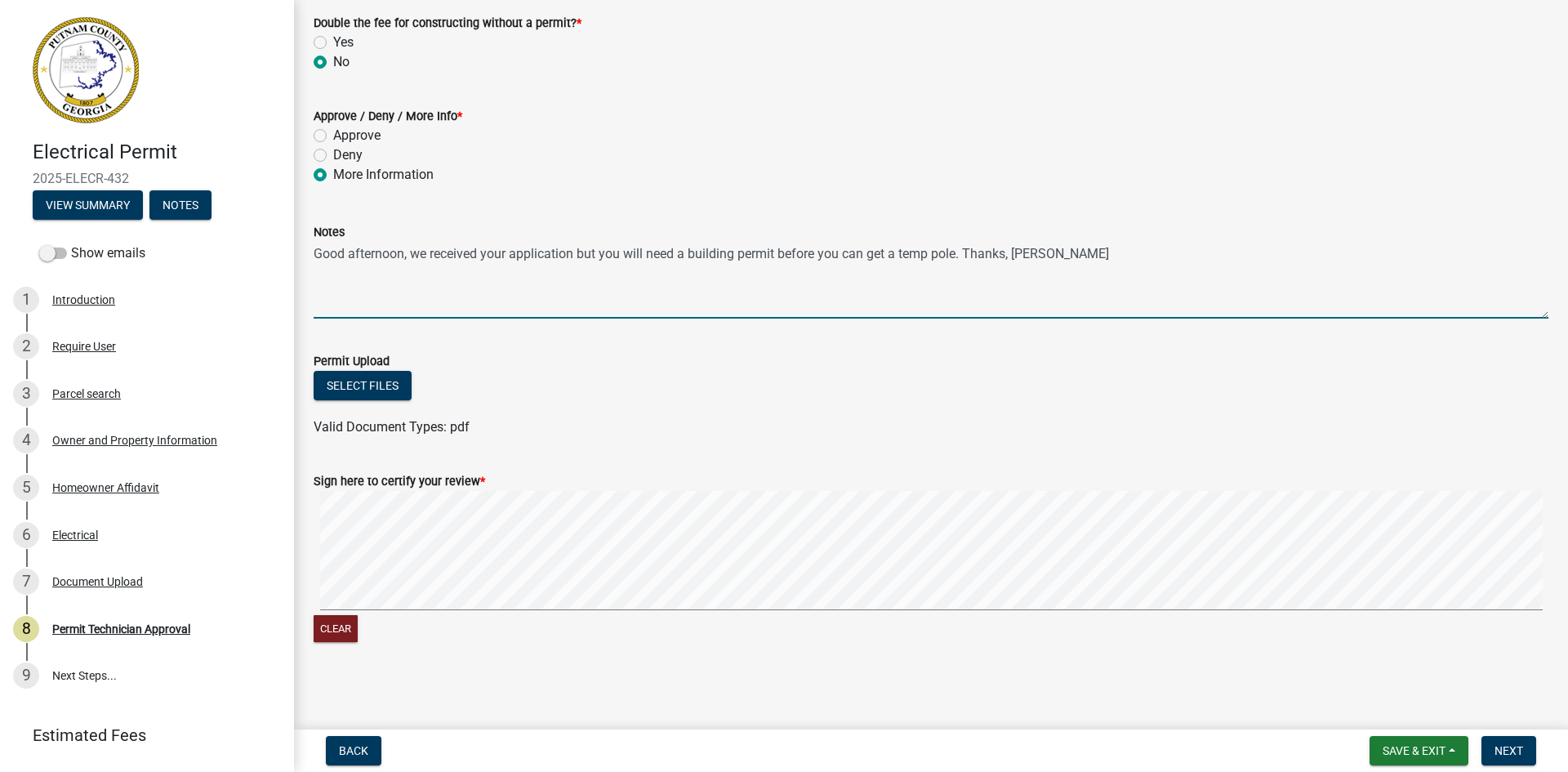
scroll to position [277, 0]
type textarea "Good afternoon, we received your application but you will need a building permi…"
click at [1509, 751] on span "Next" at bounding box center [1509, 751] width 29 height 13
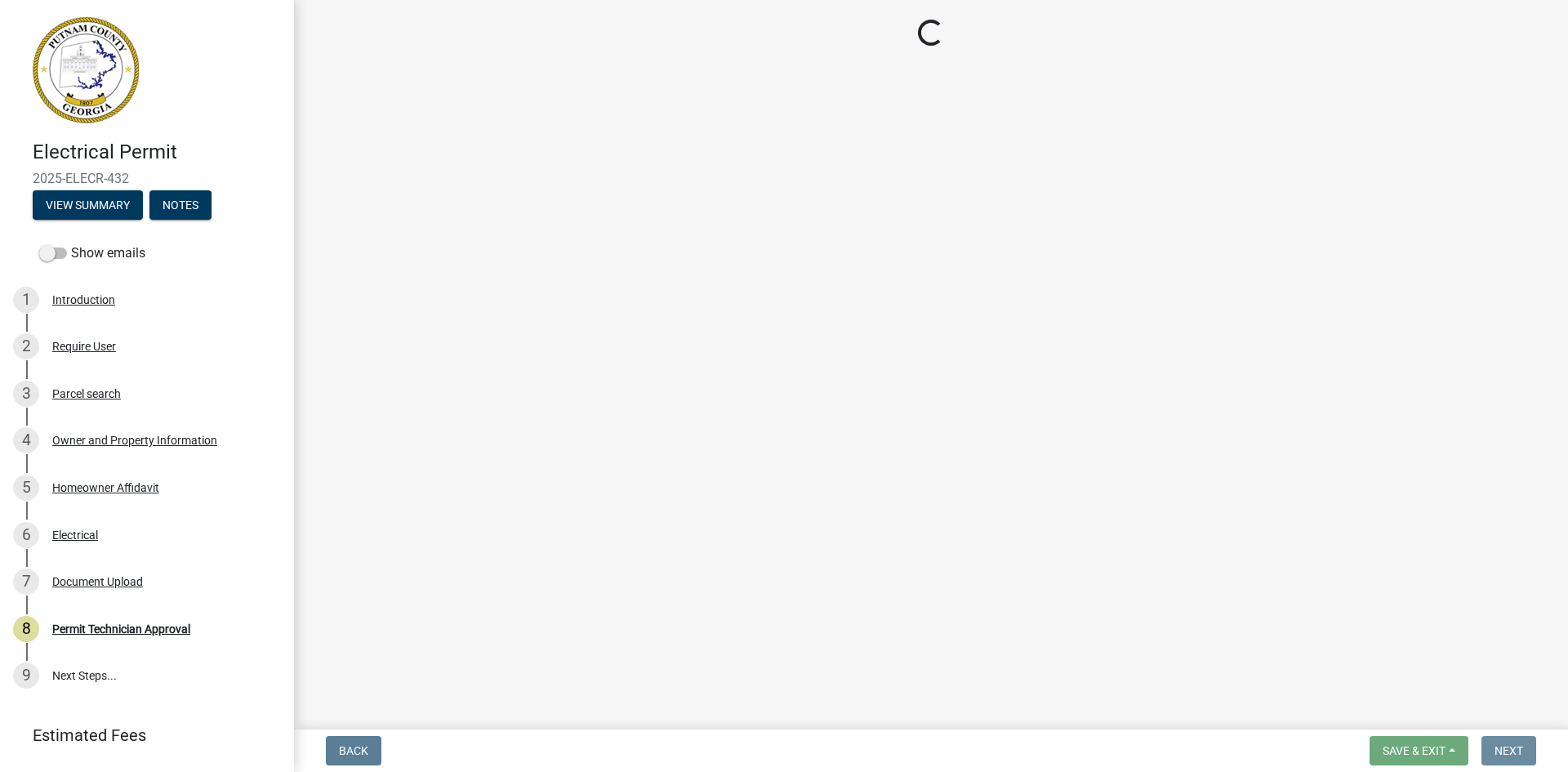
scroll to position [0, 0]
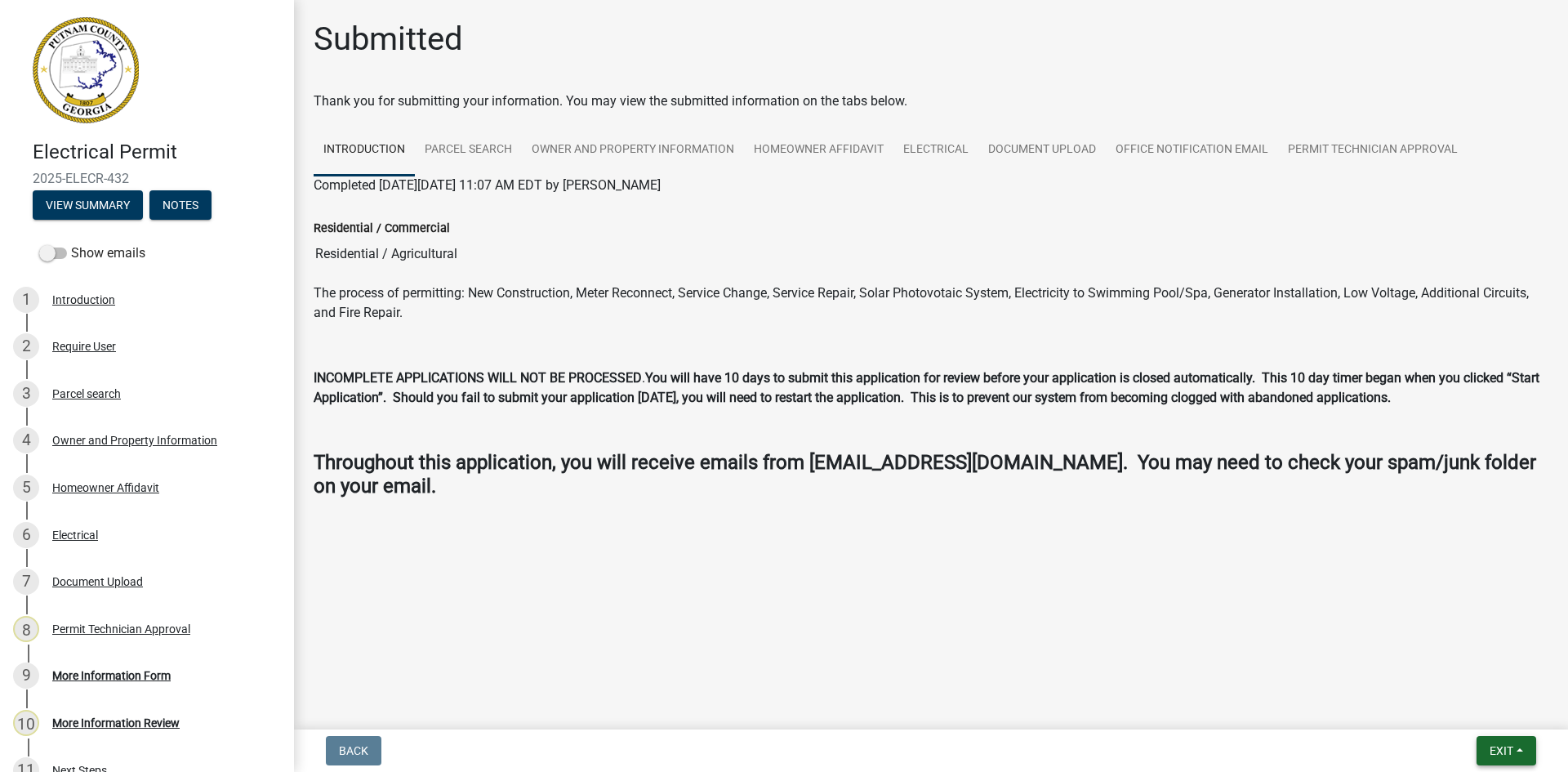
click at [1511, 742] on button "Exit" at bounding box center [1506, 751] width 60 height 30
click at [1498, 712] on button "Save & Exit" at bounding box center [1471, 708] width 131 height 39
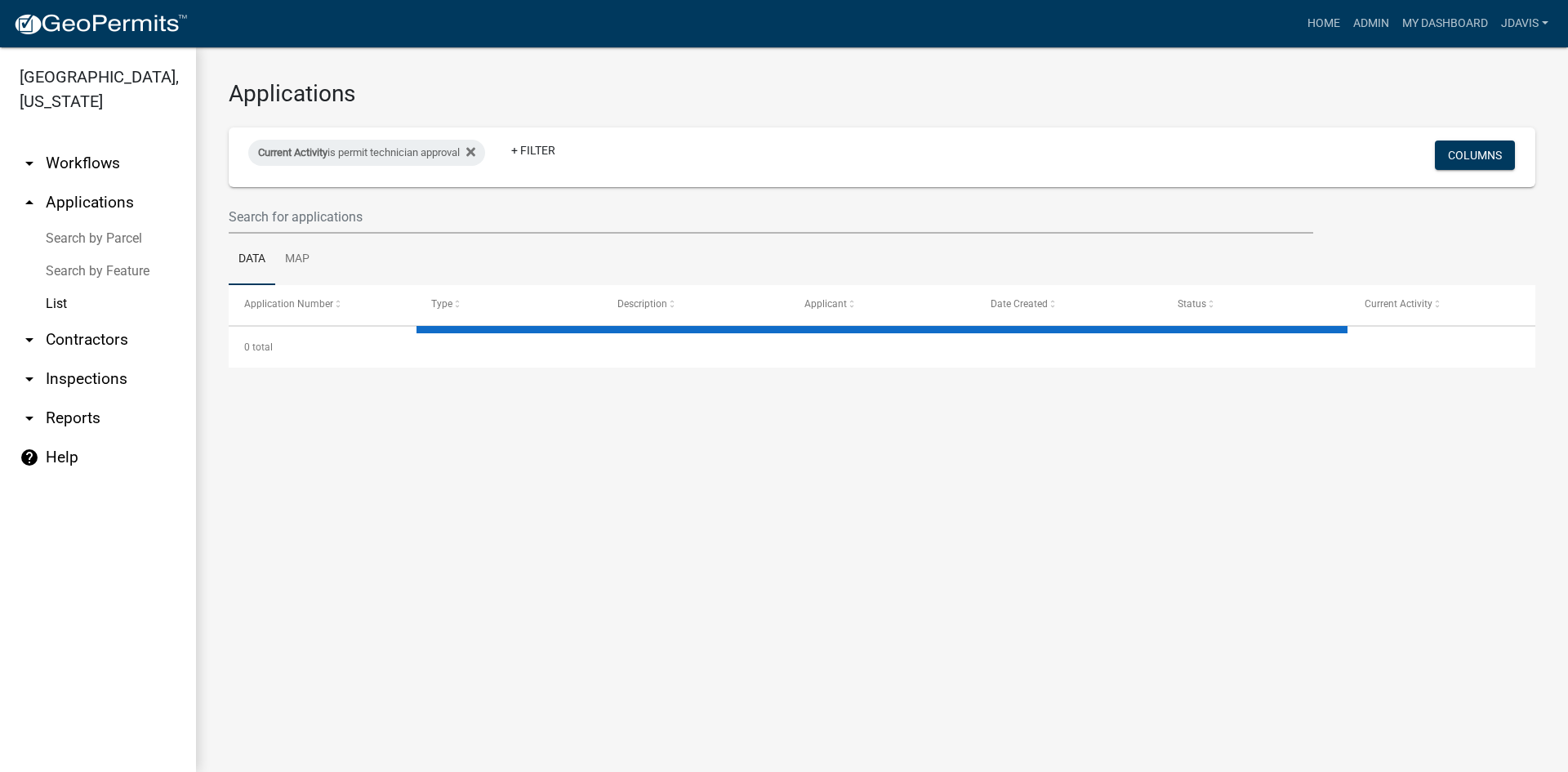
select select "2: 50"
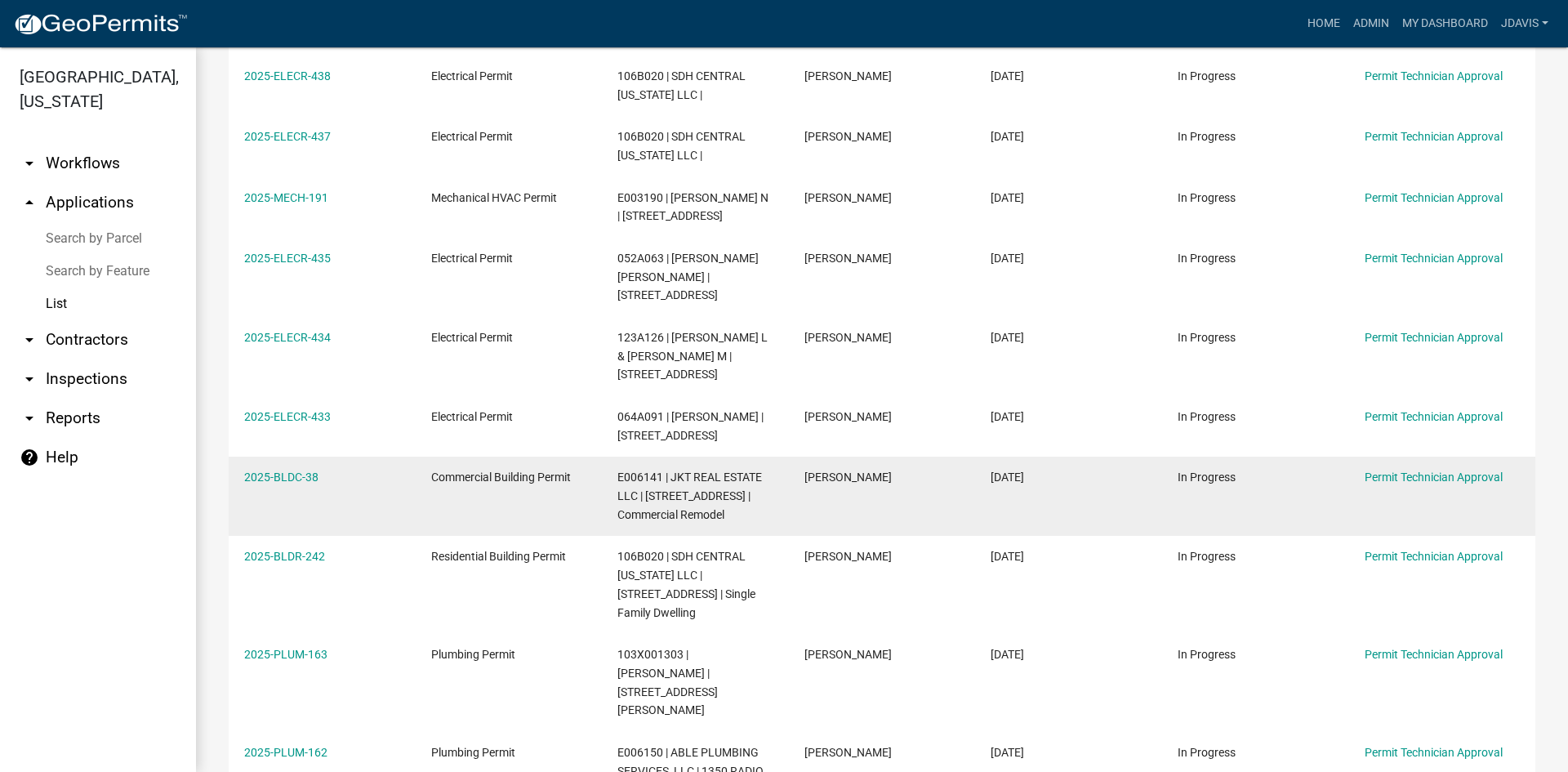
scroll to position [735, 0]
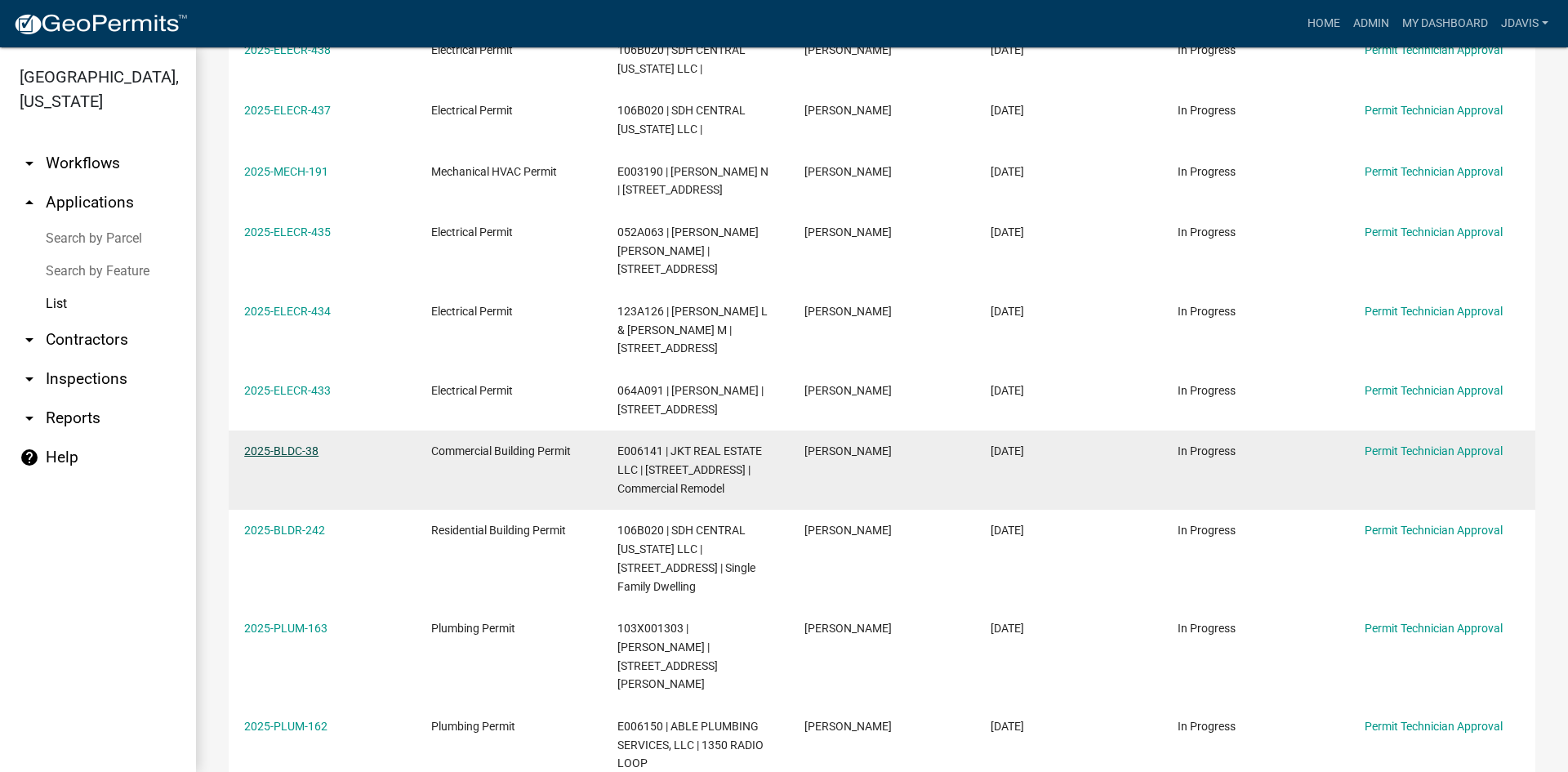
click at [294, 445] on link "2025-BLDC-38" at bounding box center [281, 451] width 74 height 13
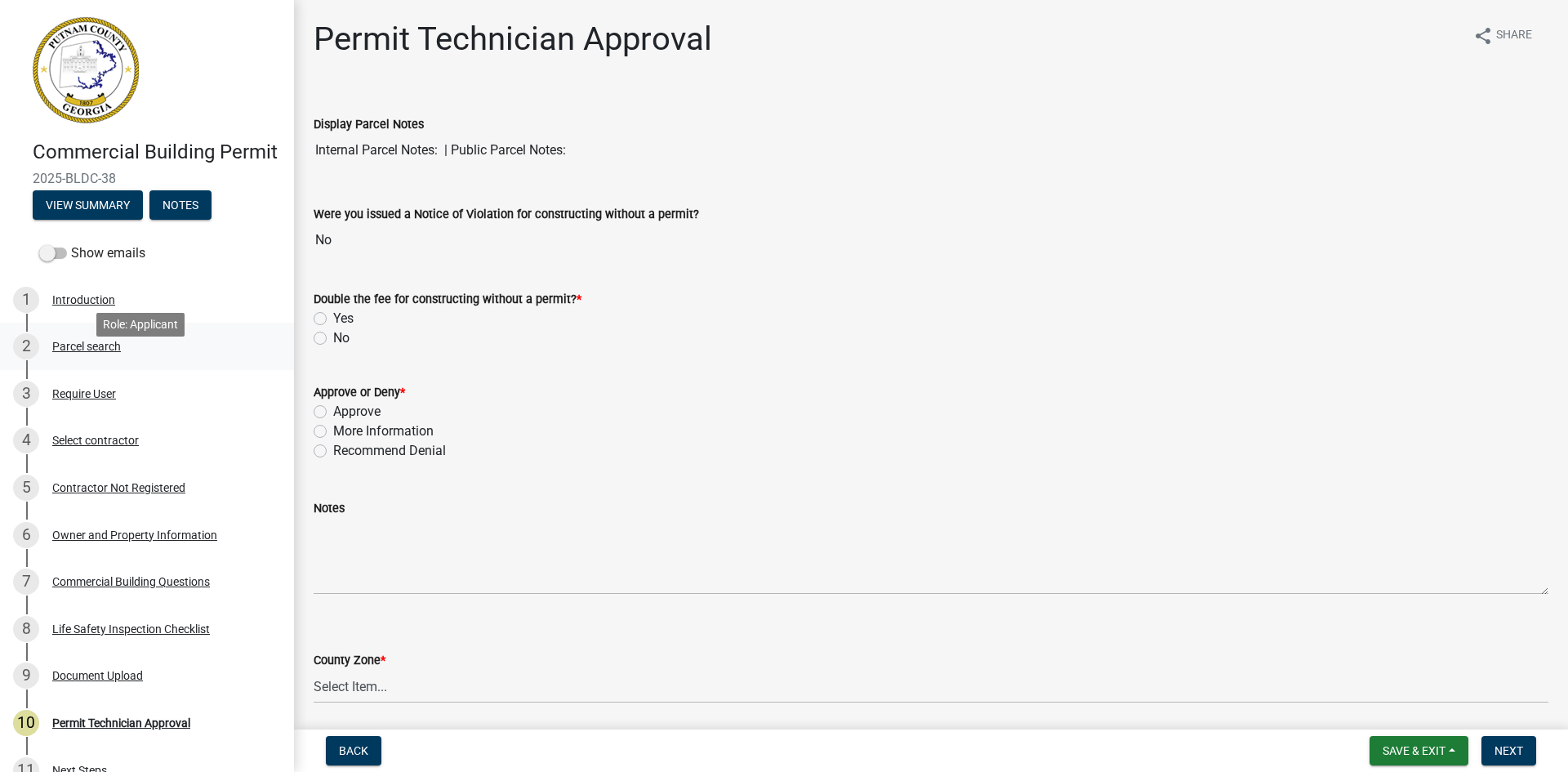
click at [98, 352] on div "Parcel search" at bounding box center [86, 346] width 69 height 12
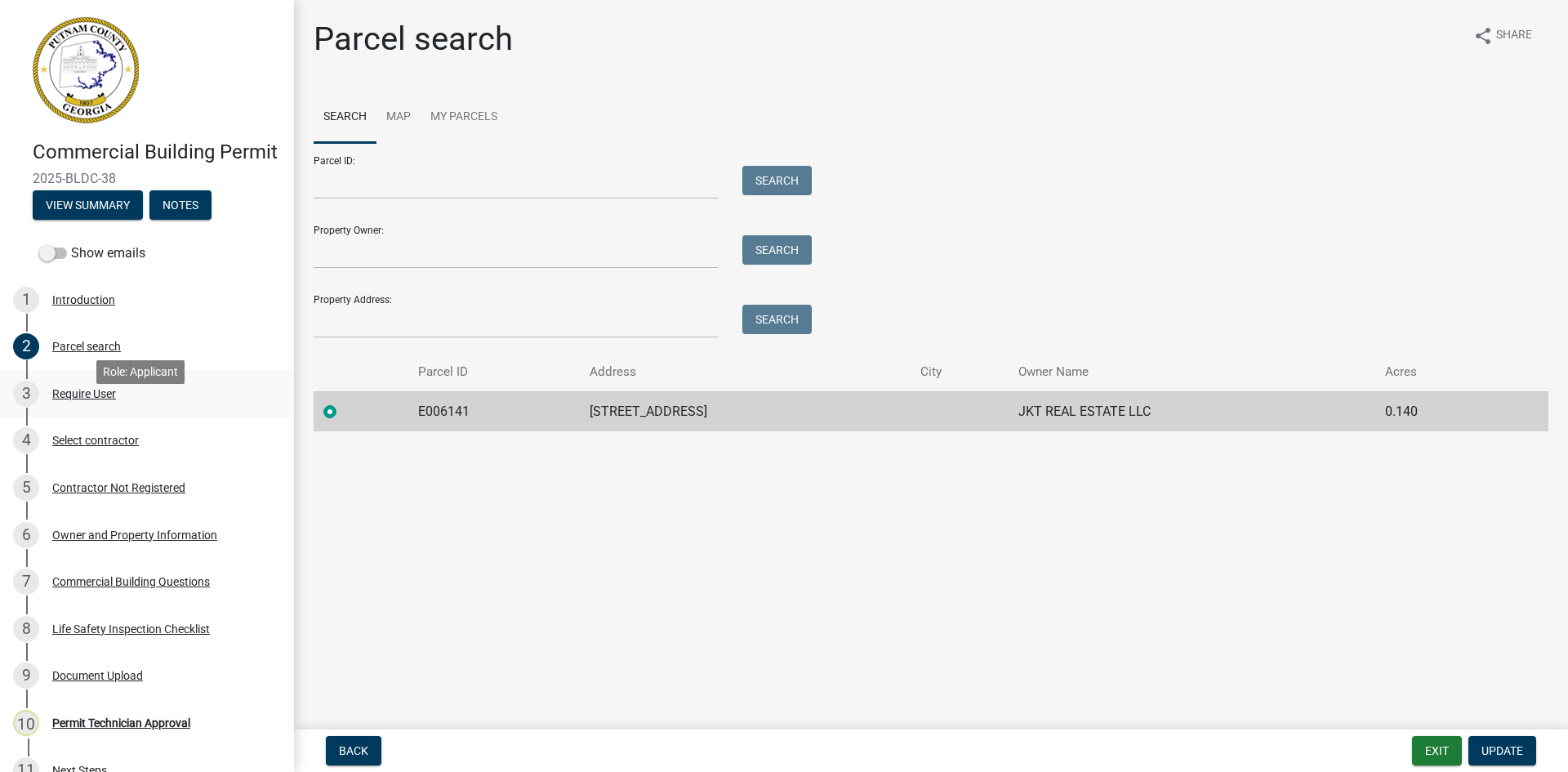
click at [104, 400] on div "Require User" at bounding box center [83, 394] width 64 height 12
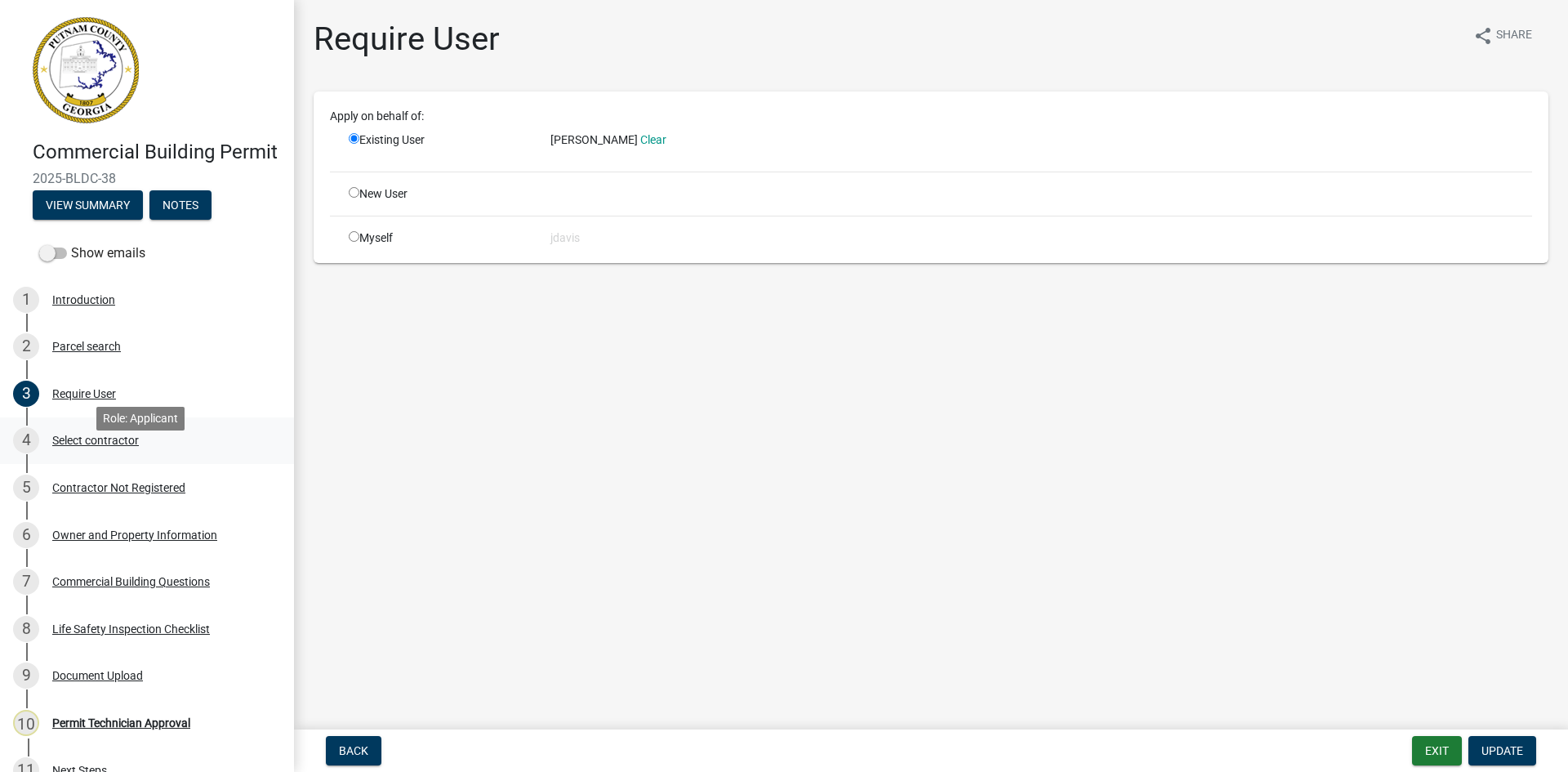
click at [108, 446] on div "Select contractor" at bounding box center [95, 440] width 87 height 12
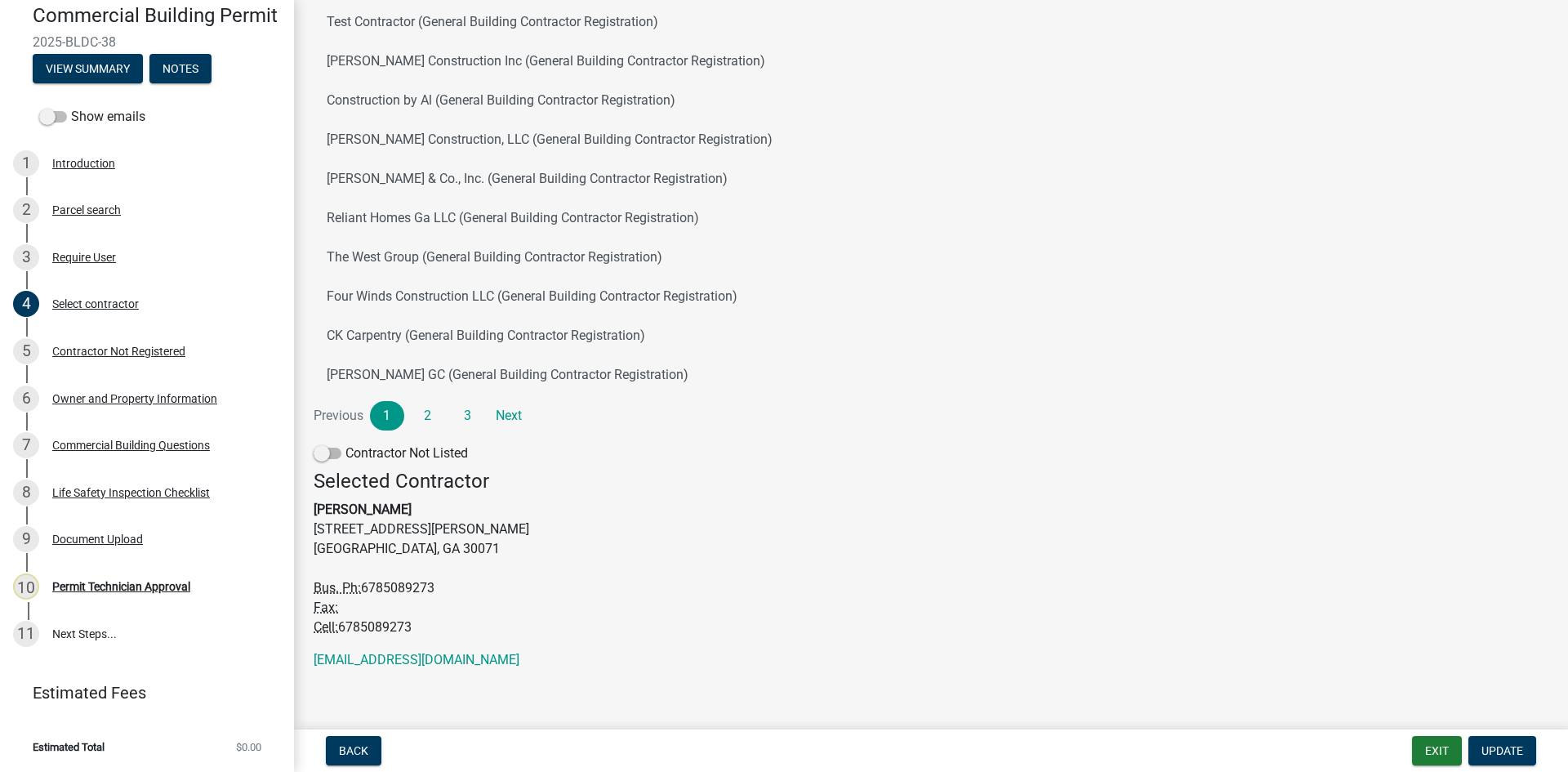
scroll to position [175, 0]
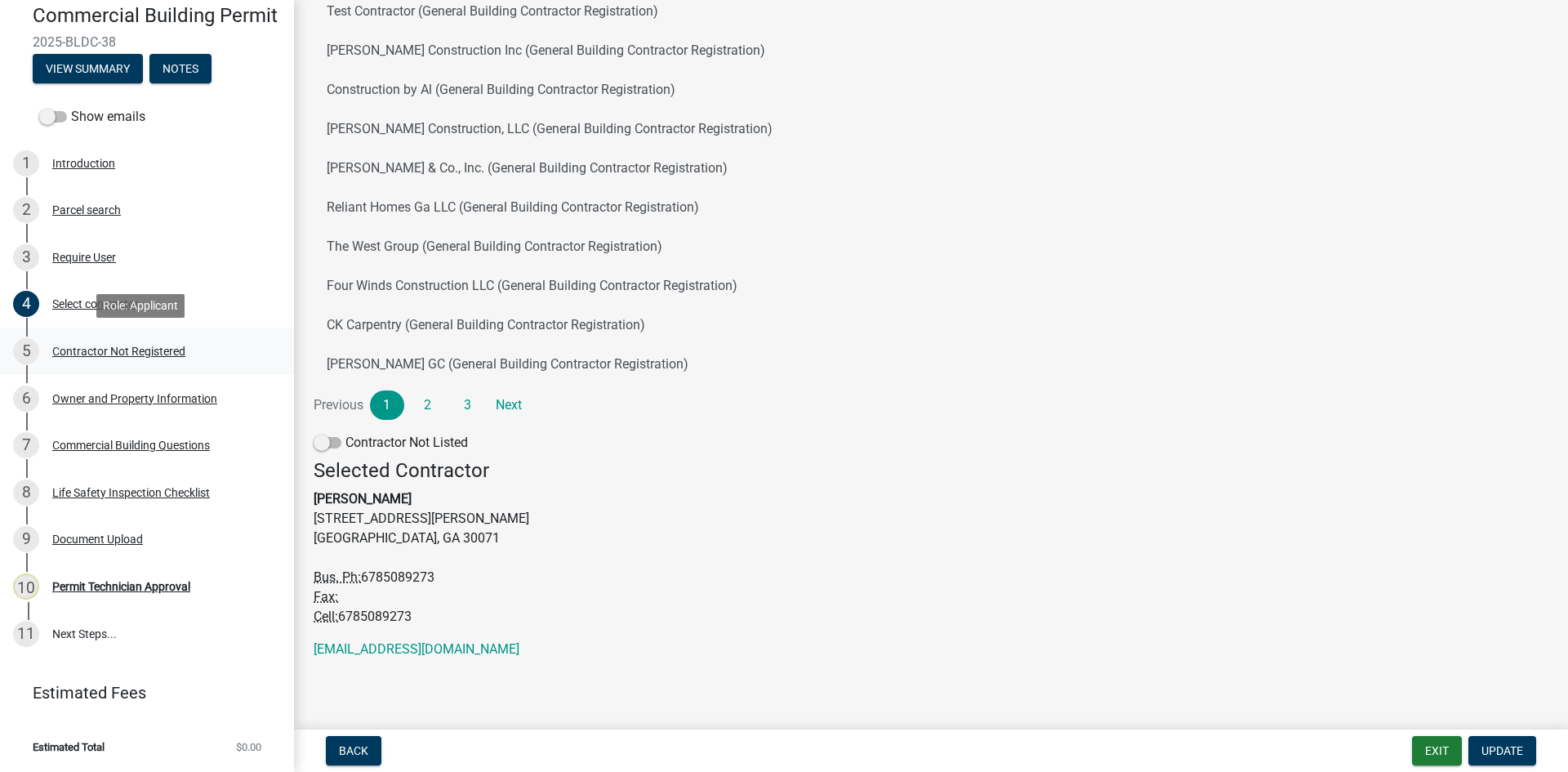
click at [117, 344] on div "5 Contractor Not Registered" at bounding box center [140, 351] width 255 height 26
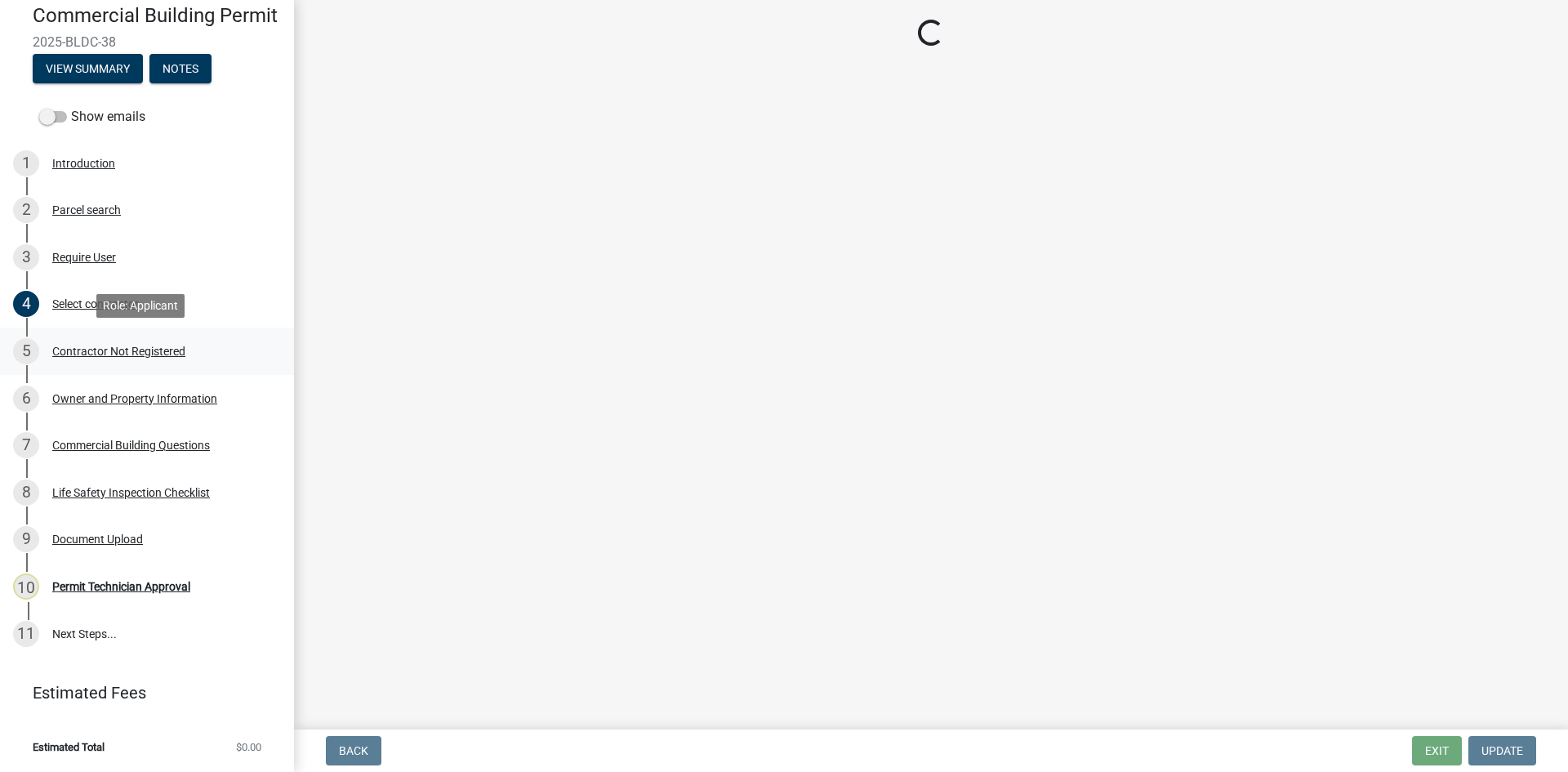
scroll to position [0, 0]
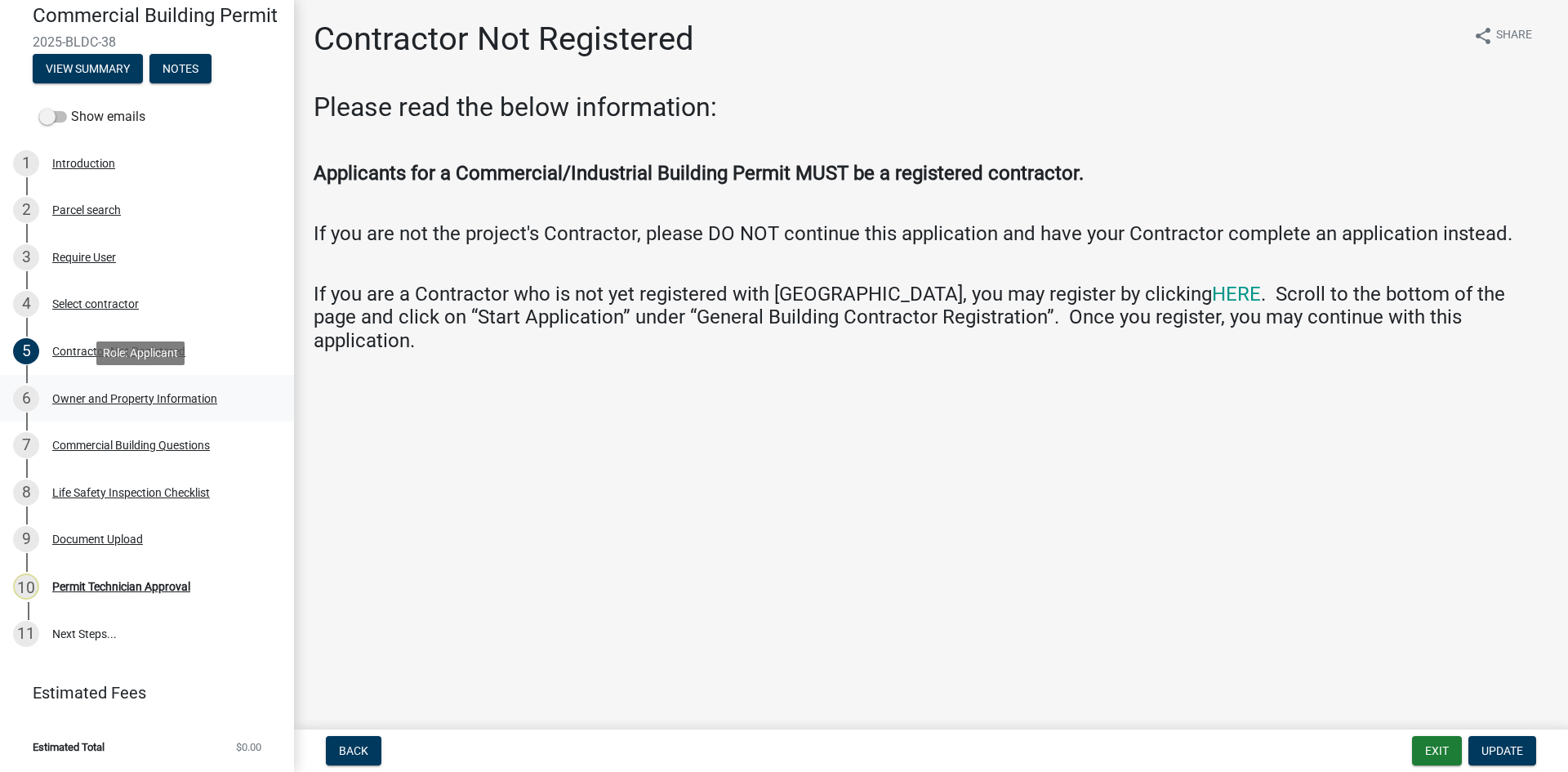
click at [127, 401] on div "Owner and Property Information" at bounding box center [134, 398] width 165 height 12
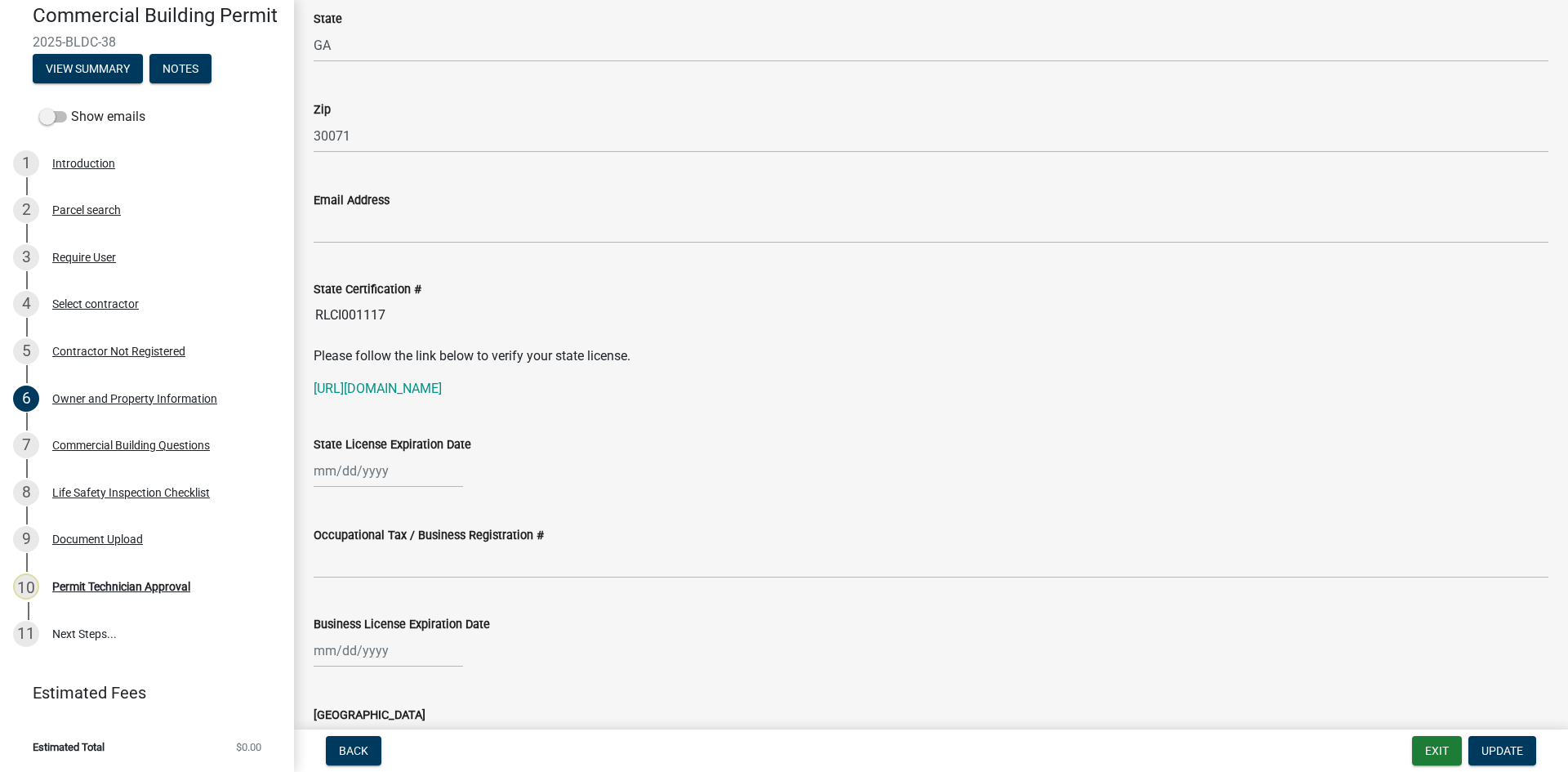
scroll to position [1961, 0]
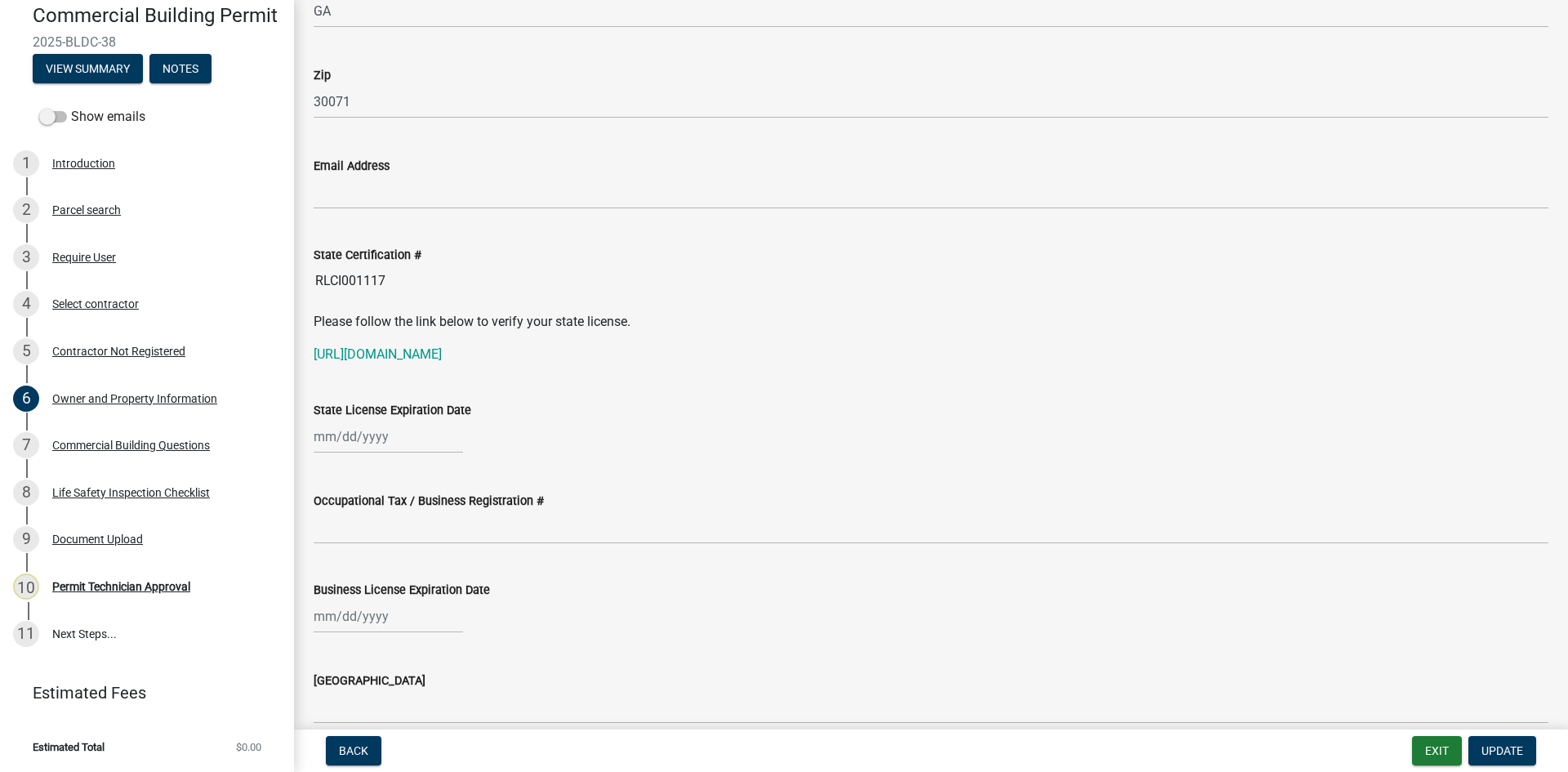
drag, startPoint x: 315, startPoint y: 279, endPoint x: 389, endPoint y: 281, distance: 74.0
click at [389, 281] on input "RLCI001117" at bounding box center [931, 281] width 1235 height 33
click at [400, 350] on link "https://verify.sos.ga.gov/verification/" at bounding box center [377, 353] width 128 height 15
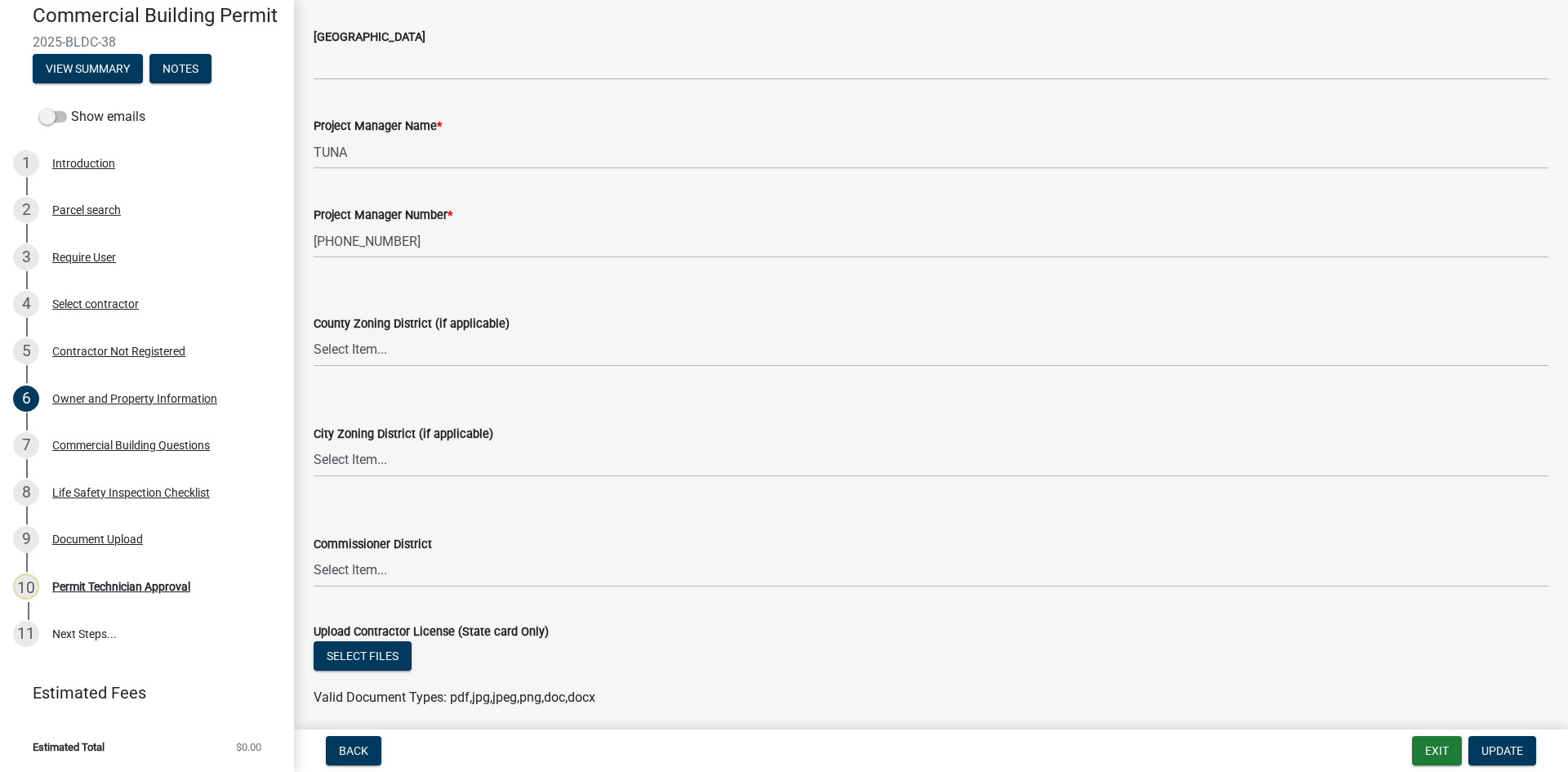
scroll to position [2614, 0]
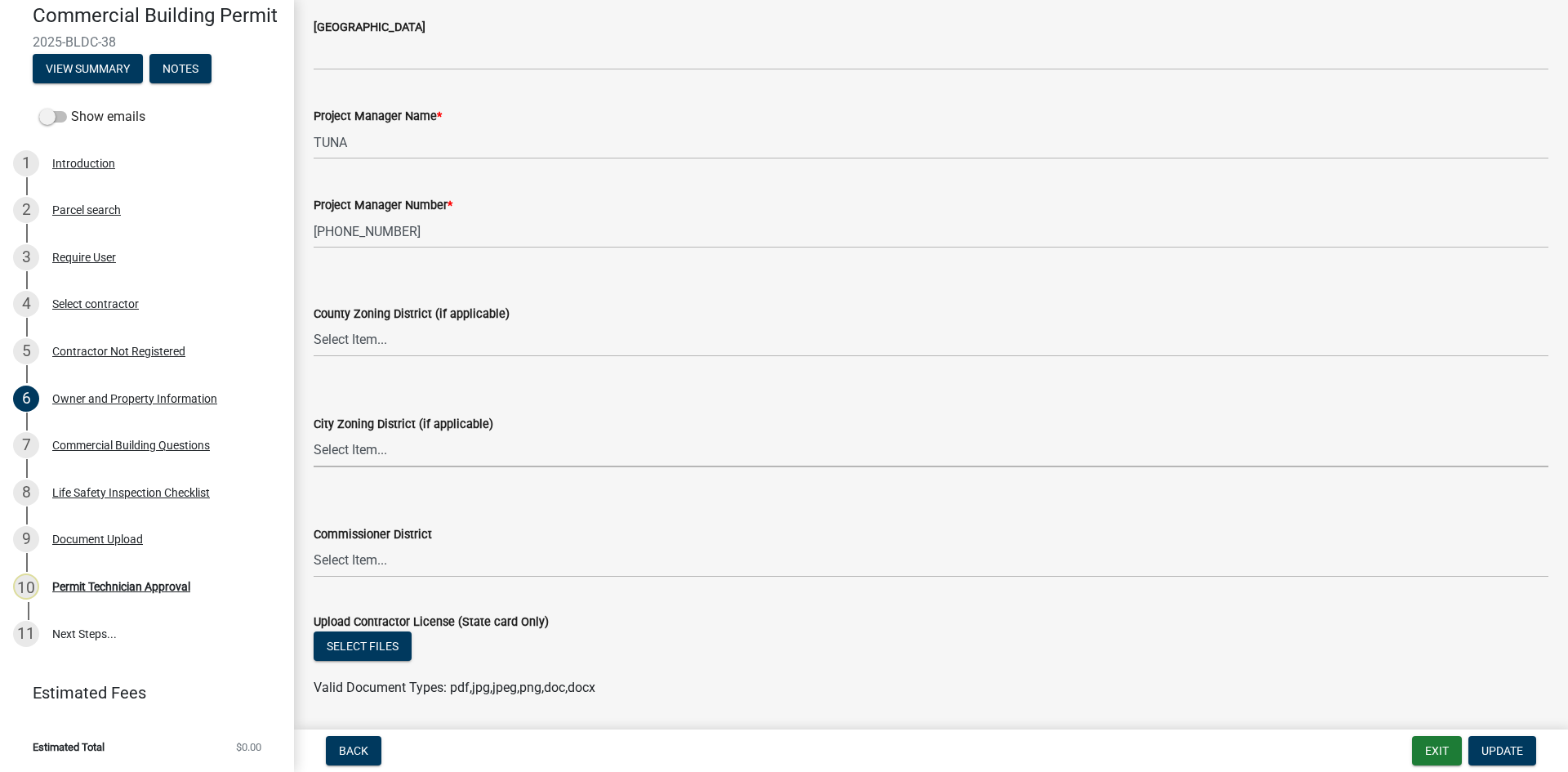
click at [408, 437] on select "Select Item... A-1 A-2 R-1 R-2 R-3 R-4 MHP C-1 C-2 I-1 I-2 DB FH H-P N/A" at bounding box center [931, 450] width 1235 height 33
click at [314, 434] on select "Select Item... A-1 A-2 R-1 R-2 R-3 R-4 MHP C-1 C-2 I-1 I-2 DB FH H-P N/A" at bounding box center [931, 450] width 1235 height 33
select select "58d273ed-cbd1-45cf-a92b-4c415c252308"
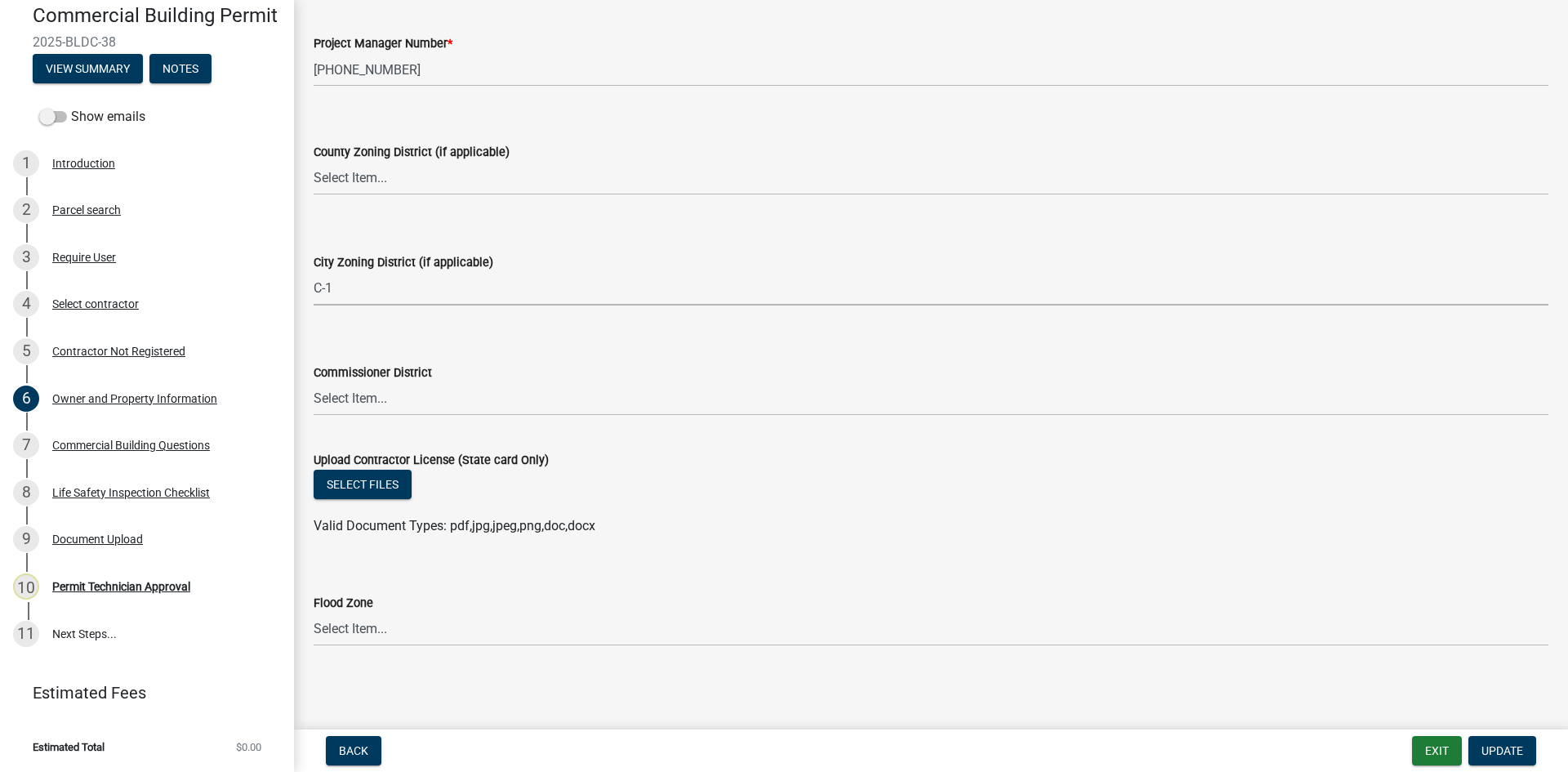
scroll to position [2778, 0]
click at [1524, 748] on button "Update" at bounding box center [1503, 751] width 68 height 30
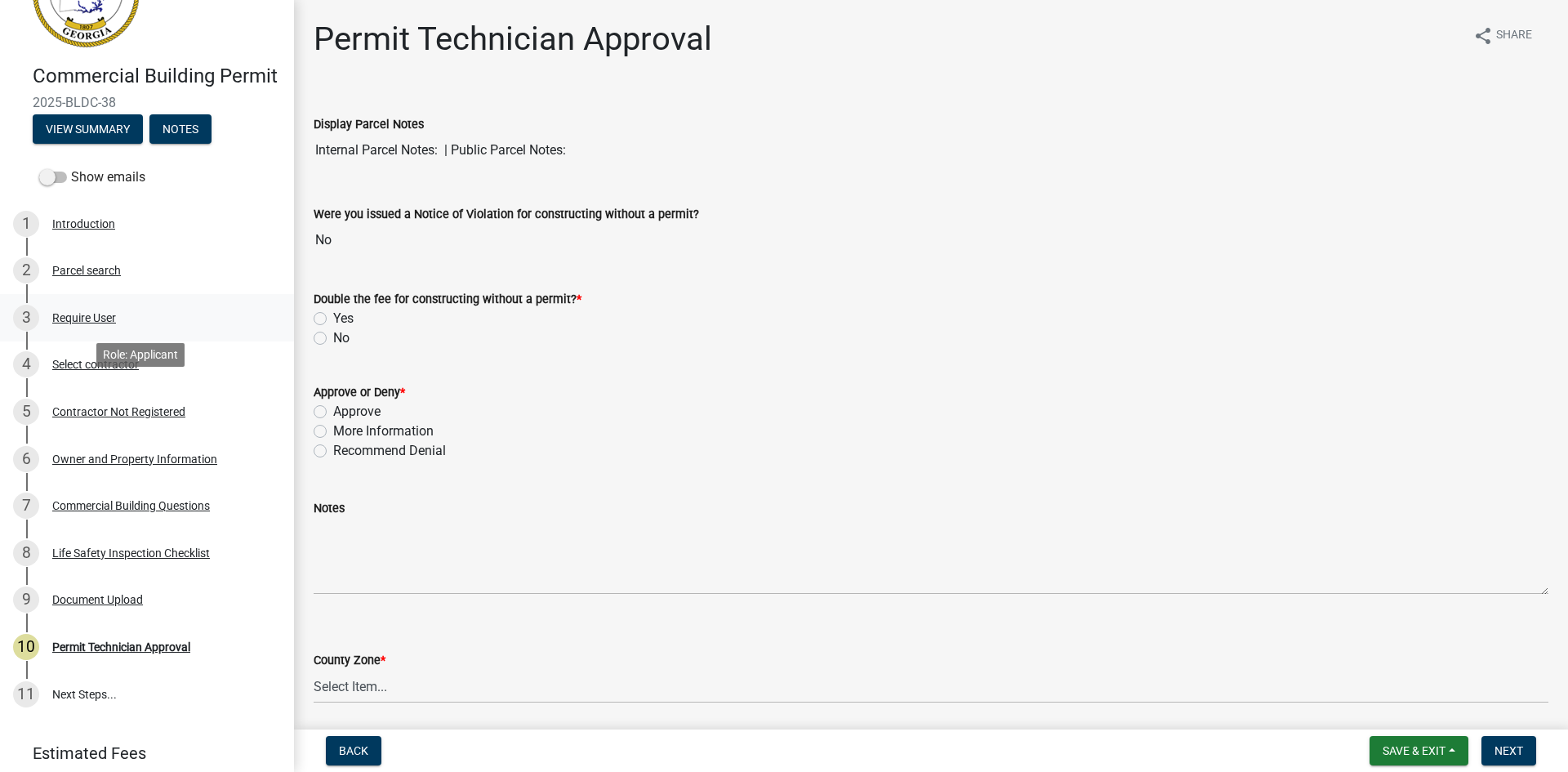
scroll to position [0, 0]
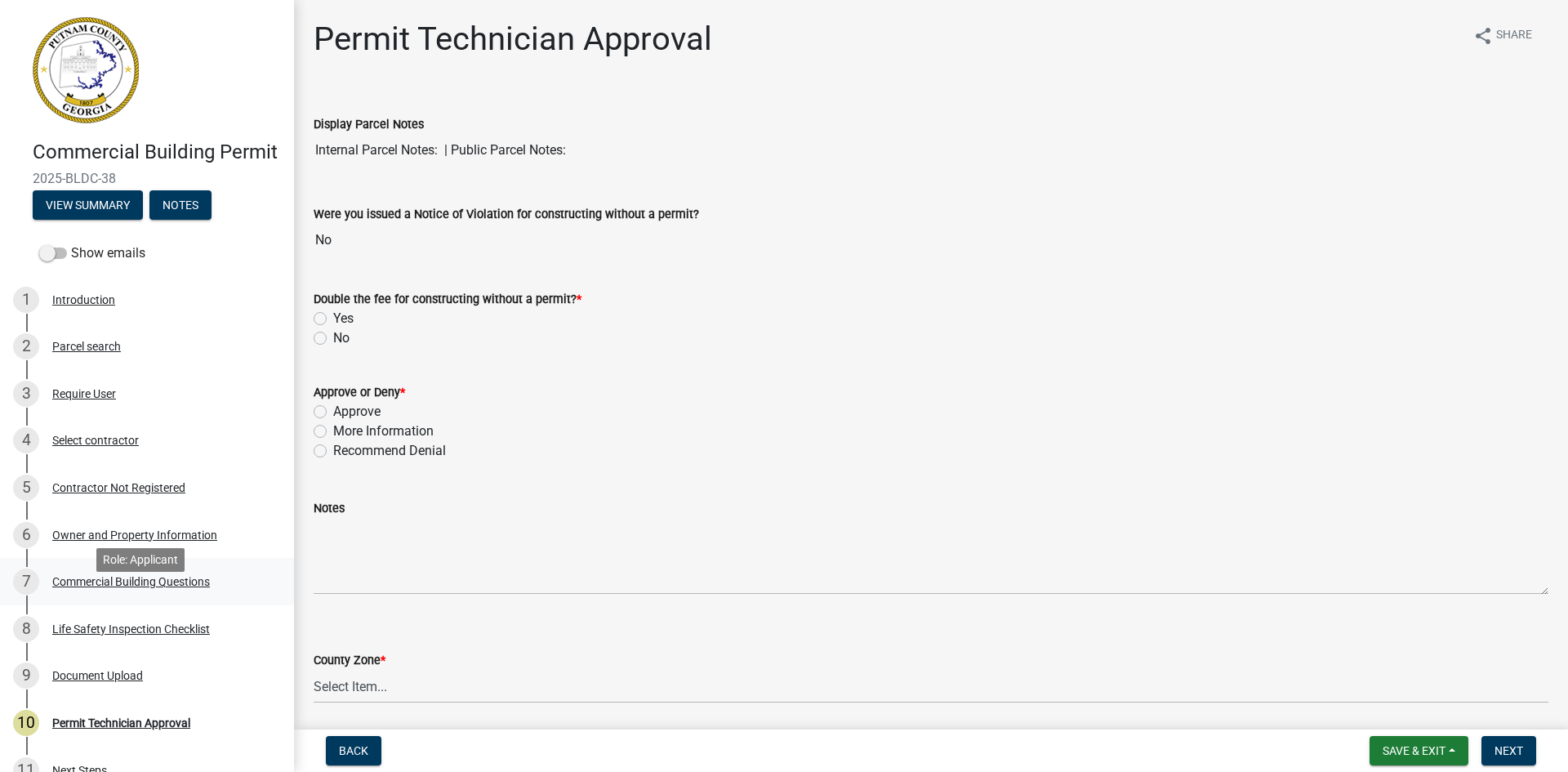
click at [155, 588] on div "Commercial Building Questions" at bounding box center [131, 581] width 157 height 12
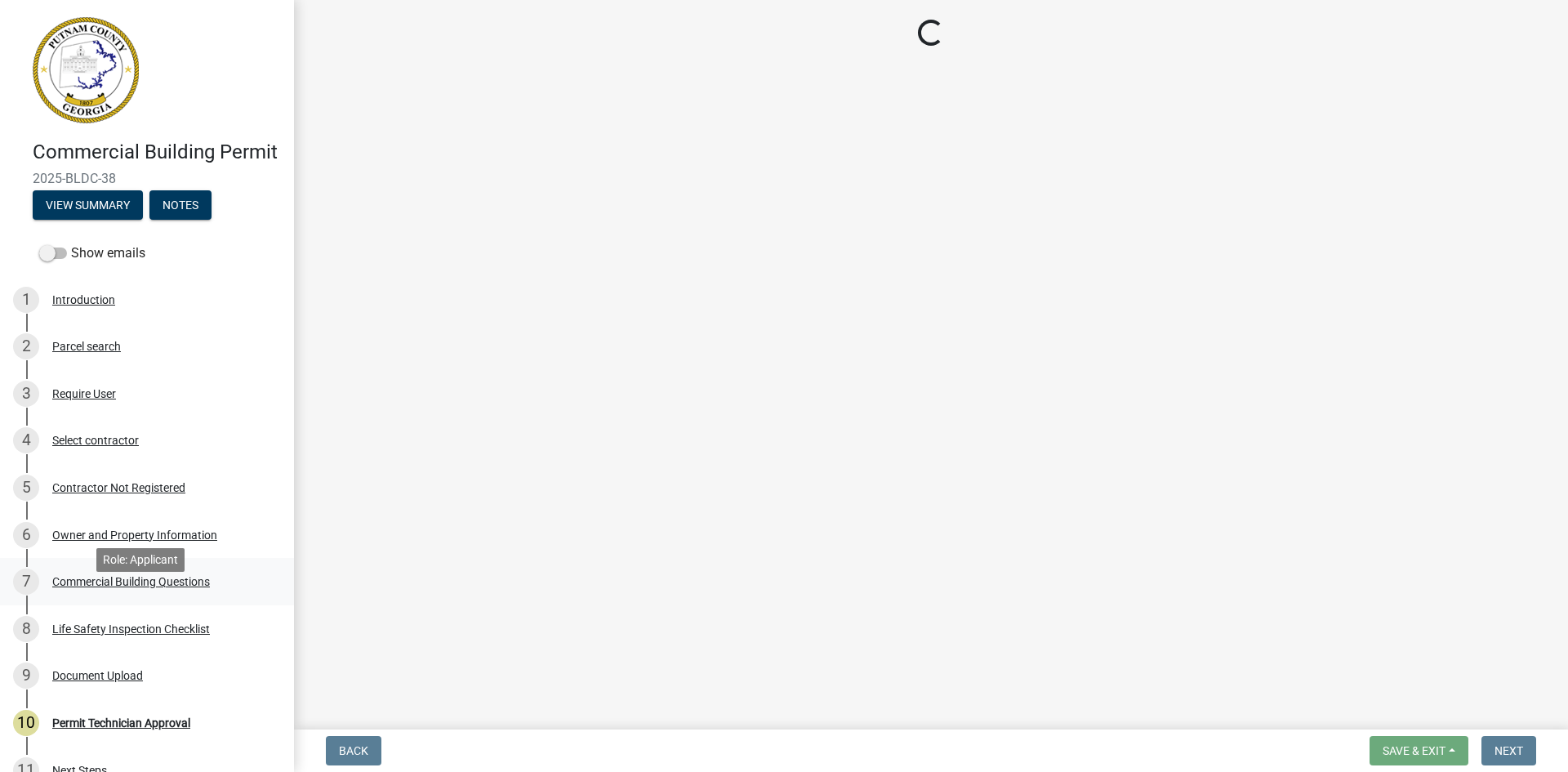
select select "57fcfe13-a5be-446e-a688-93f9a060571f"
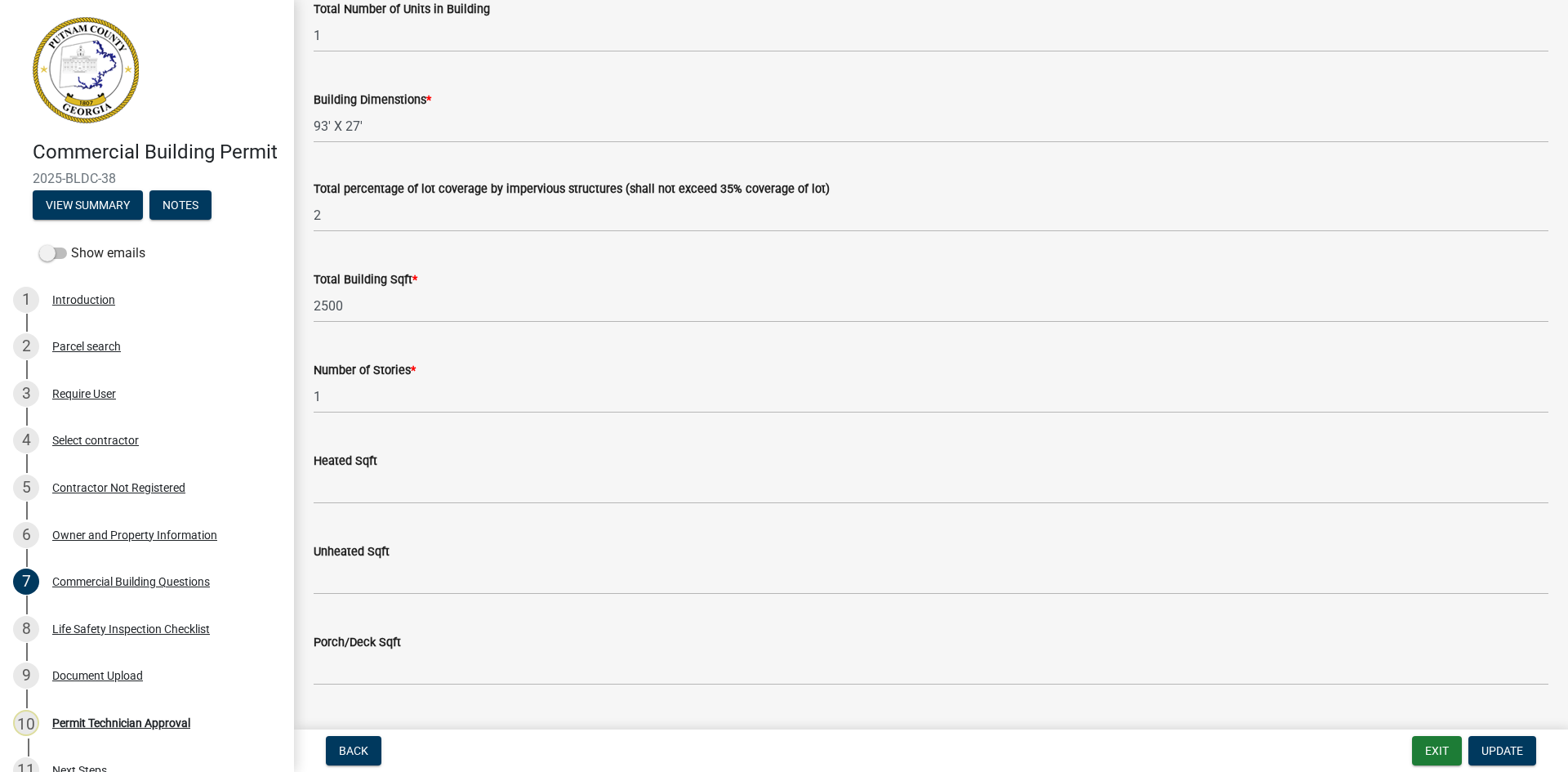
scroll to position [1055, 0]
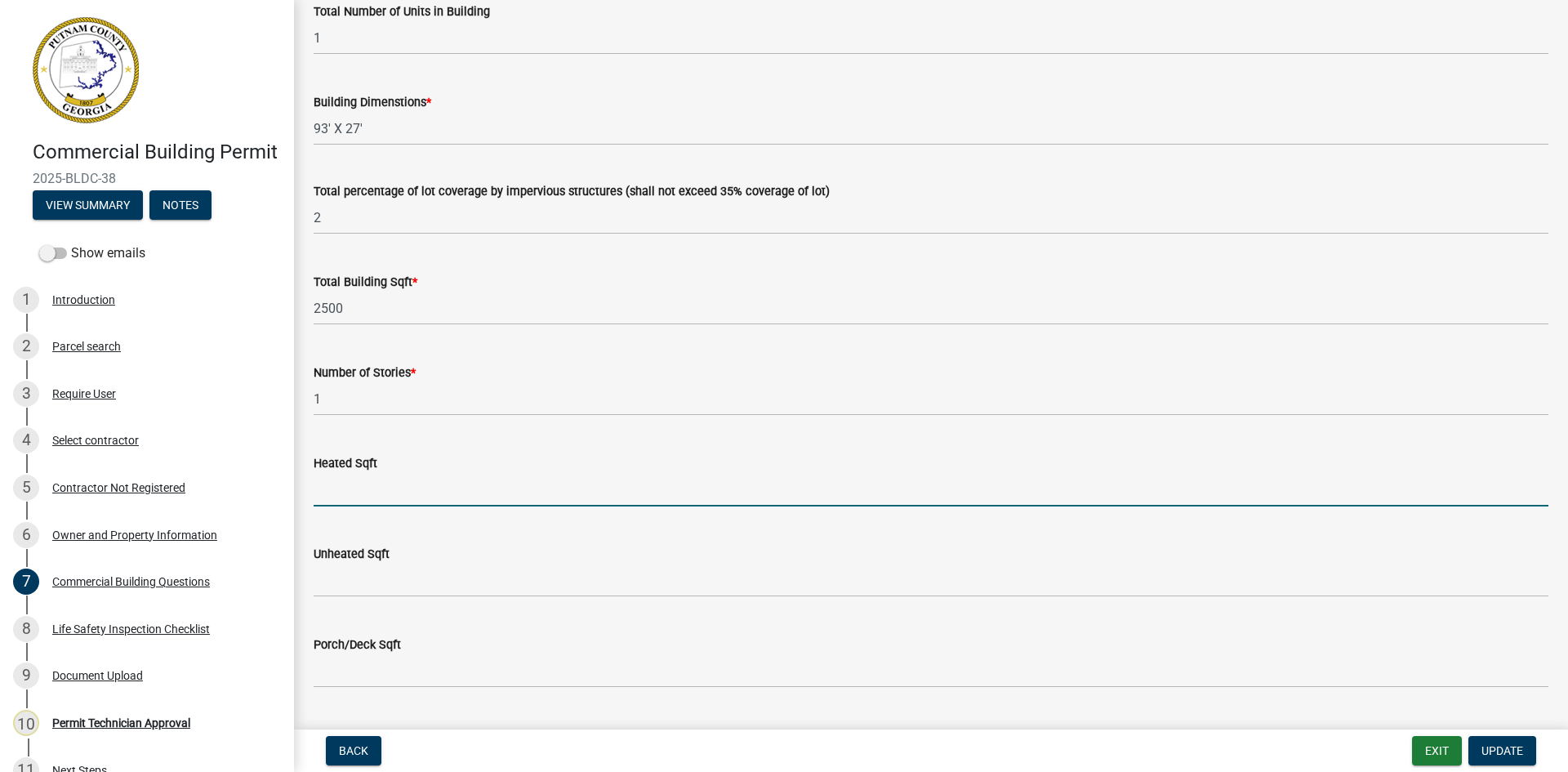
click at [400, 487] on input "text" at bounding box center [931, 489] width 1235 height 33
type input "2511"
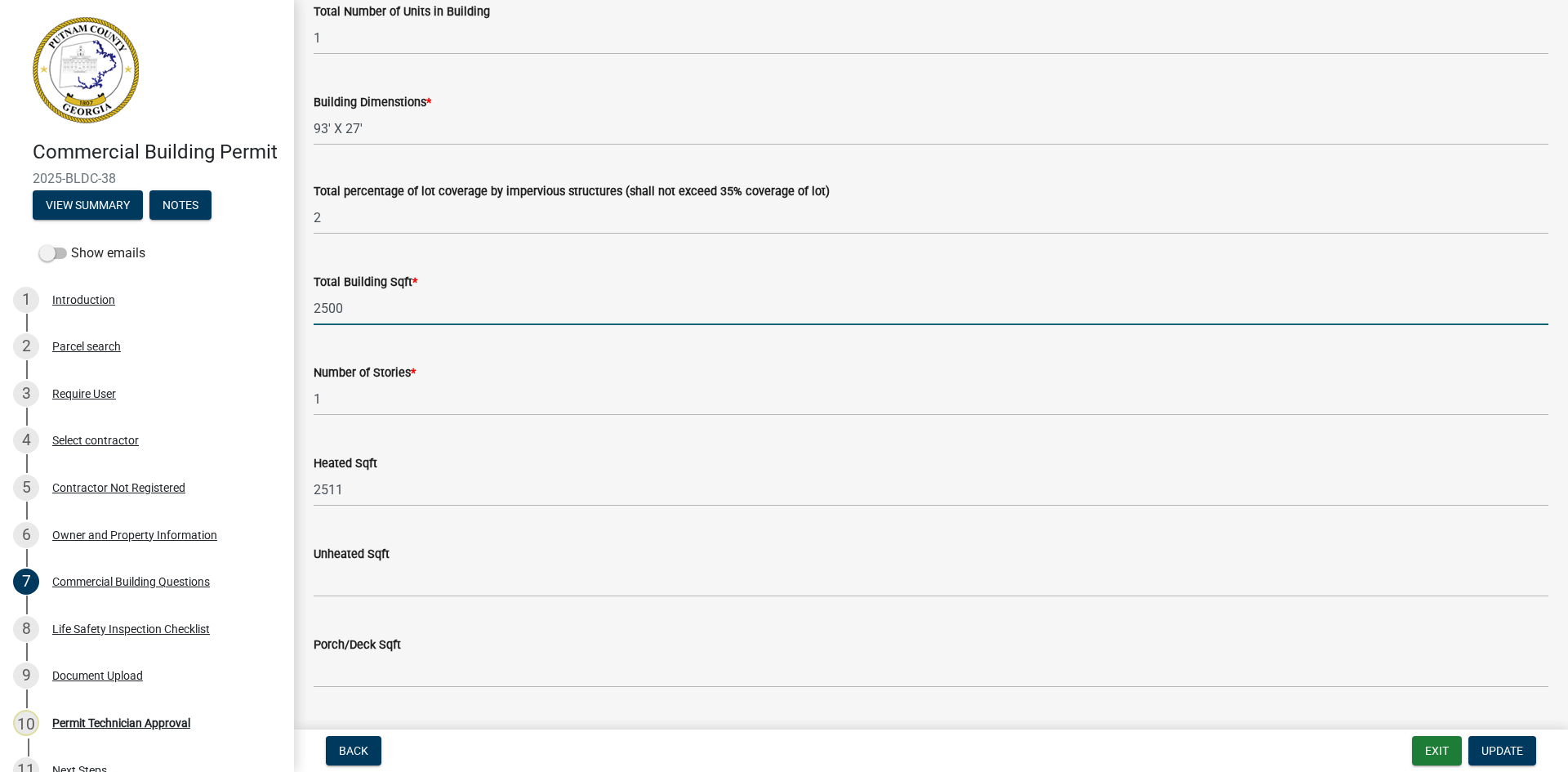
click at [398, 301] on input "2500" at bounding box center [931, 308] width 1235 height 33
type input "2511"
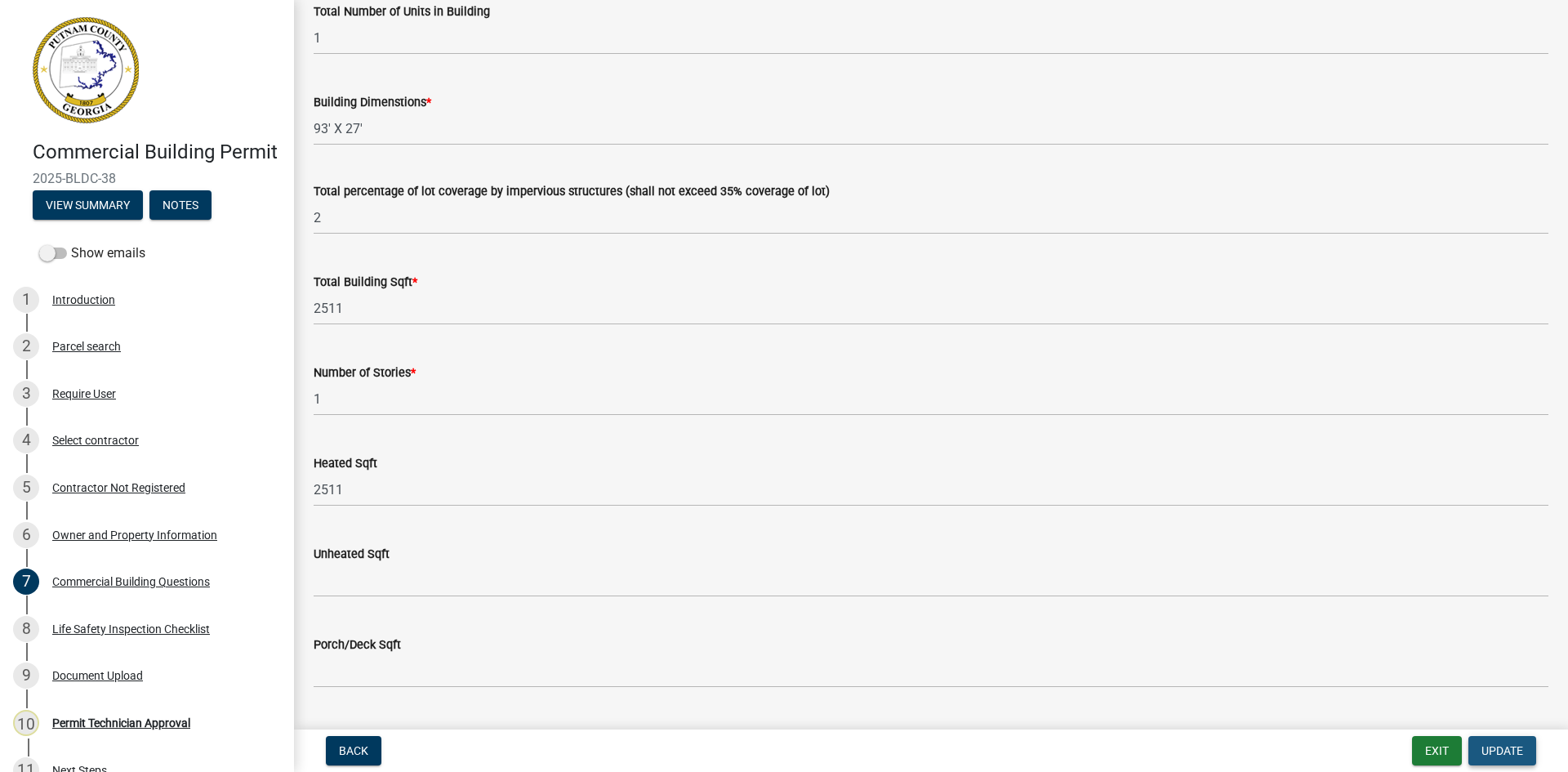
click at [1518, 752] on span "Update" at bounding box center [1502, 751] width 42 height 13
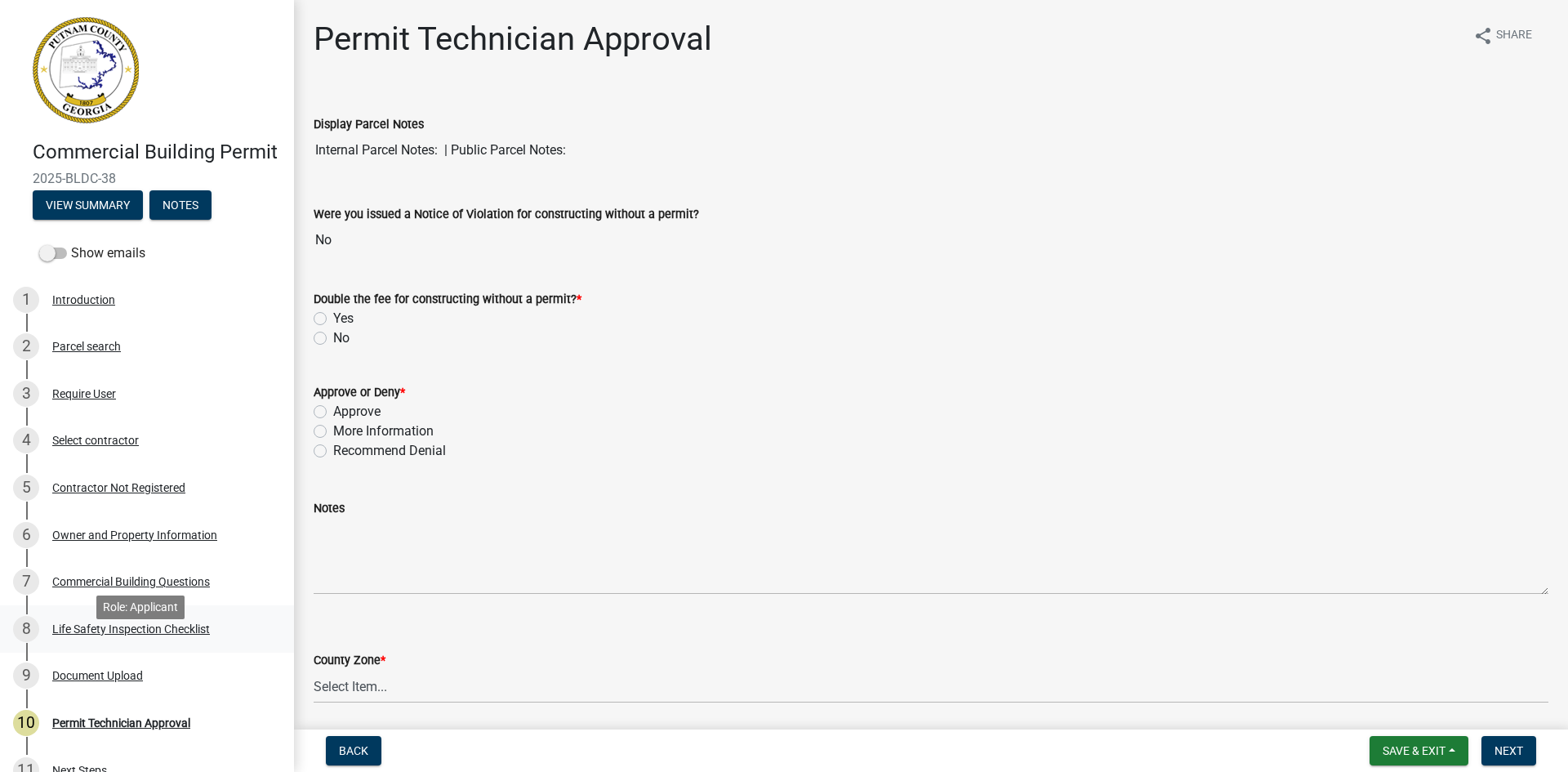
click at [179, 635] on div "Life Safety Inspection Checklist" at bounding box center [131, 629] width 157 height 12
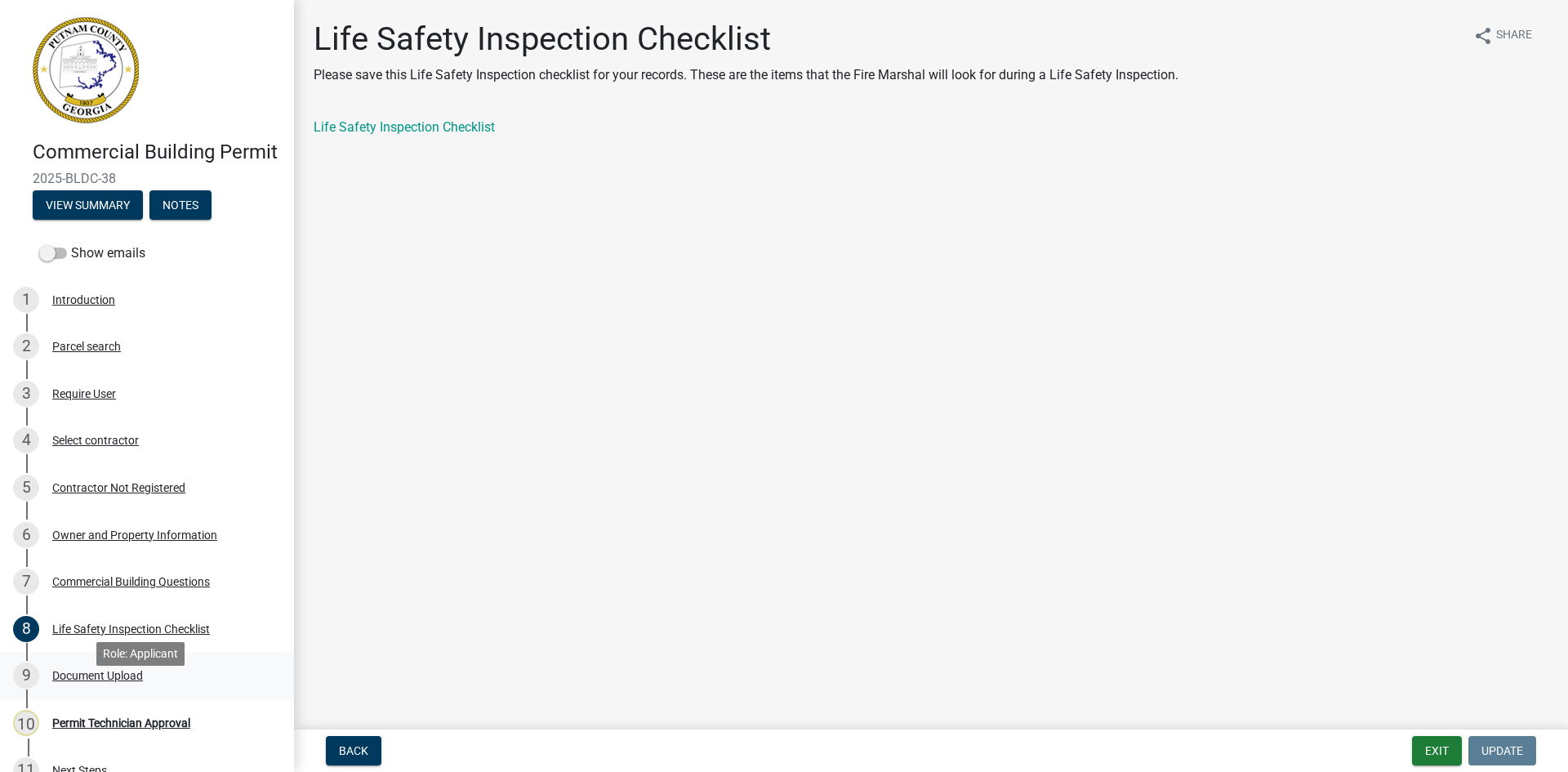
click at [121, 682] on div "Document Upload" at bounding box center [97, 675] width 90 height 12
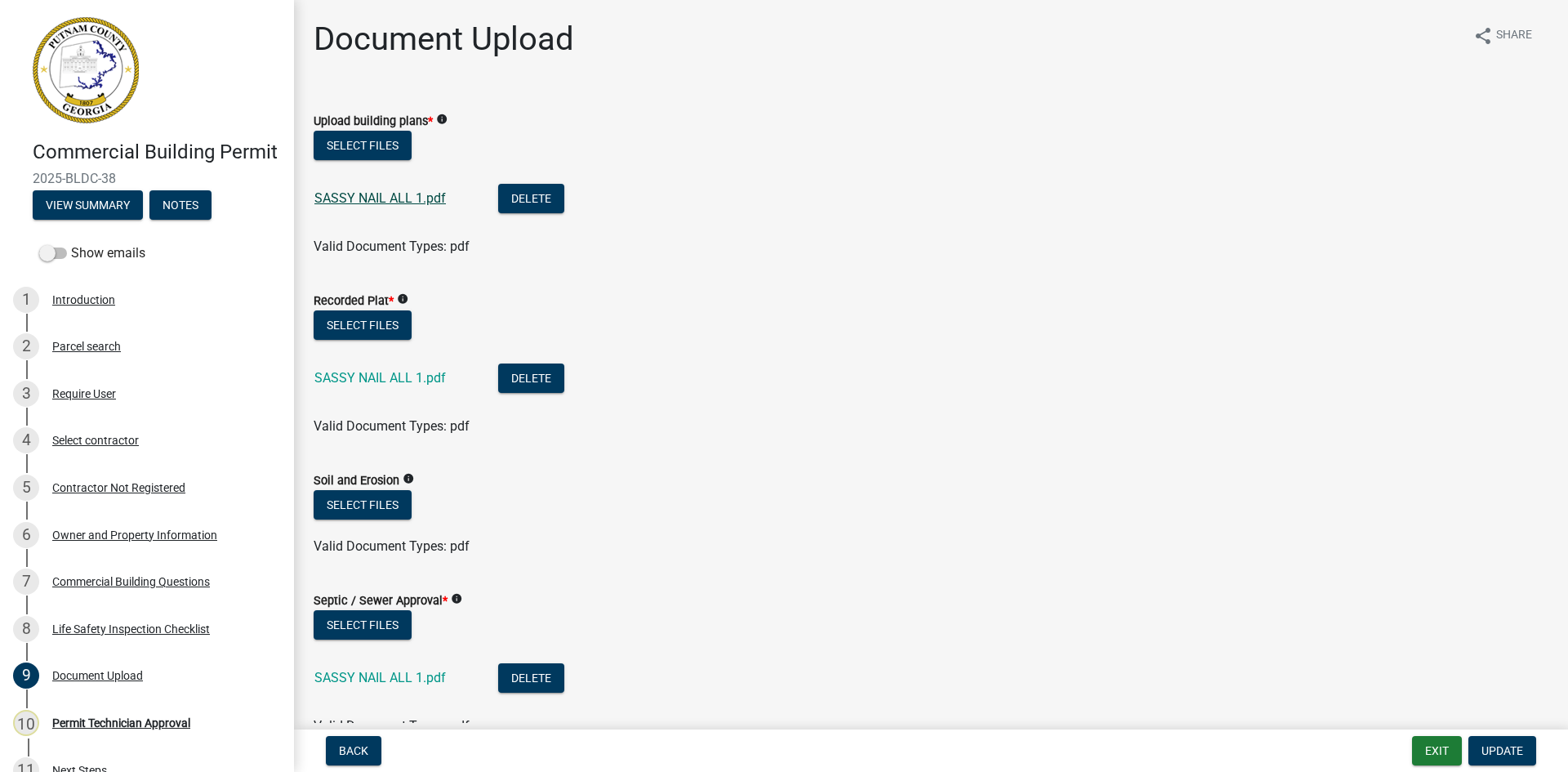
click at [353, 196] on link "SASSY NAIL ALL 1.pdf" at bounding box center [380, 198] width 131 height 15
click at [380, 386] on div "SASSY NAIL ALL 1.pdf" at bounding box center [394, 379] width 157 height 33
click at [386, 378] on link "SASSY NAIL ALL 1.pdf" at bounding box center [380, 378] width 131 height 15
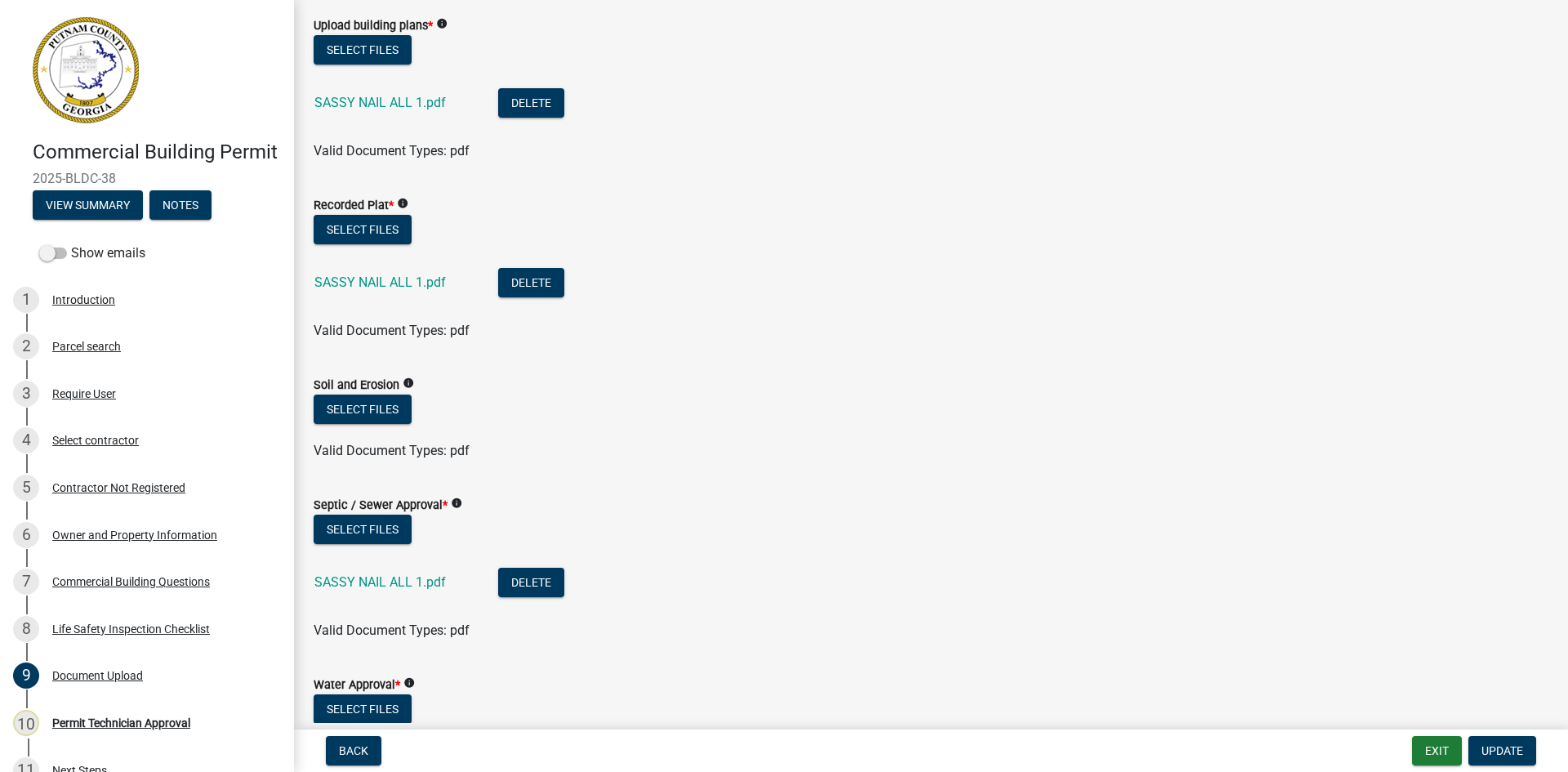
scroll to position [245, 0]
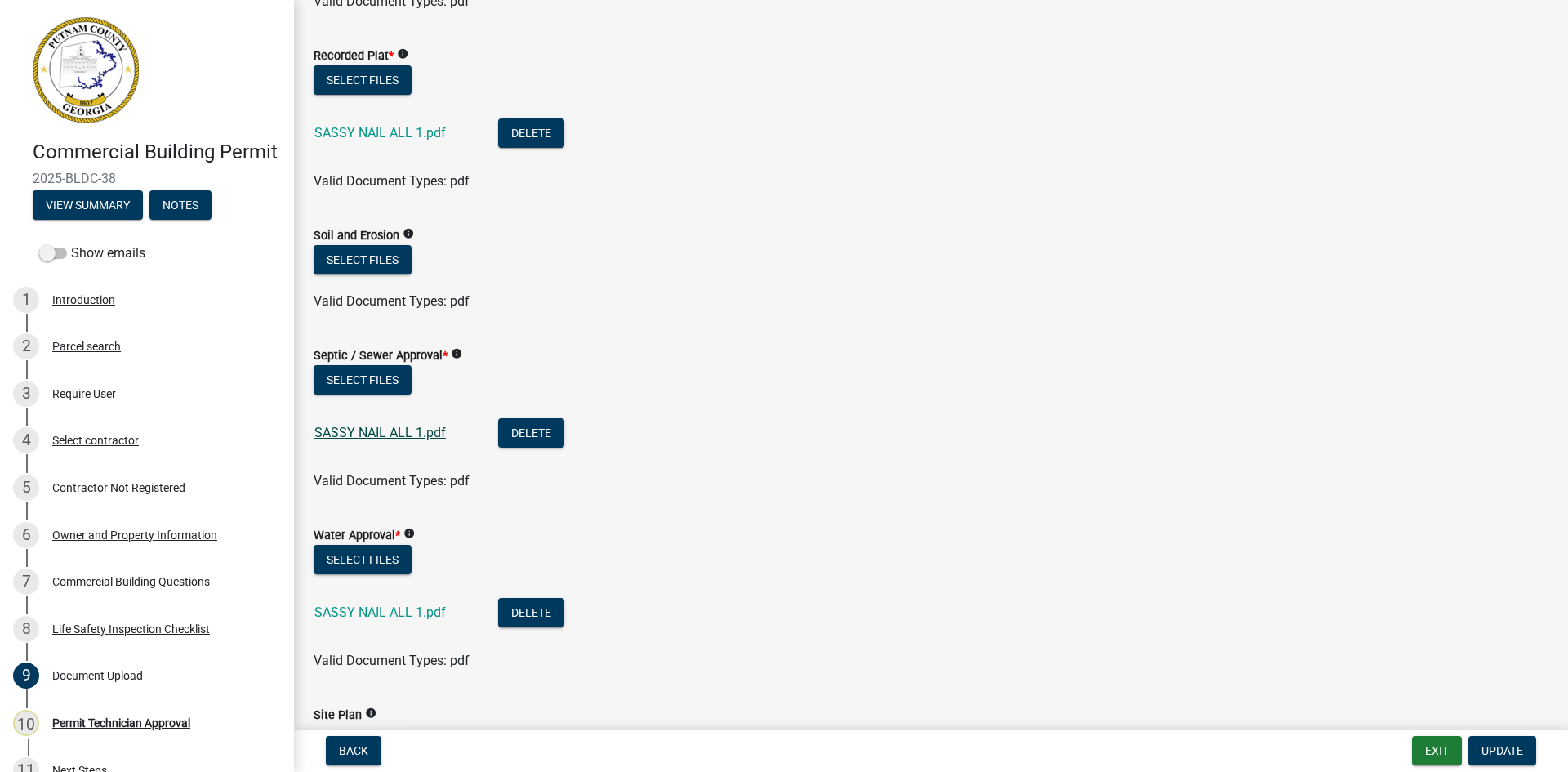
click at [404, 428] on link "SASSY NAIL ALL 1.pdf" at bounding box center [380, 432] width 131 height 15
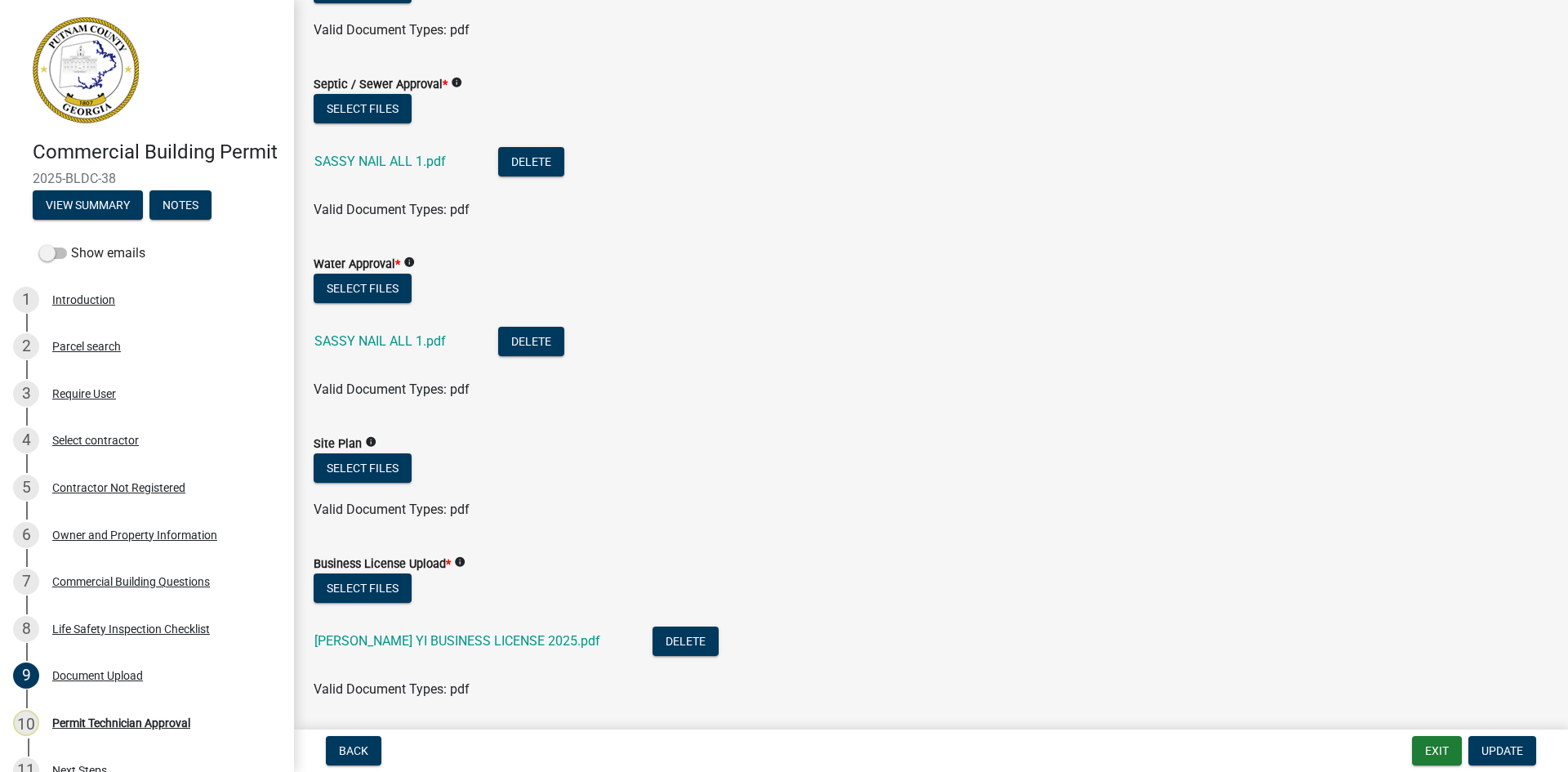
scroll to position [572, 0]
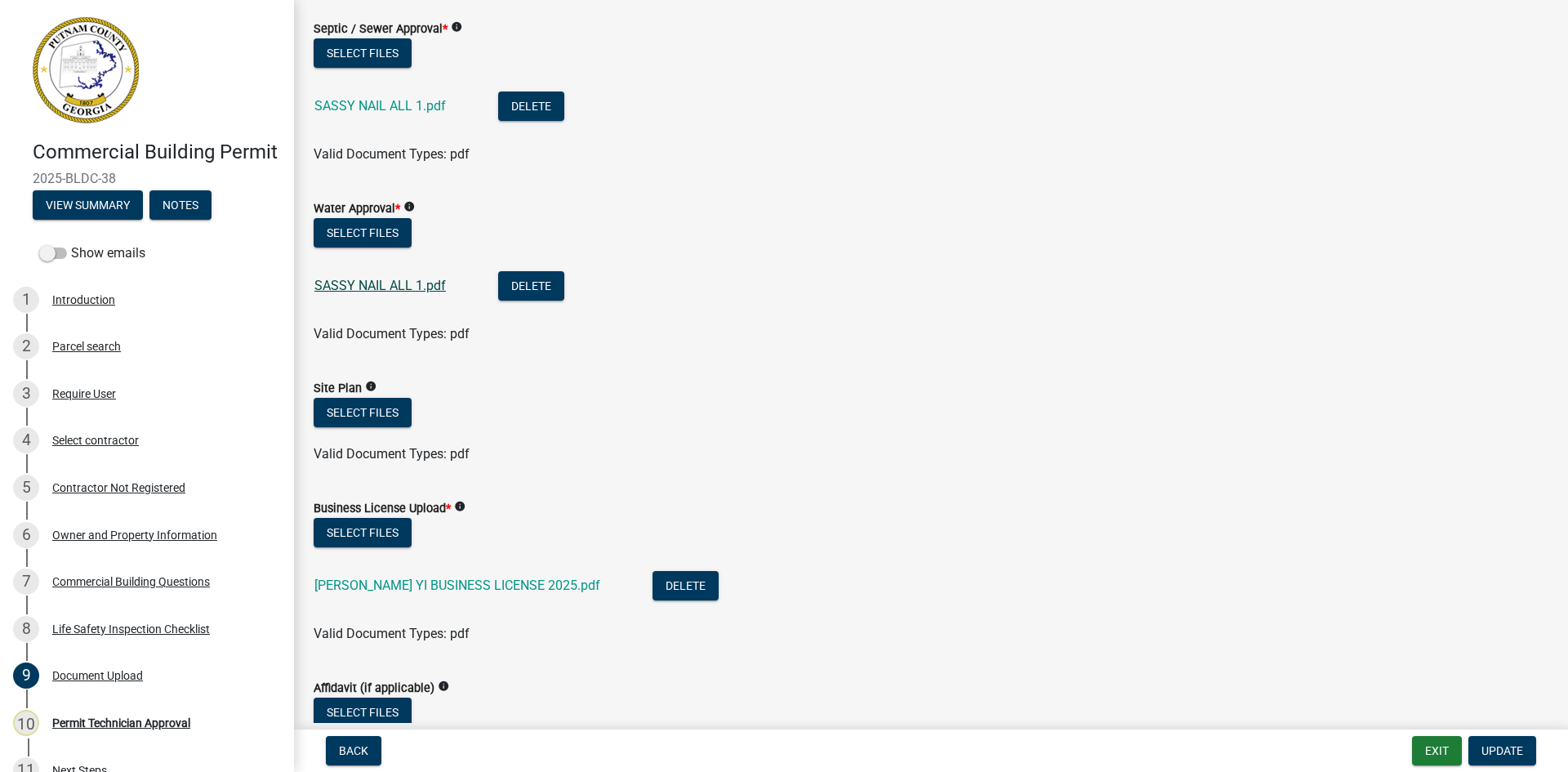
click at [377, 288] on link "SASSY NAIL ALL 1.pdf" at bounding box center [380, 284] width 131 height 15
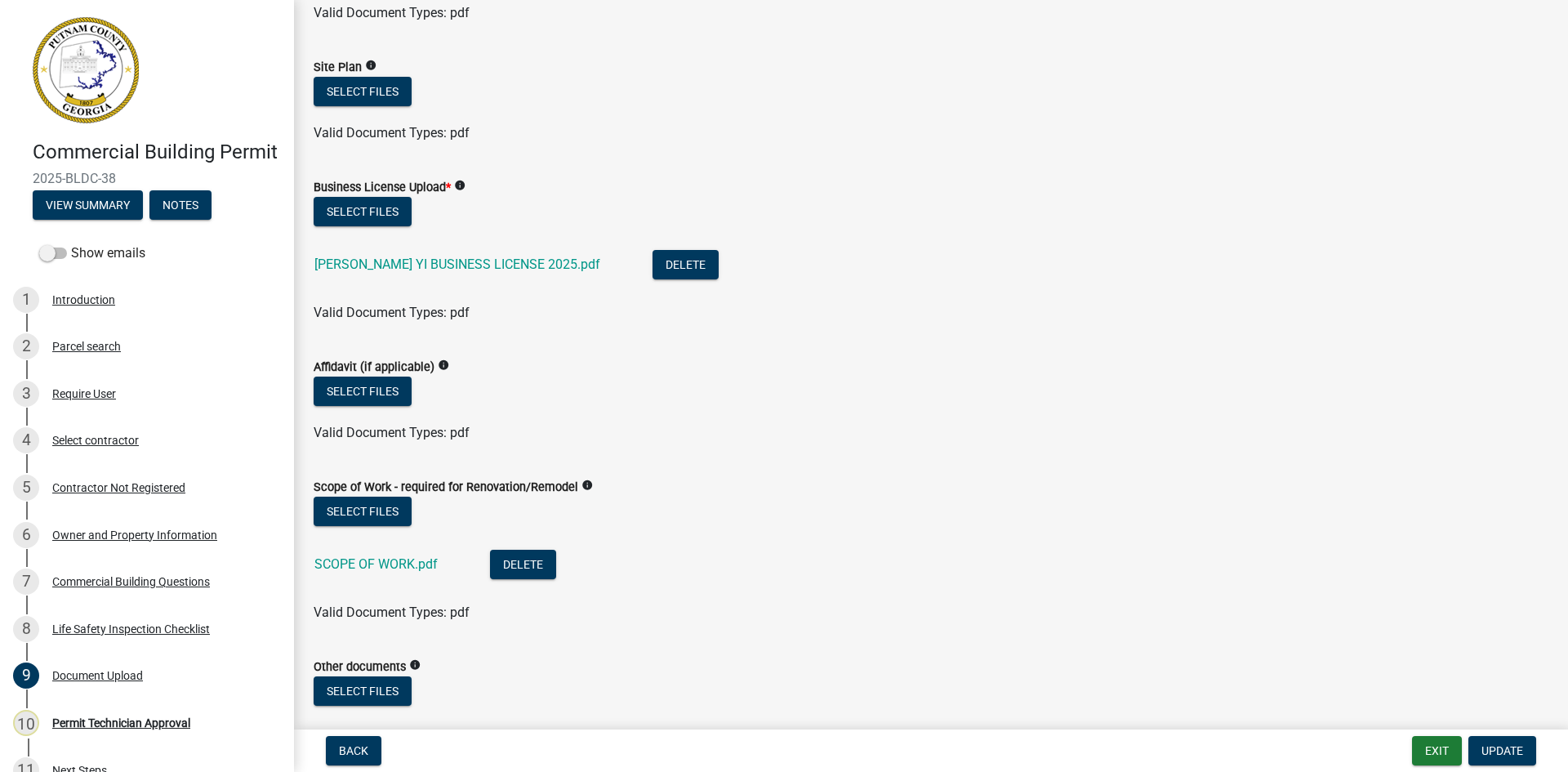
scroll to position [898, 0]
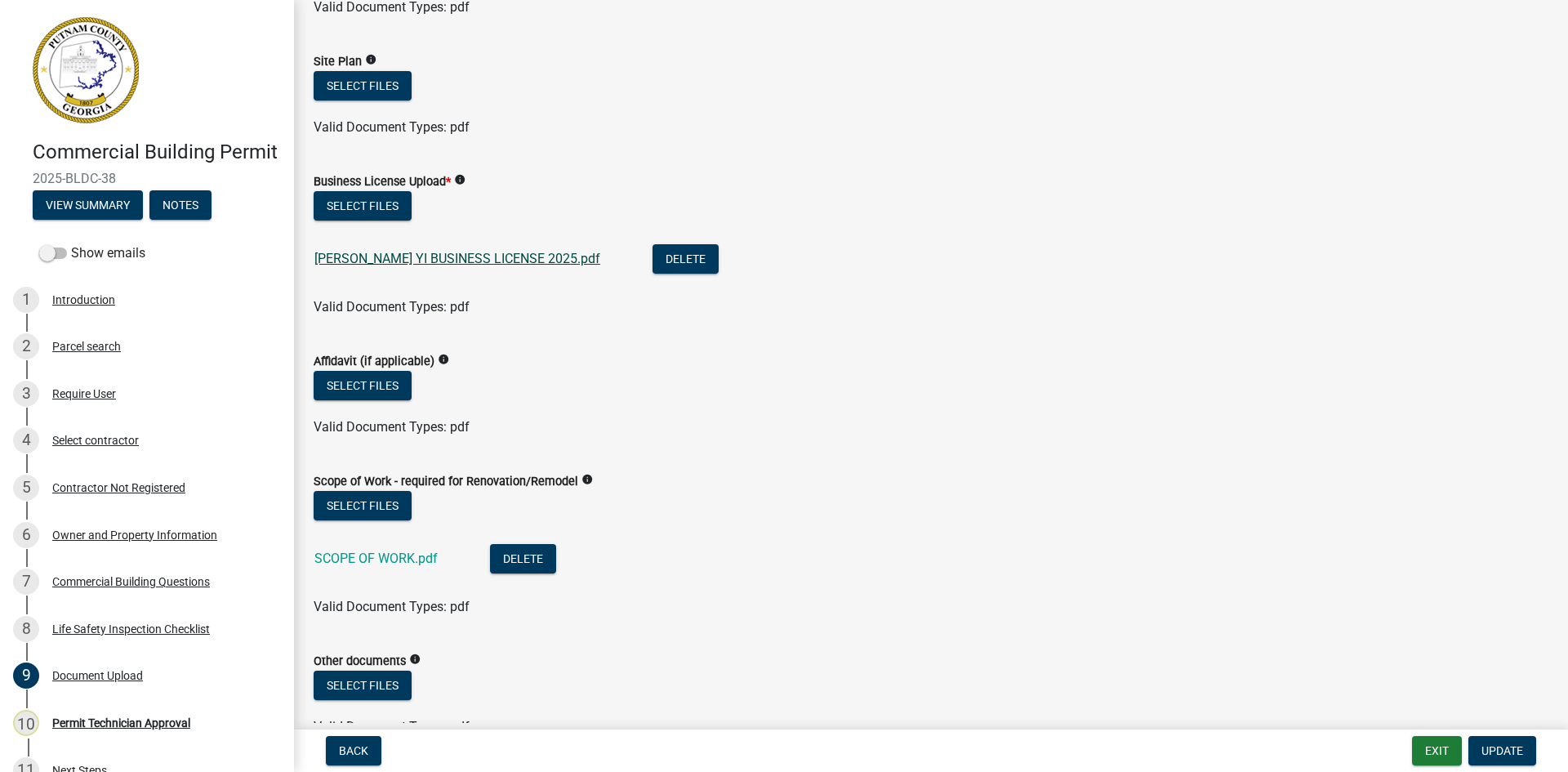
click at [441, 256] on link "CHIN HO YI BUSINESS LICENSE 2025.pdf" at bounding box center [458, 258] width 286 height 15
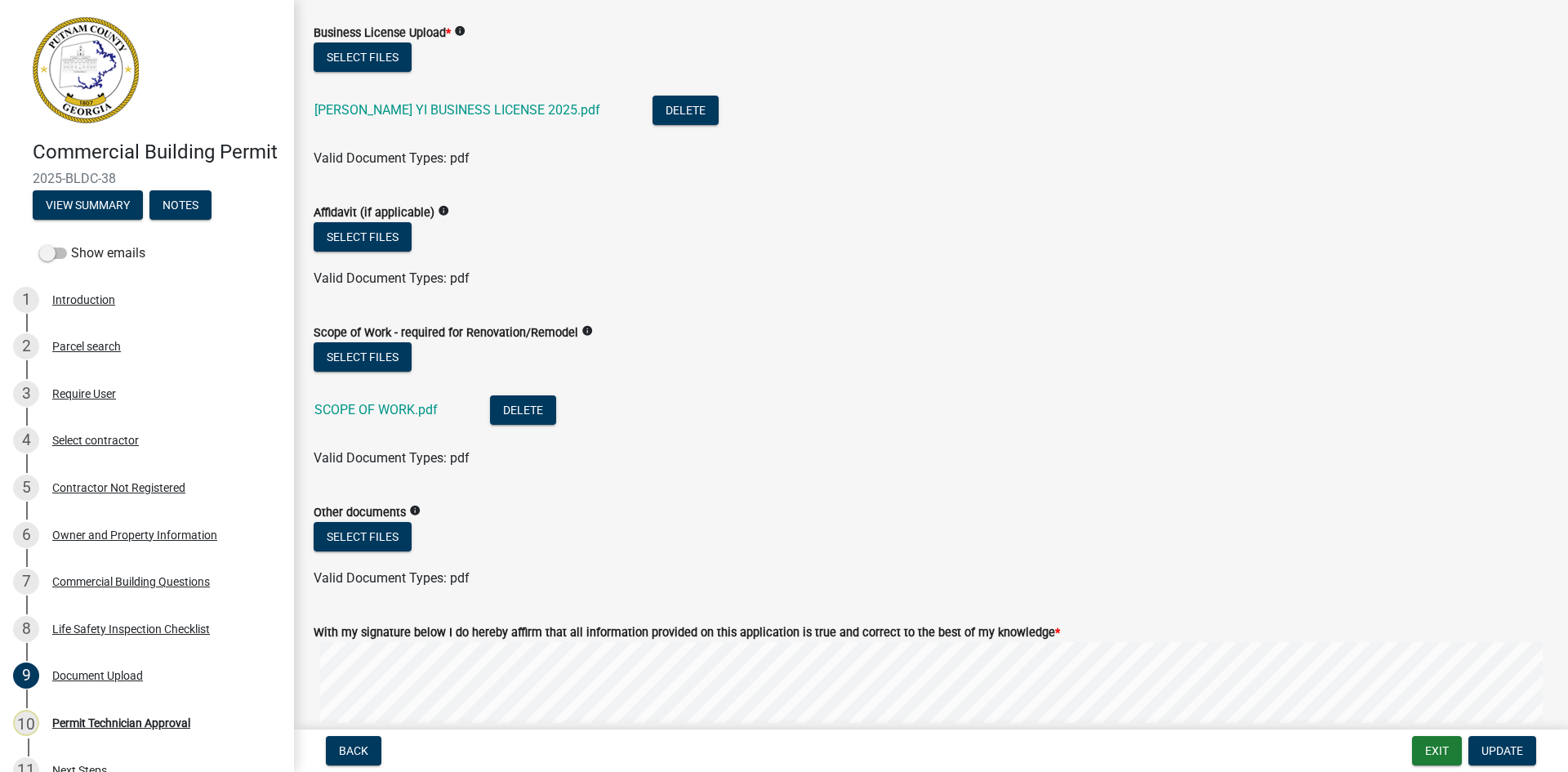
scroll to position [1062, 0]
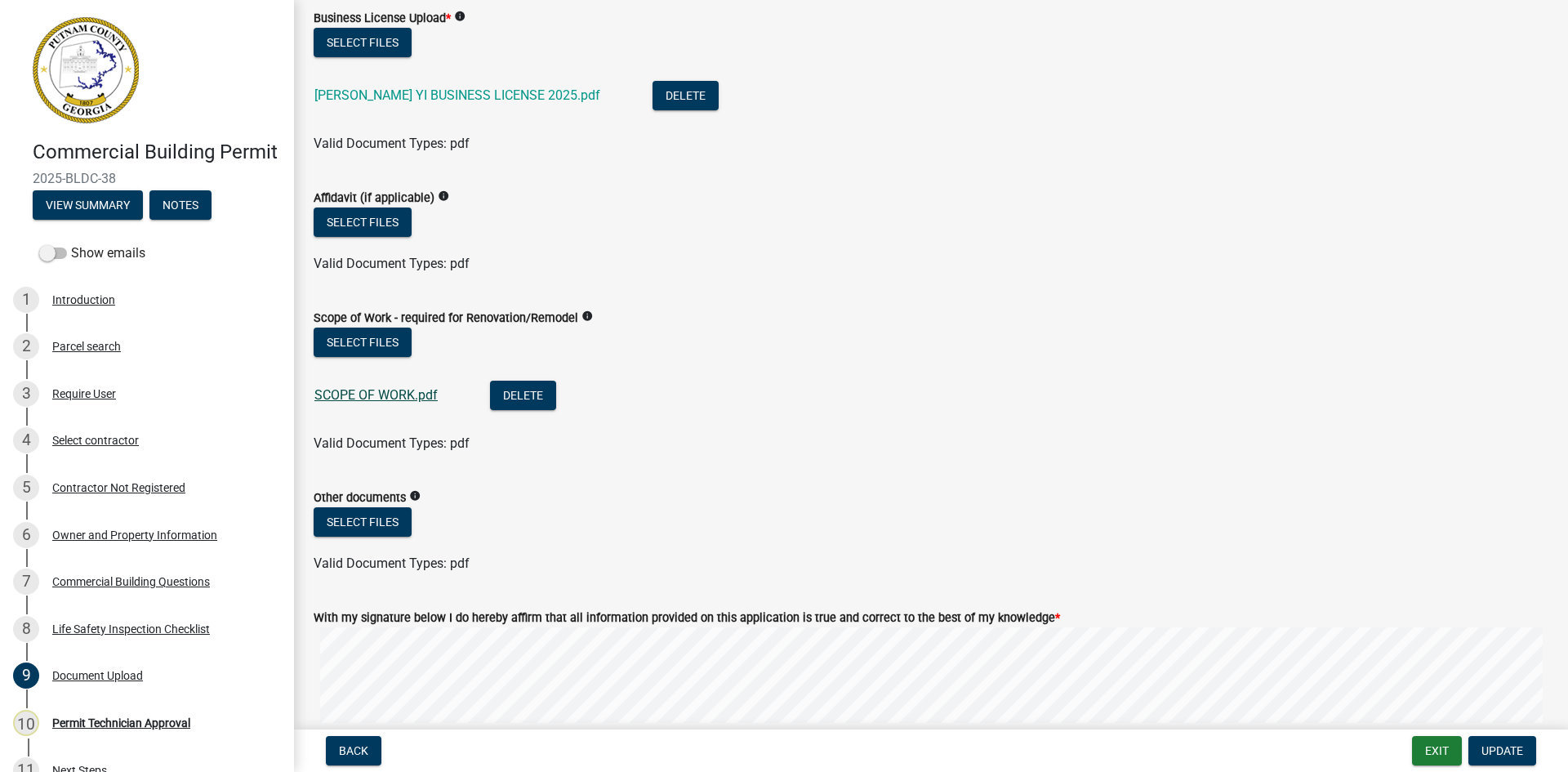
click at [396, 395] on link "SCOPE OF WORK.pdf" at bounding box center [377, 394] width 123 height 15
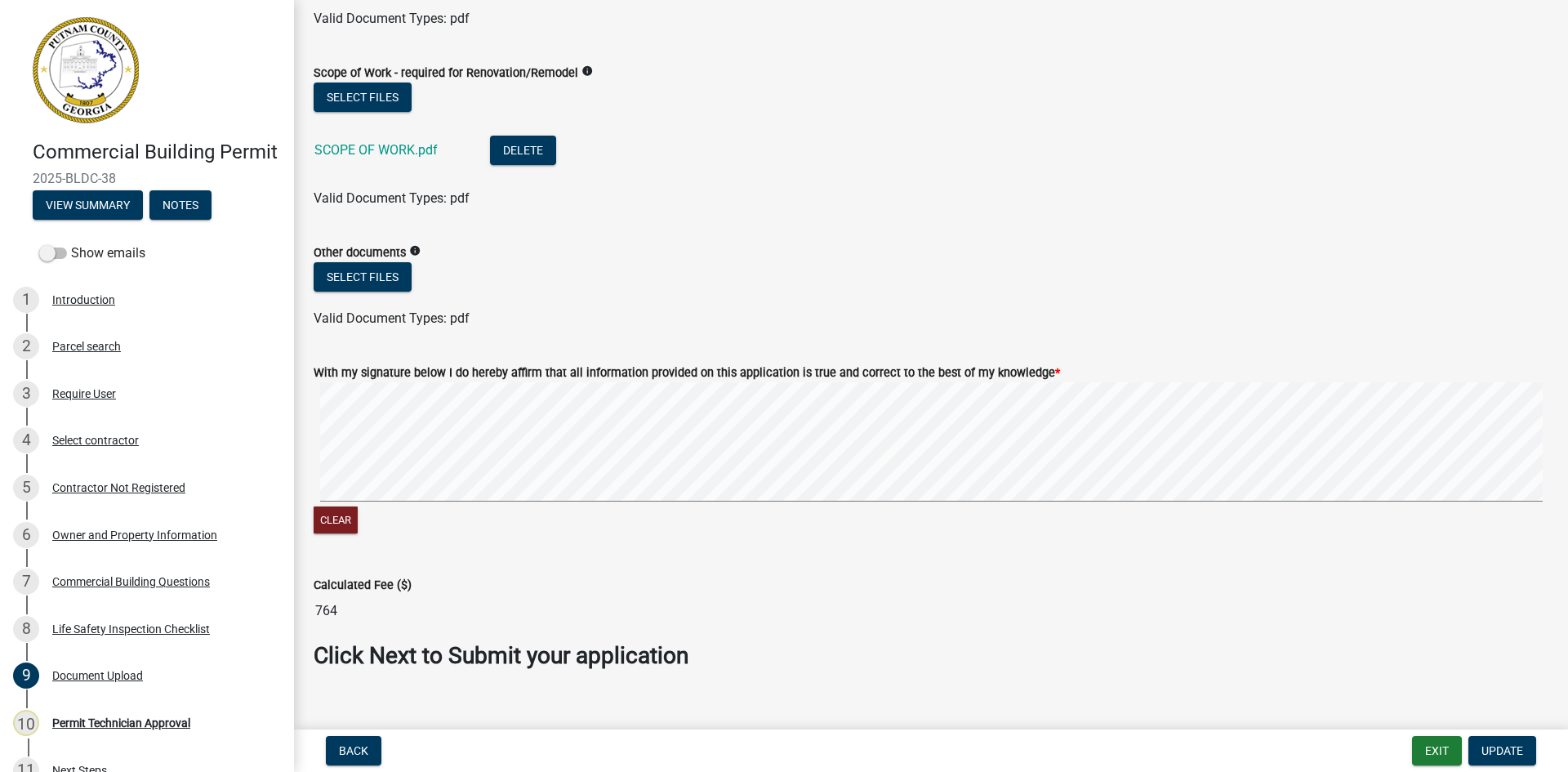
scroll to position [1330, 0]
